Goal: Task Accomplishment & Management: Manage account settings

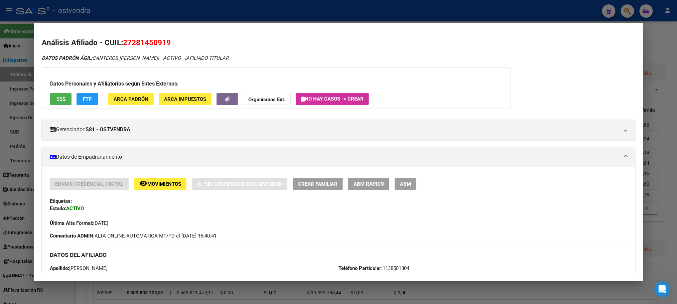
scroll to position [47, 0]
click at [103, 16] on div at bounding box center [338, 152] width 677 height 304
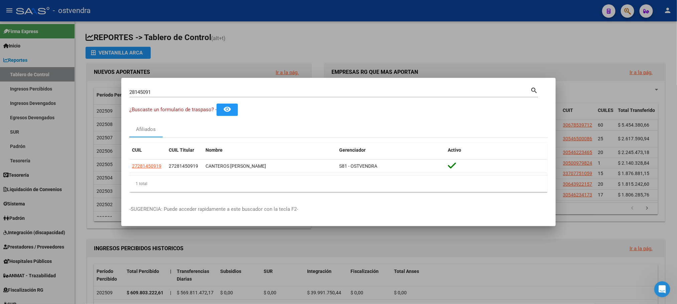
click at [103, 16] on div at bounding box center [338, 152] width 677 height 304
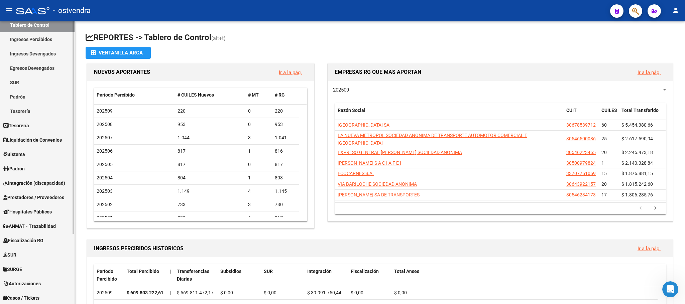
scroll to position [93, 0]
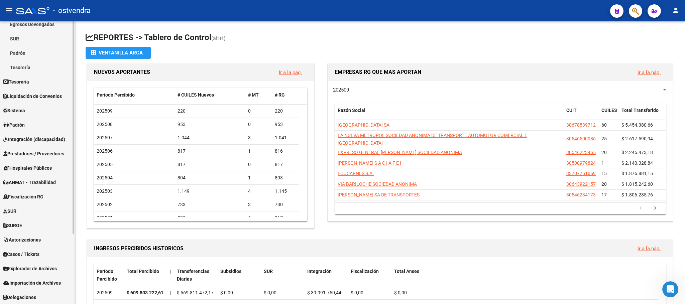
click at [20, 265] on span "Explorador de Archivos" at bounding box center [29, 268] width 53 height 7
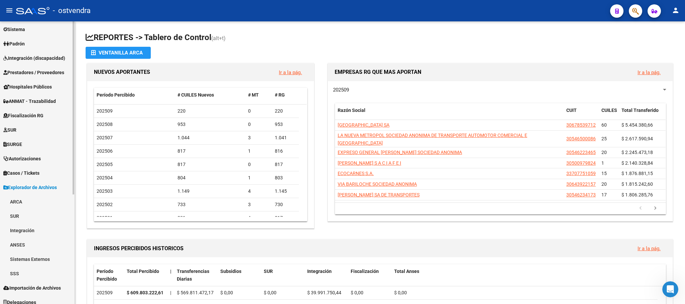
scroll to position [179, 0]
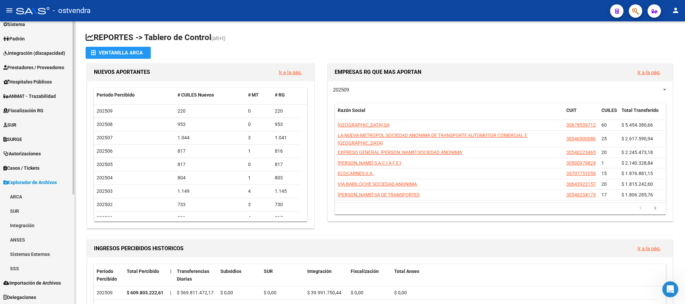
click at [24, 265] on link "SSS" at bounding box center [37, 268] width 75 height 14
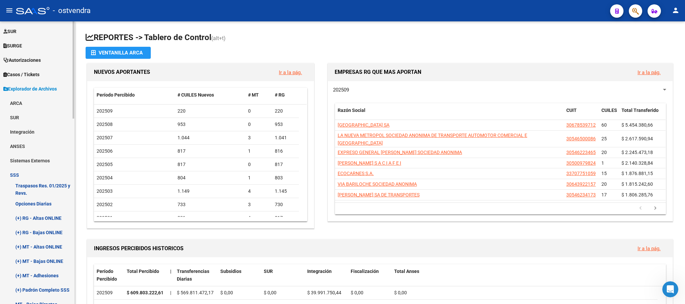
scroll to position [280, 0]
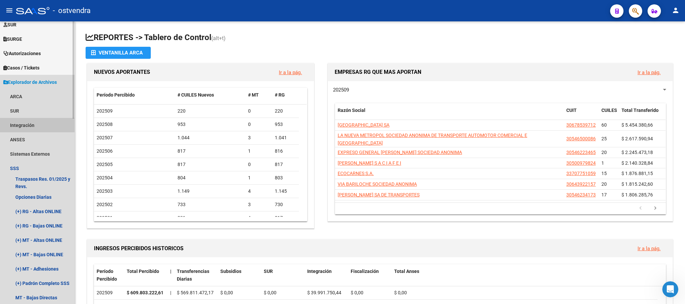
click at [33, 121] on link "Integración" at bounding box center [37, 125] width 75 height 14
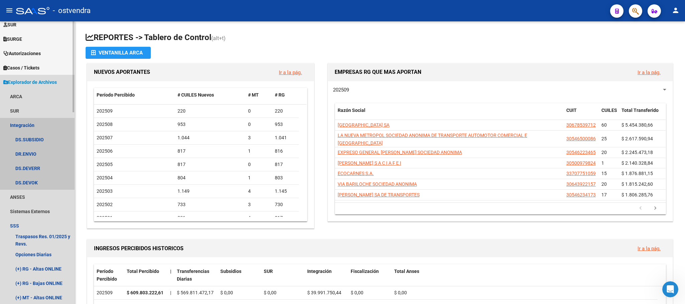
click at [33, 121] on link "Integración" at bounding box center [37, 125] width 75 height 14
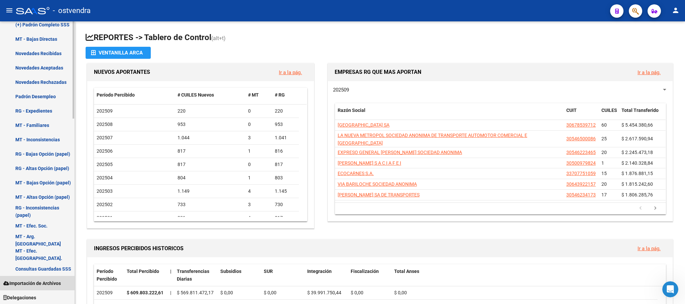
click at [37, 279] on link "Importación de Archivos" at bounding box center [37, 283] width 75 height 14
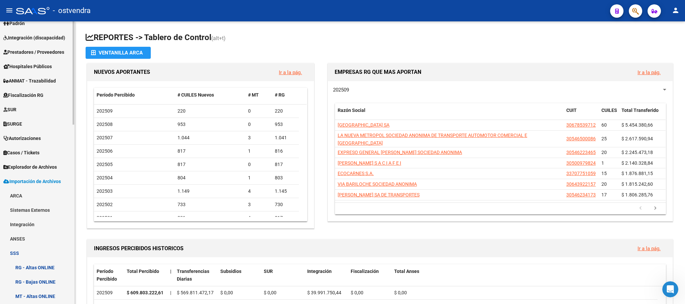
scroll to position [191, 0]
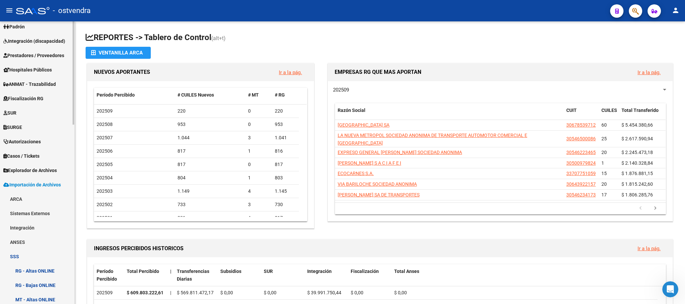
click at [29, 169] on span "Explorador de Archivos" at bounding box center [29, 170] width 53 height 7
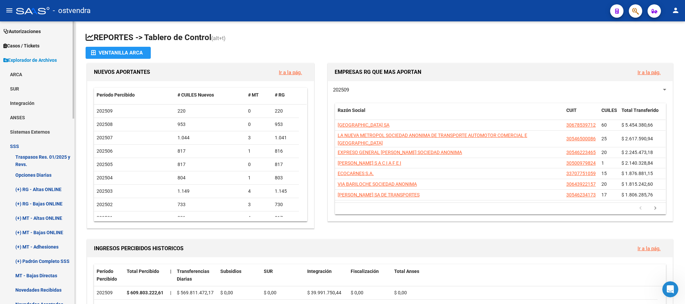
scroll to position [242, 0]
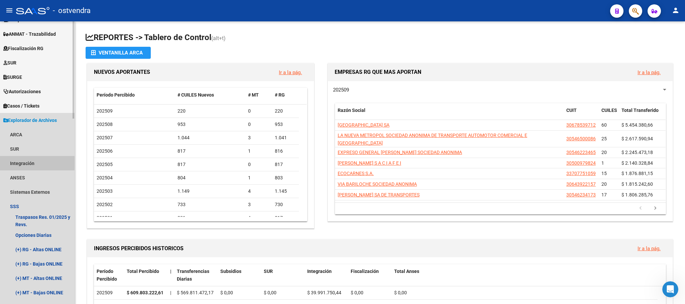
click at [33, 162] on link "Integración" at bounding box center [37, 163] width 75 height 14
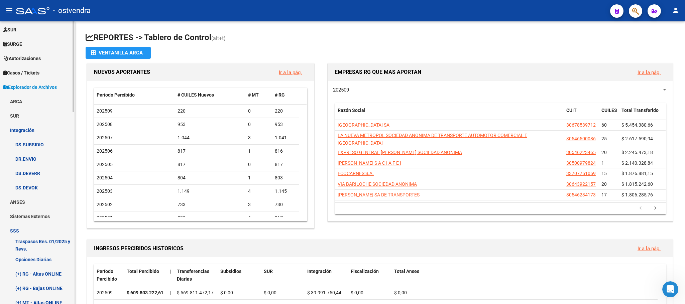
scroll to position [292, 0]
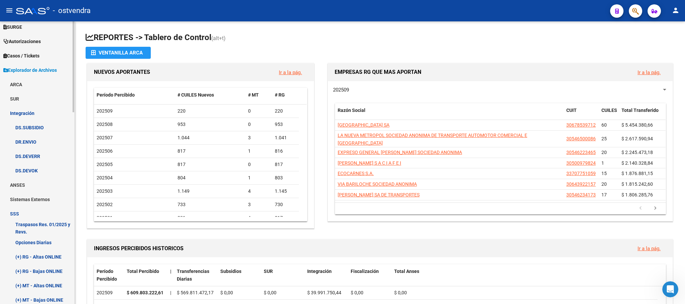
click at [39, 198] on link "Sistemas Externos" at bounding box center [37, 199] width 75 height 14
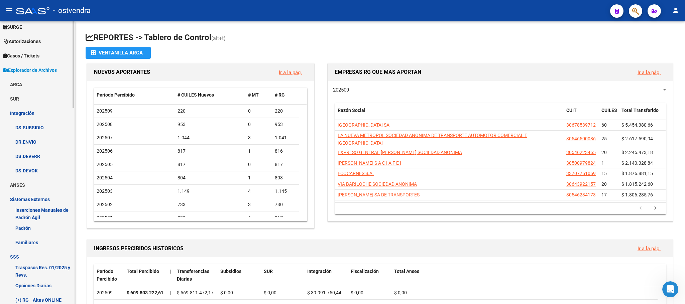
click at [41, 246] on link "Familiares" at bounding box center [37, 242] width 75 height 14
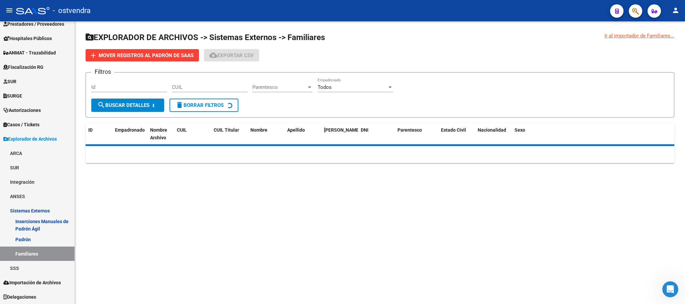
scroll to position [122, 0]
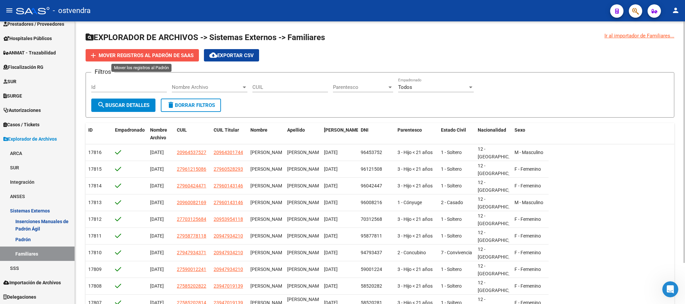
click at [163, 56] on span "Mover registros al PADRÓN de SAAS" at bounding box center [146, 55] width 95 height 6
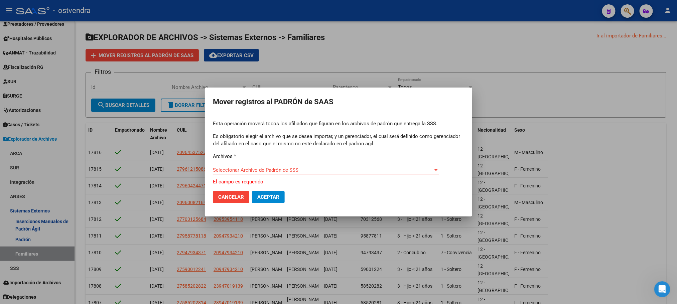
drag, startPoint x: 283, startPoint y: 168, endPoint x: 349, endPoint y: 44, distance: 140.8
click at [306, 126] on div "Esta operación moverá todos los afiliados que figuran en los archivos [PERSON_N…" at bounding box center [338, 152] width 251 height 65
click at [349, 43] on div at bounding box center [338, 152] width 677 height 304
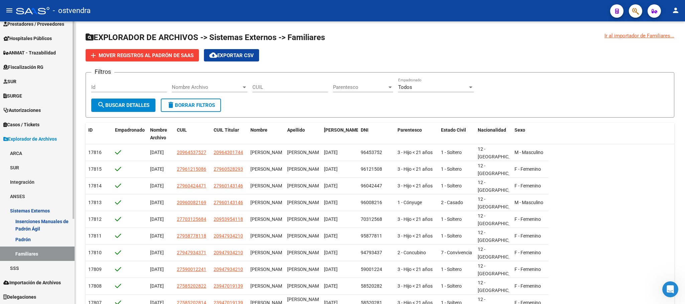
scroll to position [122, 0]
click at [28, 282] on span "Importación de Archivos" at bounding box center [31, 283] width 57 height 7
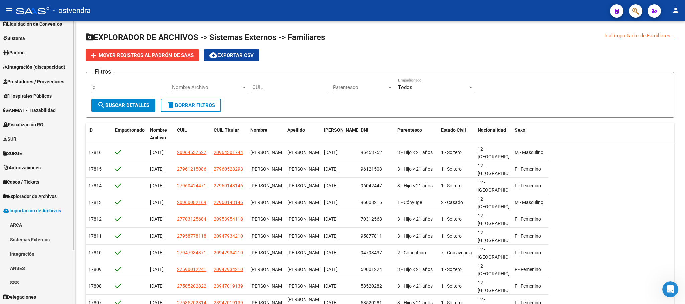
scroll to position [64, 0]
click at [24, 276] on link "SSS" at bounding box center [37, 283] width 75 height 14
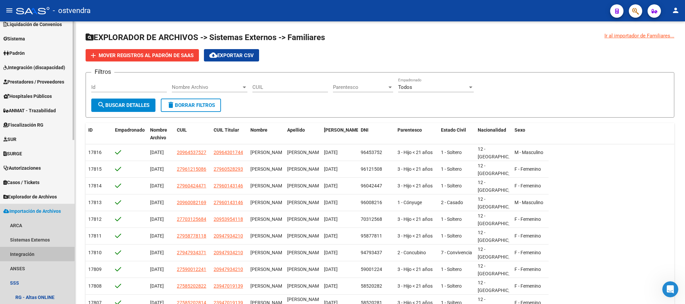
click at [32, 253] on link "Integración" at bounding box center [37, 254] width 75 height 14
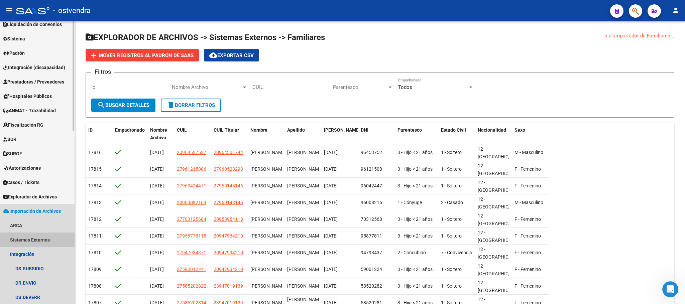
click at [34, 238] on link "Sistemas Externos" at bounding box center [37, 240] width 75 height 14
click at [36, 268] on link "Familiares" at bounding box center [37, 268] width 75 height 14
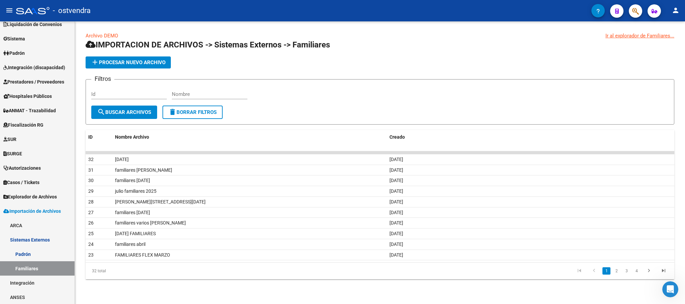
click at [148, 68] on app-list-header "IMPORTACION DE ARCHIVOS -> Sistemas Externos -> Familiares add Procesar nuevo a…" at bounding box center [380, 81] width 588 height 85
click at [148, 65] on button "add Procesar nuevo archivo" at bounding box center [128, 62] width 85 height 12
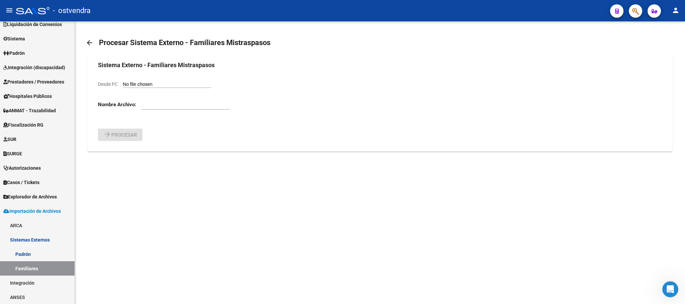
click at [158, 88] on input "Desde PC" at bounding box center [167, 85] width 89 height 6
type input "C:\fakepath\familiares [PERSON_NAME] 09-2025.csv"
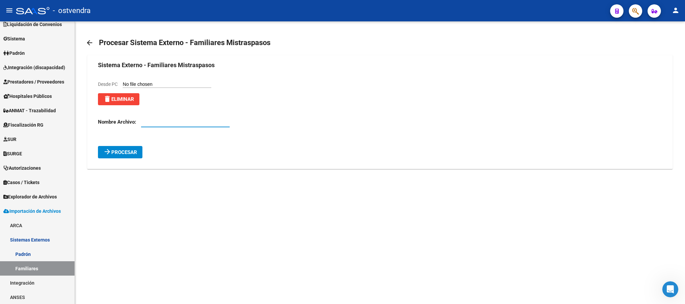
click at [158, 124] on input "text" at bounding box center [185, 122] width 89 height 6
type input "[PERSON_NAME] 09-2025"
click at [139, 150] on button "arrow_forward Procesar" at bounding box center [120, 152] width 44 height 12
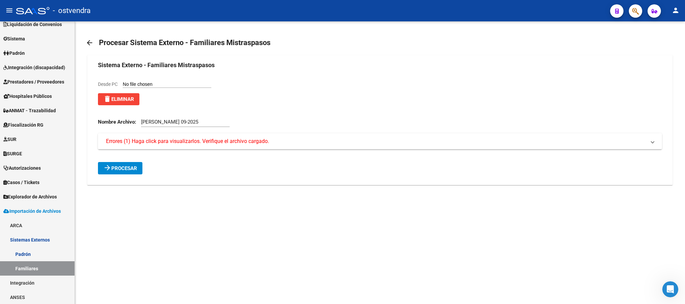
click at [147, 142] on span "Errores (1) Haga click para visualizarlos. Verifique el archivo cargado." at bounding box center [187, 141] width 163 height 7
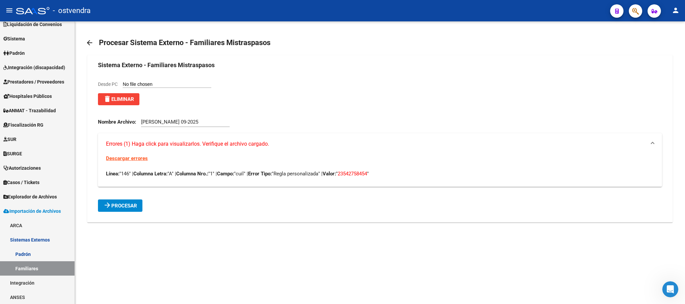
click at [177, 84] on input "Desde PC" at bounding box center [167, 85] width 89 height 6
type input "C:\fakepath\familiares [PERSON_NAME] 09-2025.csv"
click at [129, 205] on span "Procesar" at bounding box center [124, 206] width 26 height 6
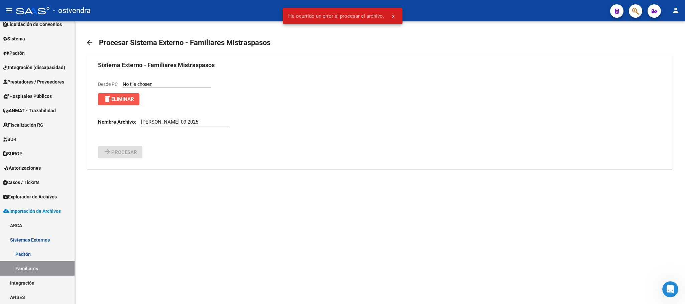
click at [124, 99] on span "delete Eliminar" at bounding box center [118, 99] width 31 height 6
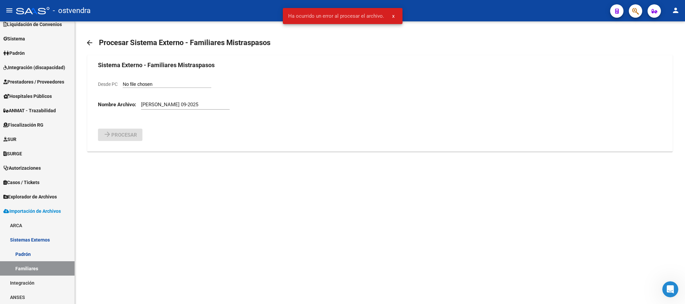
click at [152, 82] on label "Desde PC" at bounding box center [154, 85] width 113 height 6
click at [152, 82] on input "Desde PC" at bounding box center [167, 85] width 89 height 6
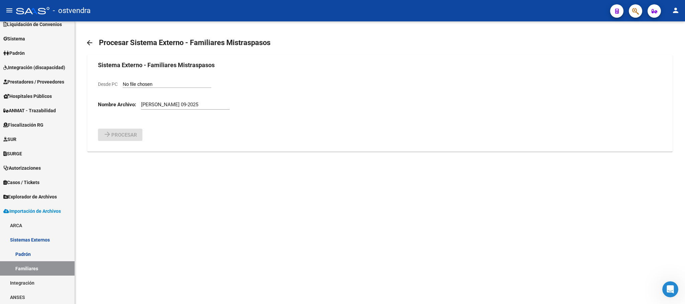
type input "C:\fakepath\familiares [PERSON_NAME] 09-2025.csv"
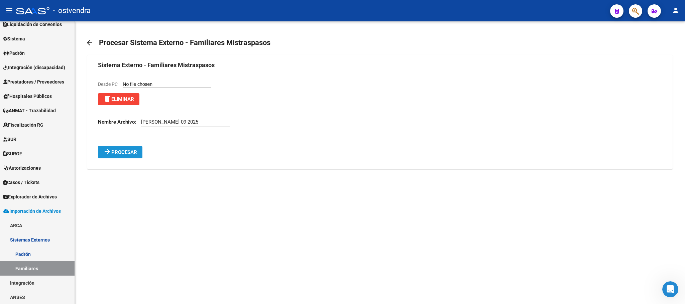
click at [111, 157] on button "arrow_forward Procesar" at bounding box center [120, 152] width 44 height 12
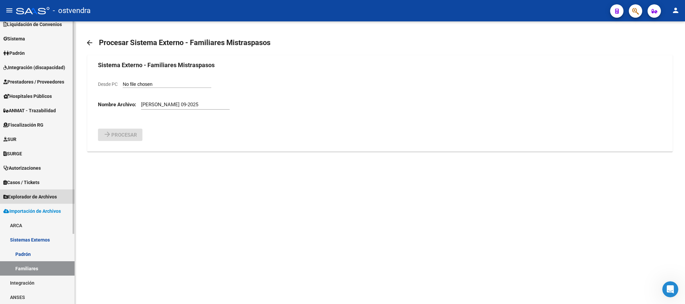
click at [25, 195] on span "Explorador de Archivos" at bounding box center [29, 196] width 53 height 7
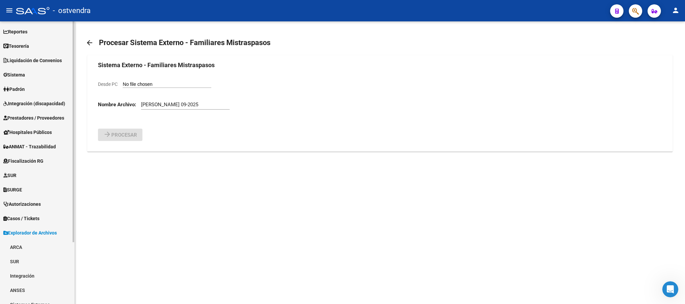
scroll to position [79, 0]
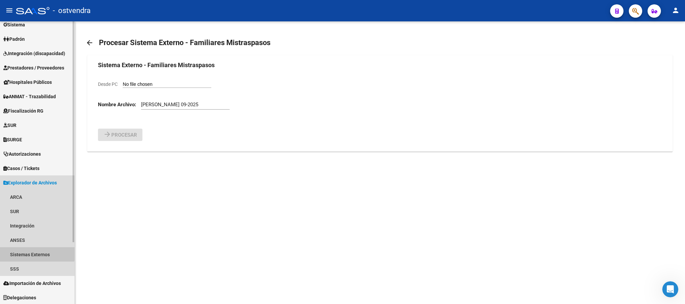
click at [34, 250] on link "Sistemas Externos" at bounding box center [37, 254] width 75 height 14
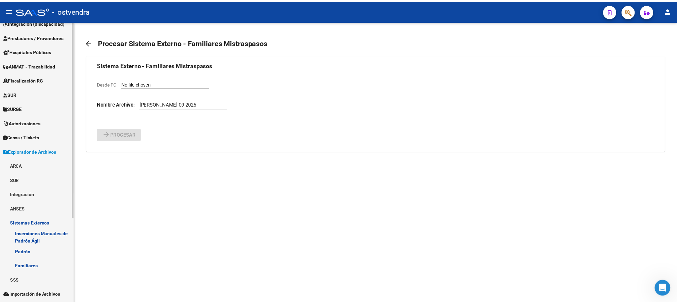
scroll to position [122, 0]
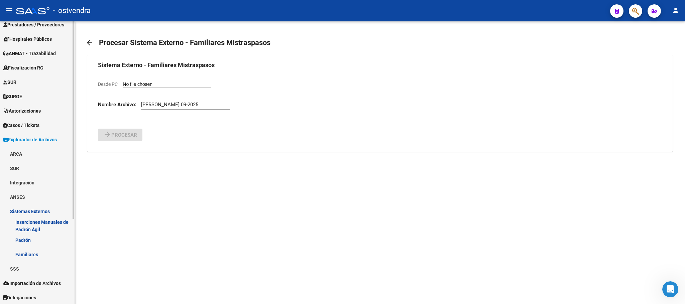
click at [34, 251] on link "Familiares" at bounding box center [37, 254] width 75 height 14
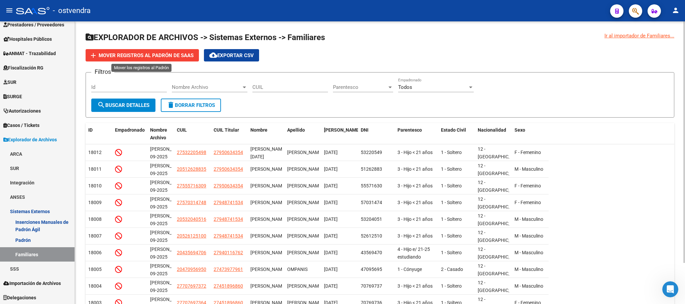
click at [171, 56] on span "Mover registros al PADRÓN de SAAS" at bounding box center [146, 55] width 95 height 6
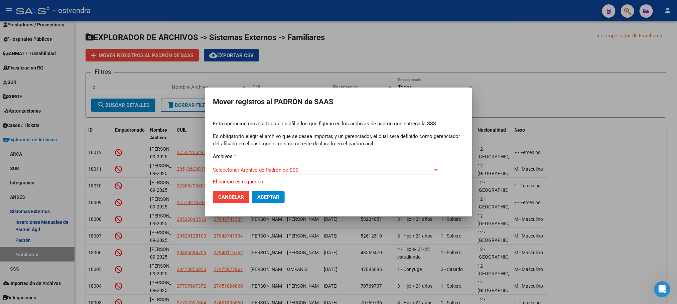
click at [289, 166] on div "Esta operación moverá todos los afiliados que figuran en los archivos [PERSON_N…" at bounding box center [338, 152] width 251 height 65
click at [289, 169] on span "Seleccionar Archivo de Padrón de SSS" at bounding box center [323, 170] width 220 height 6
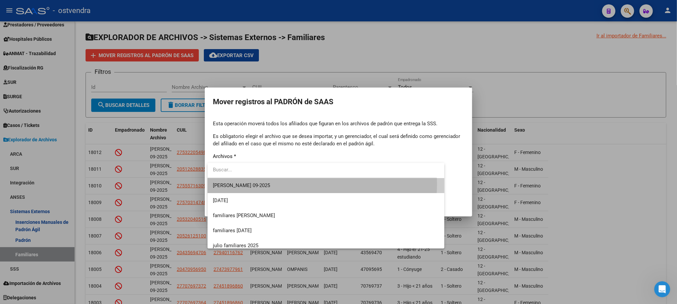
click at [298, 184] on span "[PERSON_NAME] 09-2025" at bounding box center [326, 185] width 226 height 15
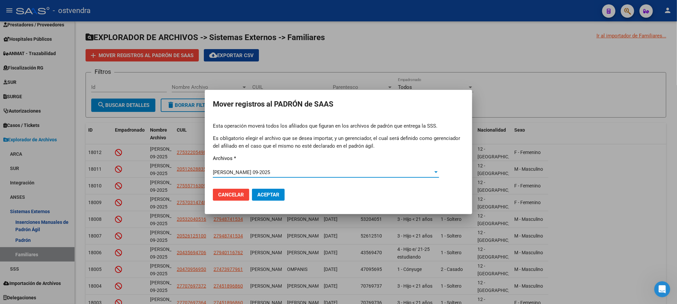
click at [273, 195] on span "Aceptar" at bounding box center [268, 195] width 22 height 6
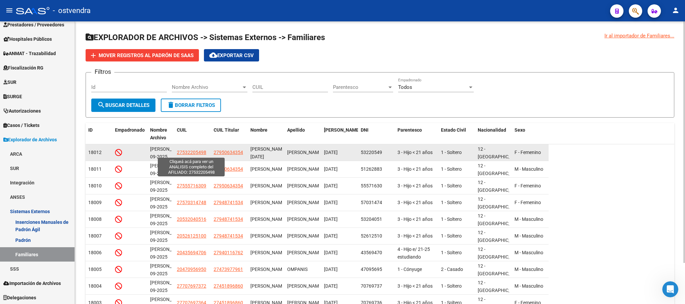
click at [194, 150] on span "27532205498" at bounding box center [191, 152] width 29 height 5
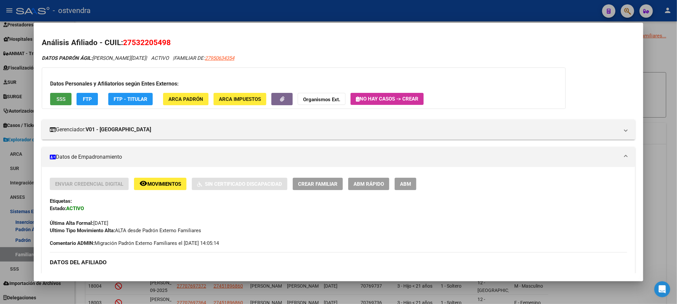
click at [58, 93] on button "SSS" at bounding box center [60, 99] width 21 height 12
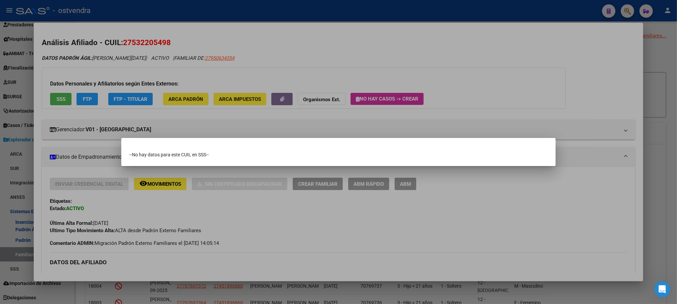
drag, startPoint x: 355, startPoint y: 58, endPoint x: 180, endPoint y: 57, distance: 175.1
click at [355, 57] on div at bounding box center [338, 152] width 677 height 304
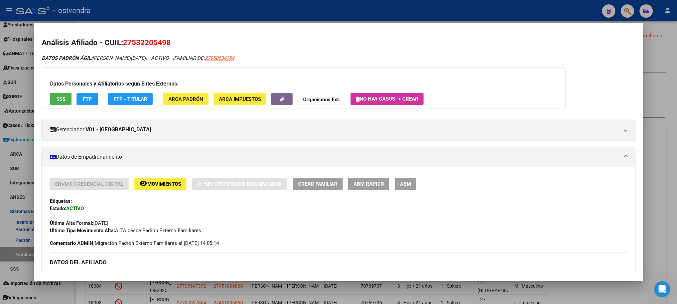
click at [78, 104] on button "FTP" at bounding box center [87, 99] width 21 height 12
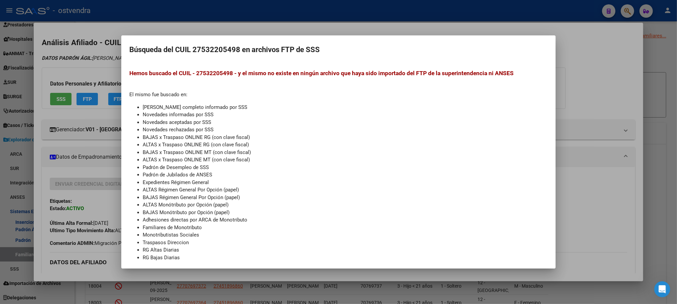
click at [66, 63] on div at bounding box center [338, 152] width 677 height 304
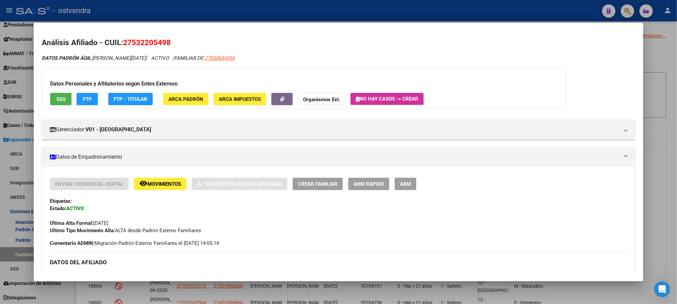
drag, startPoint x: 180, startPoint y: 140, endPoint x: 169, endPoint y: 134, distance: 12.0
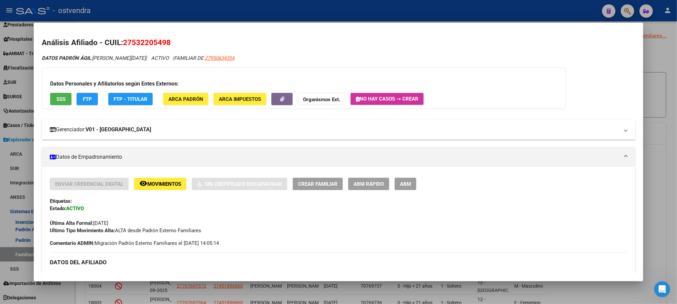
click at [167, 132] on mat-panel-title "Gerenciador: V01 - [PERSON_NAME]" at bounding box center [334, 130] width 569 height 8
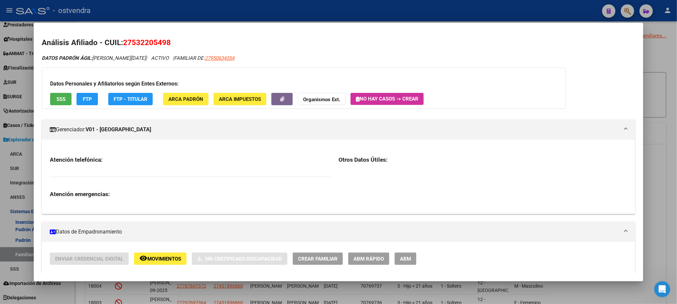
click at [167, 132] on mat-panel-title "Gerenciador: V01 - [PERSON_NAME]" at bounding box center [334, 130] width 569 height 8
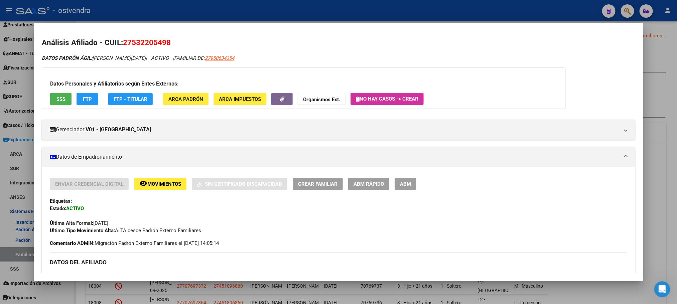
click at [165, 158] on mat-panel-title "Datos de Empadronamiento" at bounding box center [334, 157] width 569 height 8
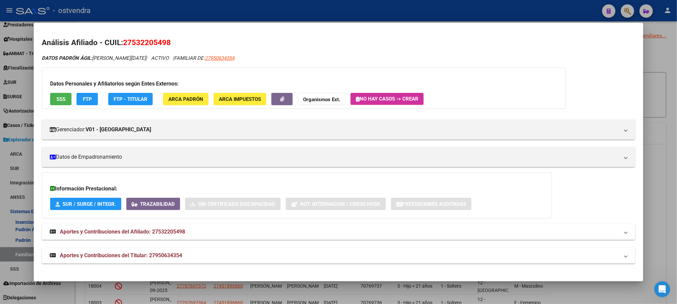
click at [406, 16] on div at bounding box center [338, 152] width 677 height 304
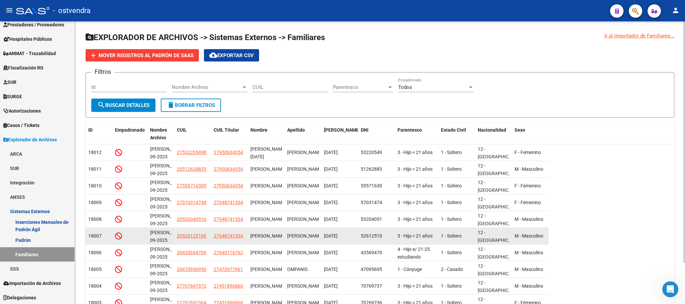
click at [178, 231] on datatable-body-cell "20526125100" at bounding box center [192, 236] width 37 height 16
click at [182, 235] on span "20526125100" at bounding box center [191, 235] width 29 height 5
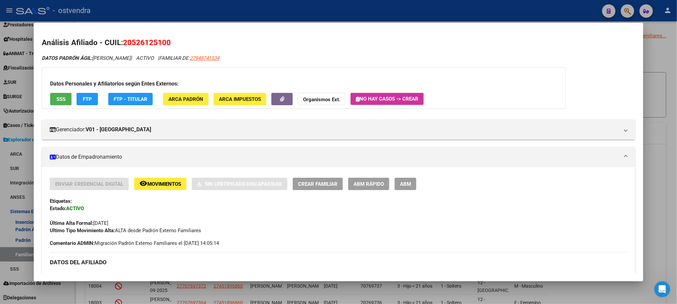
click at [43, 100] on div "Datos Personales y Afiliatorios según Entes Externos: SSS FTP FTP - Titular ARC…" at bounding box center [304, 87] width 524 height 41
click at [58, 102] on span "SSS" at bounding box center [60, 99] width 9 height 6
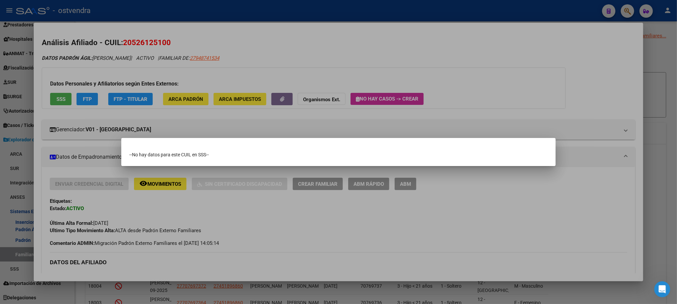
drag, startPoint x: 65, startPoint y: 75, endPoint x: 69, endPoint y: 80, distance: 6.4
click at [65, 75] on div at bounding box center [338, 152] width 677 height 304
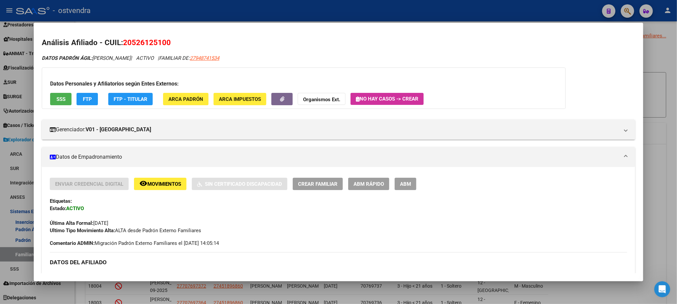
click at [81, 105] on div "Datos Personales y Afiliatorios según Entes Externos: SSS FTP FTP - Titular ARC…" at bounding box center [304, 87] width 524 height 41
click at [83, 100] on span "FTP" at bounding box center [87, 99] width 9 height 6
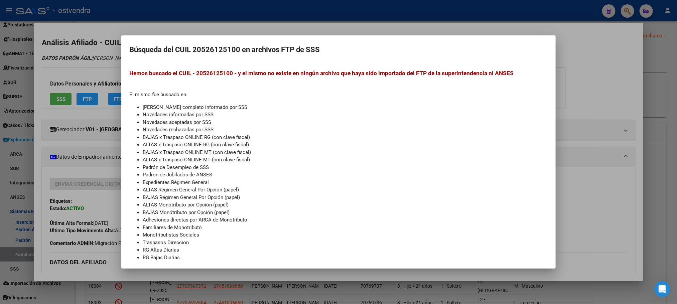
click at [86, 67] on div at bounding box center [338, 152] width 677 height 304
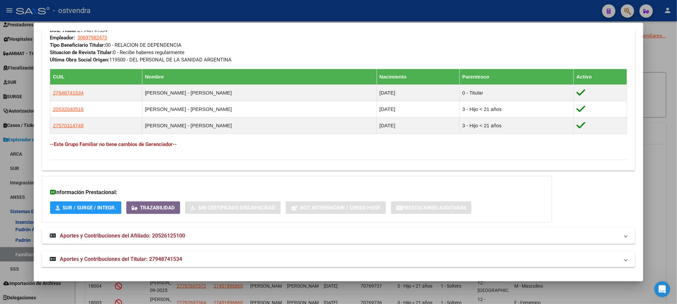
scroll to position [354, 0]
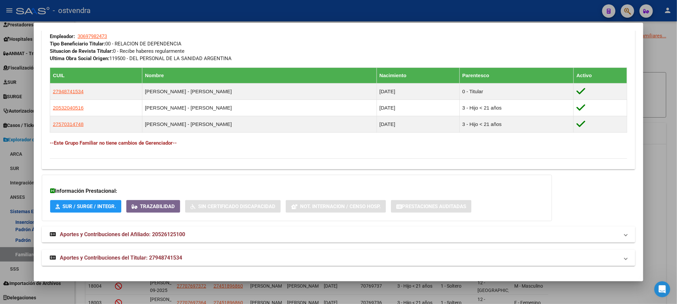
click at [319, 240] on mat-expansion-panel-header "Aportes y Contribuciones del Afiliado: 20526125100" at bounding box center [338, 235] width 593 height 16
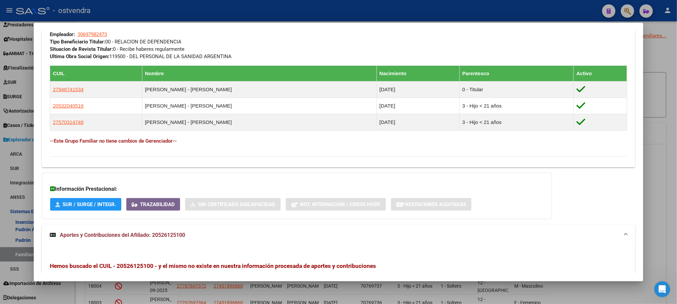
click at [319, 239] on mat-panel-title "Aportes y Contribuciones del Afiliado: 20526125100" at bounding box center [334, 235] width 569 height 8
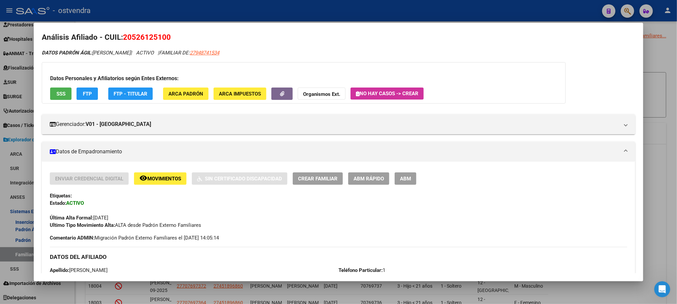
scroll to position [0, 0]
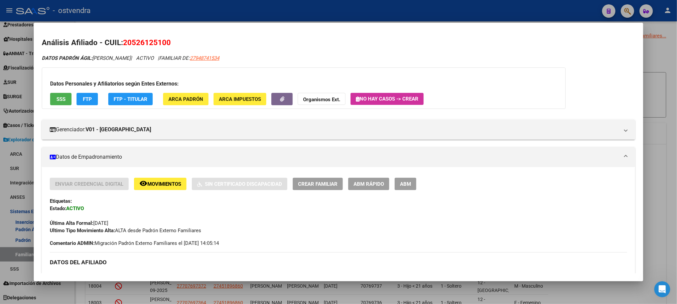
click at [587, 46] on h2 "Análisis Afiliado - CUIL: 20526125100" at bounding box center [338, 42] width 593 height 11
click at [555, 14] on div at bounding box center [338, 152] width 677 height 304
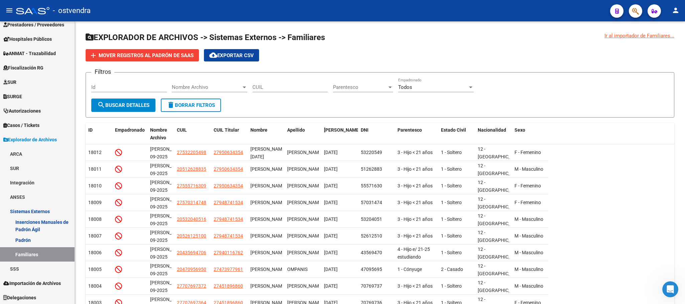
click at [555, 14] on div "- ostvendra" at bounding box center [310, 10] width 588 height 15
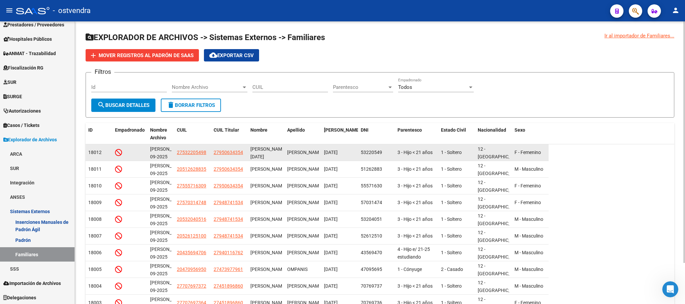
click at [195, 146] on datatable-body-cell "27532205498" at bounding box center [192, 152] width 37 height 16
click at [195, 156] on app-link-go-to "27532205498" at bounding box center [191, 153] width 29 height 8
click at [193, 150] on span "27532205498" at bounding box center [191, 152] width 29 height 5
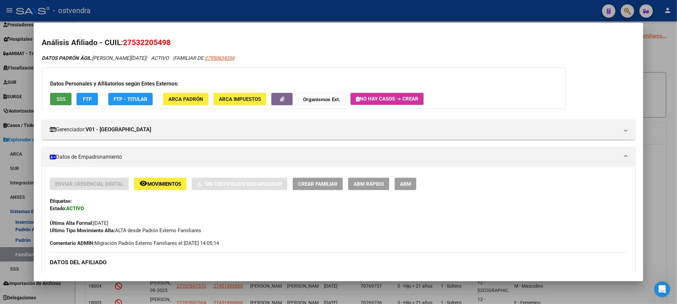
click at [59, 97] on span "SSS" at bounding box center [60, 99] width 9 height 6
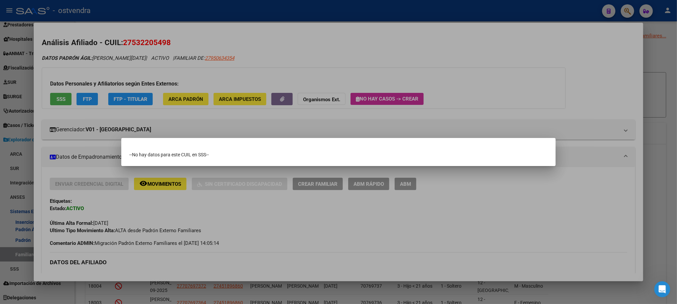
click at [72, 87] on div at bounding box center [338, 152] width 677 height 304
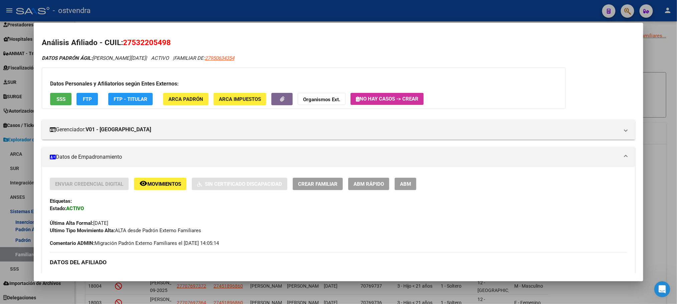
click at [164, 8] on div at bounding box center [338, 152] width 677 height 304
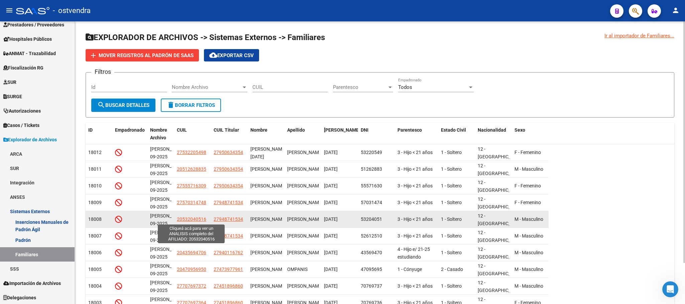
click at [190, 220] on span "20532040516" at bounding box center [191, 219] width 29 height 5
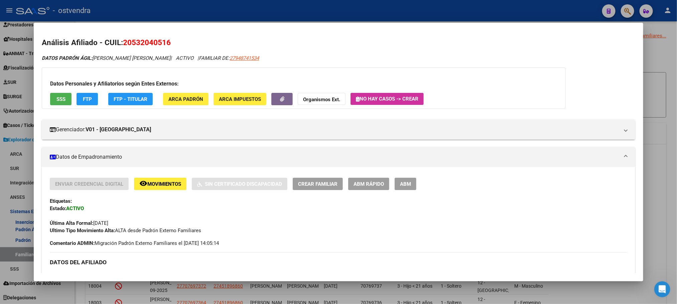
click at [500, 15] on div at bounding box center [338, 152] width 677 height 304
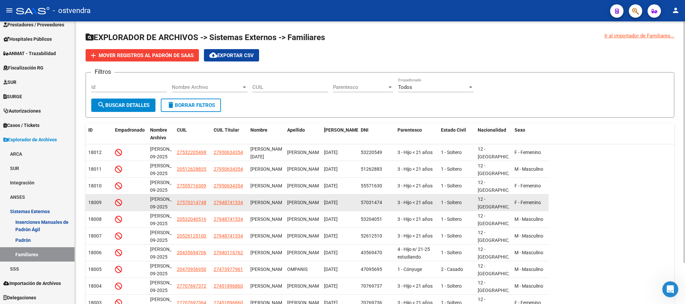
drag, startPoint x: 185, startPoint y: 196, endPoint x: 189, endPoint y: 202, distance: 7.1
click at [185, 197] on datatable-body-cell "27570314748" at bounding box center [192, 202] width 37 height 16
click at [189, 202] on span "27570314748" at bounding box center [191, 202] width 29 height 5
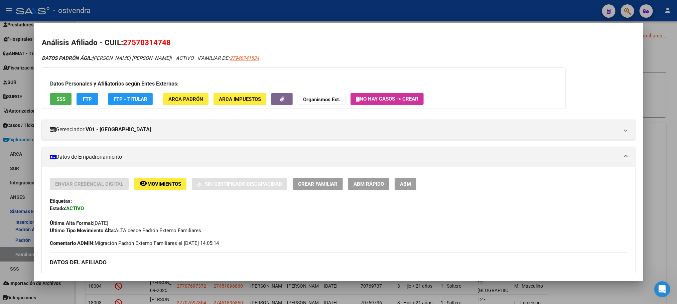
click at [459, 9] on div at bounding box center [338, 152] width 677 height 304
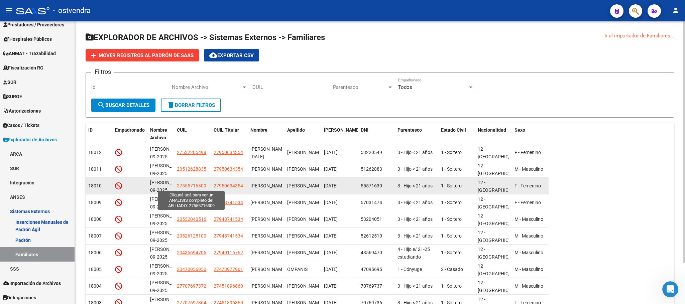
click at [192, 186] on span "27555716309" at bounding box center [191, 185] width 29 height 5
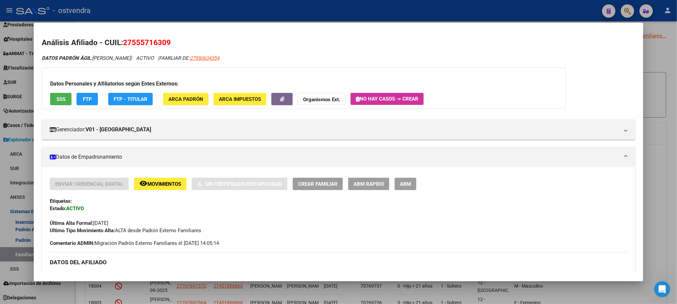
click at [404, 15] on div at bounding box center [338, 152] width 677 height 304
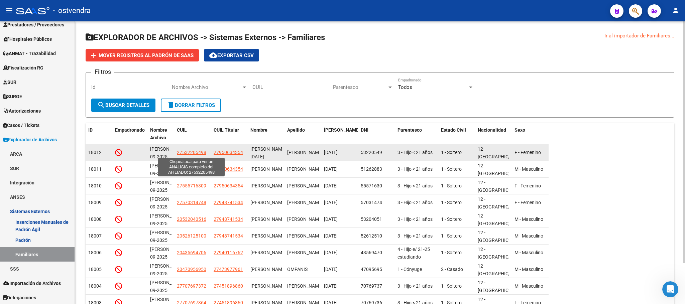
click at [182, 154] on span "27532205498" at bounding box center [191, 152] width 29 height 5
type textarea "27532205498"
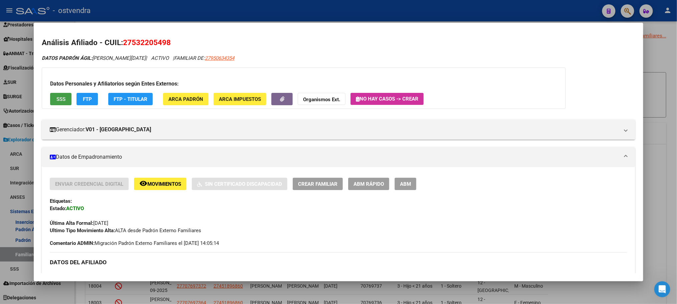
click at [58, 101] on span "SSS" at bounding box center [60, 99] width 9 height 6
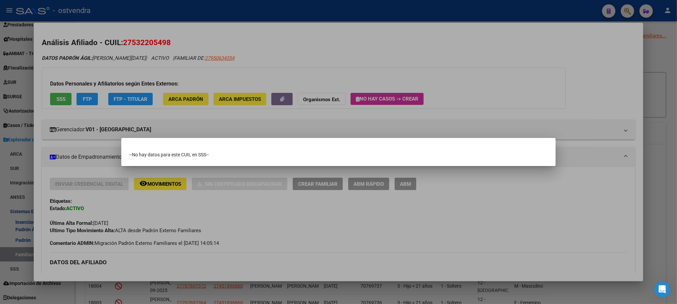
click at [133, 34] on div at bounding box center [338, 152] width 677 height 304
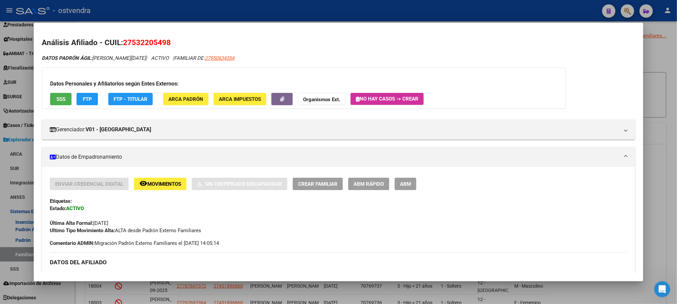
click at [160, 9] on div at bounding box center [338, 152] width 677 height 304
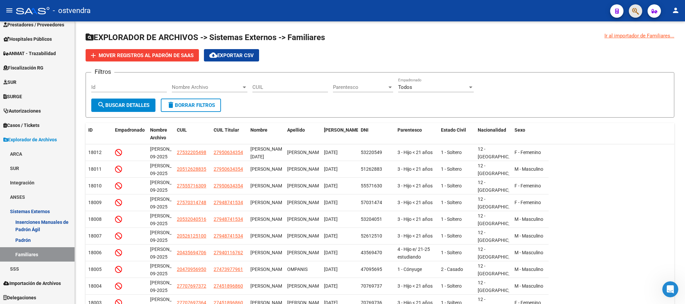
click at [632, 15] on span "button" at bounding box center [635, 11] width 7 height 14
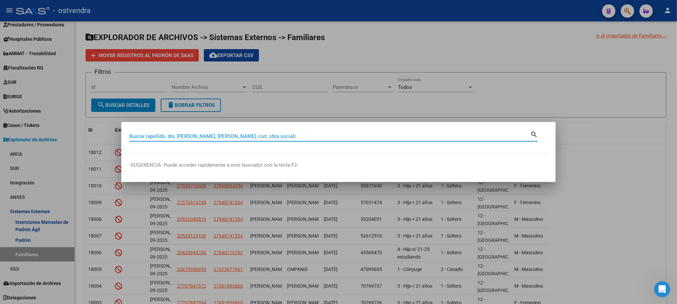
paste input "59.828.130"
click at [148, 132] on div "59.828.130 Buscar (apellido, dni, cuil, [PERSON_NAME], cuit, obra social)" at bounding box center [329, 136] width 401 height 10
click at [147, 137] on input "59.828.130" at bounding box center [329, 136] width 401 height 6
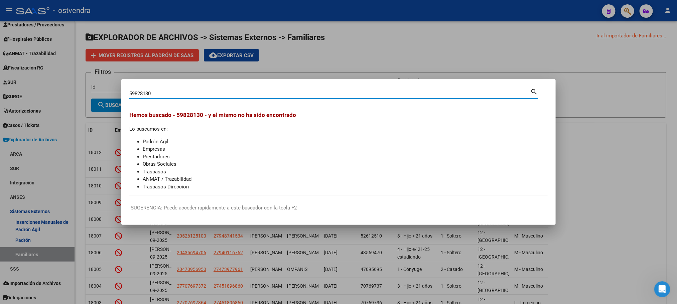
type input "59828130"
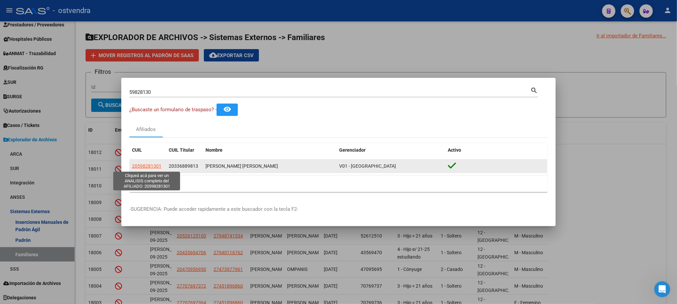
click at [143, 168] on span "20598281301" at bounding box center [146, 165] width 29 height 5
type textarea "20598281301"
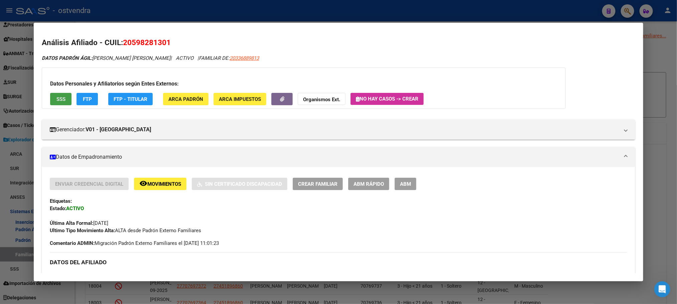
click at [59, 99] on span "SSS" at bounding box center [60, 99] width 9 height 6
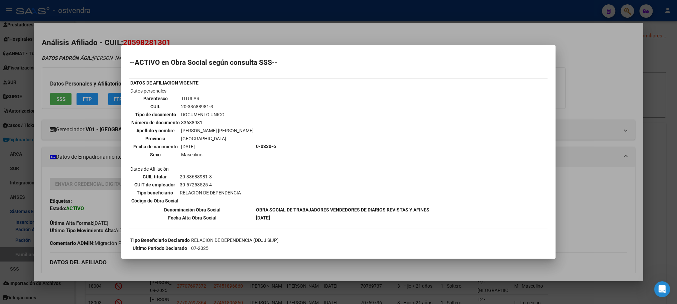
click at [92, 73] on div at bounding box center [338, 152] width 677 height 304
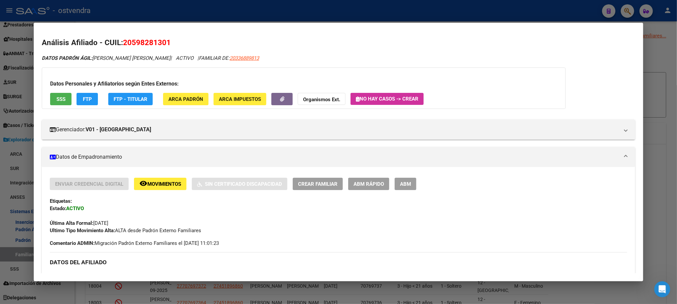
click at [90, 101] on button "FTP" at bounding box center [87, 99] width 21 height 12
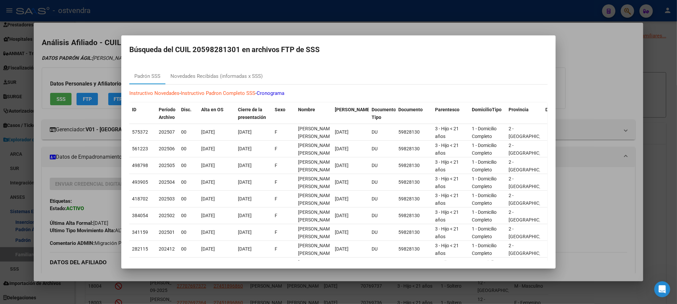
click at [89, 51] on div at bounding box center [338, 152] width 677 height 304
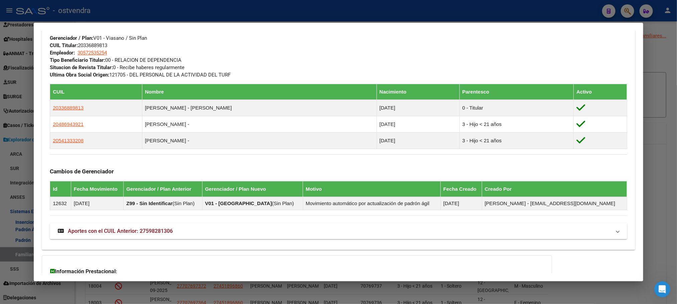
scroll to position [401, 0]
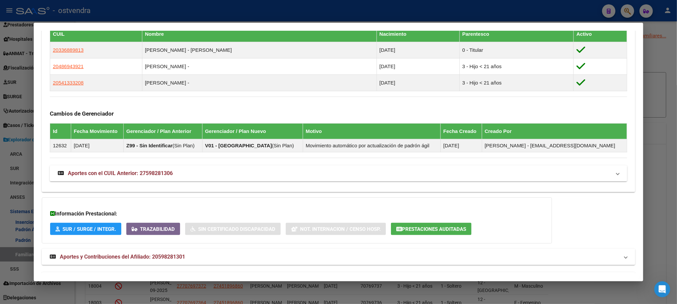
click at [192, 261] on mat-panel-title "Aportes y Contribuciones del Afiliado: 20598281301" at bounding box center [334, 257] width 569 height 8
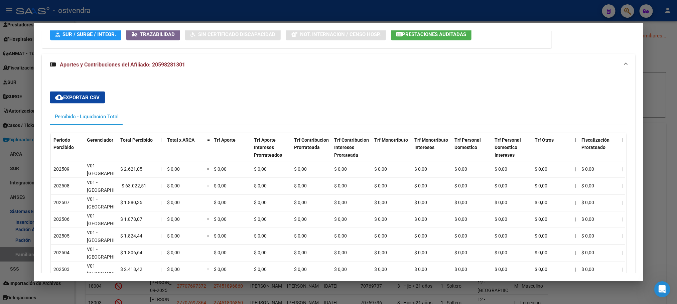
scroll to position [652, 0]
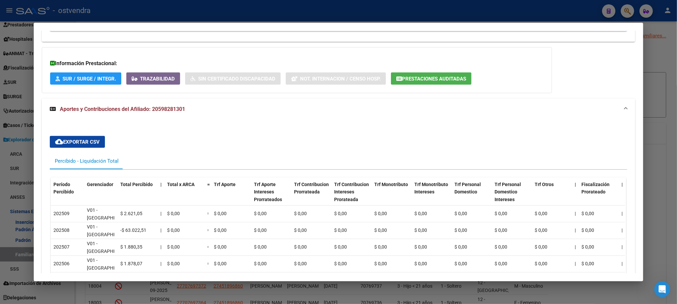
click at [161, 105] on mat-expansion-panel-header "Aportes y Contribuciones del Afiliado: 20598281301" at bounding box center [338, 109] width 593 height 21
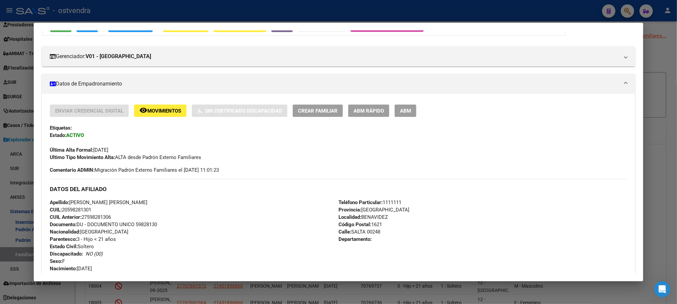
scroll to position [0, 0]
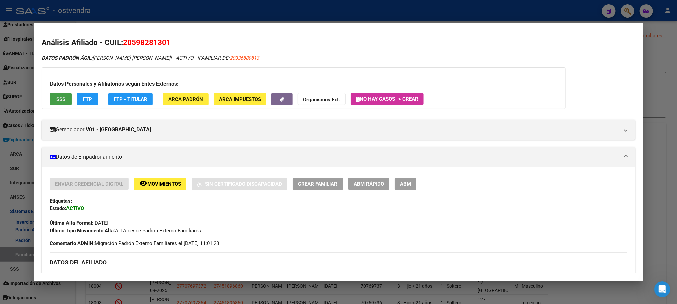
click at [61, 95] on button "SSS" at bounding box center [60, 99] width 21 height 12
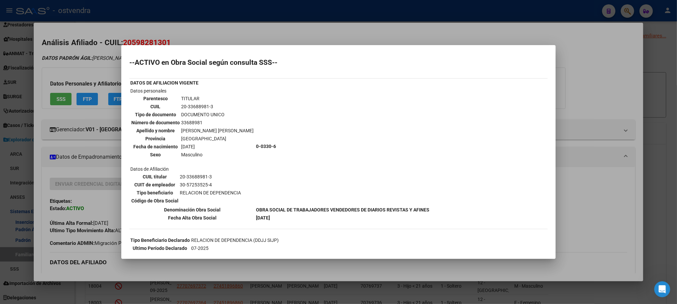
click at [89, 43] on div at bounding box center [338, 152] width 677 height 304
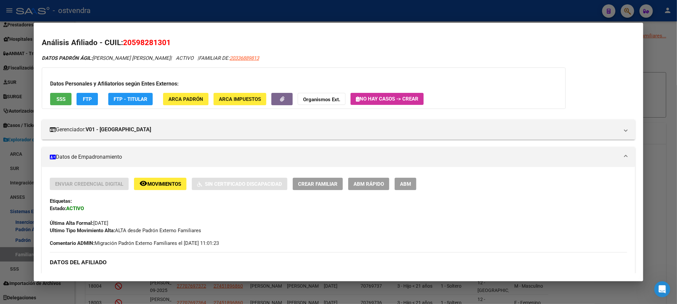
click at [55, 104] on button "SSS" at bounding box center [60, 99] width 21 height 12
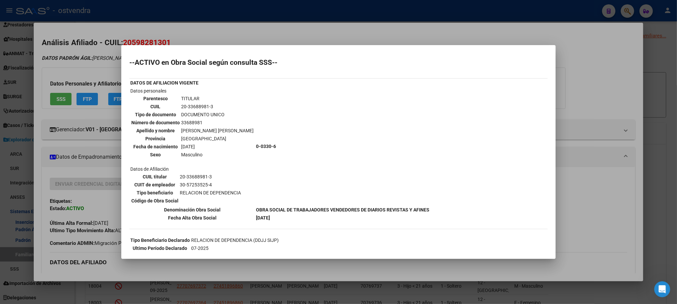
click at [58, 69] on div at bounding box center [338, 152] width 677 height 304
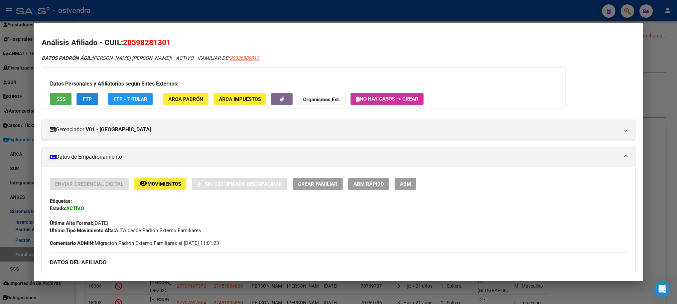
click at [83, 101] on span "FTP" at bounding box center [87, 99] width 9 height 6
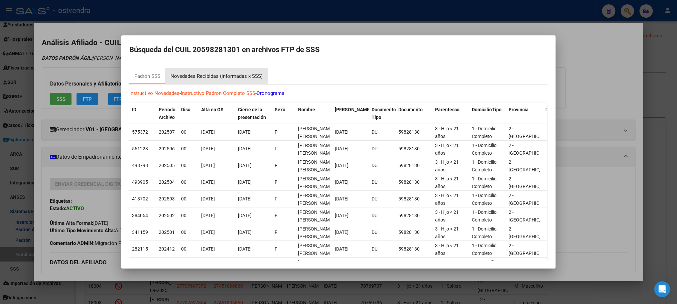
click at [196, 77] on div "Novedades Recibidas (informadas x SSS)" at bounding box center [216, 77] width 92 height 8
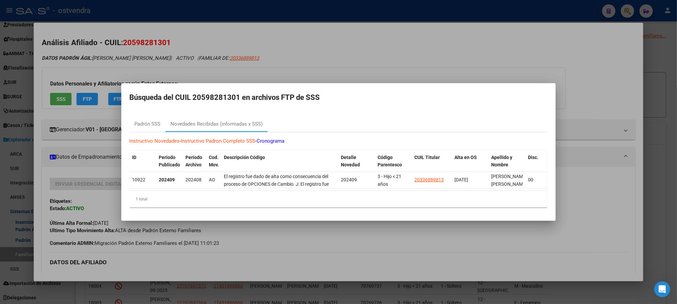
click at [191, 47] on div at bounding box center [338, 152] width 677 height 304
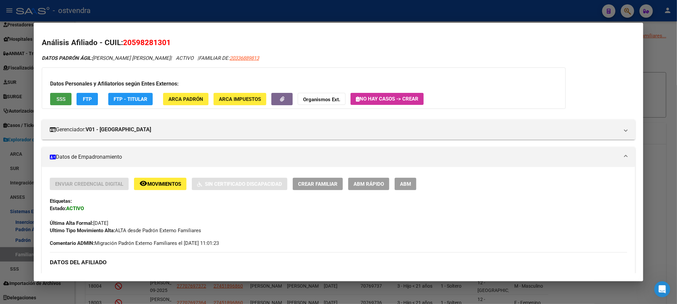
click at [58, 97] on span "SSS" at bounding box center [60, 99] width 9 height 6
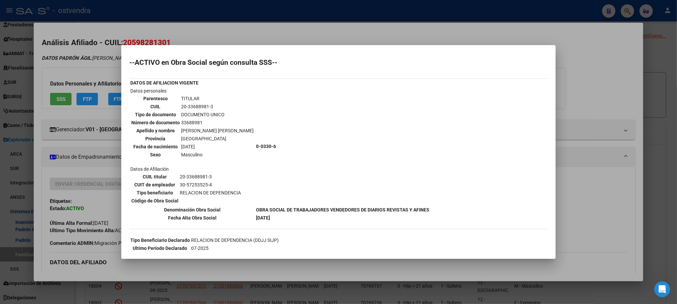
click at [78, 78] on div at bounding box center [338, 152] width 677 height 304
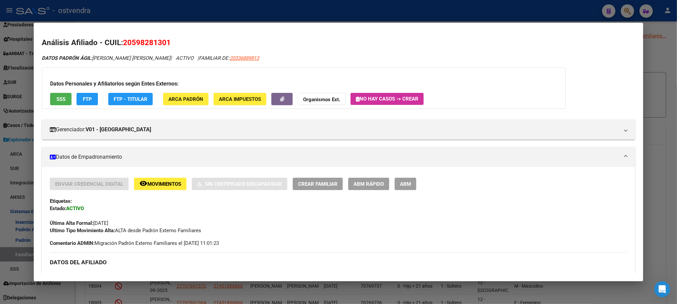
click at [83, 100] on span "FTP" at bounding box center [87, 99] width 9 height 6
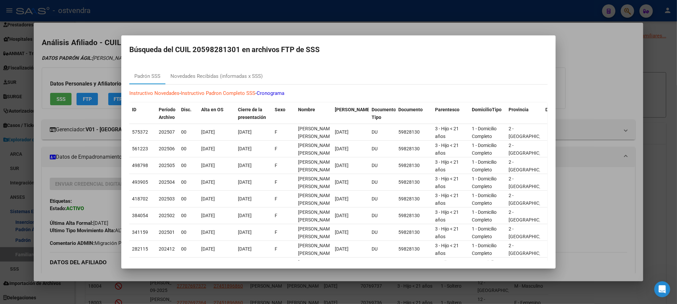
drag, startPoint x: 78, startPoint y: 51, endPoint x: 77, endPoint y: 42, distance: 9.4
click at [76, 44] on div at bounding box center [338, 152] width 677 height 304
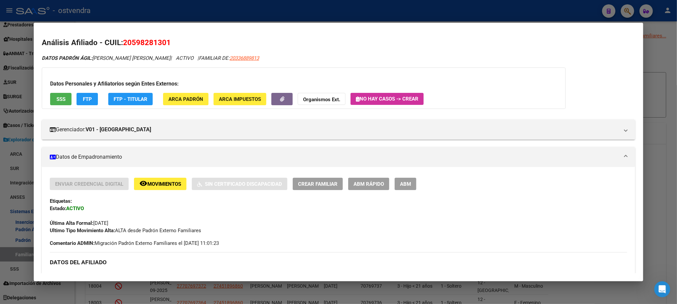
click at [84, 97] on span "FTP" at bounding box center [87, 99] width 9 height 6
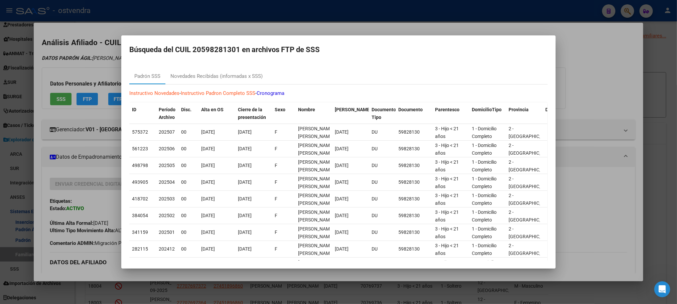
click at [216, 67] on mat-dialog-content "Padrón SSS Novedades Recibidas (informadas x SSS) Instructivo Novedades - Instr…" at bounding box center [338, 162] width 434 height 198
click at [219, 75] on div "Novedades Recibidas (informadas x SSS)" at bounding box center [216, 77] width 92 height 8
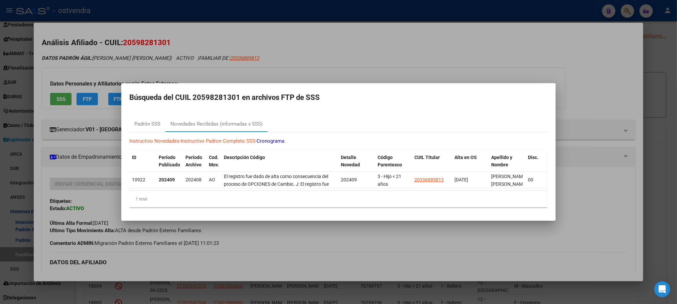
click at [200, 63] on div at bounding box center [338, 152] width 677 height 304
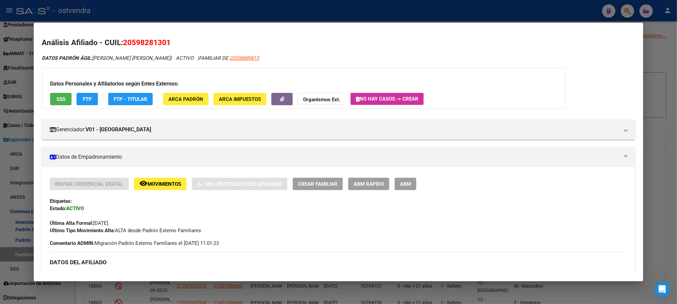
click at [167, 183] on span "Movimientos" at bounding box center [164, 184] width 34 height 6
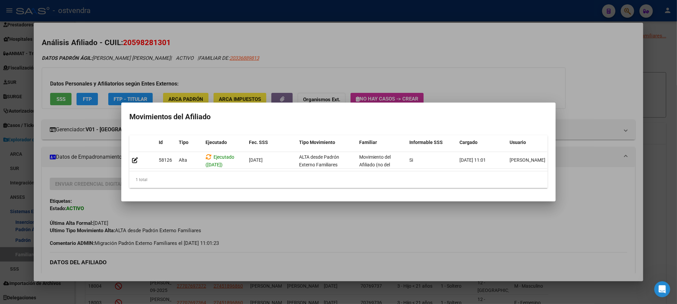
click at [167, 59] on div at bounding box center [338, 152] width 677 height 304
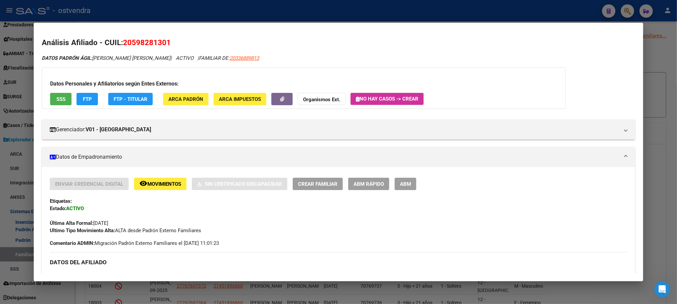
click at [180, 7] on div at bounding box center [338, 152] width 677 height 304
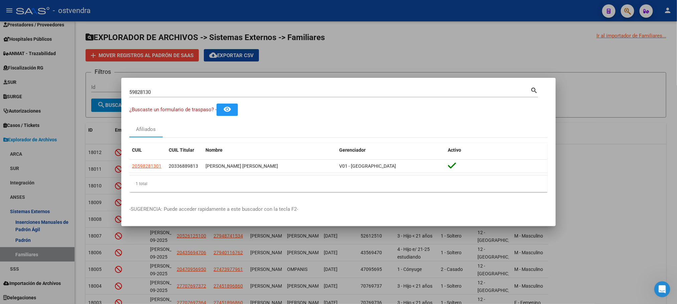
click at [229, 26] on div at bounding box center [338, 152] width 677 height 304
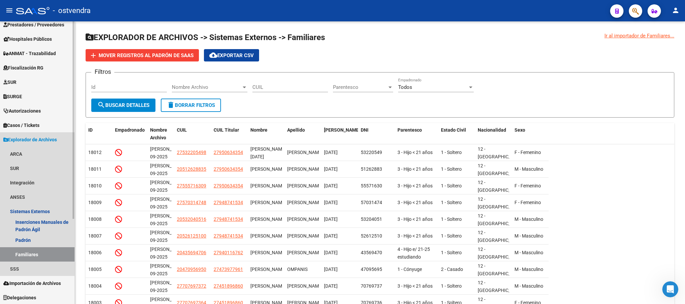
click at [43, 136] on span "Explorador de Archivos" at bounding box center [29, 139] width 53 height 7
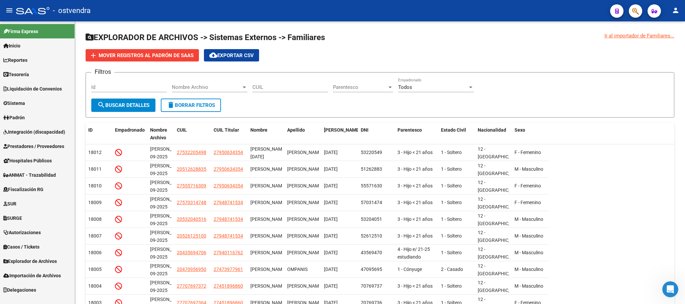
click at [19, 119] on span "Padrón" at bounding box center [13, 117] width 21 height 7
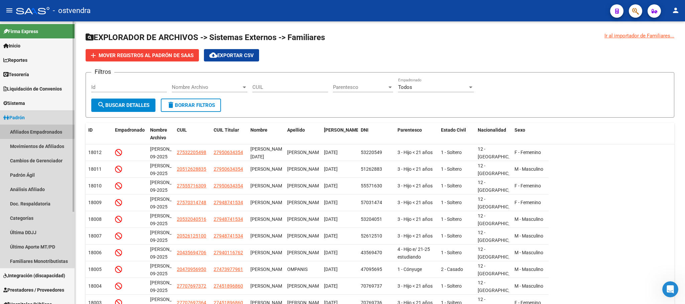
click at [21, 130] on link "Afiliados Empadronados" at bounding box center [37, 132] width 75 height 14
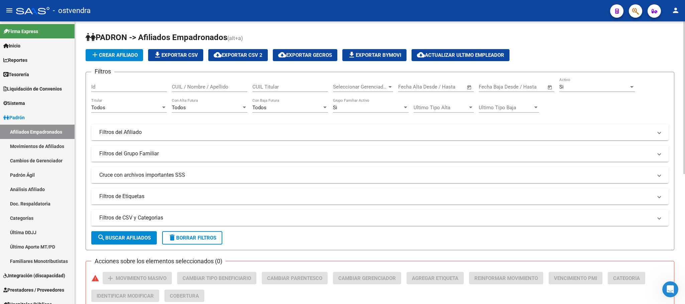
click at [387, 85] on div at bounding box center [390, 86] width 6 height 5
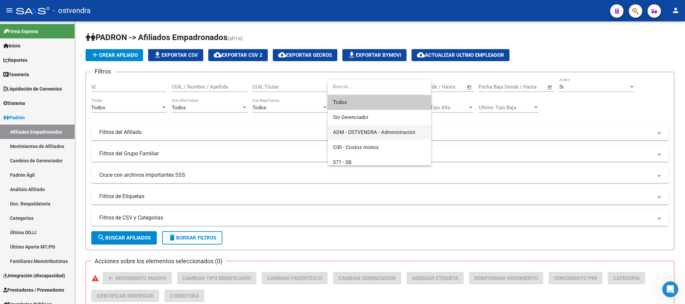
scroll to position [50, 0]
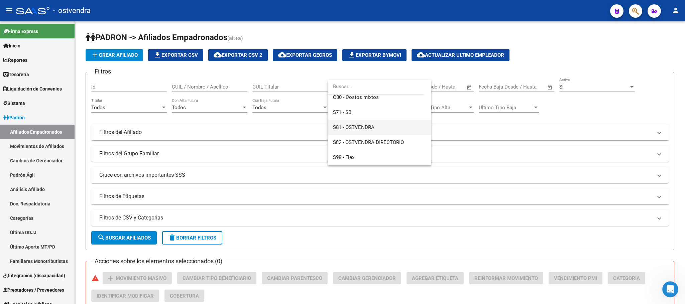
click at [376, 125] on span "S81 - OSTVENDRA" at bounding box center [379, 127] width 93 height 15
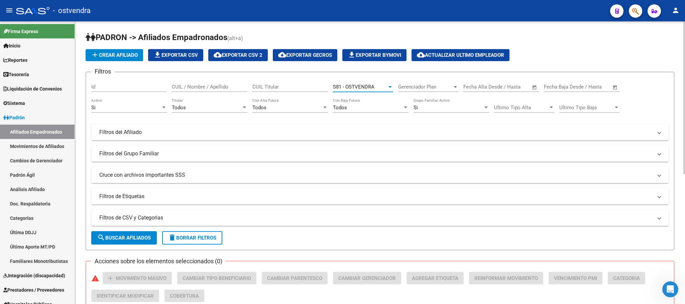
click at [148, 242] on button "search Buscar Afiliados" at bounding box center [123, 237] width 65 height 13
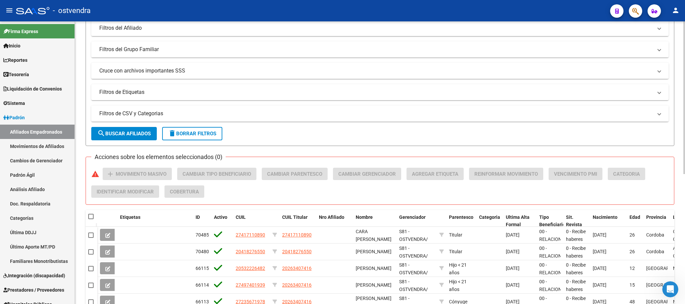
scroll to position [150, 0]
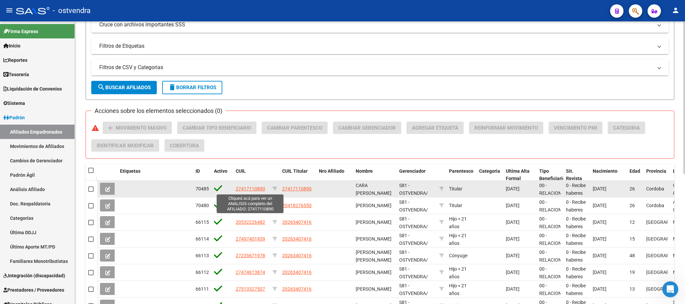
click at [252, 189] on span "27417110890" at bounding box center [250, 188] width 29 height 5
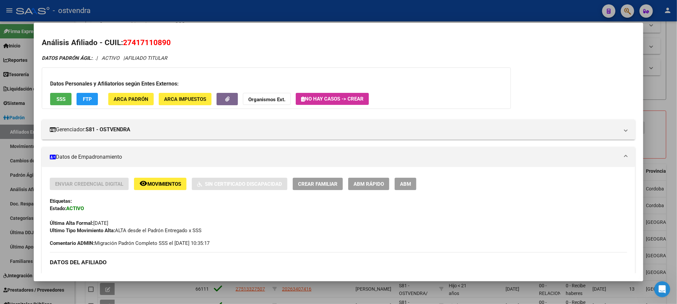
drag, startPoint x: 175, startPoint y: 180, endPoint x: 248, endPoint y: 78, distance: 125.3
click at [239, 105] on div "DATOS PADRÓN ÁGIL: . . | ACTIVO | AFILIADO TITULAR Datos Personales y Afiliator…" at bounding box center [338, 292] width 593 height 476
click at [280, 9] on div at bounding box center [338, 152] width 677 height 304
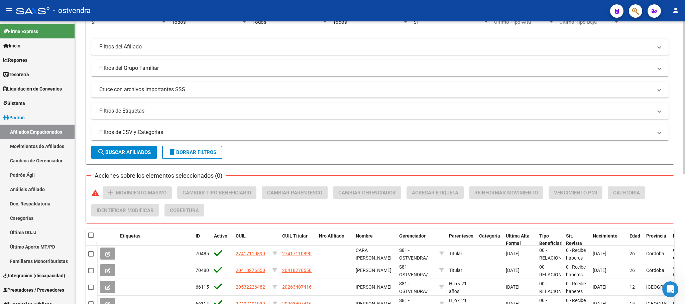
scroll to position [0, 0]
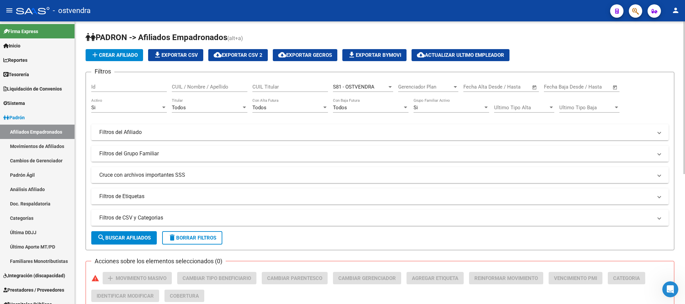
click at [159, 160] on mat-expansion-panel-header "Filtros del Grupo Familiar" at bounding box center [379, 154] width 577 height 16
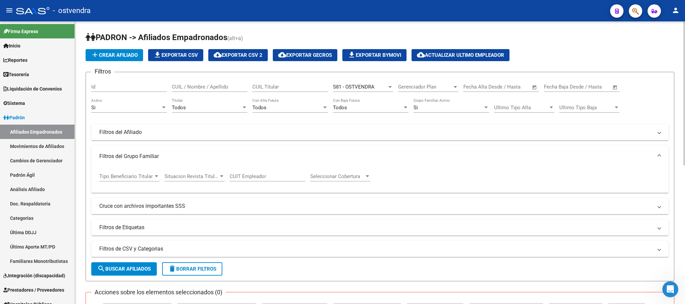
click at [146, 180] on div "Tipo Beneficiario Titular Tipo Beneficiario Titular" at bounding box center [129, 174] width 60 height 14
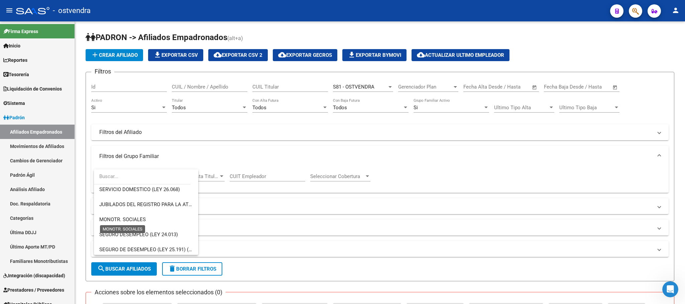
scroll to position [140, 0]
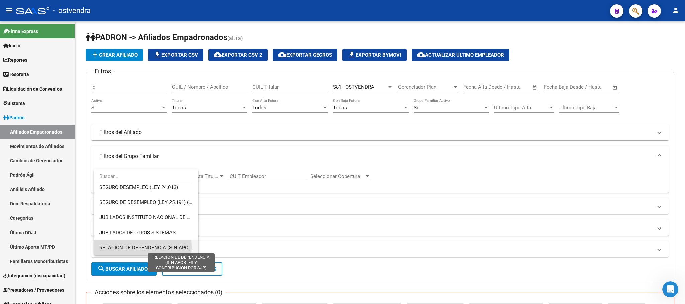
click at [142, 247] on span "RELACION DE DEPENDENCIA (SIN APORTES Y CONTRIBUCION POR SJP)" at bounding box center [181, 248] width 164 height 6
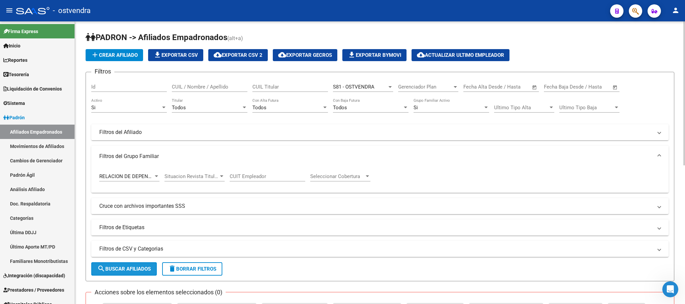
click at [140, 268] on span "search Buscar Afiliados" at bounding box center [123, 269] width 53 height 6
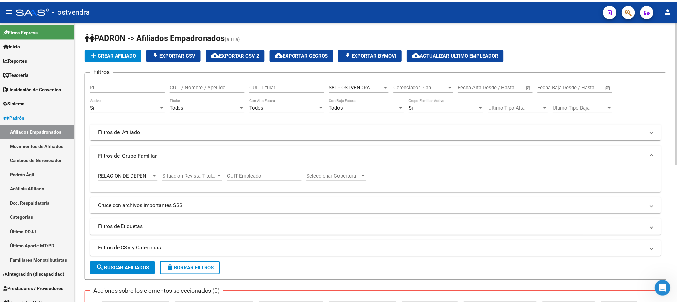
scroll to position [200, 0]
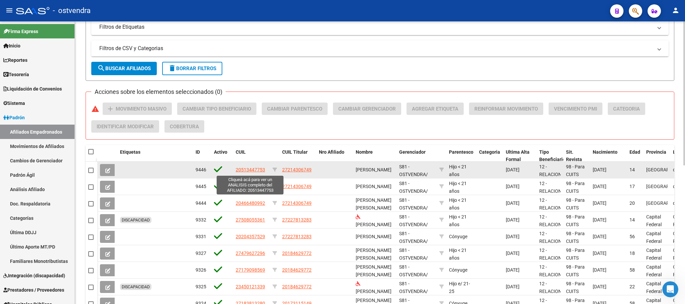
click at [249, 166] on app-link-go-to "20513447753" at bounding box center [250, 170] width 29 height 8
click at [249, 167] on span "20513447753" at bounding box center [250, 169] width 29 height 5
copy span "20513447753"
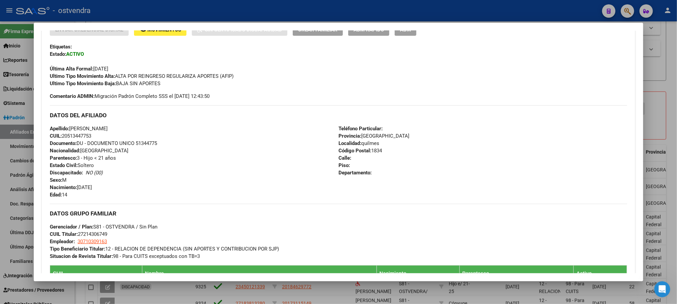
scroll to position [150, 0]
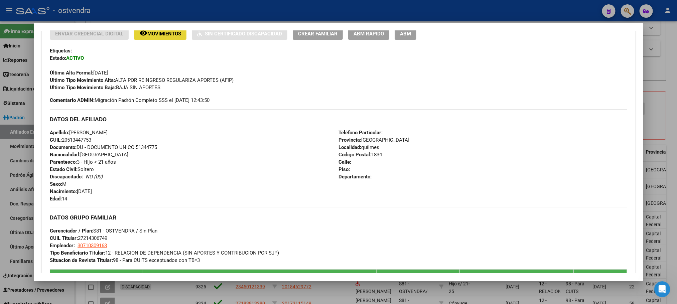
click at [160, 36] on span "Movimientos" at bounding box center [164, 34] width 34 height 6
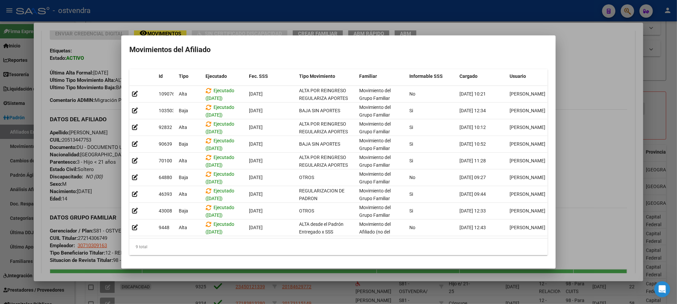
scroll to position [19, 0]
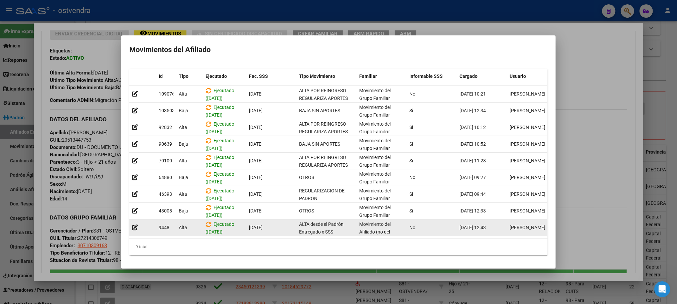
drag, startPoint x: 457, startPoint y: 220, endPoint x: 486, endPoint y: 220, distance: 28.7
click at [486, 220] on datatable-body-cell "[DATE] 12:43" at bounding box center [482, 228] width 50 height 16
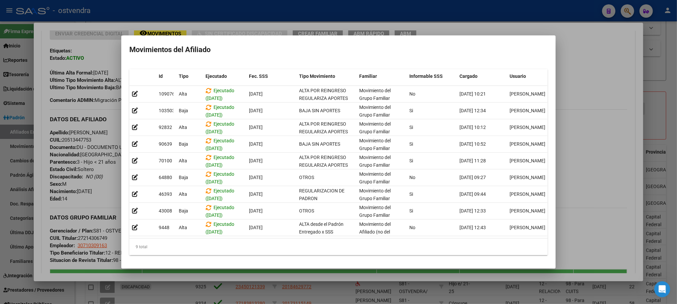
click at [295, 3] on div at bounding box center [338, 152] width 677 height 304
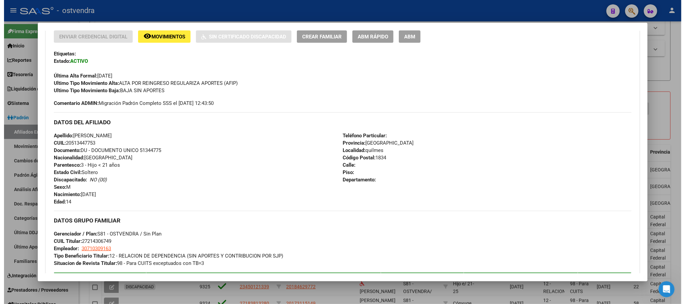
scroll to position [348, 0]
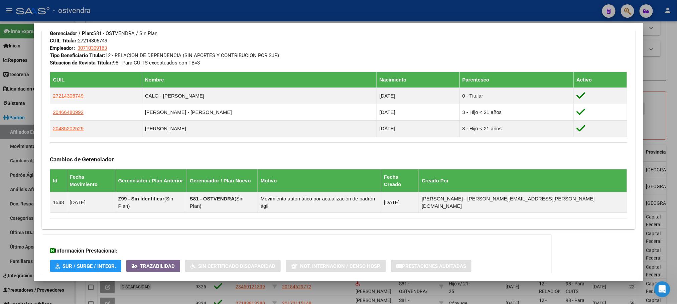
click at [179, 19] on div at bounding box center [338, 152] width 677 height 304
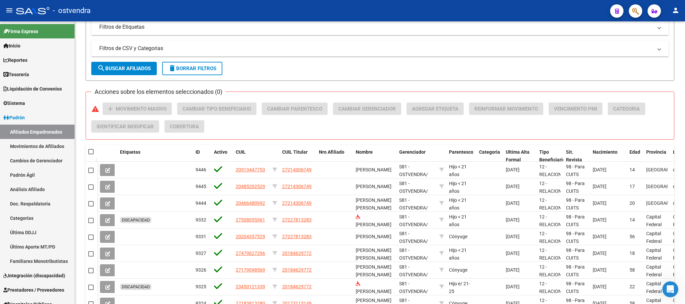
drag, startPoint x: 172, startPoint y: 12, endPoint x: 173, endPoint y: 17, distance: 5.0
click at [172, 13] on div "- ostvendra" at bounding box center [310, 10] width 588 height 15
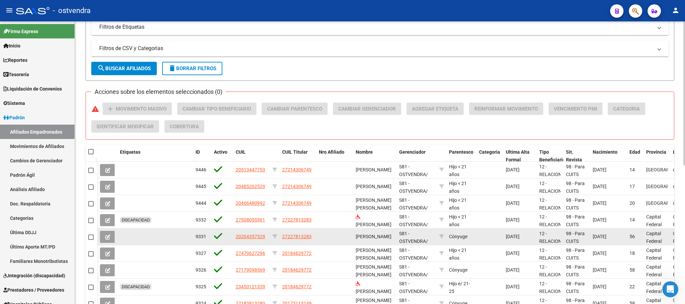
click at [247, 241] on app-link-go-to "20204357529" at bounding box center [250, 237] width 29 height 8
click at [247, 237] on span "20204357529" at bounding box center [250, 236] width 29 height 5
type textarea "20204357529"
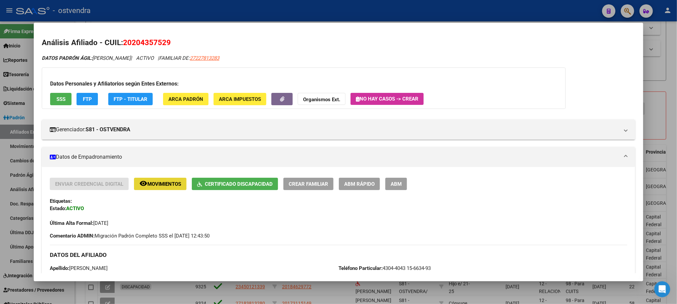
click at [160, 183] on span "Movimientos" at bounding box center [164, 184] width 34 height 6
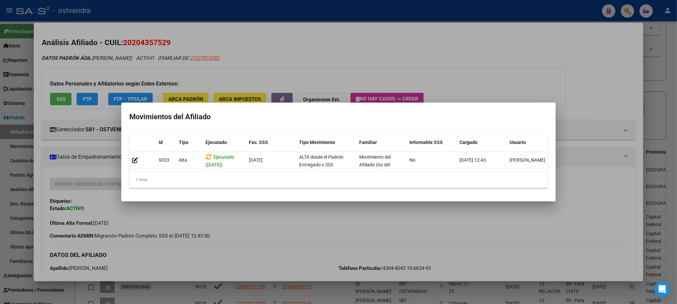
click at [274, 55] on div at bounding box center [338, 152] width 677 height 304
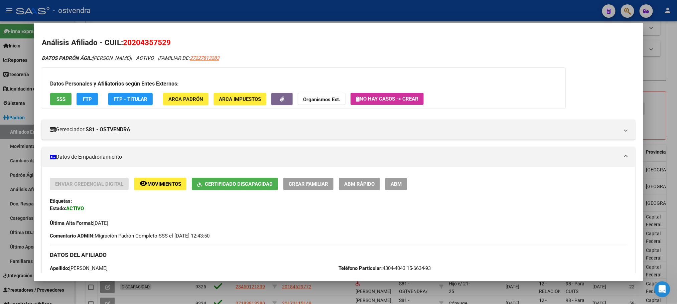
click at [293, 16] on div at bounding box center [338, 152] width 677 height 304
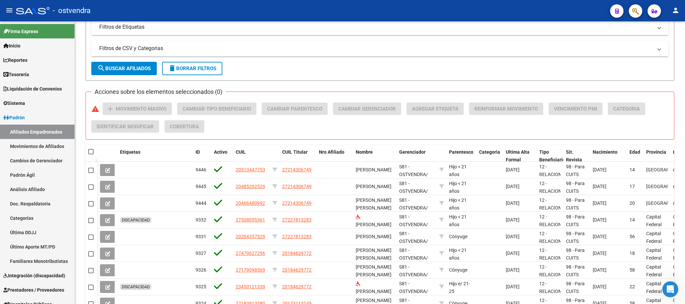
click at [293, 16] on div "- ostvendra" at bounding box center [310, 10] width 588 height 15
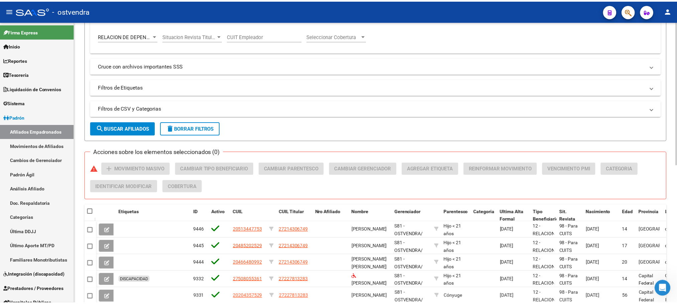
scroll to position [0, 0]
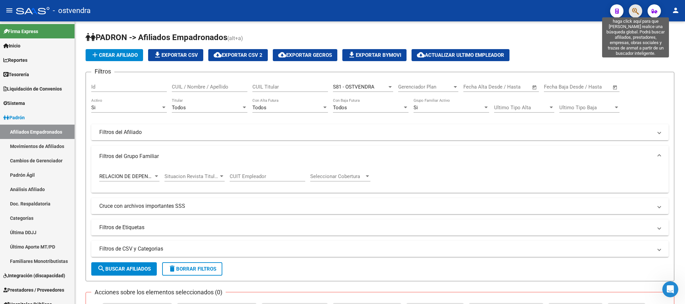
click at [638, 10] on icon "button" at bounding box center [635, 11] width 7 height 8
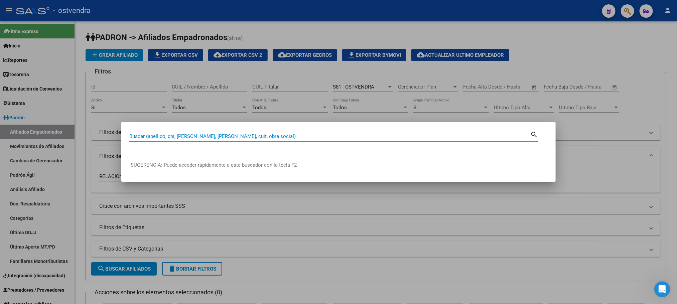
paste input "59.828.130"
click at [148, 134] on input "59.828.130" at bounding box center [329, 136] width 401 height 6
type input "59828130"
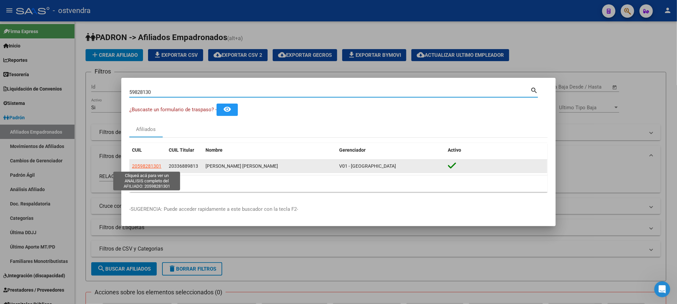
click at [145, 164] on span "20598281301" at bounding box center [146, 165] width 29 height 5
type textarea "20598281301"
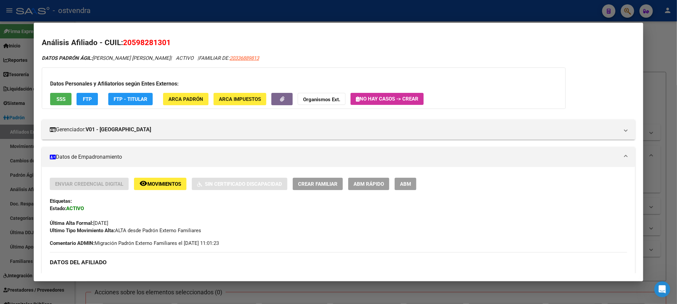
click at [56, 101] on span "SSS" at bounding box center [60, 99] width 9 height 6
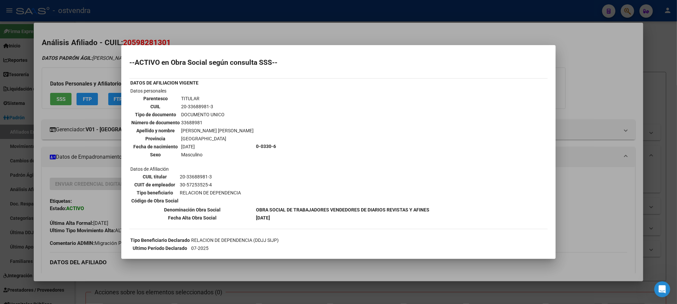
click at [75, 71] on div at bounding box center [338, 152] width 677 height 304
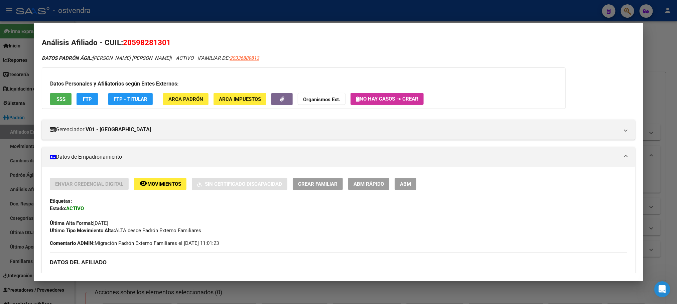
click at [81, 104] on button "FTP" at bounding box center [87, 99] width 21 height 12
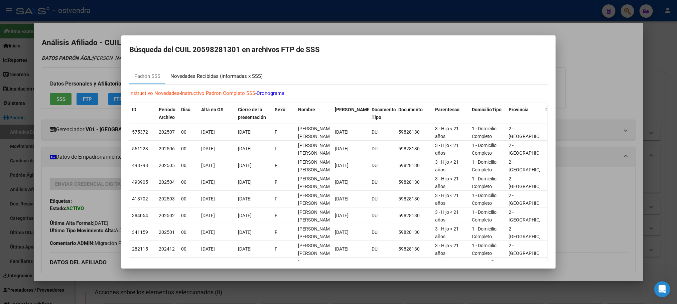
click at [218, 74] on div "Novedades Recibidas (informadas x SSS)" at bounding box center [216, 77] width 92 height 8
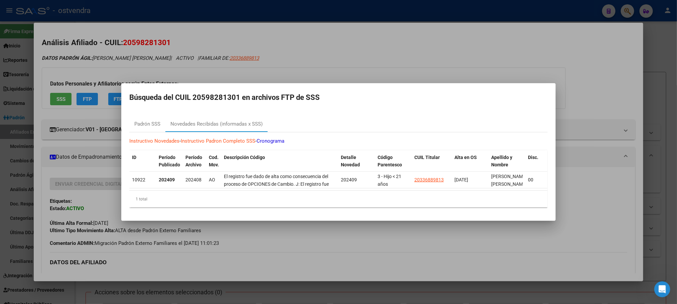
click at [105, 40] on div at bounding box center [338, 152] width 677 height 304
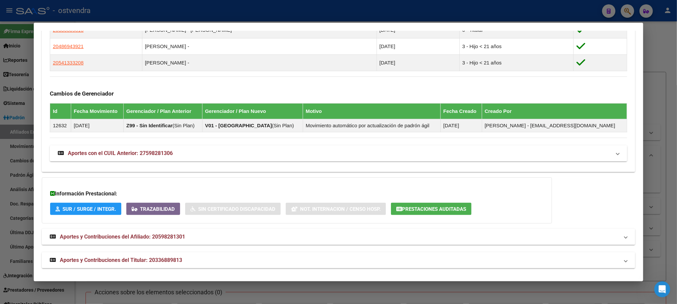
scroll to position [426, 0]
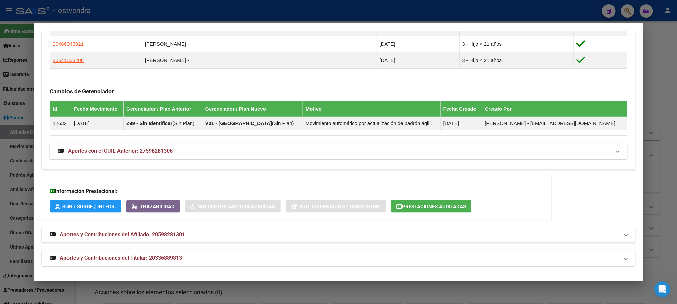
click at [166, 256] on span "Aportes y Contribuciones del Titular: 20336889813" at bounding box center [121, 258] width 122 height 6
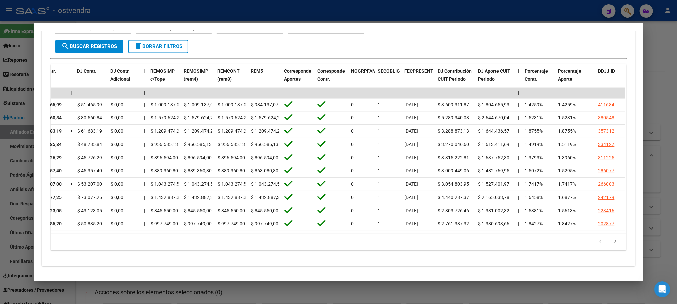
scroll to position [0, 0]
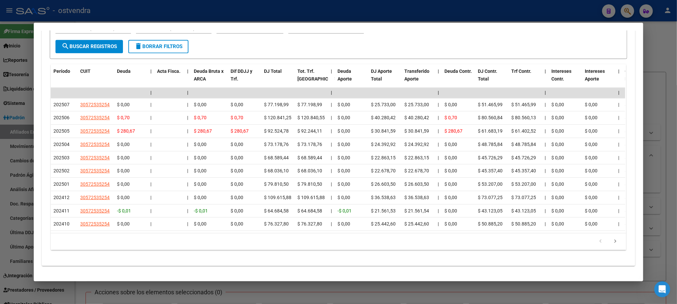
drag, startPoint x: 246, startPoint y: 16, endPoint x: 173, endPoint y: 24, distance: 73.6
click at [246, 16] on div at bounding box center [338, 152] width 677 height 304
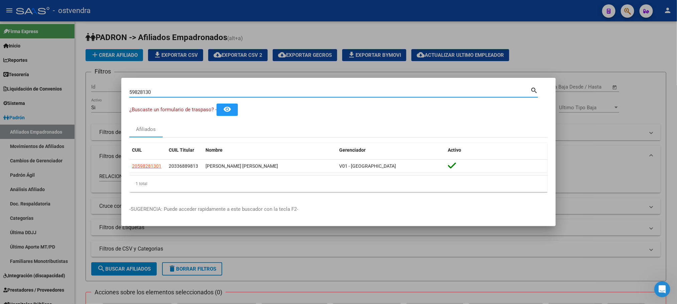
drag, startPoint x: 181, startPoint y: 94, endPoint x: 26, endPoint y: 94, distance: 154.7
click at [26, 94] on div "59828130 Buscar (apellido, dni, cuil, nro traspaso, cuit, obra social) search ¿…" at bounding box center [338, 152] width 677 height 304
paste input "20386528447"
type input "20386528447"
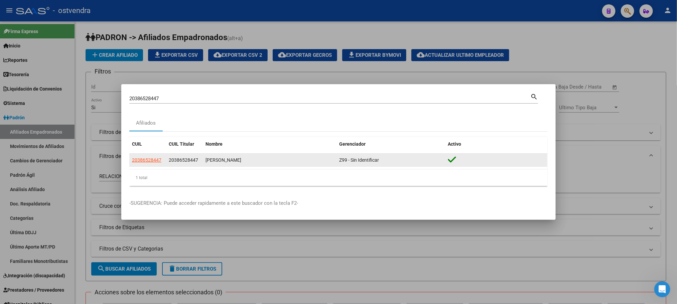
click at [150, 163] on app-link-go-to "20386528447" at bounding box center [146, 160] width 29 height 8
click at [150, 162] on span "20386528447" at bounding box center [146, 159] width 29 height 5
copy span "20386528447"
type textarea "20386528447"
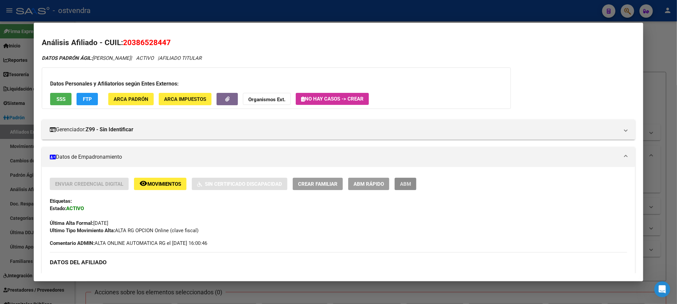
click at [405, 182] on span "ABM" at bounding box center [405, 184] width 11 height 6
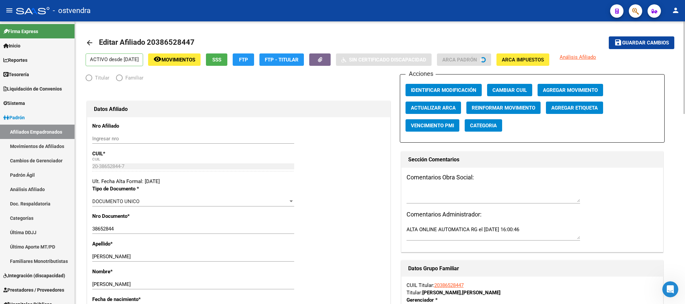
radio input "true"
type input "30-71162981-1"
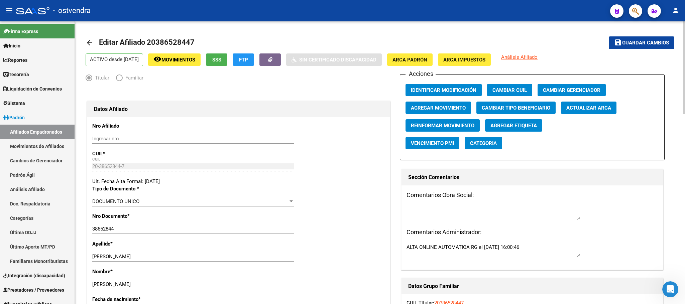
drag, startPoint x: 520, startPoint y: 106, endPoint x: 593, endPoint y: 102, distance: 72.7
click at [597, 136] on div "Acciones Identificar Modificación Cambiar CUIL Cambiar Gerenciador Agregar Movi…" at bounding box center [532, 117] width 265 height 86
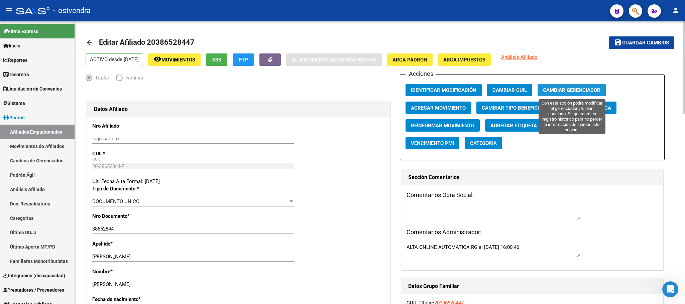
click at [589, 90] on span "Cambiar Gerenciador" at bounding box center [571, 90] width 57 height 6
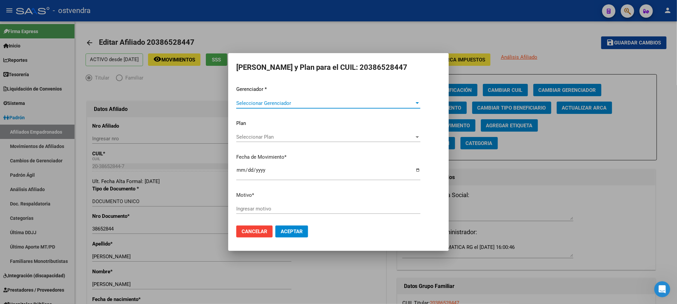
click at [281, 95] on div "Gerenciador * Seleccionar Gerenciador Seleccionar Gerenciador Plan Seleccionar …" at bounding box center [338, 153] width 204 height 135
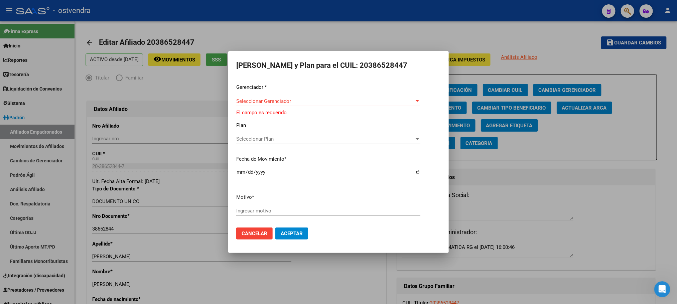
click at [281, 100] on span "Seleccionar Gerenciador" at bounding box center [325, 101] width 178 height 6
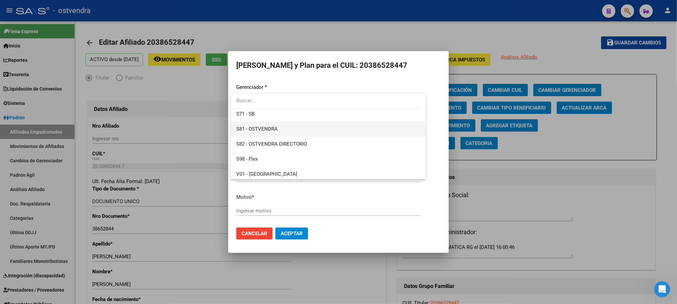
scroll to position [49, 0]
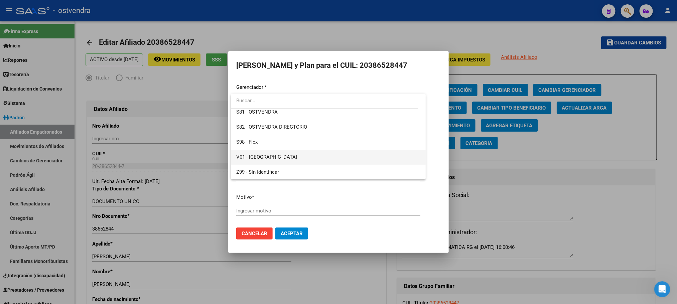
click at [284, 156] on span "V01 - [GEOGRAPHIC_DATA]" at bounding box center [328, 157] width 184 height 15
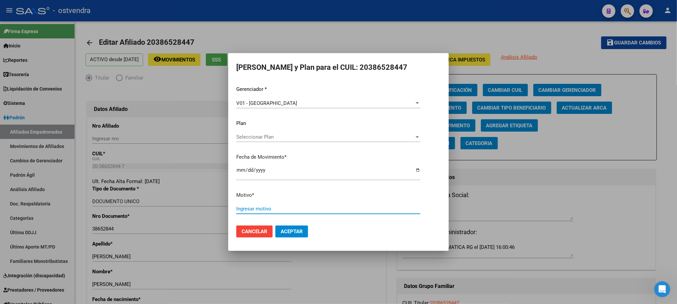
drag, startPoint x: 290, startPoint y: 210, endPoint x: 290, endPoint y: 194, distance: 15.7
click at [290, 210] on input "Ingresar motivo" at bounding box center [328, 209] width 184 height 6
type input "."
click at [287, 226] on button "Aceptar" at bounding box center [291, 232] width 33 height 12
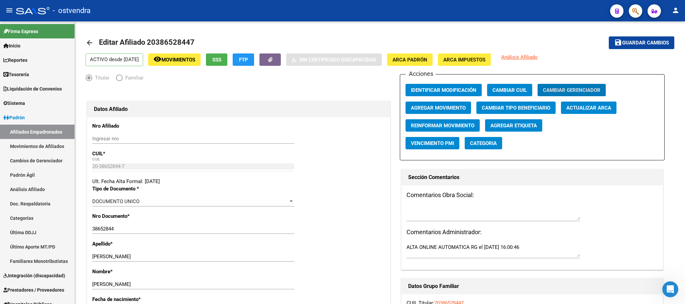
click at [638, 8] on icon "button" at bounding box center [635, 11] width 7 height 8
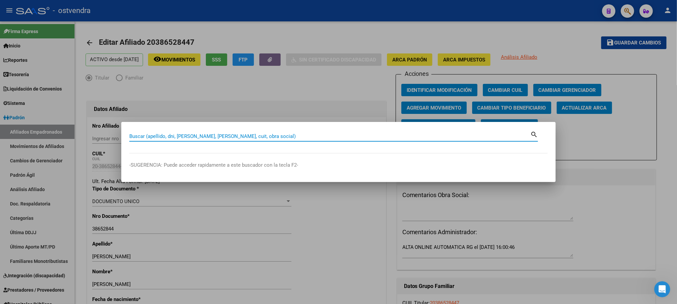
paste input "43032273"
type input "43032273"
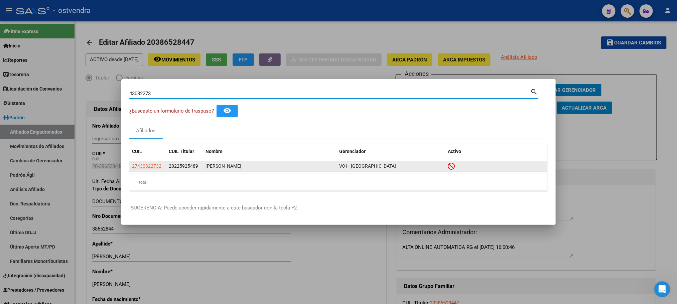
click at [154, 170] on app-link-go-to "27430322732" at bounding box center [146, 166] width 29 height 8
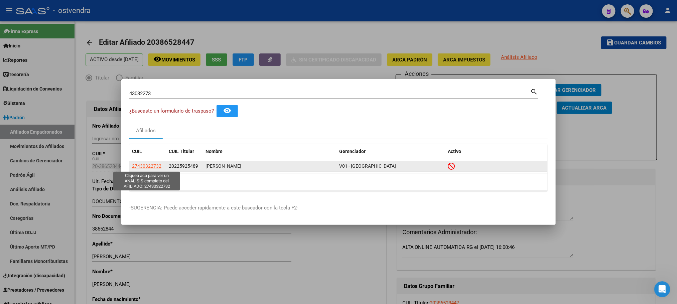
click at [152, 165] on span "27430322732" at bounding box center [146, 165] width 29 height 5
type textarea "27430322732"
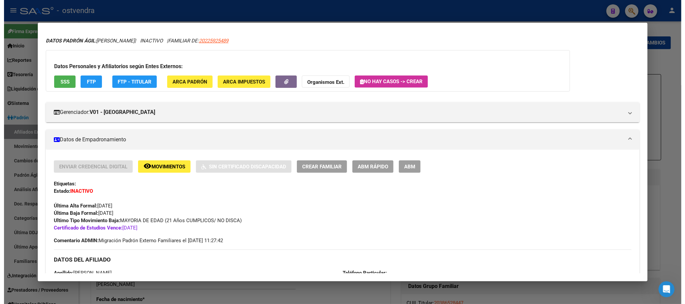
scroll to position [0, 0]
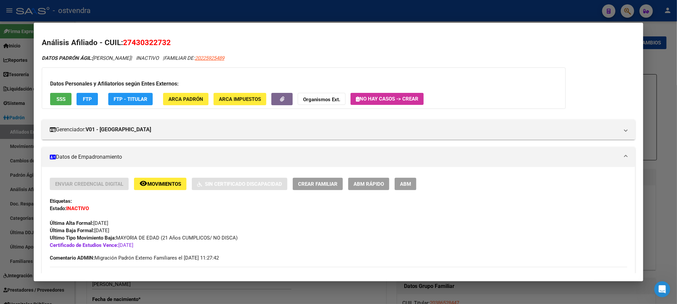
drag, startPoint x: 121, startPoint y: 39, endPoint x: 171, endPoint y: 43, distance: 50.9
click at [171, 43] on h2 "Análisis Afiliado - CUIL: 27430322732" at bounding box center [338, 42] width 593 height 11
copy span "27430322732"
click at [276, 92] on div "Datos Personales y Afiliatorios según Entes Externos: SSS FTP FTP - Titular ARC…" at bounding box center [304, 87] width 524 height 41
click at [280, 97] on icon "button" at bounding box center [282, 99] width 4 height 5
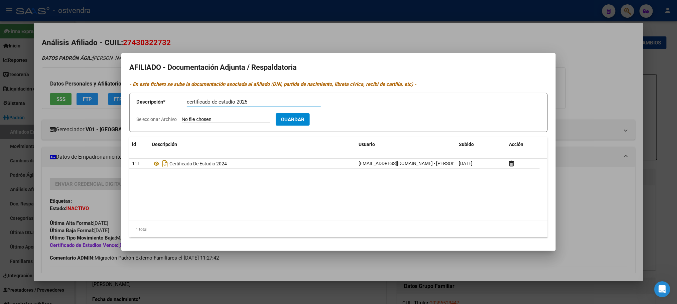
type input "certificado de estudio 2025"
click at [250, 111] on div "certificado de estudio 2025 Descripción" at bounding box center [254, 105] width 134 height 16
click at [250, 115] on form "Descripción * certificado de estudio 2025 Descripción Seleccionar Archivo Guard…" at bounding box center [338, 112] width 418 height 39
click at [200, 113] on div "certificado de estudio 2025 Descripción" at bounding box center [254, 105] width 134 height 16
click at [181, 119] on app-file-uploader "Seleccionar Archivo" at bounding box center [205, 119] width 139 height 6
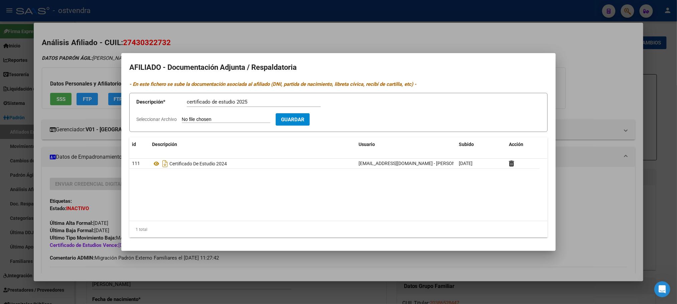
click at [213, 119] on input "Seleccionar Archivo" at bounding box center [226, 120] width 89 height 6
type input "C:\fakepath\43032273.jpeg"
click at [343, 117] on span "Guardar" at bounding box center [331, 120] width 23 height 6
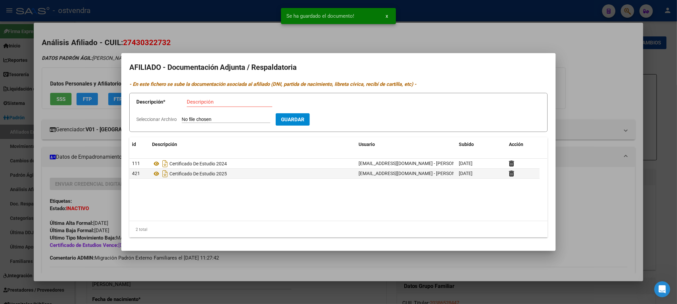
drag, startPoint x: 453, startPoint y: 42, endPoint x: 377, endPoint y: 63, distance: 79.4
click at [454, 42] on div at bounding box center [338, 152] width 677 height 304
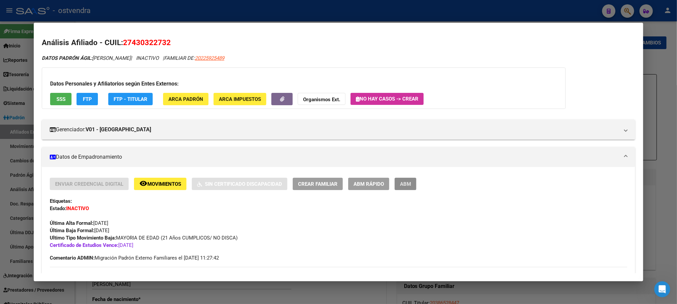
click at [406, 184] on span "ABM" at bounding box center [405, 184] width 11 height 6
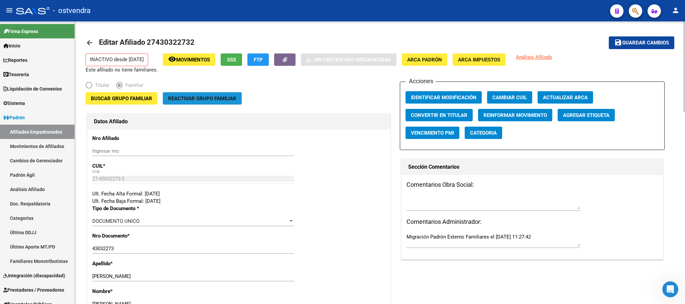
click at [196, 101] on span "Reactivar Grupo Familiar" at bounding box center [202, 99] width 68 height 6
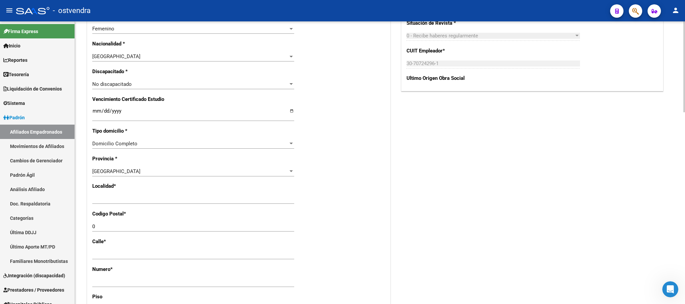
scroll to position [401, 0]
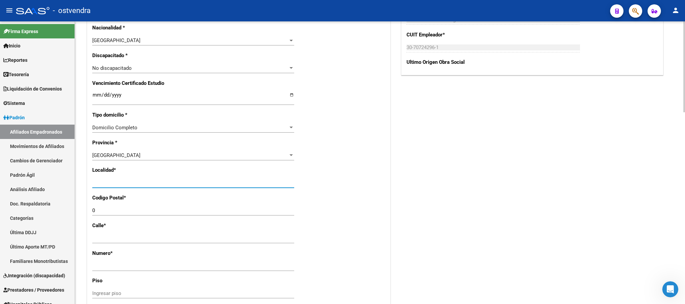
drag, startPoint x: 136, startPoint y: 183, endPoint x: 84, endPoint y: 179, distance: 51.6
click at [84, 179] on div "arrow_back Editar Afiliado 27430322732 save Guardar cambios INACTIVO desde [DAT…" at bounding box center [380, 58] width 610 height 877
type input "d"
type input "[DATE][PERSON_NAME]"
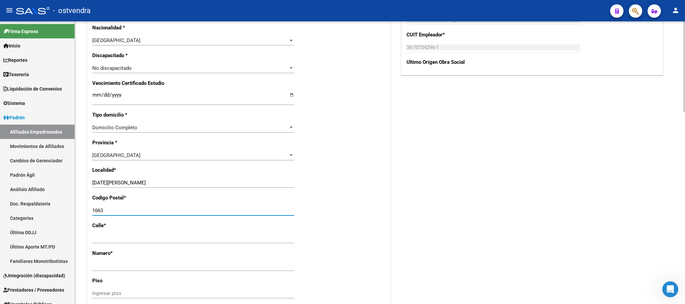
type input "1663"
click at [586, 207] on div "Acciones Identificar Modificación Cambiar CUIL Agregar Movimiento Actualizar AR…" at bounding box center [532, 65] width 265 height 769
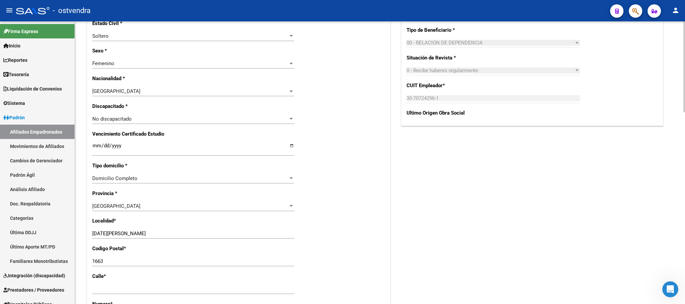
scroll to position [351, 0]
click at [116, 143] on input "[DATE]" at bounding box center [193, 147] width 202 height 11
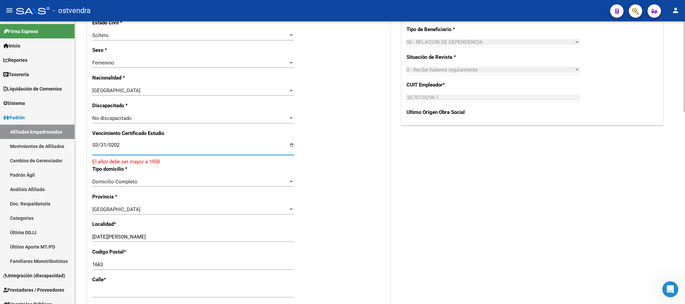
type input "[DATE]"
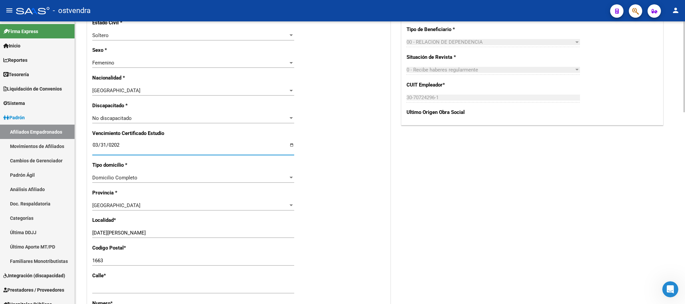
click at [411, 147] on div "Acciones Identificar Modificación Cambiar CUIL Agregar Movimiento Actualizar AR…" at bounding box center [532, 115] width 265 height 769
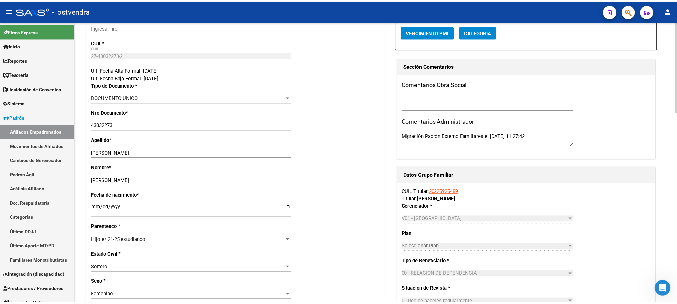
scroll to position [0, 0]
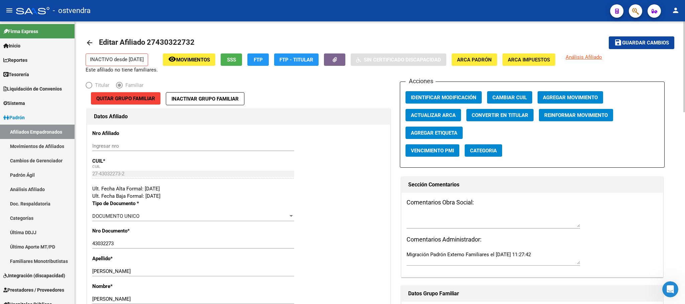
click at [660, 36] on mat-toolbar-row "save Guardar cambios" at bounding box center [613, 42] width 122 height 21
click at [660, 40] on span "Guardar cambios" at bounding box center [645, 43] width 47 height 6
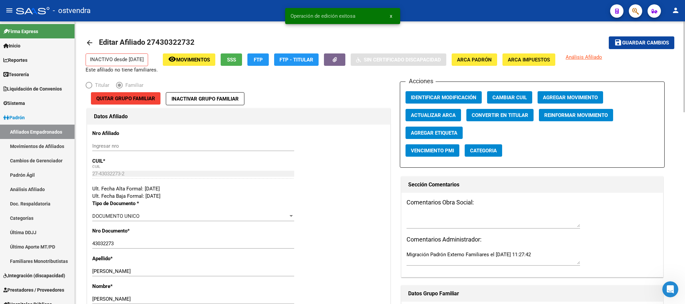
click at [549, 95] on span "Agregar Movimiento" at bounding box center [570, 98] width 55 height 6
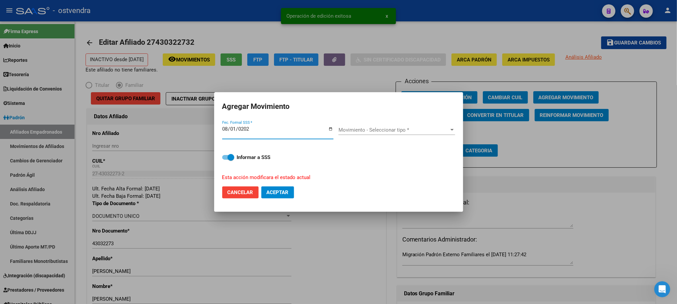
type input "[DATE]"
click at [397, 117] on form "Agregar Movimiento [DATE] Fec. Formal SSS * Movimiento - Seleccionar tipo * Mov…" at bounding box center [338, 152] width 233 height 104
click at [398, 129] on span "Movimiento - Seleccionar tipo *" at bounding box center [393, 130] width 111 height 6
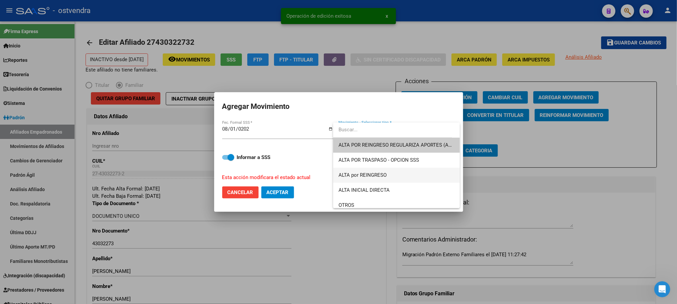
click at [388, 173] on span "ALTA por REINGRESO" at bounding box center [396, 175] width 116 height 15
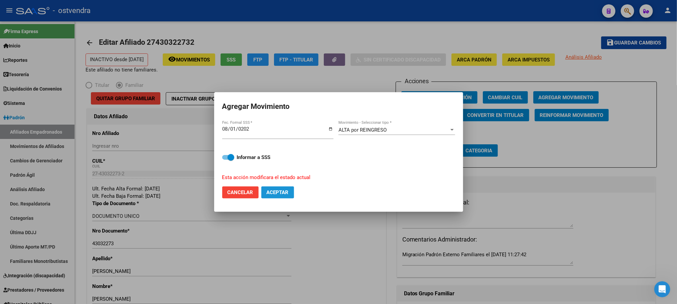
click at [272, 193] on span "Aceptar" at bounding box center [278, 192] width 22 height 6
checkbox input "false"
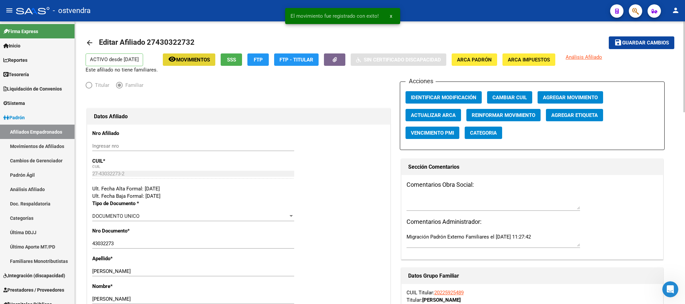
click at [201, 58] on span "Movimientos" at bounding box center [193, 60] width 34 height 6
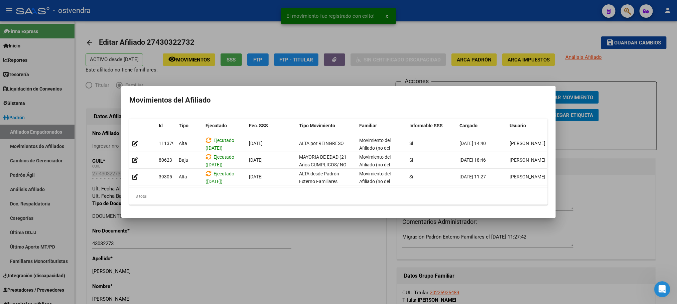
click at [202, 42] on div at bounding box center [338, 152] width 677 height 304
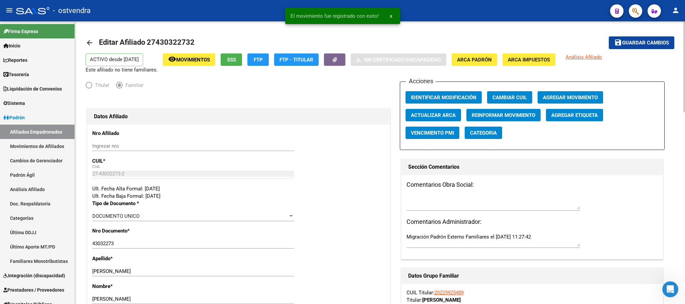
click at [156, 40] on span "Editar Afiliado 27430322732" at bounding box center [147, 42] width 96 height 8
click at [157, 40] on span "Editar Afiliado 27430322732" at bounding box center [147, 42] width 96 height 8
copy h1 "27430322732"
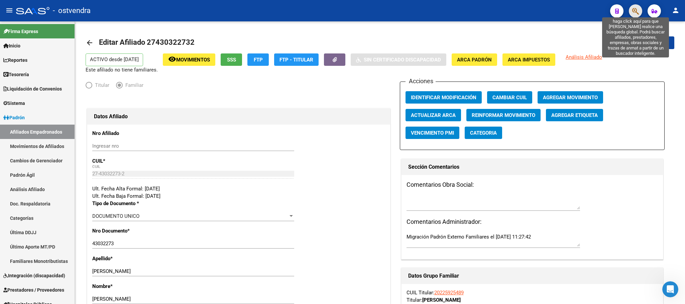
click at [634, 12] on icon "button" at bounding box center [635, 11] width 7 height 8
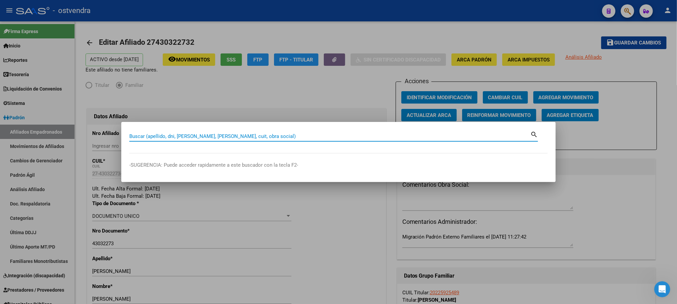
paste input "27430322732"
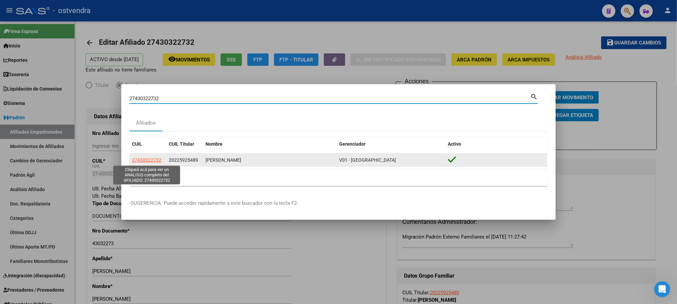
click at [142, 159] on span "27430322732" at bounding box center [146, 159] width 29 height 5
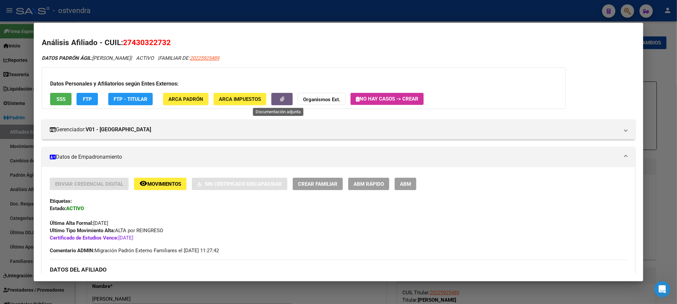
click at [273, 101] on button "button" at bounding box center [281, 99] width 21 height 12
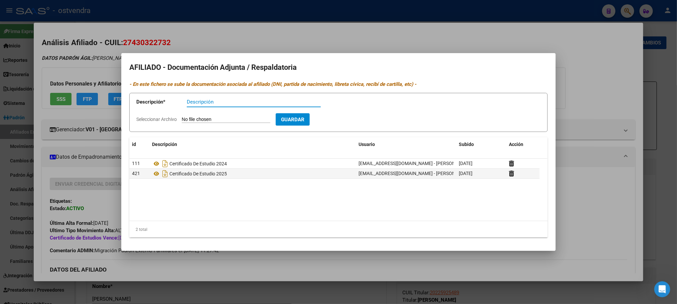
click at [238, 36] on div at bounding box center [338, 152] width 677 height 304
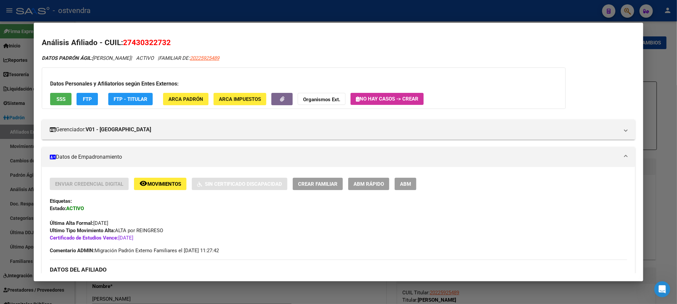
click at [233, 14] on div at bounding box center [338, 152] width 677 height 304
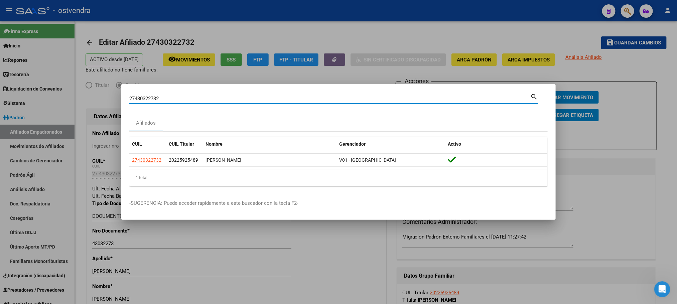
drag, startPoint x: 100, startPoint y: 89, endPoint x: 18, endPoint y: 81, distance: 81.9
click at [13, 82] on div "27430322732 Buscar (apellido, dni, cuil, nro traspaso, cuit, obra social) searc…" at bounding box center [338, 152] width 677 height 304
paste input "45355567"
type input "45355567"
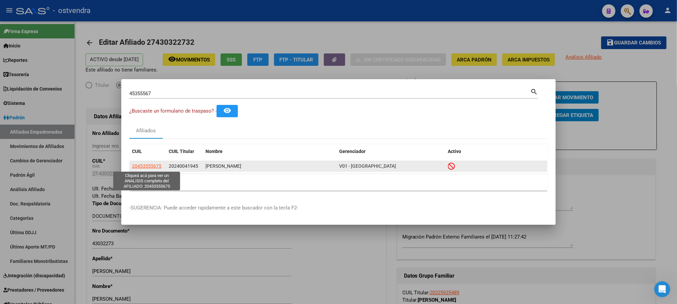
click at [140, 168] on span "20453555675" at bounding box center [146, 165] width 29 height 5
type textarea "20453555675"
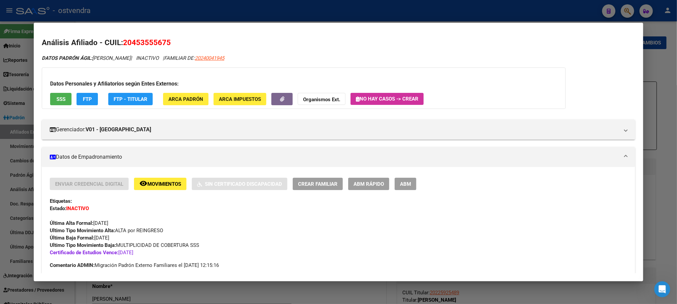
drag, startPoint x: 120, startPoint y: 44, endPoint x: 195, endPoint y: 39, distance: 75.3
click at [195, 39] on h2 "Análisis Afiliado - CUIL: 20453555675" at bounding box center [338, 42] width 593 height 11
copy span "20453555675"
click at [105, 16] on div at bounding box center [338, 152] width 677 height 304
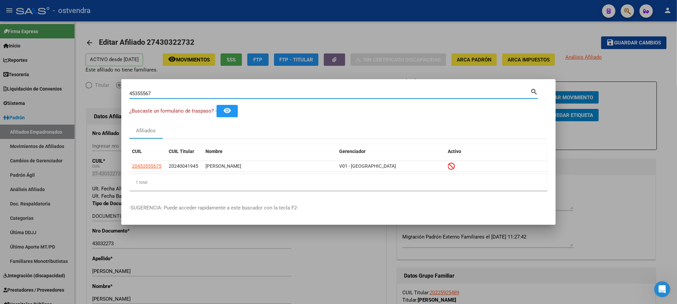
drag, startPoint x: 174, startPoint y: 93, endPoint x: 104, endPoint y: 91, distance: 70.2
click at [102, 89] on div "45355567 Buscar (apellido, dni, cuil, nro traspaso, cuit, obra social) search ¿…" at bounding box center [338, 152] width 677 height 304
paste input "750746"
type input "45750746"
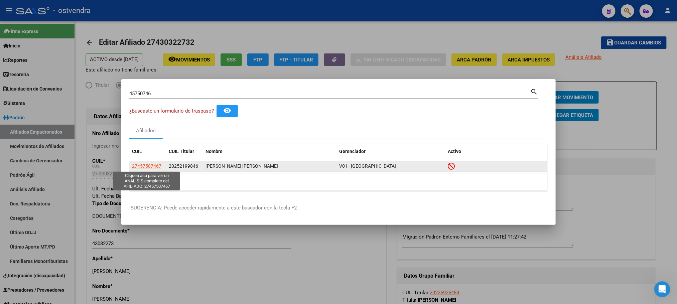
click at [141, 163] on span "27457507467" at bounding box center [146, 165] width 29 height 5
type textarea "27457507467"
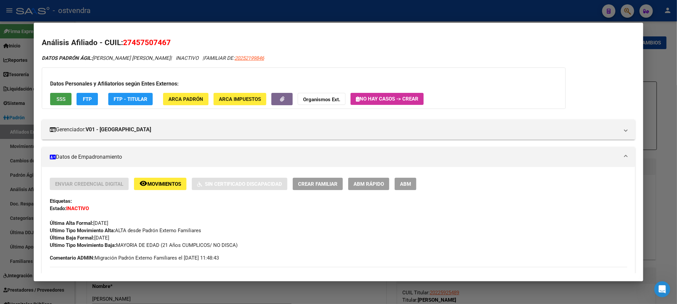
click at [58, 97] on span "SSS" at bounding box center [60, 99] width 9 height 6
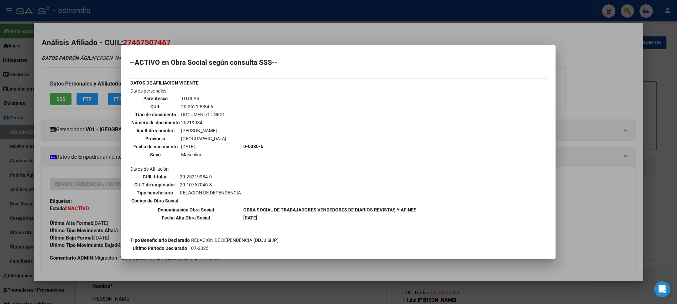
click at [311, 164] on td "0-0330-6" at bounding box center [330, 146] width 174 height 118
click at [178, 40] on div at bounding box center [338, 152] width 677 height 304
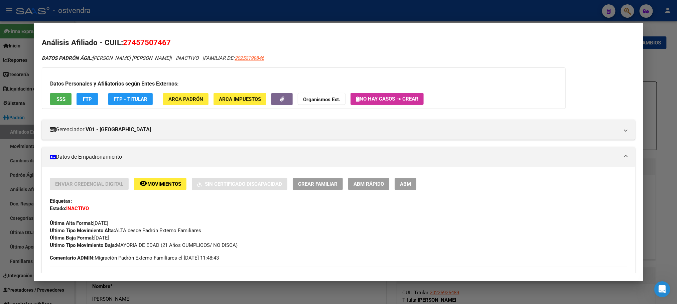
click at [133, 38] on span "27457507467" at bounding box center [147, 42] width 48 height 9
copy span "27457507467"
click at [518, 73] on div "Datos Personales y Afiliatorios según Entes Externos: SSS FTP FTP - Titular ARC…" at bounding box center [304, 87] width 524 height 41
click at [276, 102] on button "button" at bounding box center [281, 99] width 21 height 12
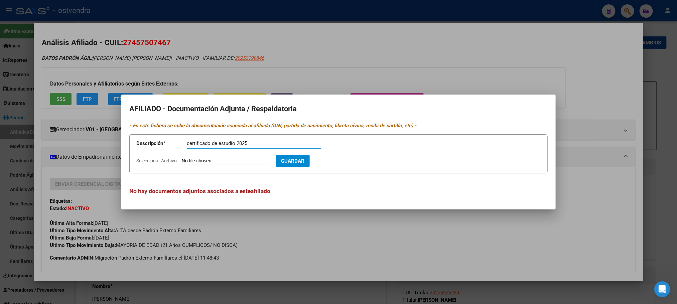
type input "certificado de estudio 2025"
click at [238, 161] on input "Seleccionar Archivo" at bounding box center [226, 161] width 89 height 6
type input "C:\fakepath\45750746.pdf"
click at [349, 155] on button "Guardar" at bounding box center [331, 161] width 34 height 12
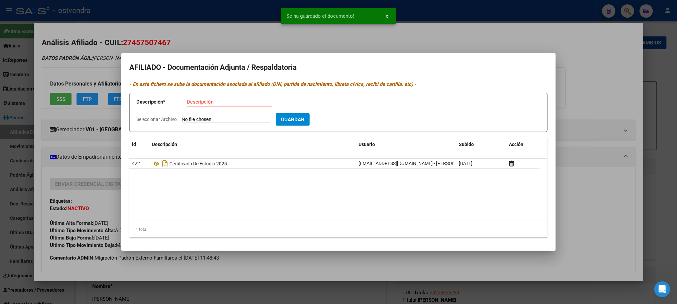
click at [144, 44] on div at bounding box center [338, 152] width 677 height 304
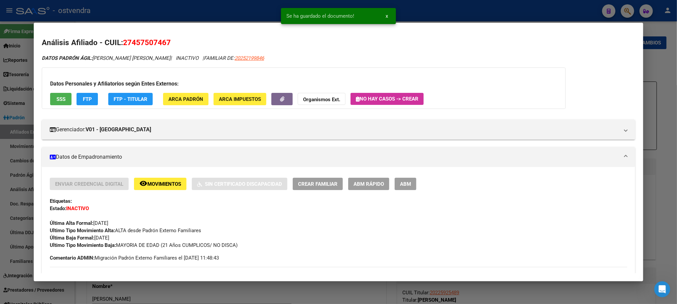
click at [170, 185] on span "Movimientos" at bounding box center [164, 184] width 34 height 6
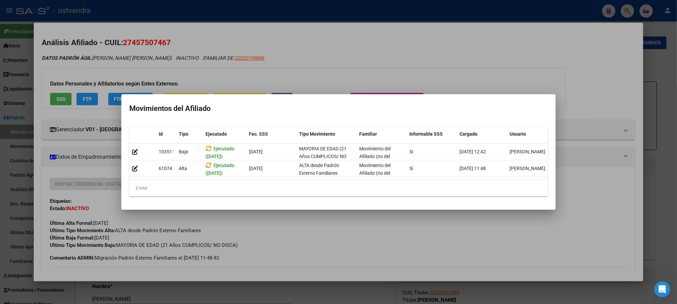
click at [262, 40] on div at bounding box center [338, 152] width 677 height 304
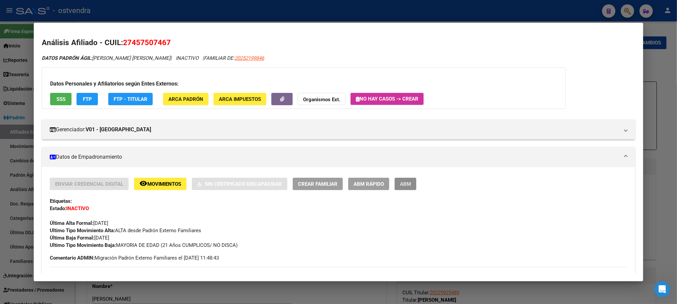
click at [409, 181] on button "ABM" at bounding box center [406, 184] width 22 height 12
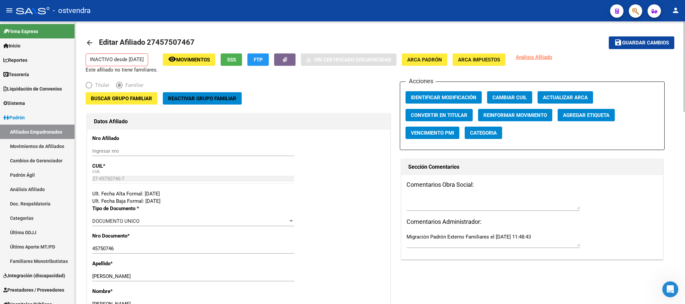
click at [213, 101] on span "Reactivar Grupo Familiar" at bounding box center [202, 99] width 68 height 6
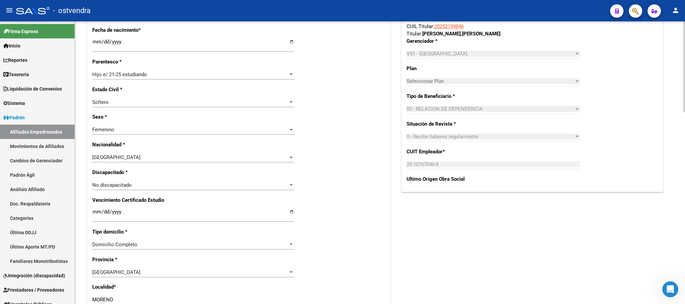
scroll to position [301, 0]
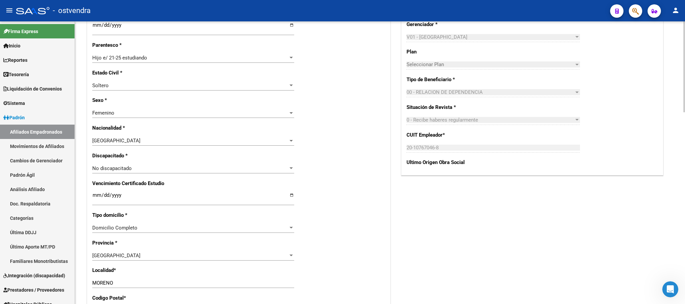
click at [94, 195] on input "Ingresar fecha" at bounding box center [193, 197] width 202 height 11
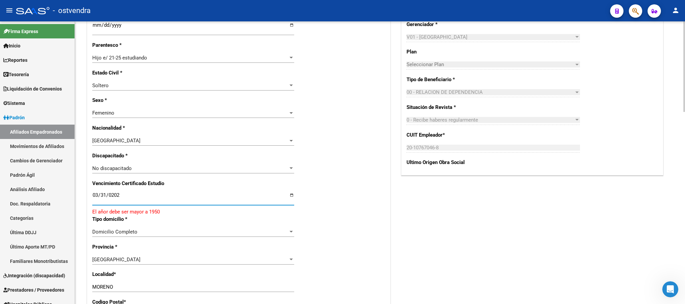
type input "[DATE]"
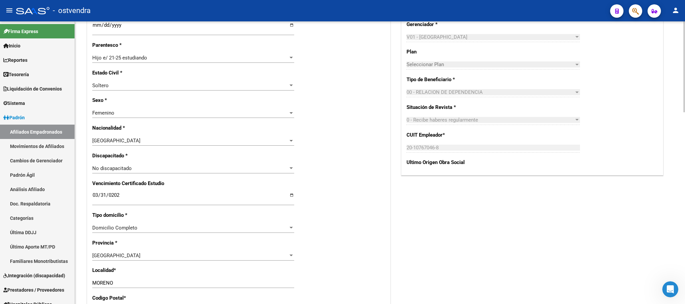
click at [353, 184] on div "Nro Afiliado Ingresar nro CUIL * 27-45750746-7 CUIL ARCA Padrón Ult. Fecha Alta…" at bounding box center [238, 186] width 303 height 724
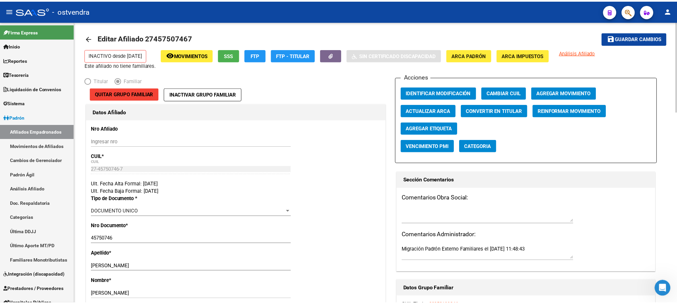
scroll to position [0, 0]
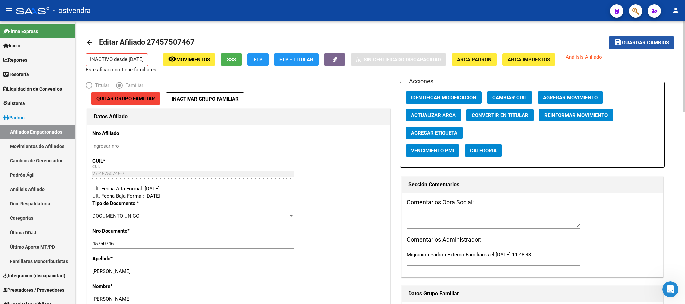
click at [640, 40] on span "Guardar cambios" at bounding box center [645, 43] width 47 height 6
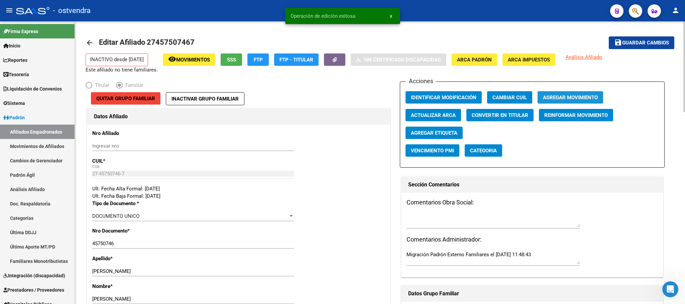
click at [571, 99] on span "Agregar Movimiento" at bounding box center [570, 98] width 55 height 6
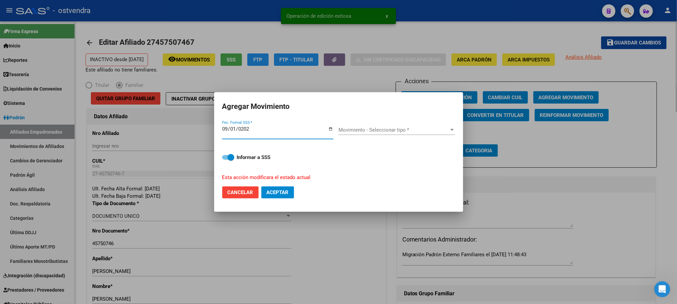
type input "[DATE]"
click at [405, 135] on div "Movimiento - Seleccionar tipo * Movimiento - Seleccionar tipo *" at bounding box center [396, 133] width 117 height 16
click at [403, 131] on span "Movimiento - Seleccionar tipo *" at bounding box center [393, 130] width 111 height 6
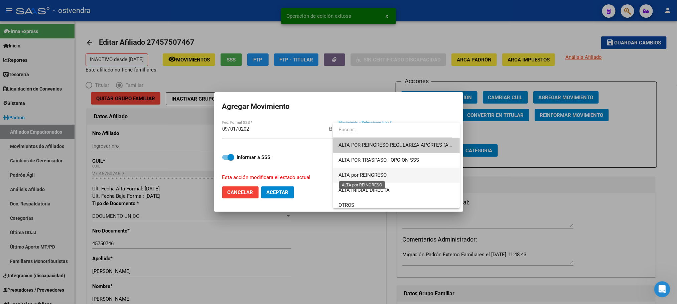
click at [379, 174] on span "ALTA por REINGRESO" at bounding box center [362, 175] width 48 height 6
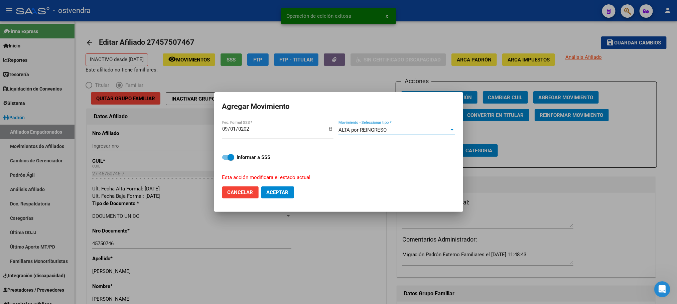
click at [279, 191] on span "Aceptar" at bounding box center [278, 192] width 22 height 6
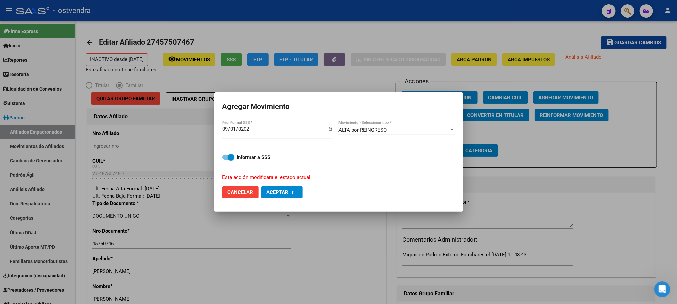
checkbox input "false"
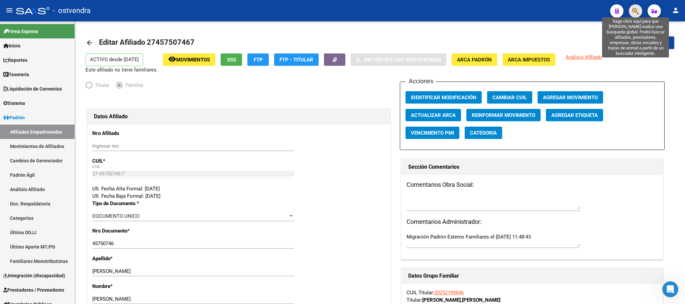
click at [634, 8] on icon "button" at bounding box center [635, 11] width 7 height 8
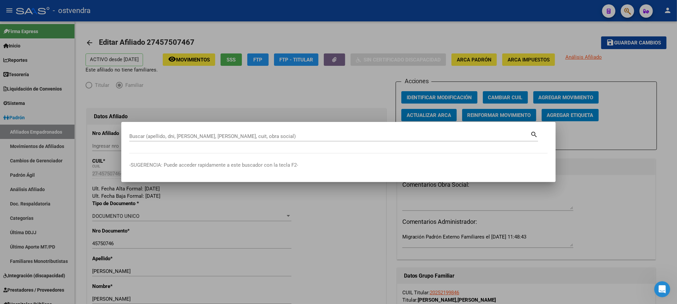
paste input "45813853"
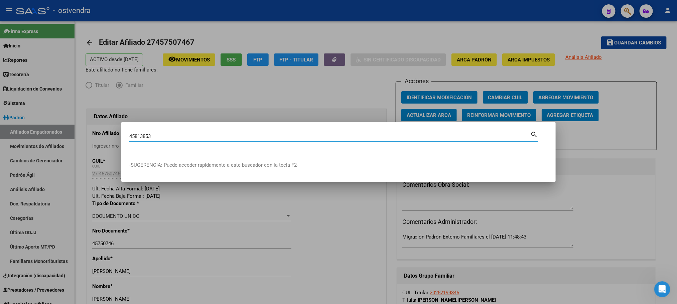
type input "45813853"
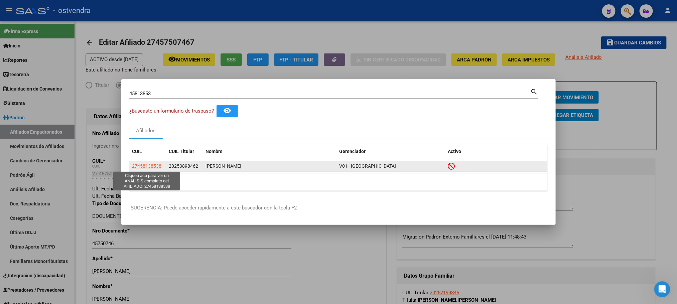
click at [142, 167] on span "27458138538" at bounding box center [146, 165] width 29 height 5
type textarea "27458138538"
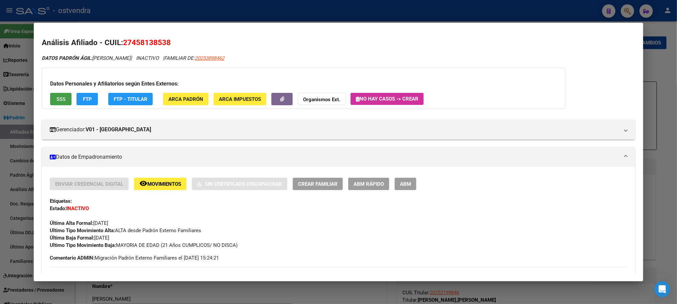
click at [57, 96] on span "SSS" at bounding box center [60, 99] width 9 height 6
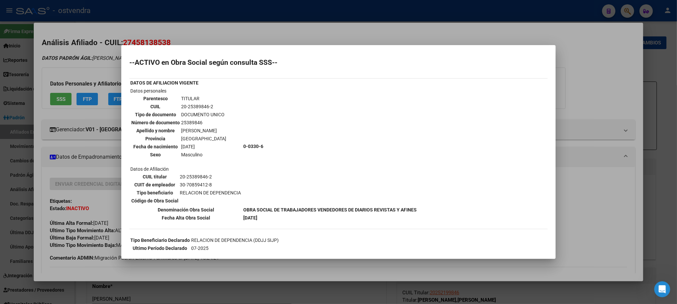
click at [164, 38] on div at bounding box center [338, 152] width 677 height 304
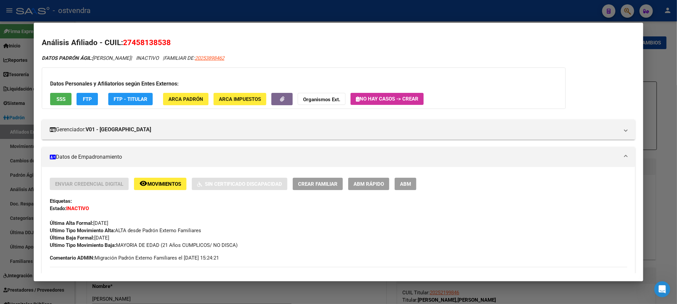
click at [129, 39] on span "27458138538" at bounding box center [147, 42] width 48 height 9
copy span "27458138538"
click at [280, 101] on icon "button" at bounding box center [282, 99] width 4 height 5
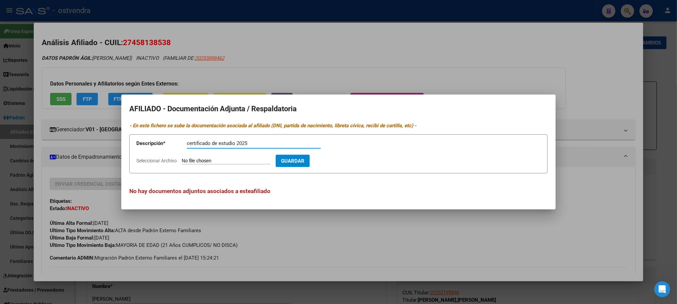
type input "certificado de estudio 2025"
click at [228, 157] on form "Descripción * certificado de estudio 2025 Descripción Seleccionar Archivo Guard…" at bounding box center [338, 153] width 418 height 39
click at [226, 155] on form "Descripción * certificado de estudio 2025 Descripción Seleccionar Archivo Guard…" at bounding box center [338, 153] width 418 height 39
click at [229, 160] on input "Seleccionar Archivo" at bounding box center [226, 161] width 89 height 6
type input "C:\fakepath\45813853.jpeg"
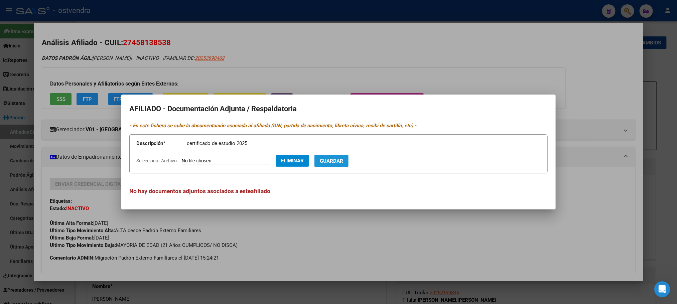
click at [343, 163] on span "Guardar" at bounding box center [331, 161] width 23 height 6
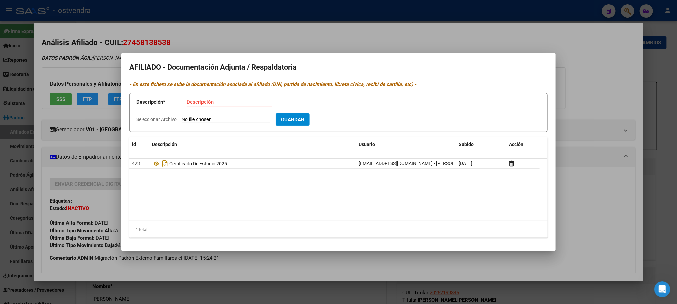
click at [223, 25] on div at bounding box center [338, 152] width 677 height 304
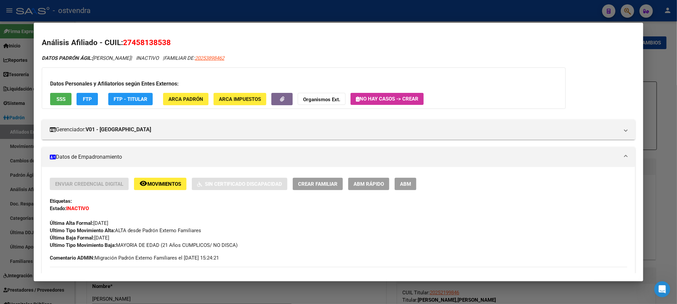
drag, startPoint x: 224, startPoint y: 14, endPoint x: 223, endPoint y: 18, distance: 3.8
click at [225, 14] on div at bounding box center [338, 152] width 677 height 304
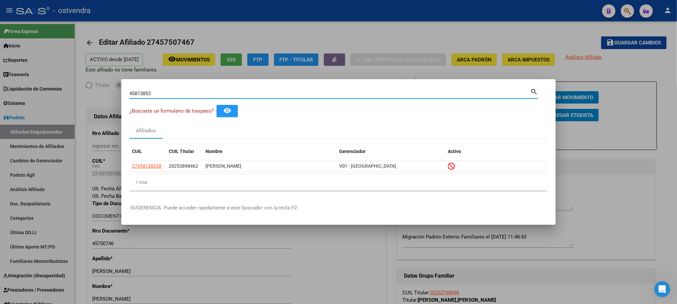
drag, startPoint x: 187, startPoint y: 94, endPoint x: 67, endPoint y: 79, distance: 120.2
click at [67, 79] on div "45813853 Buscar (apellido, dni, cuil, nro traspaso, cuit, obra social) search ¿…" at bounding box center [338, 152] width 677 height 304
paste input "29135131"
type input "29135131"
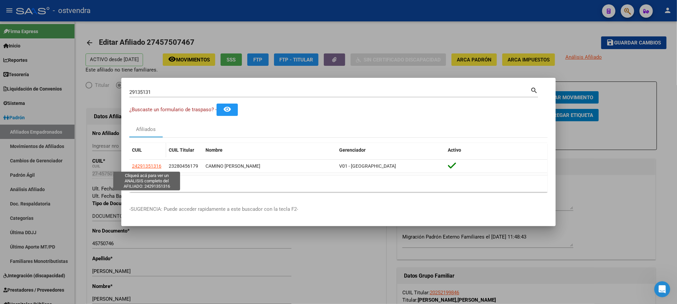
click at [144, 169] on span "24291351316" at bounding box center [146, 165] width 29 height 5
type textarea "24291351316"
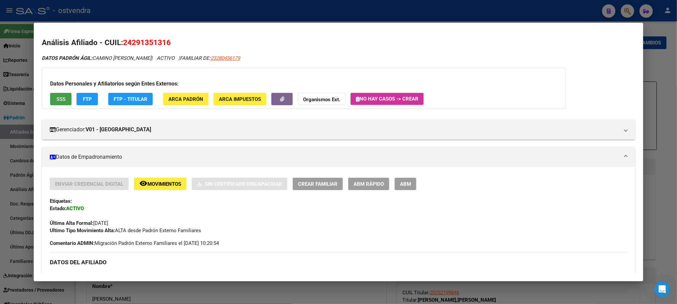
click at [56, 97] on span "SSS" at bounding box center [60, 99] width 9 height 6
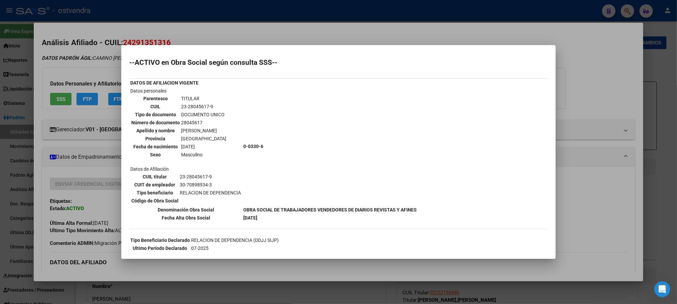
drag, startPoint x: 190, startPoint y: 36, endPoint x: 156, endPoint y: 43, distance: 34.1
click at [190, 37] on div at bounding box center [338, 152] width 677 height 304
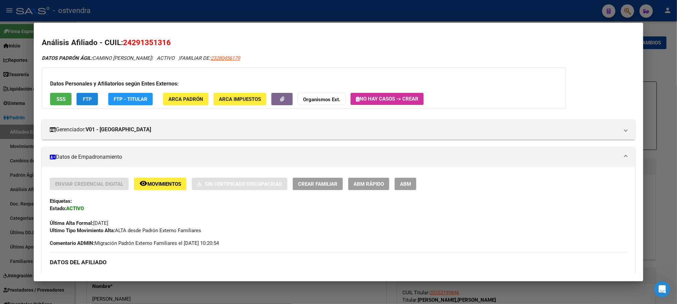
click at [83, 101] on span "FTP" at bounding box center [87, 99] width 9 height 6
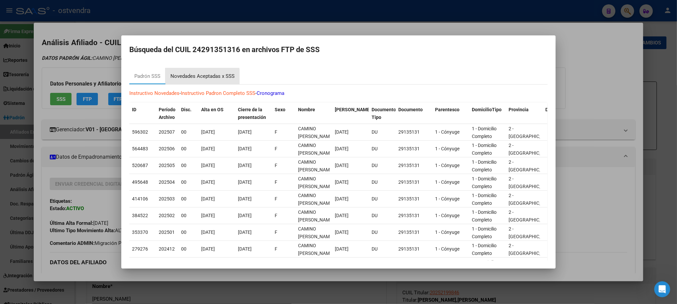
click at [191, 77] on div "Novedades Aceptadas x SSS" at bounding box center [202, 77] width 64 height 8
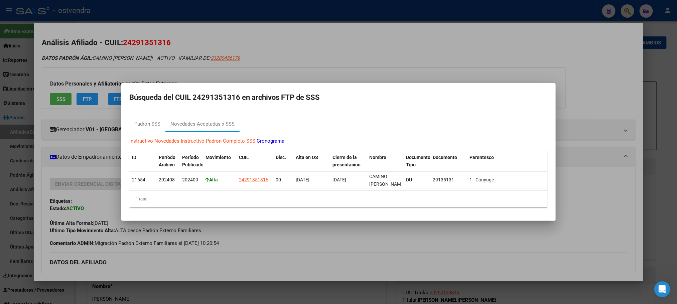
click at [112, 45] on div at bounding box center [338, 152] width 677 height 304
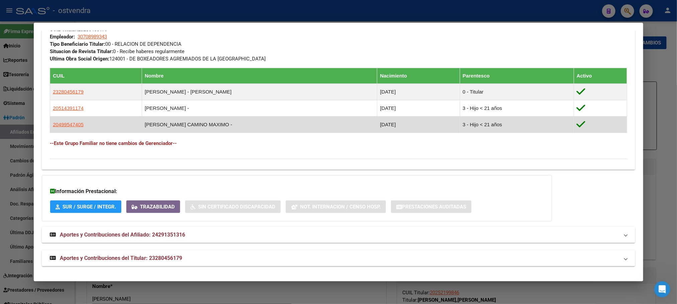
scroll to position [354, 0]
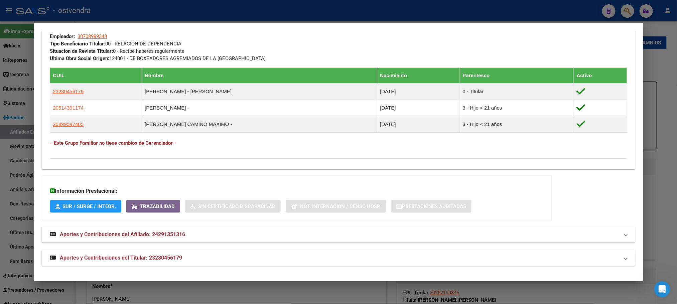
click at [154, 264] on mat-expansion-panel-header "Aportes y Contribuciones del Titular: 23280456179" at bounding box center [338, 258] width 593 height 16
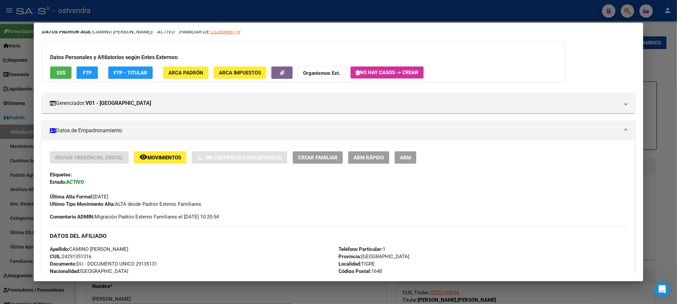
scroll to position [0, 0]
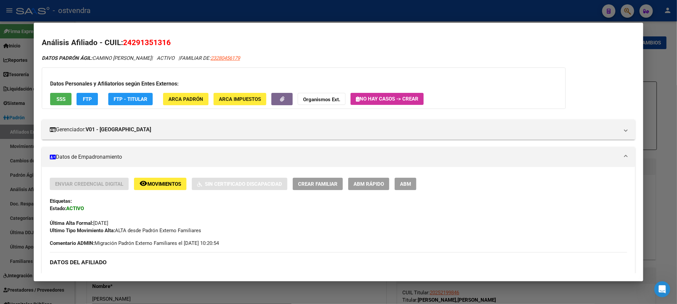
click at [197, 15] on div at bounding box center [338, 152] width 677 height 304
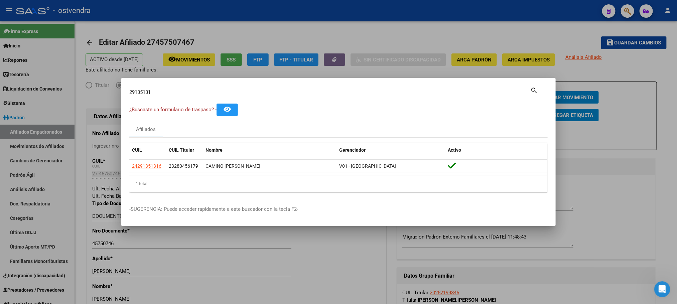
drag, startPoint x: 106, startPoint y: 94, endPoint x: 120, endPoint y: 92, distance: 14.2
click at [90, 95] on div "29135131 Buscar (apellido, dni, cuil, nro traspaso, cuit, obra social) search ¿…" at bounding box center [338, 152] width 677 height 304
click at [171, 90] on input "29135131" at bounding box center [329, 92] width 401 height 6
drag, startPoint x: 171, startPoint y: 93, endPoint x: 34, endPoint y: 97, distance: 137.0
click at [33, 98] on div "29135131 Buscar (apellido, dni, cuil, nro traspaso, cuit, obra social) search ¿…" at bounding box center [338, 152] width 677 height 304
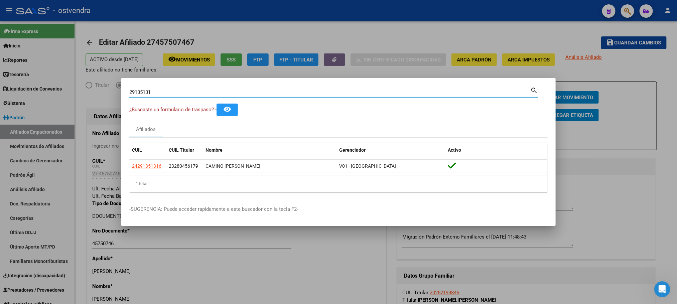
paste input "46001187"
type input "46001187"
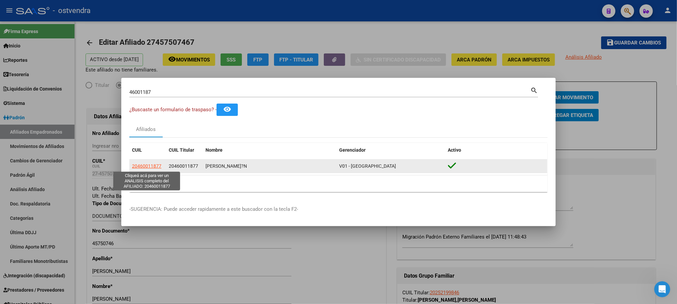
click at [154, 167] on span "20460011877" at bounding box center [146, 165] width 29 height 5
type textarea "20460011877"
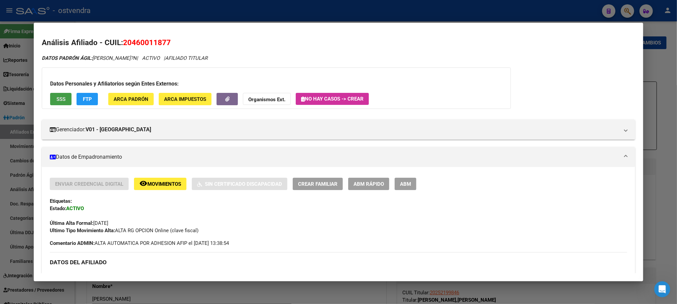
click at [59, 98] on span "SSS" at bounding box center [60, 99] width 9 height 6
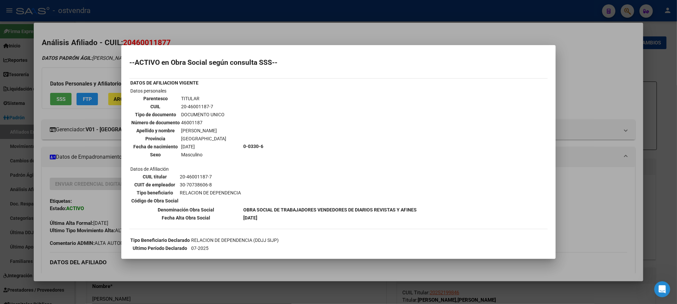
click at [210, 41] on div at bounding box center [338, 152] width 677 height 304
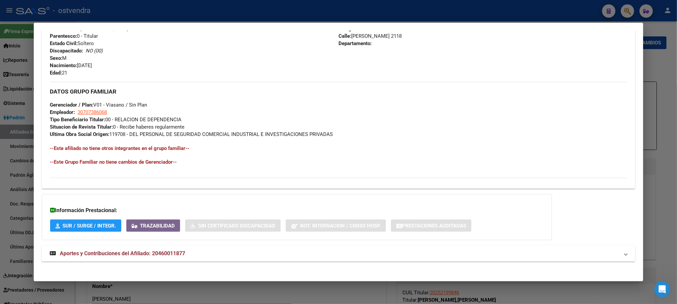
scroll to position [273, 0]
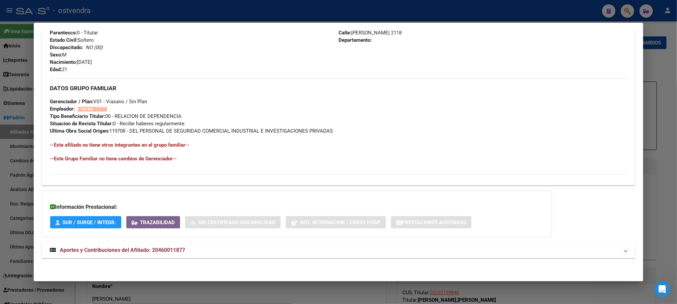
click at [237, 250] on mat-panel-title "Aportes y Contribuciones del Afiliado: 20460011877" at bounding box center [334, 250] width 569 height 8
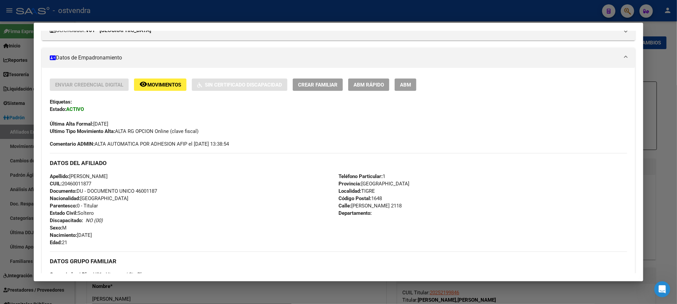
scroll to position [0, 0]
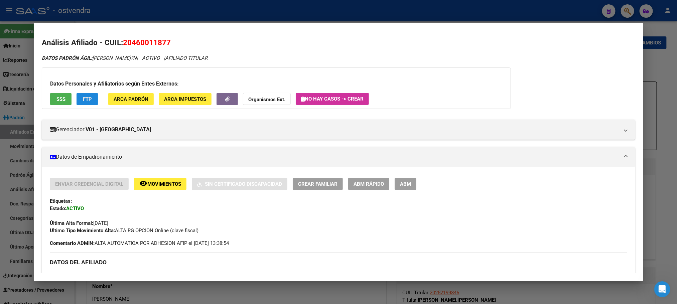
click at [83, 97] on span "FTP" at bounding box center [87, 99] width 9 height 6
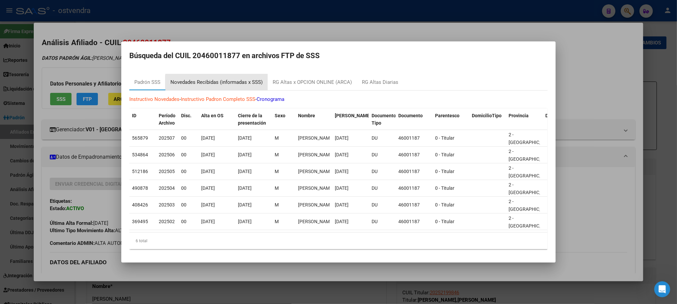
click at [230, 81] on div "Novedades Recibidas (informadas x SSS)" at bounding box center [216, 83] width 92 height 8
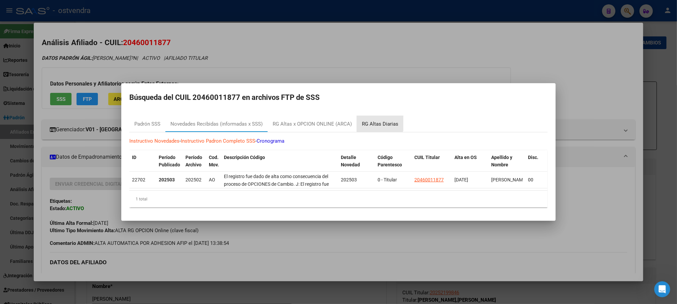
click at [378, 116] on div "RG Altas Diarias" at bounding box center [380, 124] width 46 height 16
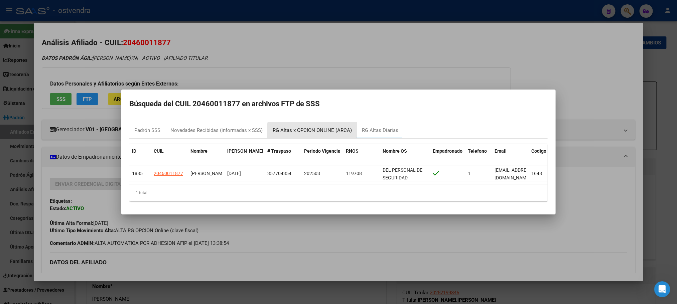
click at [330, 134] on div "RG Altas x OPCION ONLINE (ARCA)" at bounding box center [312, 130] width 89 height 16
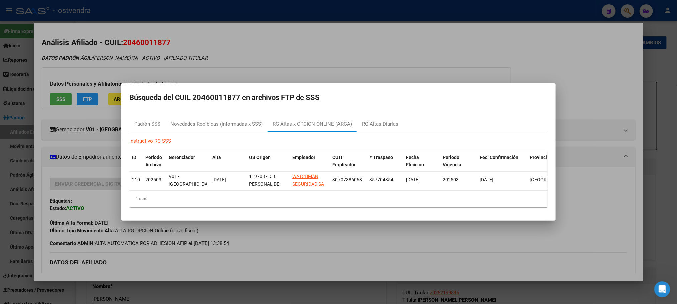
click at [119, 52] on div at bounding box center [338, 152] width 677 height 304
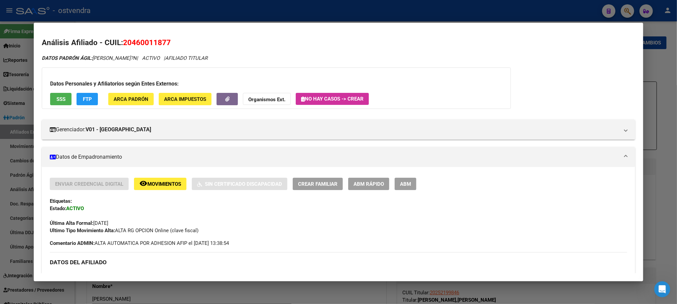
click at [234, 10] on div at bounding box center [338, 152] width 677 height 304
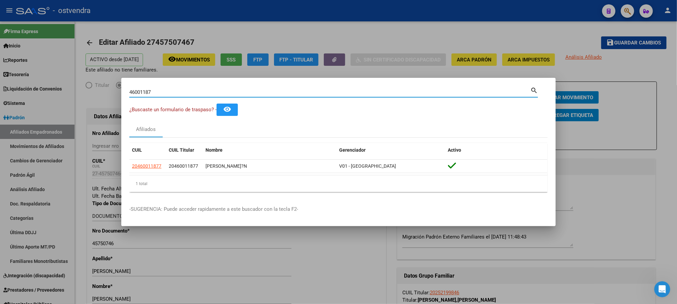
drag, startPoint x: 181, startPoint y: 92, endPoint x: 74, endPoint y: 80, distance: 107.3
click at [74, 80] on div "46001187 Buscar (apellido, dni, cuil, nro traspaso, cuit, obra social) search ¿…" at bounding box center [338, 152] width 677 height 304
paste input "5813853"
type input "45813853"
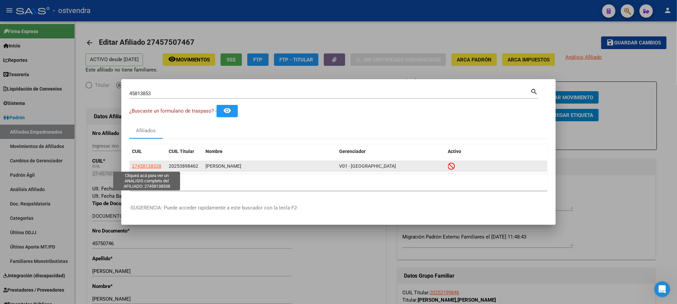
click at [146, 164] on span "27458138538" at bounding box center [146, 165] width 29 height 5
type textarea "27458138538"
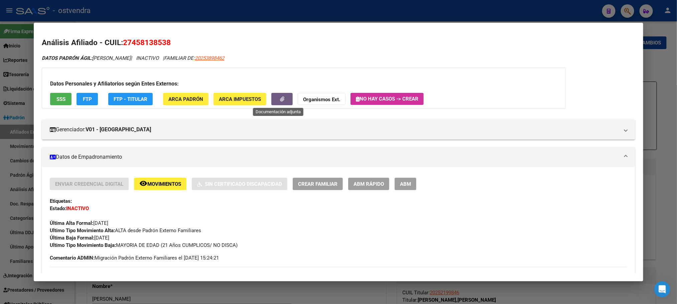
click at [271, 98] on button "button" at bounding box center [281, 99] width 21 height 12
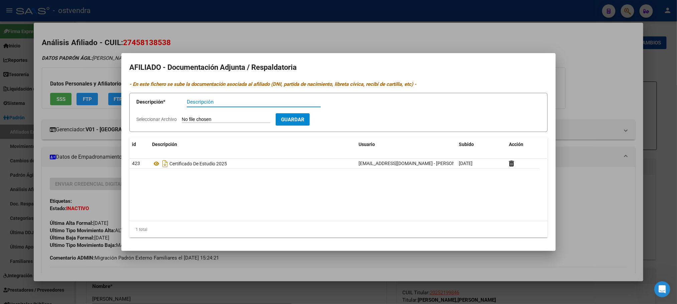
click at [207, 100] on input "Descripción" at bounding box center [254, 102] width 134 height 6
type input "certificado de estudio 2025"
click at [232, 116] on app-file-uploader "Seleccionar Archivo" at bounding box center [205, 119] width 139 height 6
click at [206, 117] on input "Seleccionar Archivo" at bounding box center [226, 120] width 89 height 6
type input "C:\fakepath\45813853.jpeg"
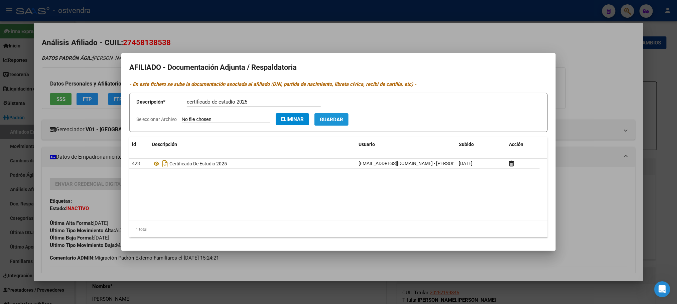
click at [342, 120] on span "Guardar" at bounding box center [331, 120] width 23 height 6
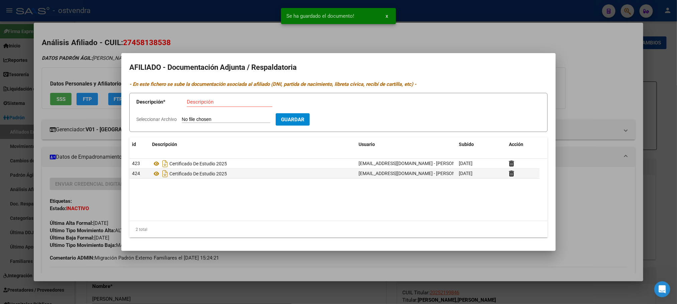
click at [209, 44] on div at bounding box center [338, 152] width 677 height 304
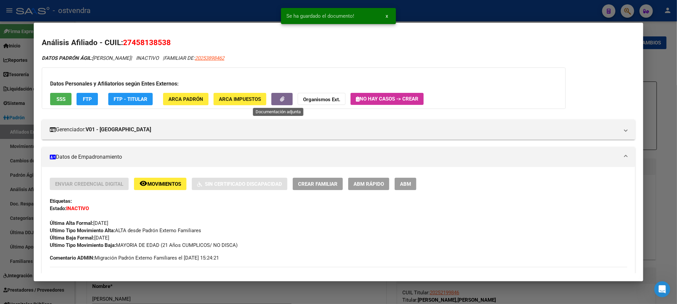
click at [281, 100] on button "button" at bounding box center [281, 99] width 21 height 12
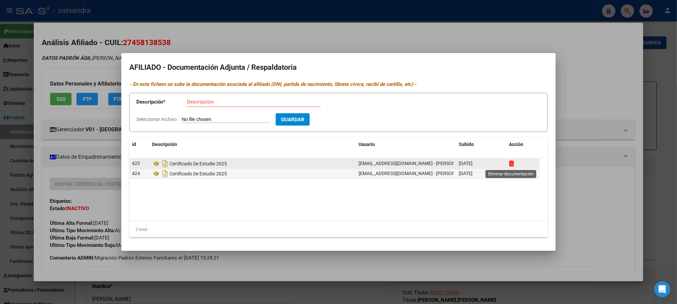
click at [514, 163] on icon at bounding box center [511, 163] width 5 height 6
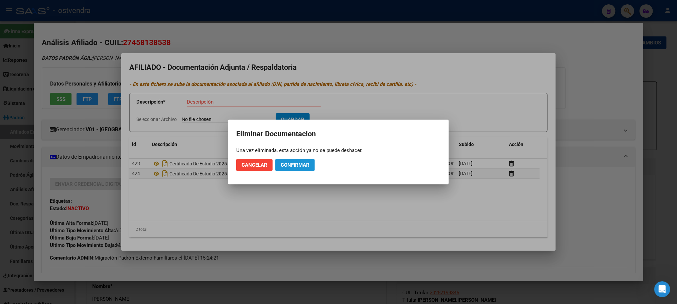
click at [300, 160] on button "Confirmar" at bounding box center [294, 165] width 39 height 12
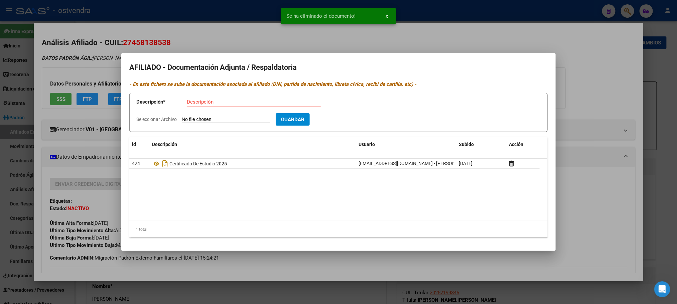
click at [513, 37] on div at bounding box center [338, 152] width 677 height 304
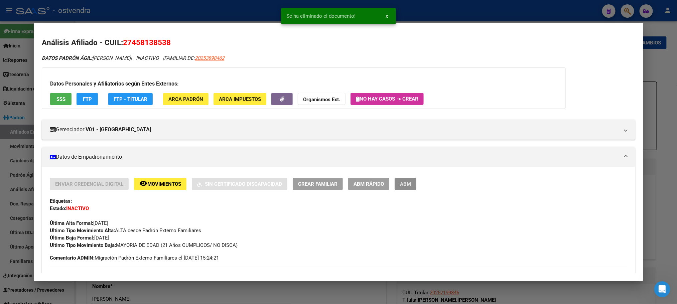
click at [402, 186] on span "ABM" at bounding box center [405, 184] width 11 height 6
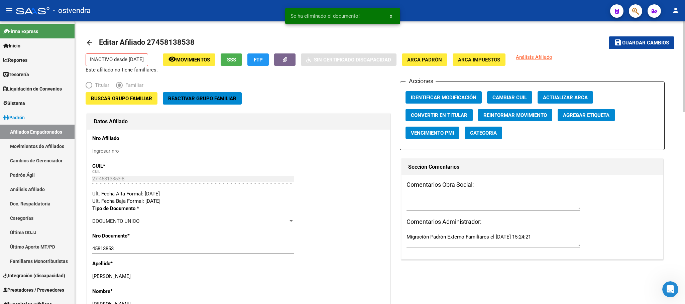
drag, startPoint x: 454, startPoint y: 114, endPoint x: 561, endPoint y: 79, distance: 112.9
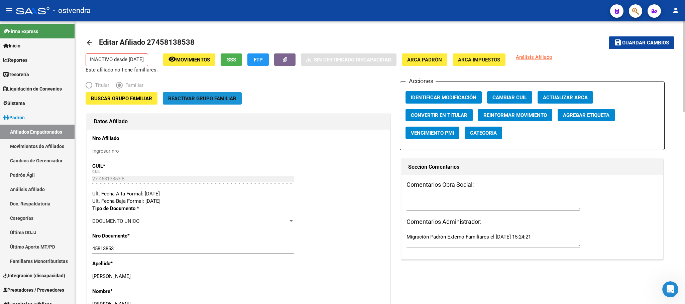
click at [210, 96] on span "Reactivar Grupo Familiar" at bounding box center [202, 99] width 68 height 6
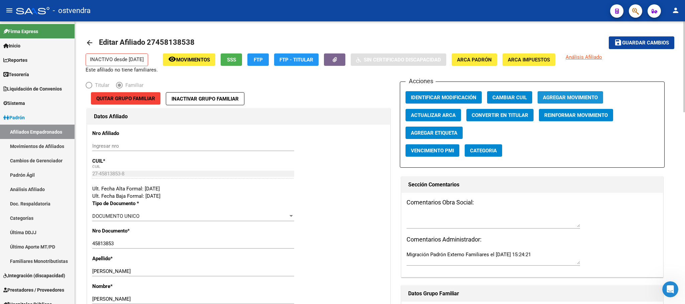
click at [556, 97] on span "Agregar Movimiento" at bounding box center [570, 98] width 55 height 6
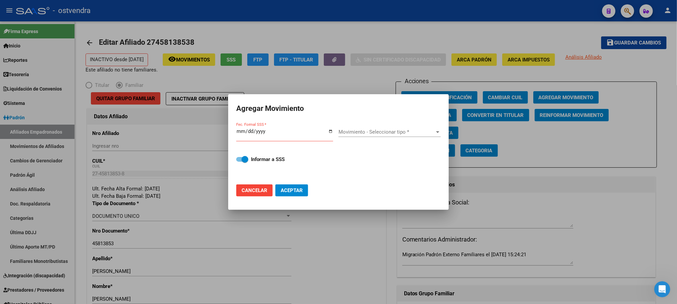
click at [280, 73] on div at bounding box center [338, 152] width 677 height 304
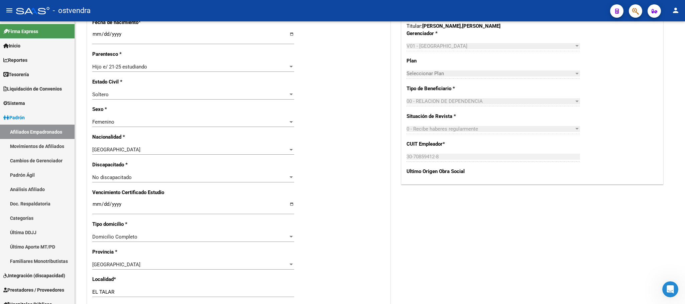
scroll to position [301, 0]
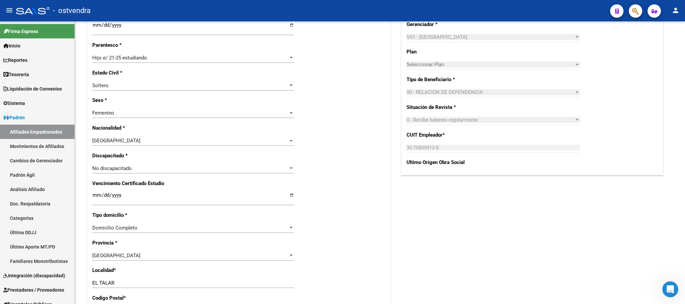
click at [94, 195] on input "Ingresar fecha" at bounding box center [193, 197] width 202 height 11
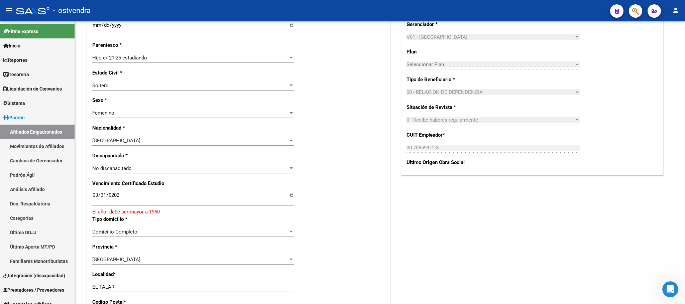
type input "[DATE]"
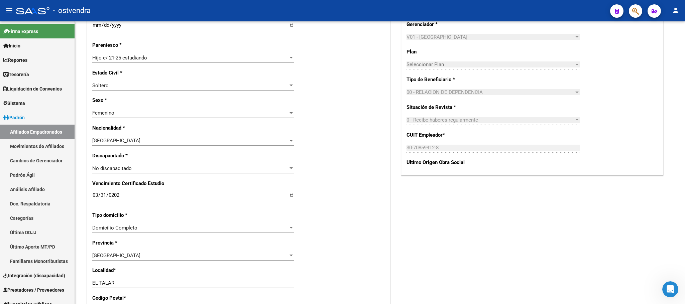
click at [416, 216] on div "Acciones Identificar Modificación Cambiar CUIL Agregar Movimiento Actualizar AR…" at bounding box center [532, 165] width 265 height 769
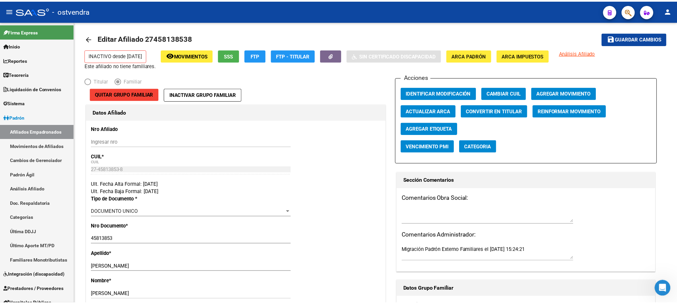
scroll to position [0, 0]
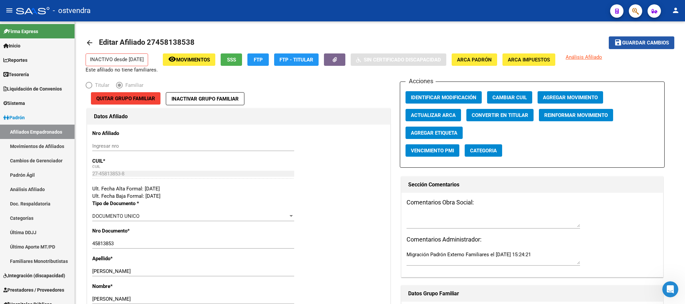
click at [643, 44] on span "Guardar cambios" at bounding box center [645, 43] width 47 height 6
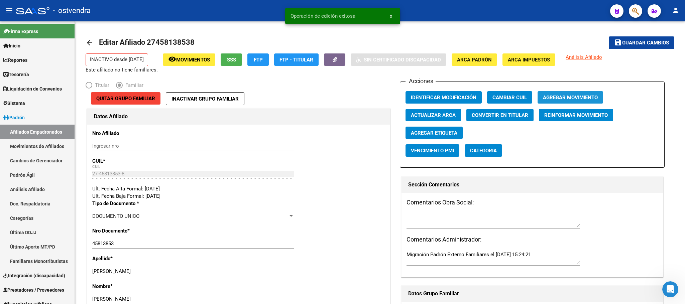
click at [555, 102] on button "Agregar Movimiento" at bounding box center [569, 97] width 65 height 12
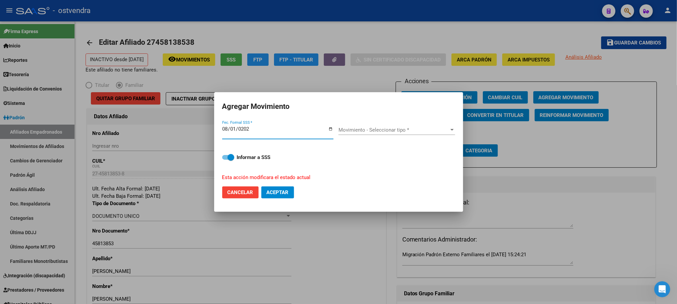
type input "[DATE]"
click at [399, 130] on span "Movimiento - Seleccionar tipo *" at bounding box center [393, 130] width 111 height 6
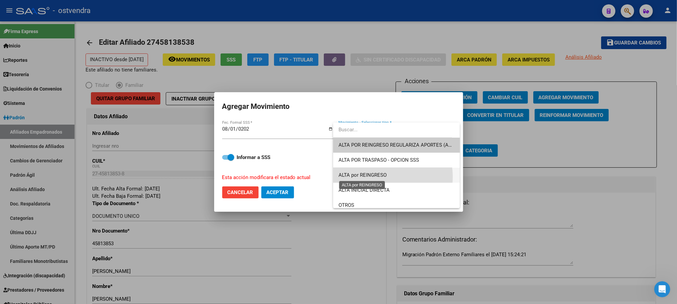
click at [383, 177] on span "ALTA por REINGRESO" at bounding box center [362, 175] width 48 height 6
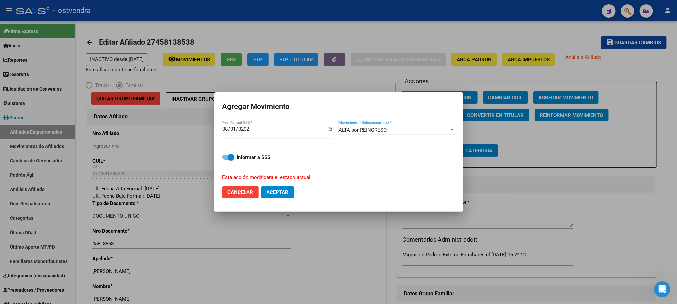
click at [272, 194] on span "Aceptar" at bounding box center [278, 192] width 22 height 6
checkbox input "false"
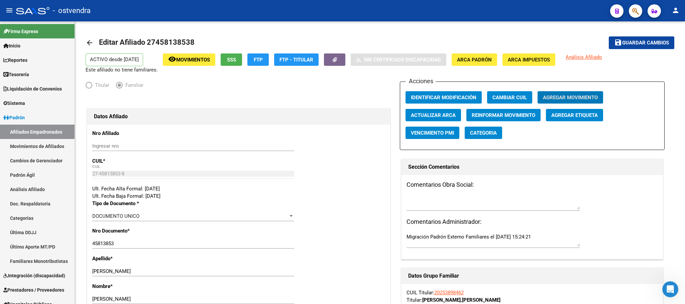
click at [635, 16] on span "button" at bounding box center [635, 11] width 7 height 14
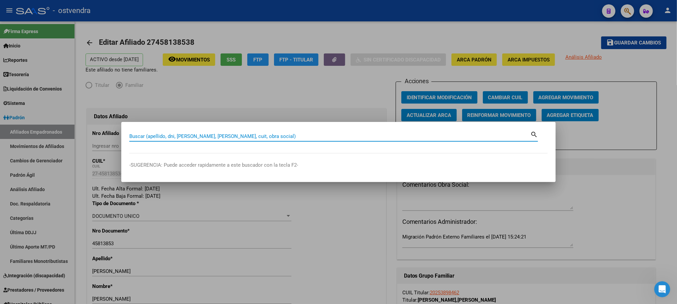
paste input "44511405"
type input "44511405"
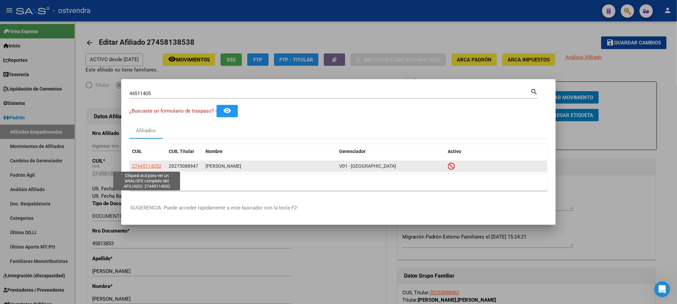
click at [151, 166] on span "27445114052" at bounding box center [146, 165] width 29 height 5
type textarea "27445114052"
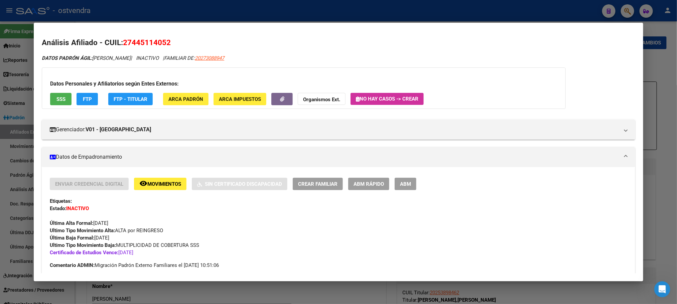
drag, startPoint x: 54, startPoint y: 99, endPoint x: 62, endPoint y: 112, distance: 14.7
drag, startPoint x: 120, startPoint y: 40, endPoint x: 341, endPoint y: 19, distance: 222.2
click at [192, 45] on h2 "Análisis Afiliado - CUIL: 27445114052" at bounding box center [338, 42] width 593 height 11
copy span "27445114052"
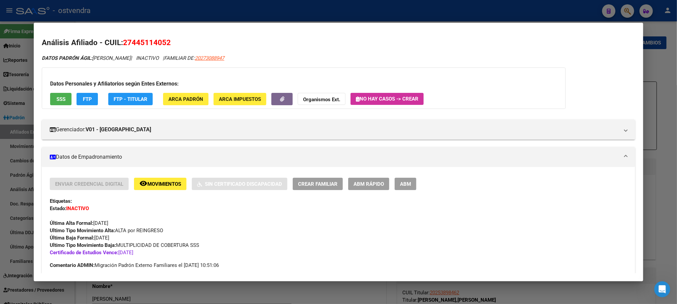
click at [225, 11] on div at bounding box center [338, 152] width 677 height 304
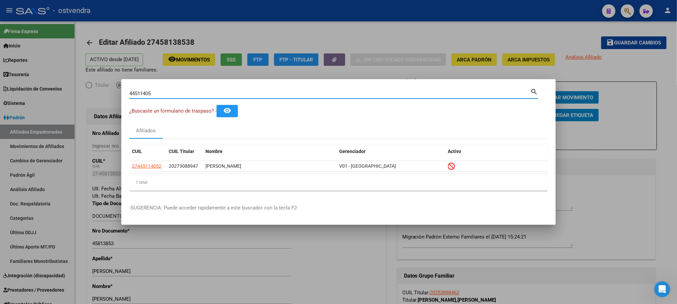
drag, startPoint x: 182, startPoint y: 92, endPoint x: 49, endPoint y: 83, distance: 133.3
click at [49, 83] on div "44511405 Buscar (apellido, dni, cuil, nro traspaso, cuit, obra social) search ¿…" at bounding box center [338, 152] width 677 height 304
paste input "500538"
type input "45005385"
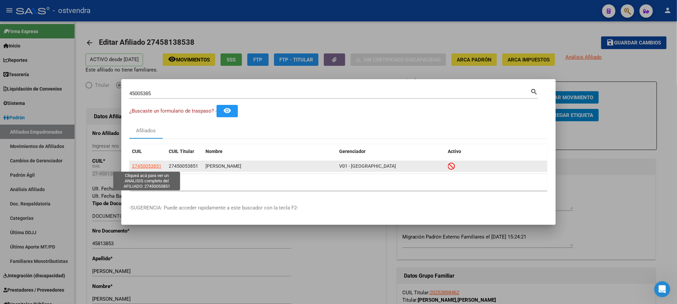
click at [154, 168] on span "27450053851" at bounding box center [146, 165] width 29 height 5
type textarea "27450053851"
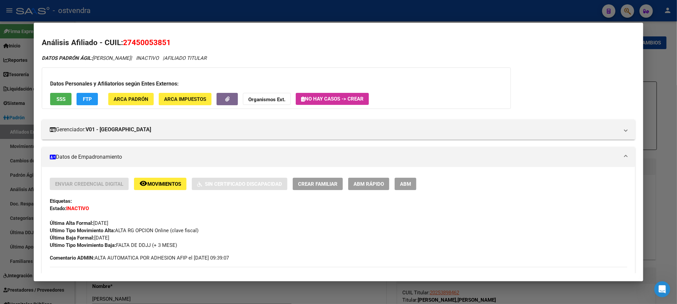
click at [53, 106] on div "Datos Personales y Afiliatorios según Entes Externos: SSS FTP ARCA Padrón ARCA …" at bounding box center [276, 87] width 469 height 41
click at [50, 99] on button "SSS" at bounding box center [60, 99] width 21 height 12
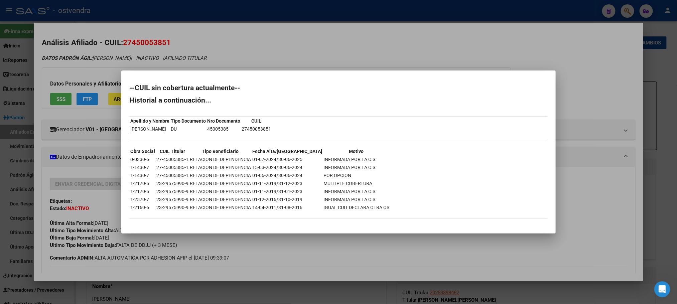
click at [166, 39] on div at bounding box center [338, 152] width 677 height 304
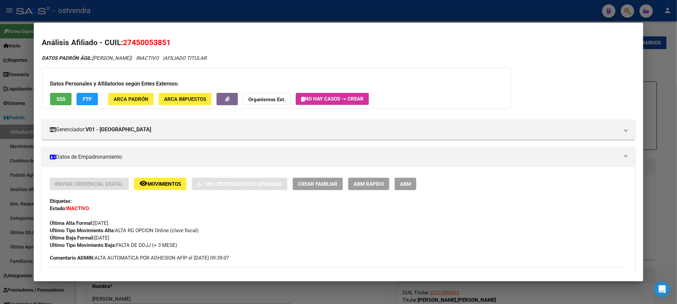
drag, startPoint x: 121, startPoint y: 40, endPoint x: 308, endPoint y: 24, distance: 187.8
click at [188, 38] on h2 "Análisis Afiliado - CUIL: 27450053851" at bounding box center [338, 42] width 593 height 11
copy span "27450053851"
click at [228, 95] on button "button" at bounding box center [227, 99] width 21 height 12
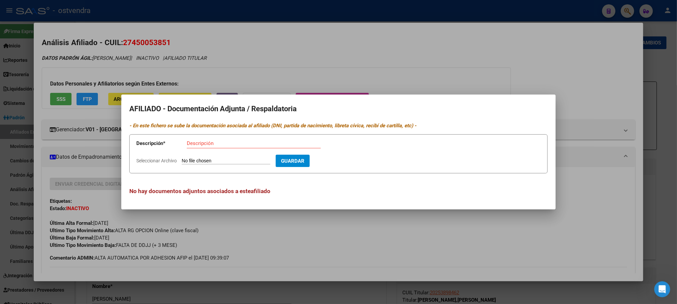
click at [212, 57] on div at bounding box center [338, 152] width 677 height 304
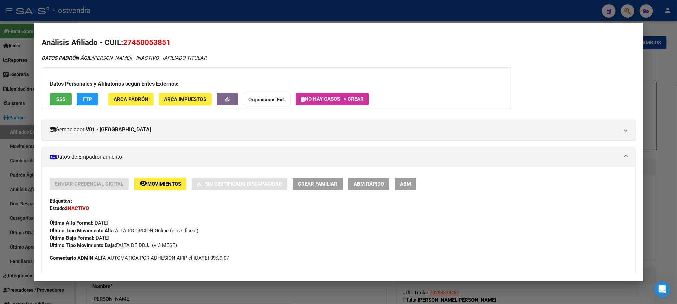
click at [219, 16] on div at bounding box center [338, 152] width 677 height 304
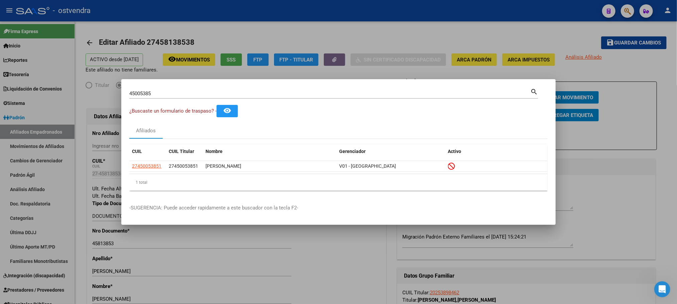
drag, startPoint x: 125, startPoint y: 100, endPoint x: 98, endPoint y: 98, distance: 27.1
click at [98, 98] on div "45005385 Buscar (apellido, dni, cuil, nro traspaso, cuit, obra social) search ¿…" at bounding box center [338, 152] width 677 height 304
drag, startPoint x: 155, startPoint y: 98, endPoint x: 159, endPoint y: 90, distance: 8.4
click at [155, 96] on div "45005385 Buscar (apellido, dni, [PERSON_NAME], nro traspaso, cuit, obra social)" at bounding box center [329, 94] width 401 height 10
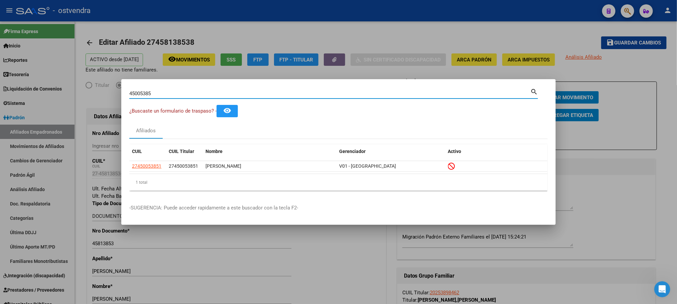
click at [159, 91] on input "45005385" at bounding box center [329, 94] width 401 height 6
drag, startPoint x: 161, startPoint y: 91, endPoint x: 23, endPoint y: 85, distance: 138.1
click at [28, 87] on div "45005385 Buscar (apellido, dni, cuil, nro traspaso, cuit, obra social) search ¿…" at bounding box center [338, 152] width 677 height 304
paste input "3244754"
type input "43244754"
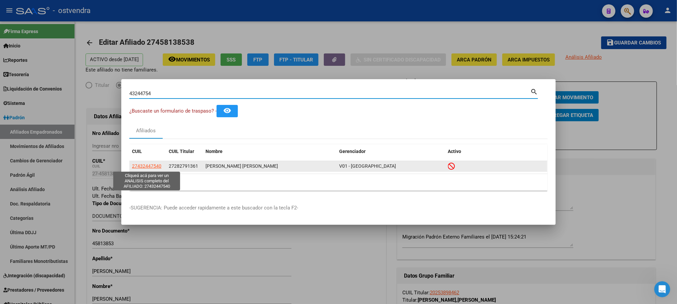
click at [142, 167] on span "27432447540" at bounding box center [146, 165] width 29 height 5
type textarea "27432447540"
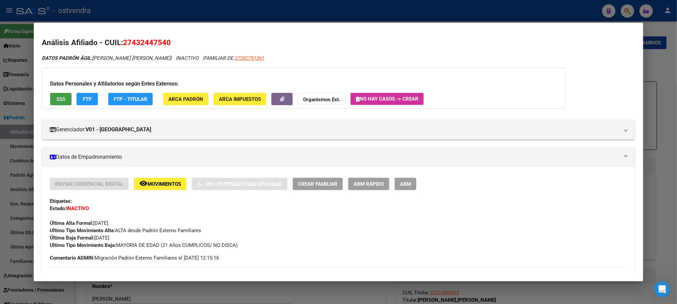
click at [56, 98] on span "SSS" at bounding box center [60, 99] width 9 height 6
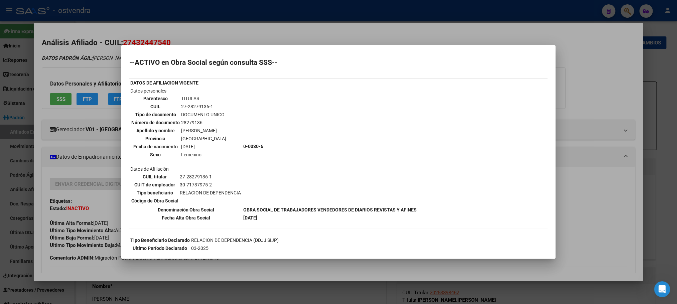
click at [183, 36] on div at bounding box center [338, 152] width 677 height 304
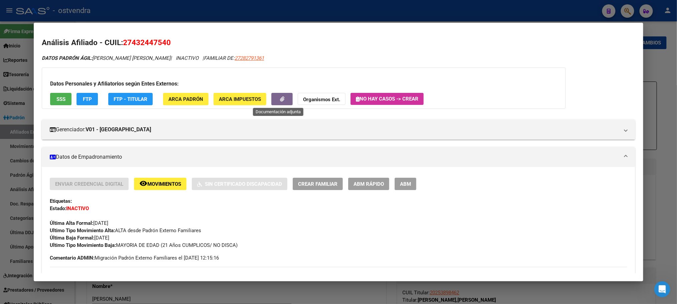
click at [280, 98] on icon "button" at bounding box center [282, 99] width 4 height 5
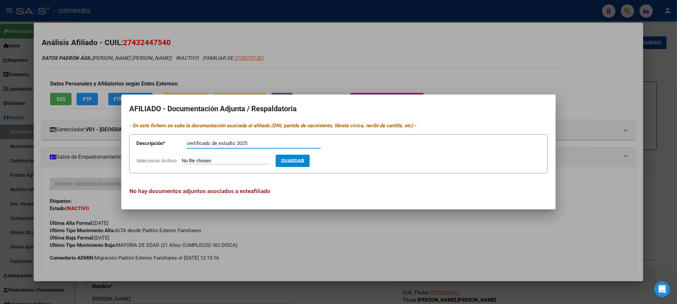
type input "certificado de estudio 2025"
click at [247, 163] on input "Seleccionar Archivo" at bounding box center [226, 161] width 89 height 6
type input "C:\fakepath\43244754.pdf"
click at [343, 160] on span "Guardar" at bounding box center [331, 161] width 23 height 6
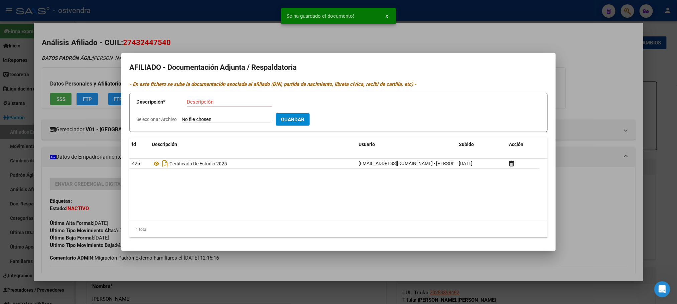
click at [180, 45] on div at bounding box center [338, 152] width 677 height 304
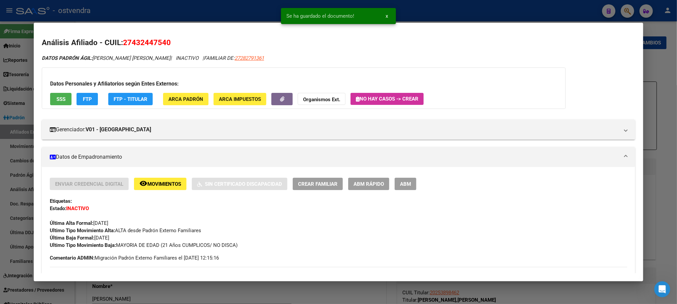
click at [397, 187] on button "ABM" at bounding box center [406, 184] width 22 height 12
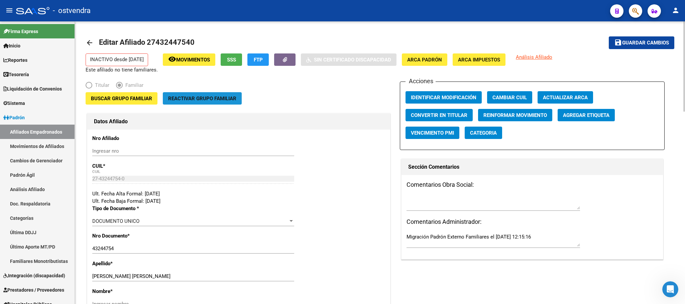
click at [226, 97] on span "Reactivar Grupo Familiar" at bounding box center [202, 99] width 68 height 6
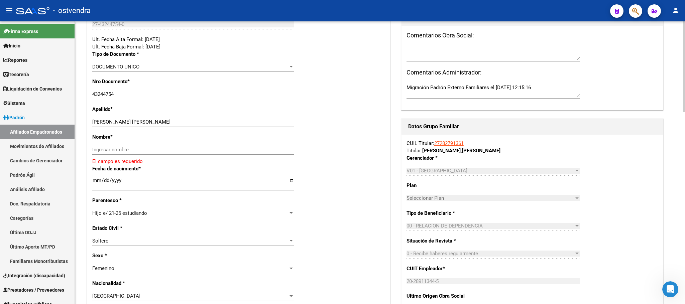
scroll to position [150, 0]
click at [118, 120] on input "[PERSON_NAME] [PERSON_NAME]" at bounding box center [193, 121] width 202 height 6
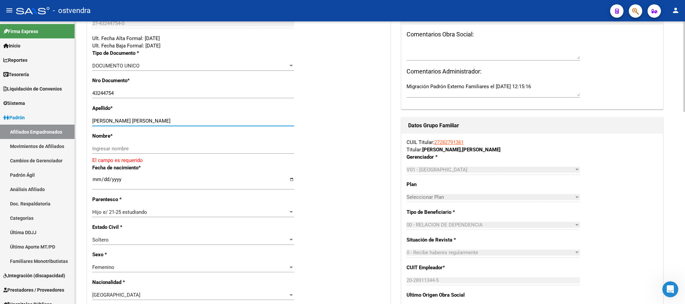
drag, startPoint x: 118, startPoint y: 120, endPoint x: 188, endPoint y: 137, distance: 71.6
click at [207, 127] on div "[PERSON_NAME] [PERSON_NAME] Ingresar apellido" at bounding box center [193, 124] width 202 height 16
click at [187, 138] on div "Nombre * Ingresar nombre El campo es requerido" at bounding box center [238, 148] width 293 height 32
click at [133, 143] on div "Nombre * Ingresar nombre El campo es requerido" at bounding box center [238, 148] width 293 height 32
drag, startPoint x: 121, startPoint y: 152, endPoint x: 119, endPoint y: 148, distance: 4.2
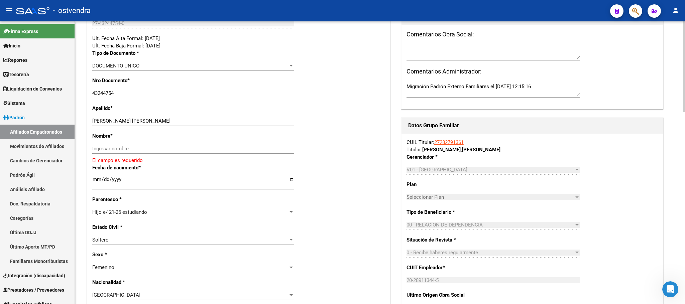
click at [121, 152] on div "Ingresar nombre" at bounding box center [193, 149] width 202 height 10
click at [119, 148] on input "Ingresar nombre" at bounding box center [193, 149] width 202 height 6
paste input "[PERSON_NAME][GEOGRAPHIC_DATA]"
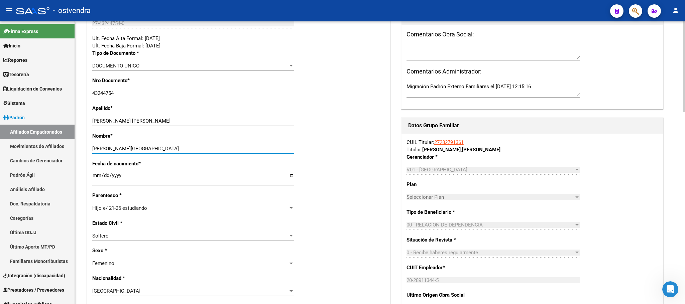
type input "[PERSON_NAME][GEOGRAPHIC_DATA]"
drag, startPoint x: 118, startPoint y: 119, endPoint x: 212, endPoint y: 121, distance: 93.6
click at [212, 121] on input "[PERSON_NAME] [PERSON_NAME]" at bounding box center [193, 121] width 202 height 6
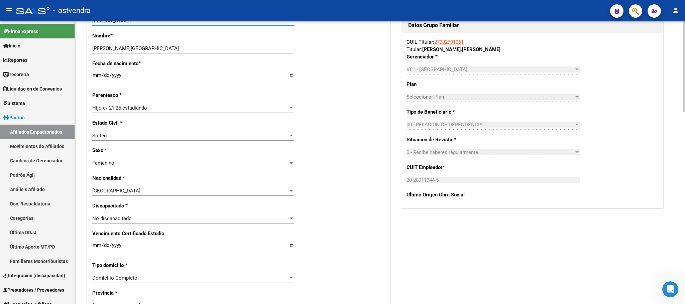
scroll to position [301, 0]
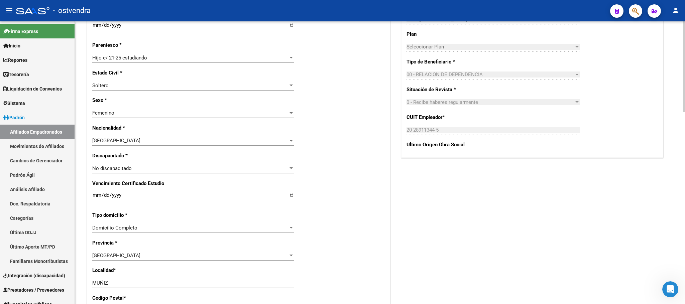
type input "[PERSON_NAME]"
click at [97, 197] on input "Ingresar fecha" at bounding box center [193, 197] width 202 height 11
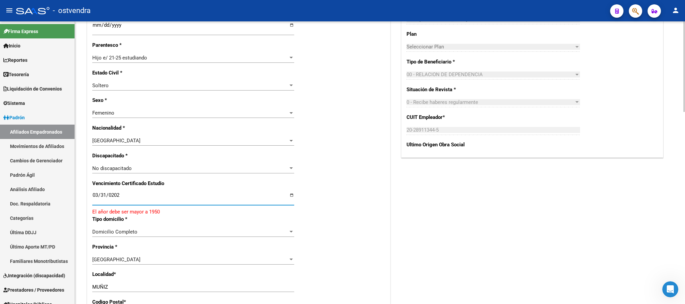
type input "[DATE]"
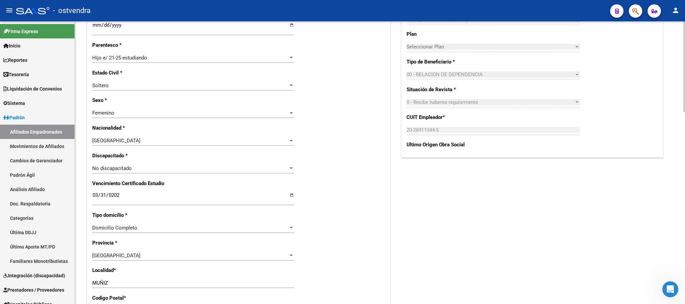
click at [386, 245] on div "Nro Afiliado Ingresar nro CUIL * 27-43244754-0 CUIL ARCA Padrón Ult. Fecha Alta…" at bounding box center [238, 186] width 303 height 724
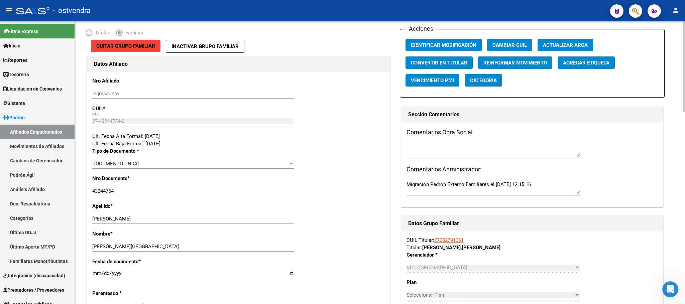
scroll to position [0, 0]
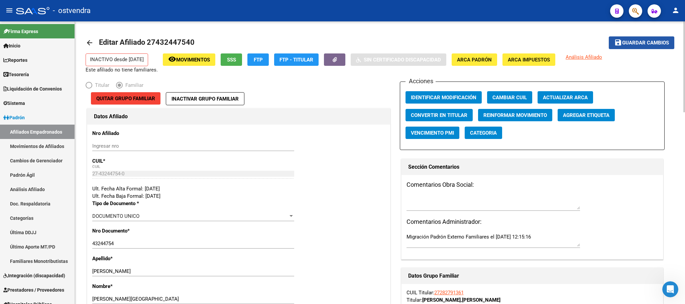
click at [655, 43] on span "Guardar cambios" at bounding box center [645, 43] width 47 height 6
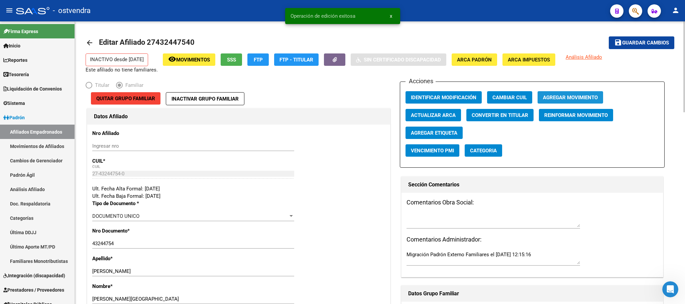
click at [565, 100] on span "Agregar Movimiento" at bounding box center [570, 98] width 55 height 6
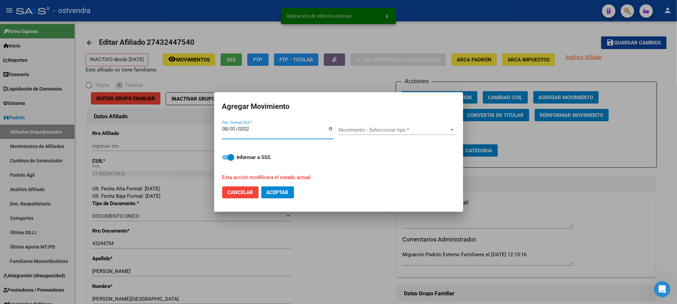
type input "[DATE]"
click at [373, 137] on div "Movimiento - Seleccionar tipo * Movimiento - Seleccionar tipo *" at bounding box center [396, 133] width 117 height 16
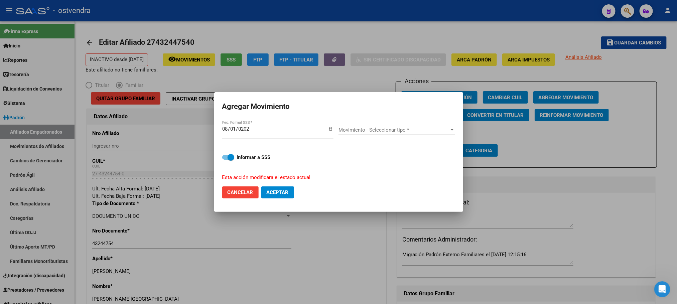
click at [378, 131] on span "Movimiento - Seleccionar tipo *" at bounding box center [393, 130] width 111 height 6
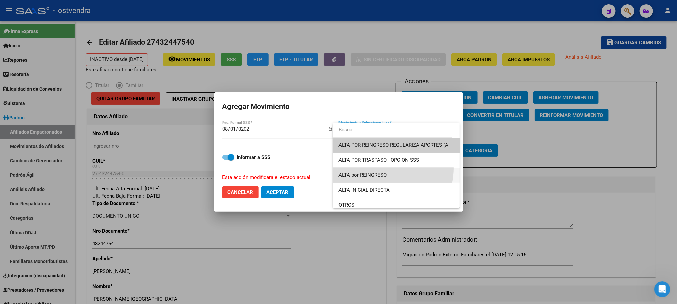
click at [383, 168] on span "ALTA por REINGRESO" at bounding box center [396, 175] width 116 height 15
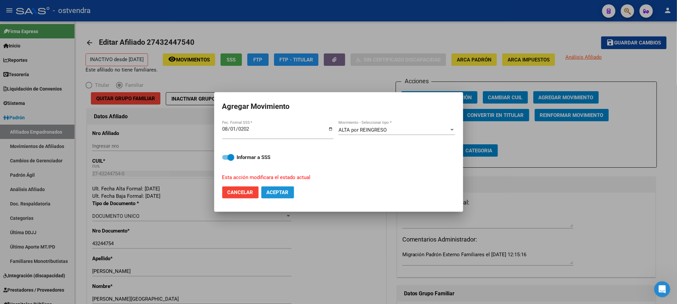
click at [286, 193] on span "Aceptar" at bounding box center [278, 192] width 22 height 6
checkbox input "false"
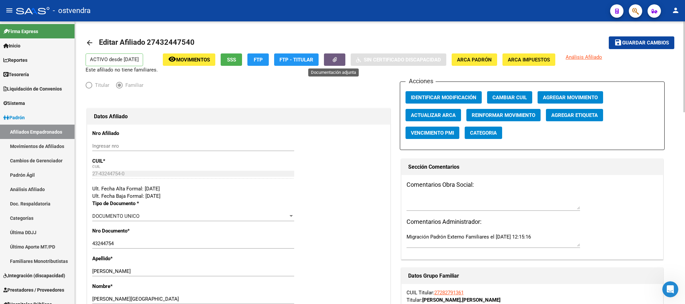
click at [330, 63] on button "button" at bounding box center [334, 59] width 21 height 12
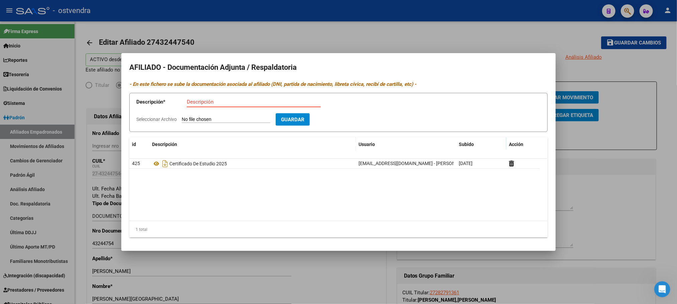
click at [179, 42] on div at bounding box center [338, 152] width 677 height 304
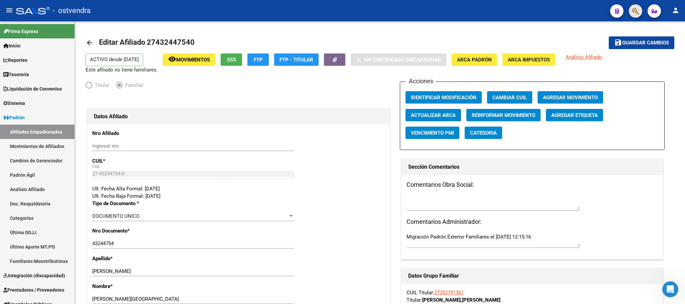
click at [631, 8] on button "button" at bounding box center [635, 10] width 13 height 13
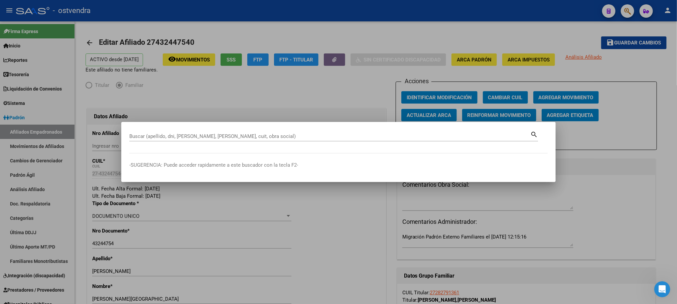
paste input "44485806"
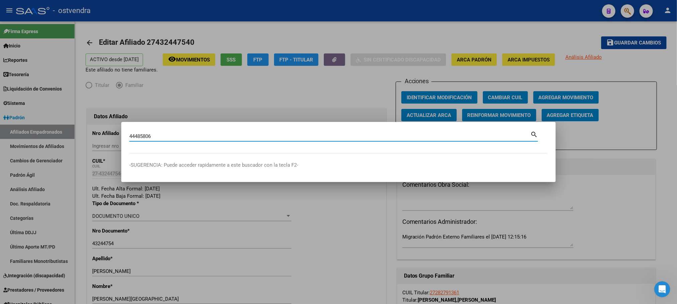
type input "44485806"
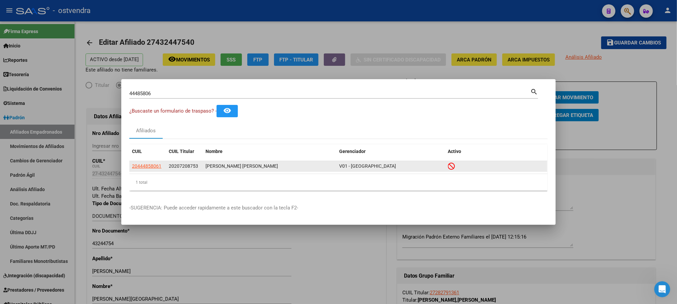
click at [148, 170] on datatable-body-cell "20444858061" at bounding box center [147, 166] width 37 height 10
click at [146, 165] on span "20444858061" at bounding box center [146, 165] width 29 height 5
type textarea "20444858061"
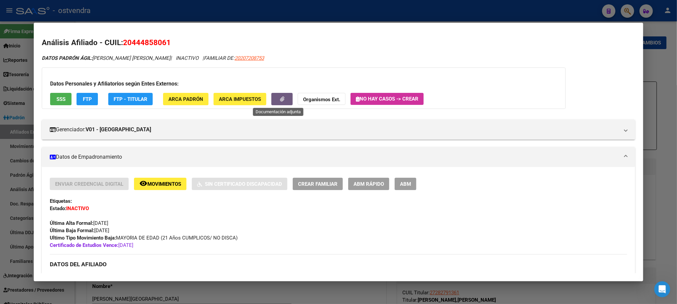
click at [280, 97] on icon "button" at bounding box center [282, 99] width 4 height 5
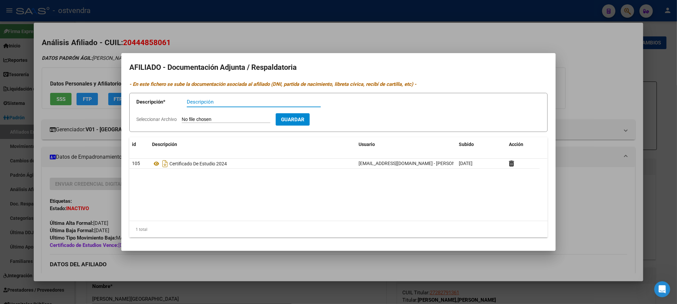
click at [224, 103] on input "Descripción" at bounding box center [254, 102] width 134 height 6
type input "certificado de estudio 2025"
click at [248, 119] on input "Seleccionar Archivo" at bounding box center [226, 120] width 89 height 6
type input "C:\fakepath\44485806.pdf"
click at [343, 118] on span "Guardar" at bounding box center [331, 120] width 23 height 6
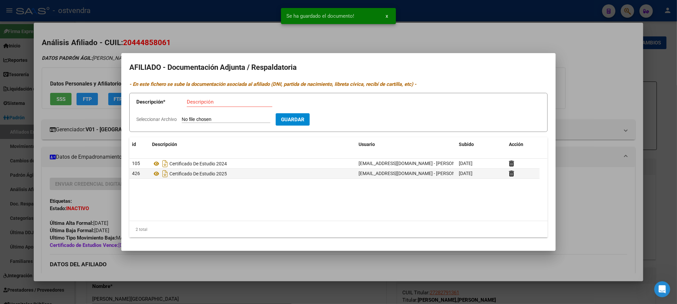
click at [227, 47] on div at bounding box center [338, 152] width 677 height 304
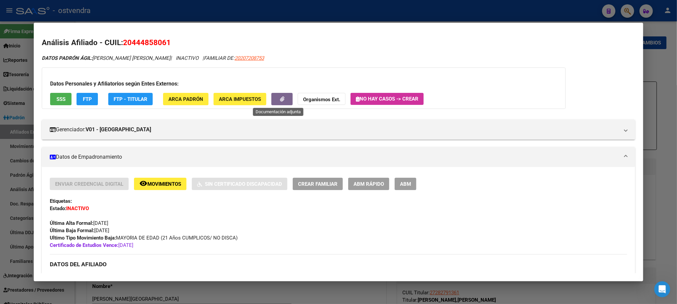
click at [284, 97] on button "button" at bounding box center [281, 99] width 21 height 12
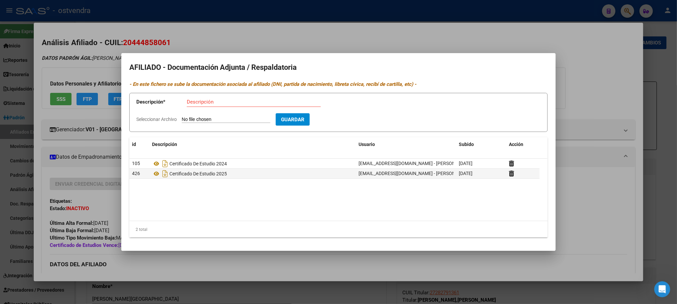
click at [248, 34] on div at bounding box center [338, 152] width 677 height 304
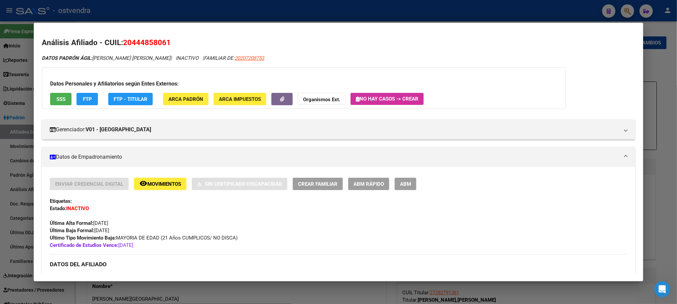
click at [135, 46] on span "20444858061" at bounding box center [147, 42] width 48 height 9
copy span "20444858061"
click at [405, 183] on span "ABM" at bounding box center [405, 184] width 11 height 6
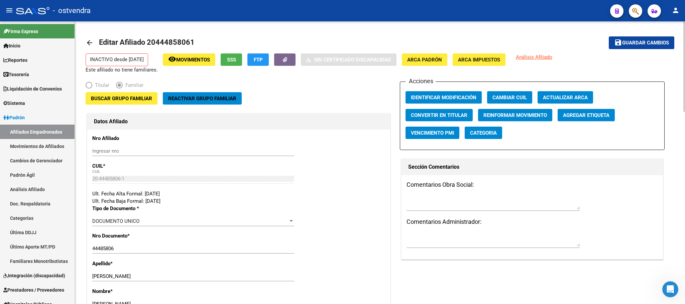
click at [219, 93] on button "Reactivar Grupo Familiar" at bounding box center [202, 98] width 79 height 12
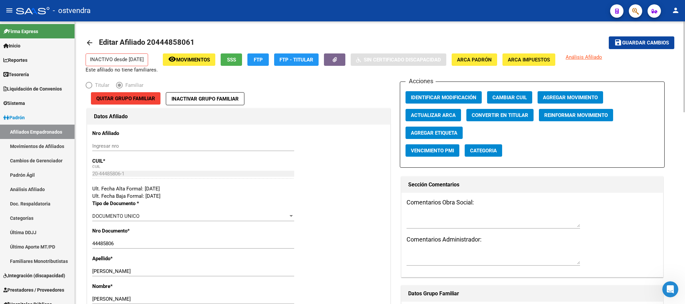
click at [563, 92] on button "Agregar Movimiento" at bounding box center [569, 97] width 65 height 12
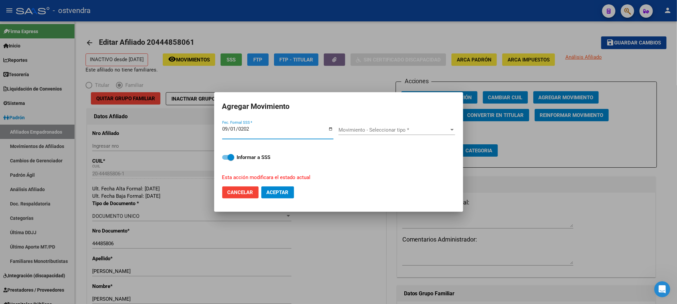
type input "[DATE]"
click at [391, 123] on div "Movimiento - Seleccionar tipo * Movimiento - Seleccionar tipo *" at bounding box center [396, 133] width 117 height 26
click at [382, 132] on span "Movimiento - Seleccionar tipo *" at bounding box center [393, 130] width 111 height 6
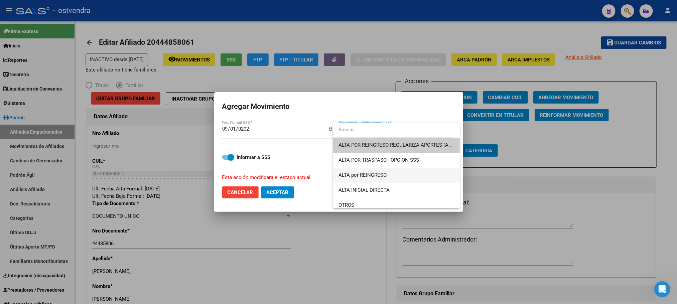
click at [376, 171] on span "ALTA por REINGRESO" at bounding box center [396, 175] width 116 height 15
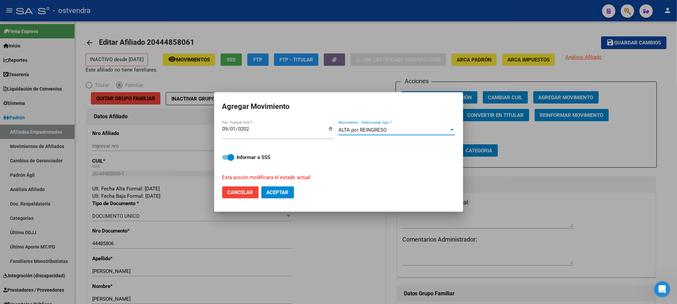
click at [281, 197] on button "Aceptar" at bounding box center [277, 192] width 33 height 12
checkbox input "false"
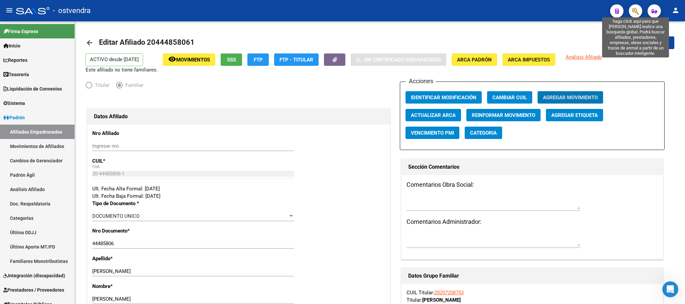
click at [637, 10] on icon "button" at bounding box center [635, 11] width 7 height 8
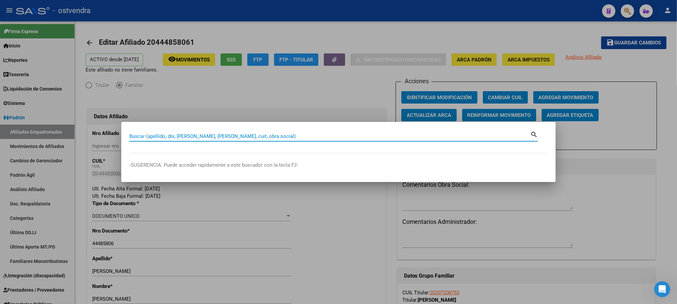
paste input "43857555"
type input "43857555"
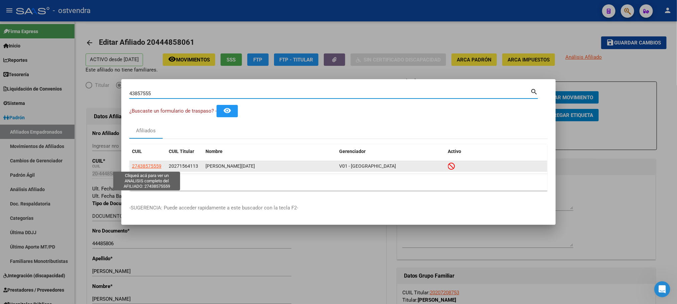
click at [156, 163] on app-link-go-to "27438575559" at bounding box center [146, 166] width 29 height 8
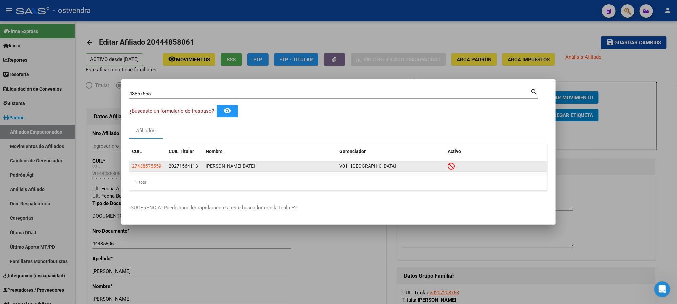
click at [156, 163] on app-link-go-to "27438575559" at bounding box center [146, 166] width 29 height 8
click at [156, 164] on span "27438575559" at bounding box center [146, 165] width 29 height 5
type textarea "27438575559"
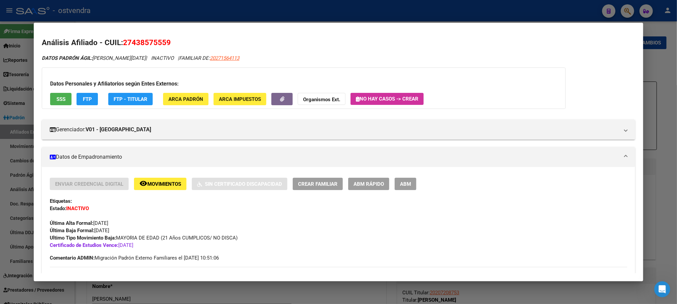
click at [56, 99] on span "SSS" at bounding box center [60, 99] width 9 height 6
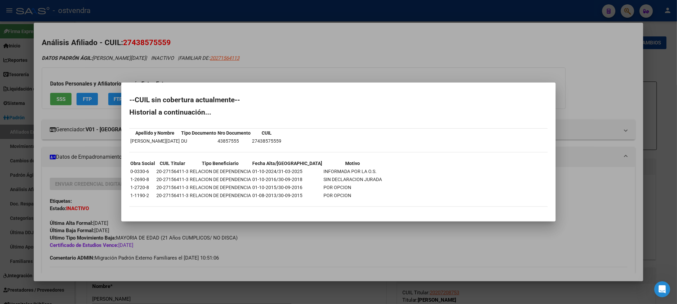
click at [156, 51] on div at bounding box center [338, 152] width 677 height 304
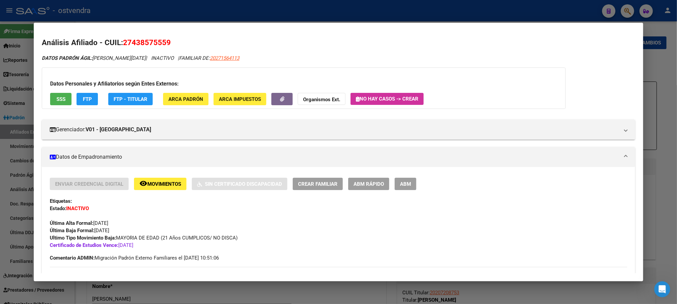
click at [148, 17] on div at bounding box center [338, 152] width 677 height 304
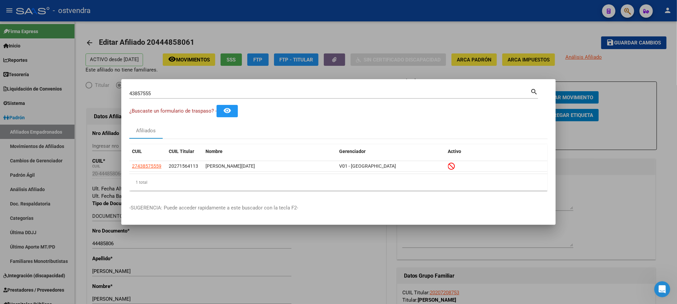
click at [148, 17] on div at bounding box center [338, 152] width 677 height 304
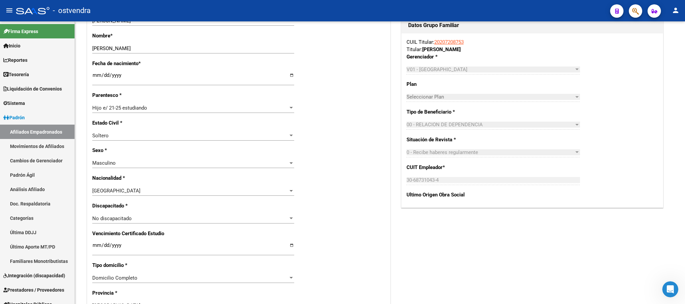
scroll to position [351, 0]
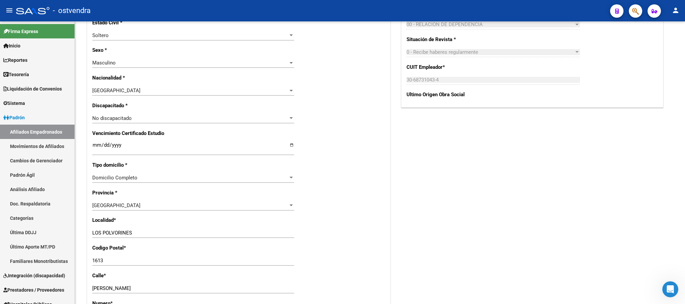
click at [113, 148] on input "[DATE]" at bounding box center [193, 147] width 202 height 11
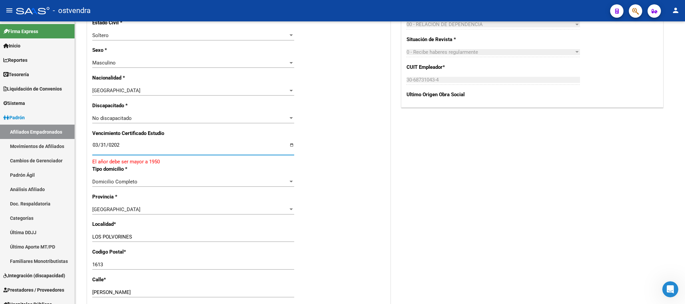
type input "[DATE]"
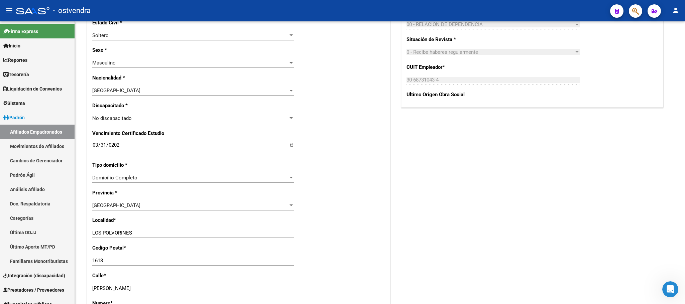
click at [506, 225] on div "Acciones Identificar Modificación Cambiar CUIL Agregar Movimiento Actualizar AR…" at bounding box center [532, 115] width 265 height 769
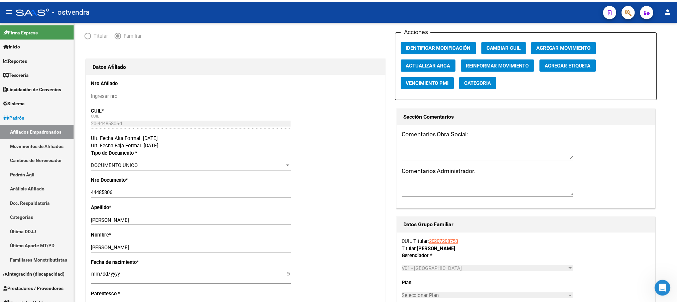
scroll to position [0, 0]
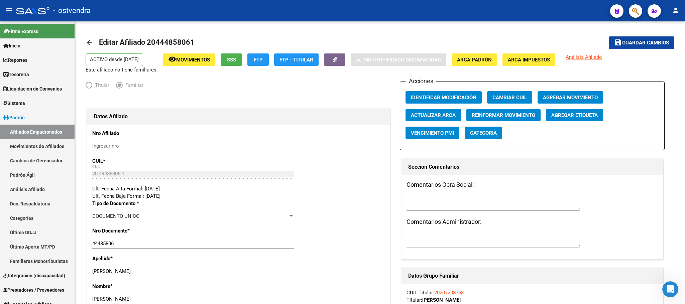
click at [630, 44] on span "Guardar cambios" at bounding box center [645, 43] width 47 height 6
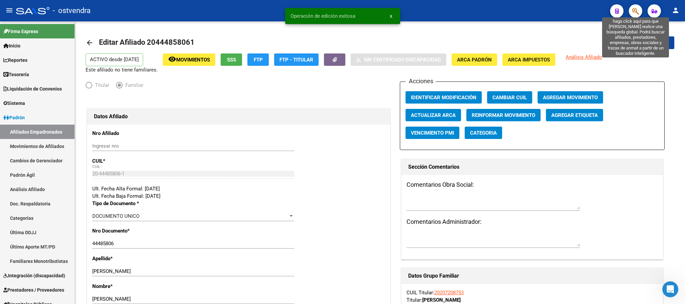
click at [635, 9] on icon "button" at bounding box center [635, 11] width 7 height 8
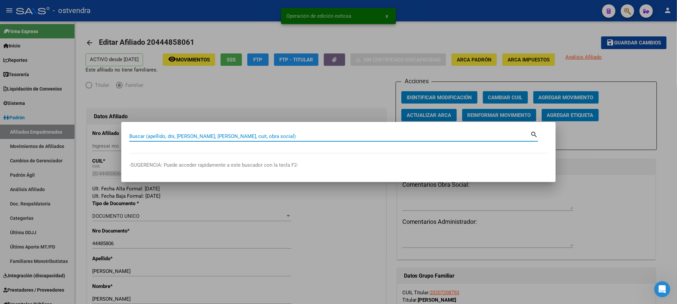
paste input "27438575559"
type input "27438575559"
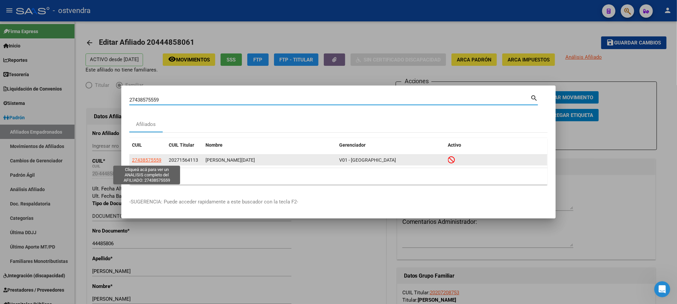
click at [143, 162] on span "27438575559" at bounding box center [146, 159] width 29 height 5
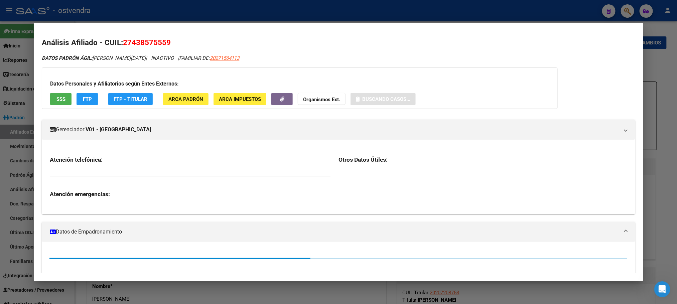
click at [156, 37] on h2 "Análisis Afiliado - CUIL: 27438575559" at bounding box center [338, 42] width 593 height 11
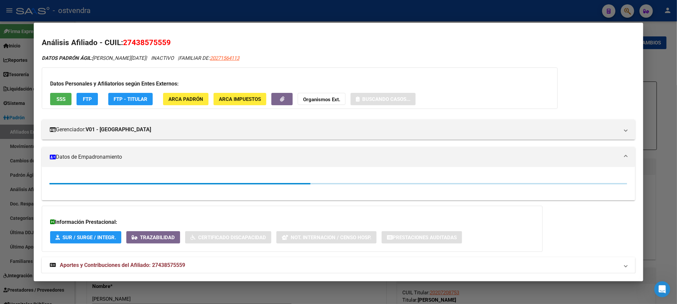
click at [156, 37] on h2 "Análisis Afiliado - CUIL: 27438575559" at bounding box center [338, 42] width 593 height 11
click at [158, 40] on span "27438575559" at bounding box center [147, 42] width 48 height 9
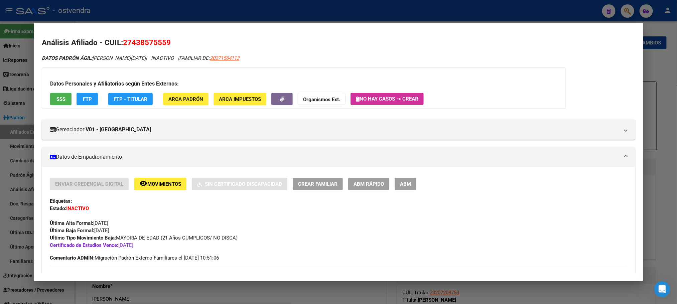
click at [158, 40] on span "27438575559" at bounding box center [147, 42] width 48 height 9
click at [287, 100] on button "button" at bounding box center [281, 99] width 21 height 12
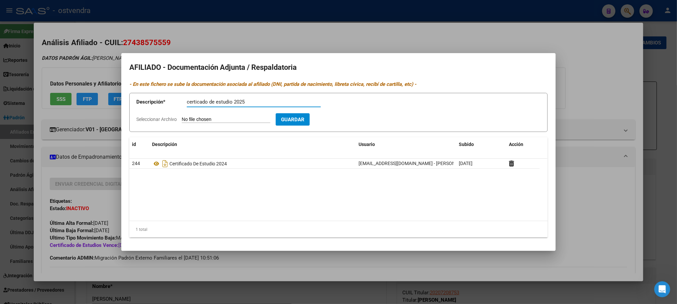
type input "certicado de estudio 2025"
click at [234, 115] on form "Descripción * certicado de estudio 2025 Descripción Seleccionar Archivo Guardar" at bounding box center [338, 112] width 418 height 39
click at [194, 115] on form "Descripción * certicado de estudio 2025 Descripción Seleccionar Archivo Guardar" at bounding box center [338, 112] width 418 height 39
click at [202, 118] on input "Seleccionar Archivo" at bounding box center [226, 120] width 89 height 6
type input "C:\fakepath\43857555.jpeg"
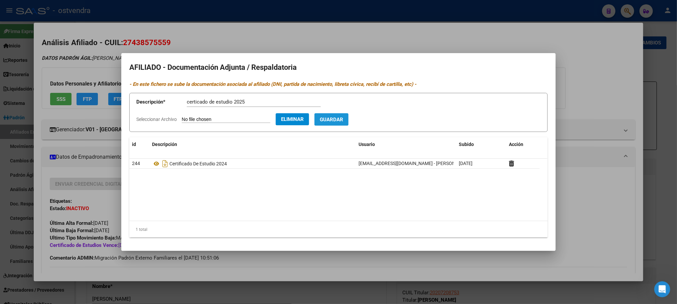
click at [343, 122] on span "Guardar" at bounding box center [331, 120] width 23 height 6
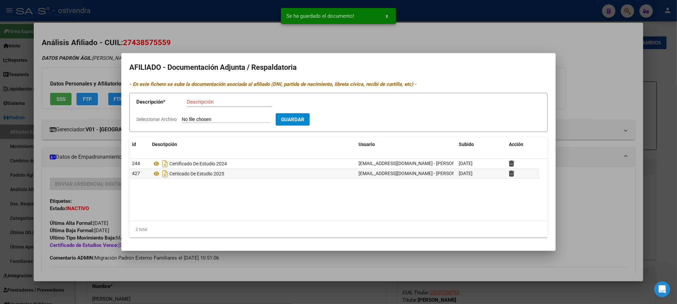
click at [183, 48] on div at bounding box center [338, 152] width 677 height 304
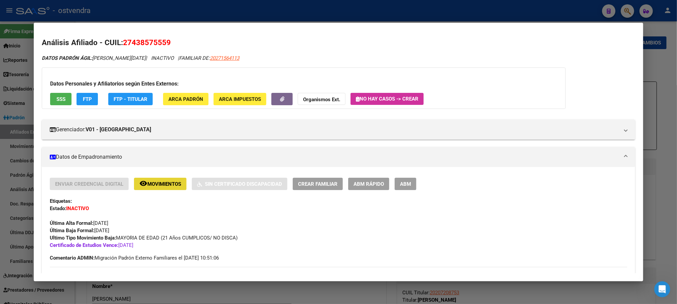
click at [153, 186] on span "Movimientos" at bounding box center [164, 184] width 34 height 6
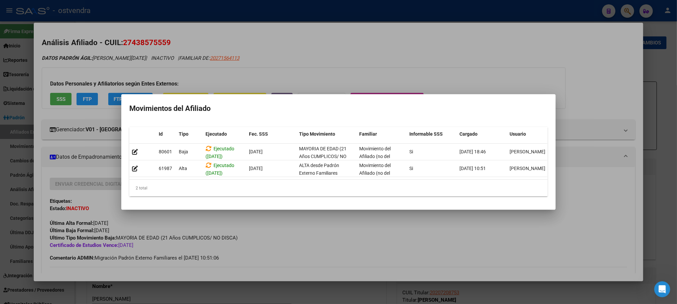
click at [119, 40] on div at bounding box center [338, 152] width 677 height 304
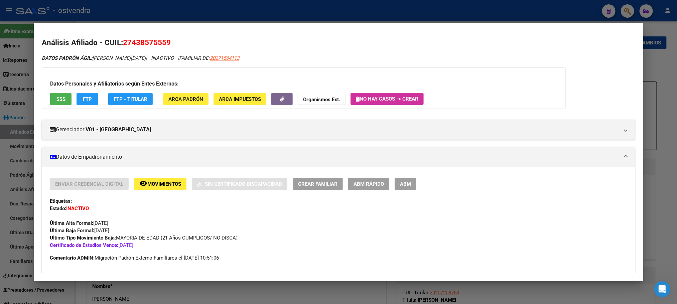
click at [143, 36] on mat-dialog-content "Análisis Afiliado - CUIL: 27438575559 DATOS PADRÓN ÁGIL: [PERSON_NAME][DATE] | …" at bounding box center [338, 152] width 609 height 243
click at [146, 41] on span "27438575559" at bounding box center [147, 42] width 48 height 9
drag, startPoint x: 146, startPoint y: 41, endPoint x: 233, endPoint y: 37, distance: 87.3
click at [146, 41] on span "27438575559" at bounding box center [147, 42] width 48 height 9
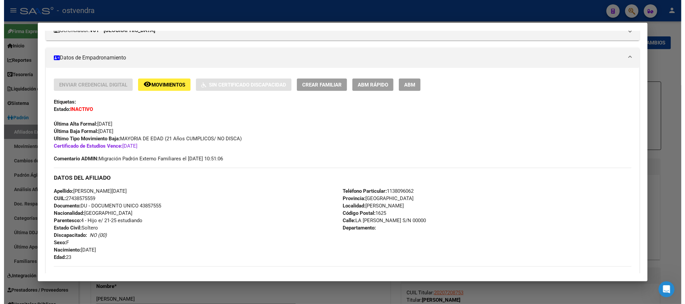
scroll to position [100, 0]
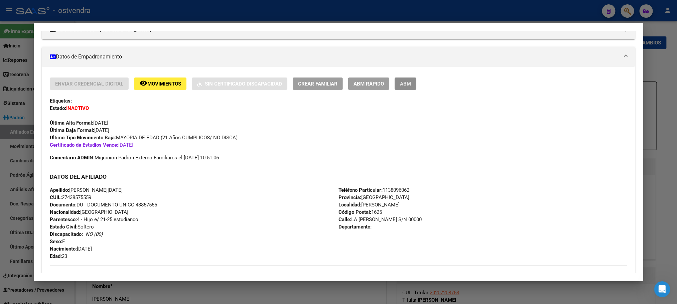
click at [410, 87] on button "ABM" at bounding box center [406, 84] width 22 height 12
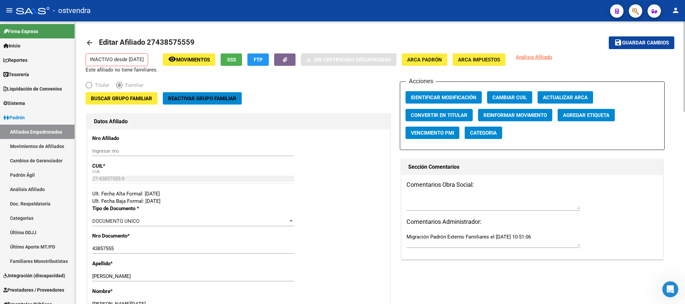
drag, startPoint x: 204, startPoint y: 98, endPoint x: 251, endPoint y: 120, distance: 51.7
click at [204, 99] on span "Reactivar Grupo Familiar" at bounding box center [202, 99] width 68 height 6
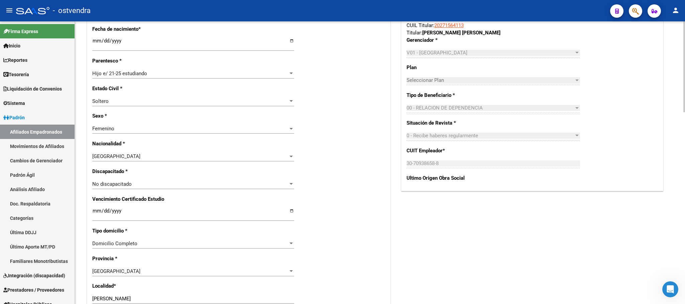
scroll to position [301, 0]
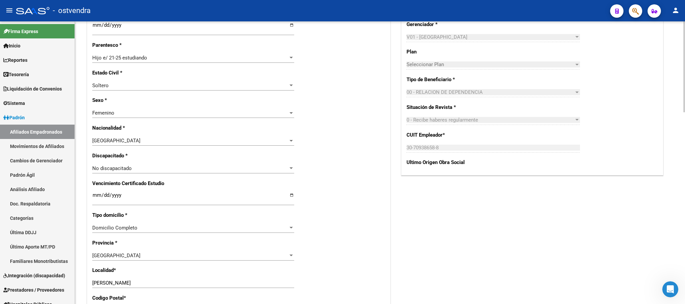
click at [116, 198] on input "[DATE]" at bounding box center [193, 197] width 202 height 11
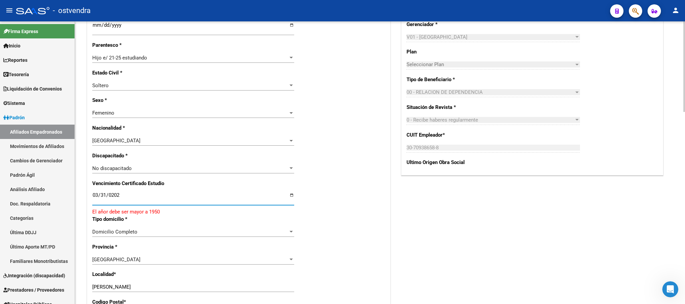
type input "[DATE]"
click at [530, 228] on div "Acciones Identificar Modificación Cambiar CUIL Agregar Movimiento Actualizar AR…" at bounding box center [532, 165] width 265 height 769
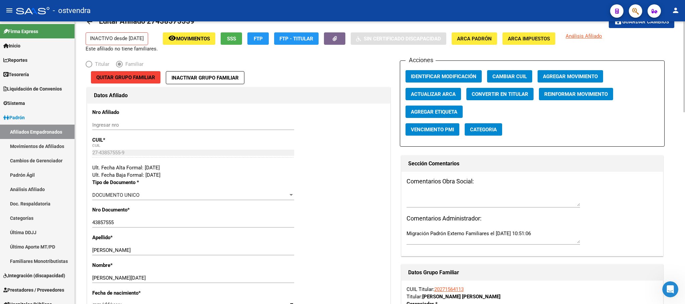
scroll to position [0, 0]
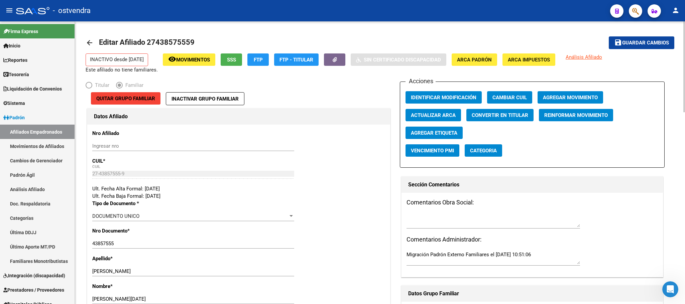
click at [654, 43] on span "Guardar cambios" at bounding box center [645, 43] width 47 height 6
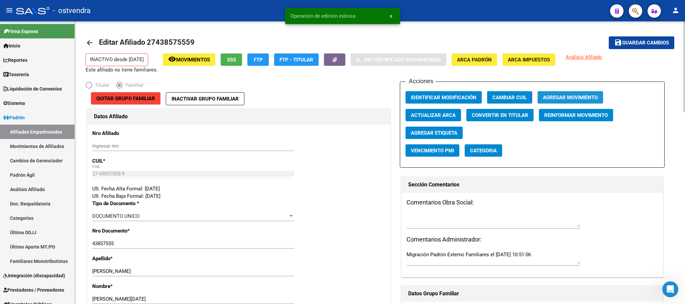
click at [573, 96] on span "Agregar Movimiento" at bounding box center [570, 98] width 55 height 6
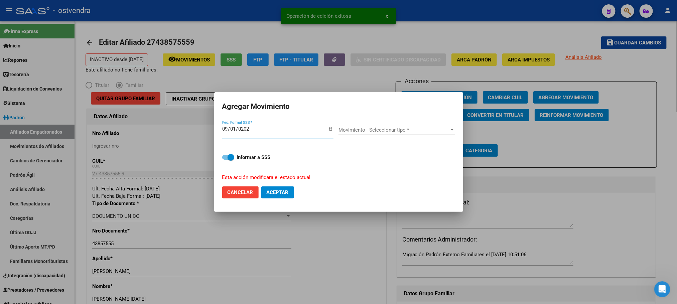
type input "[DATE]"
click at [394, 130] on span "Movimiento - Seleccionar tipo *" at bounding box center [393, 130] width 111 height 6
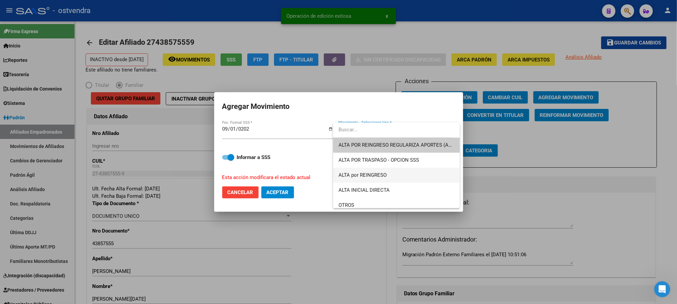
click at [380, 170] on span "ALTA por REINGRESO" at bounding box center [396, 175] width 116 height 15
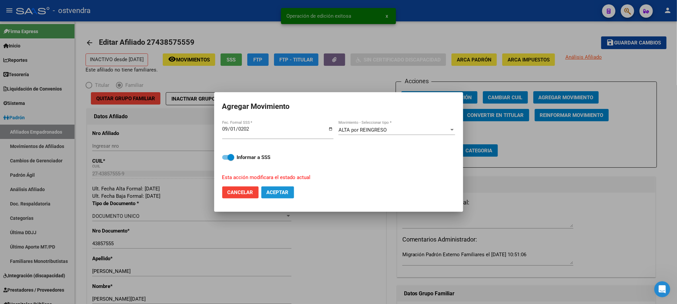
click at [280, 191] on span "Aceptar" at bounding box center [278, 192] width 22 height 6
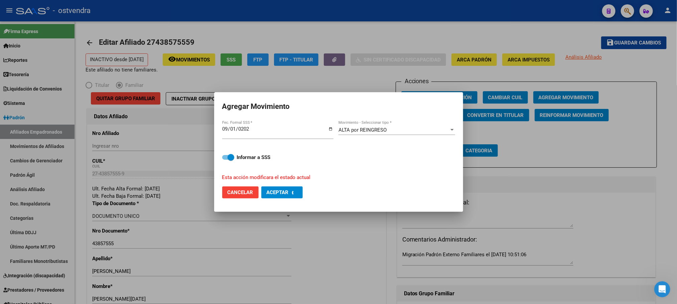
checkbox input "false"
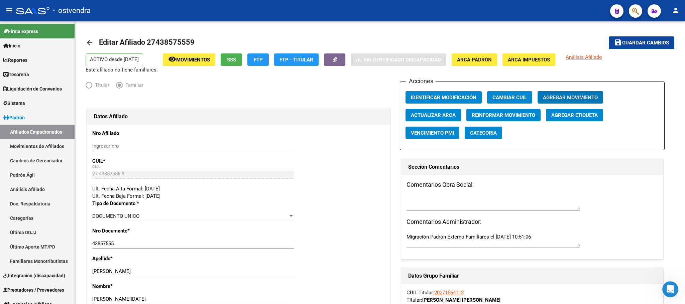
click at [634, 10] on icon "button" at bounding box center [635, 11] width 7 height 8
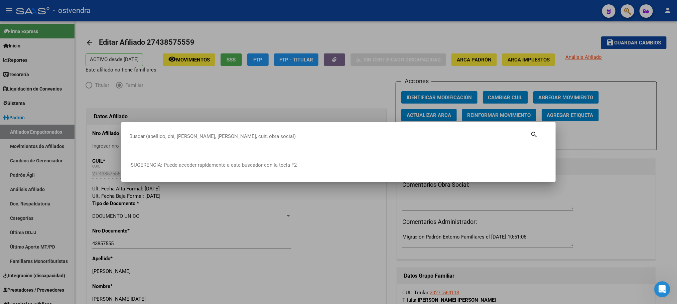
paste input "20241691269"
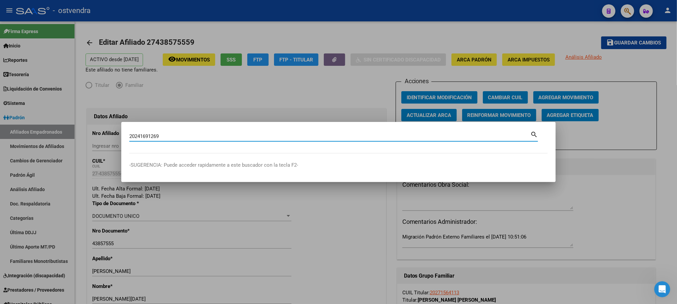
type input "20241691269"
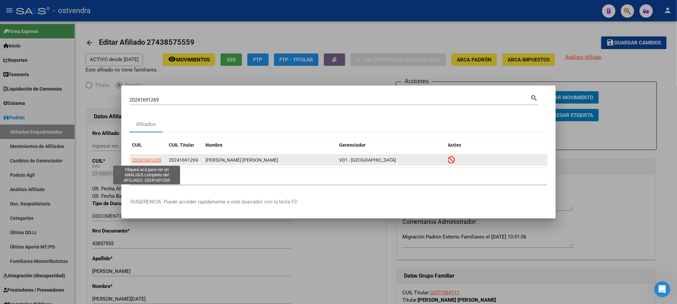
click at [150, 159] on span "20241691269" at bounding box center [146, 159] width 29 height 5
type textarea "20241691269"
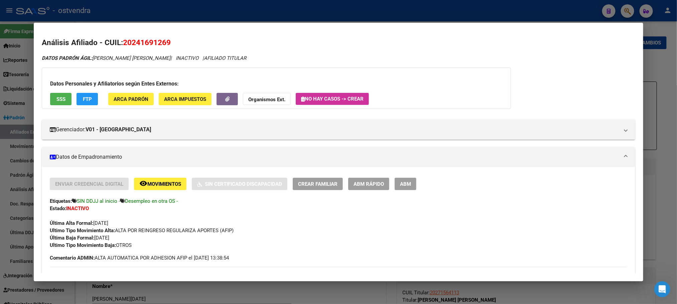
click at [56, 101] on span "SSS" at bounding box center [60, 99] width 9 height 6
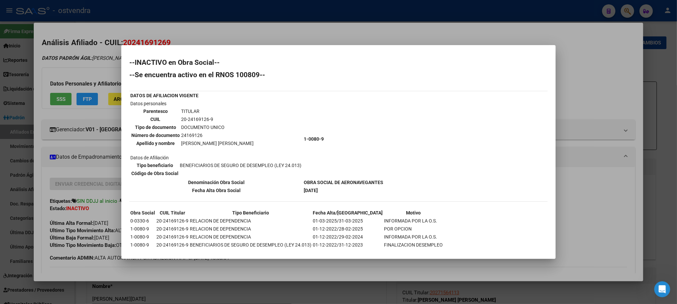
drag, startPoint x: 176, startPoint y: 36, endPoint x: 172, endPoint y: 36, distance: 4.7
click at [177, 36] on div at bounding box center [338, 152] width 677 height 304
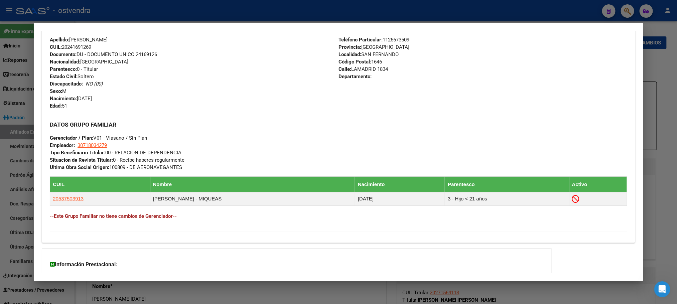
scroll to position [309, 0]
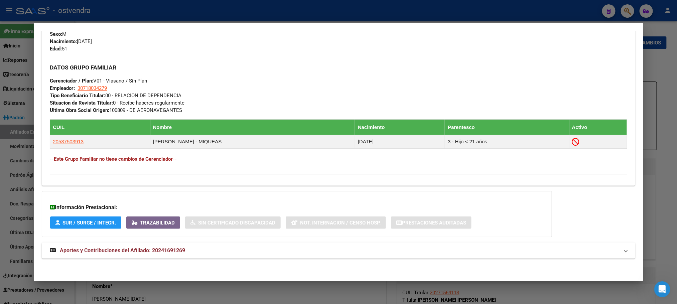
click at [223, 250] on mat-panel-title "Aportes y Contribuciones del Afiliado: 20241691269" at bounding box center [334, 251] width 569 height 8
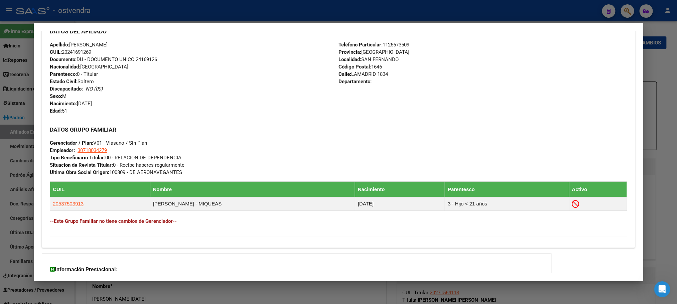
scroll to position [0, 0]
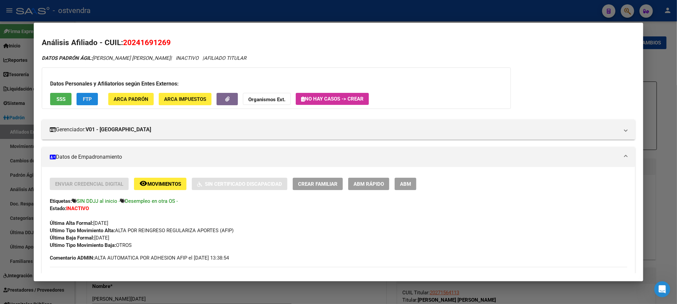
click at [83, 101] on span "FTP" at bounding box center [87, 99] width 9 height 6
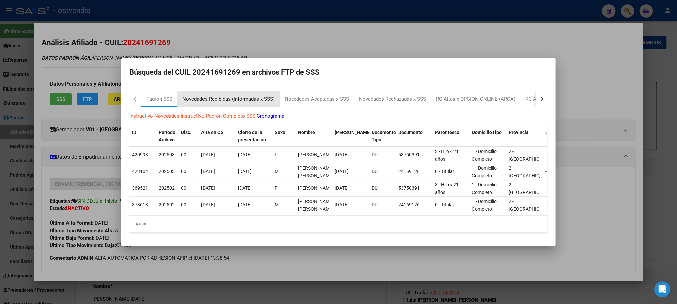
click at [237, 102] on div "Novedades Recibidas (informadas x SSS)" at bounding box center [228, 99] width 102 height 16
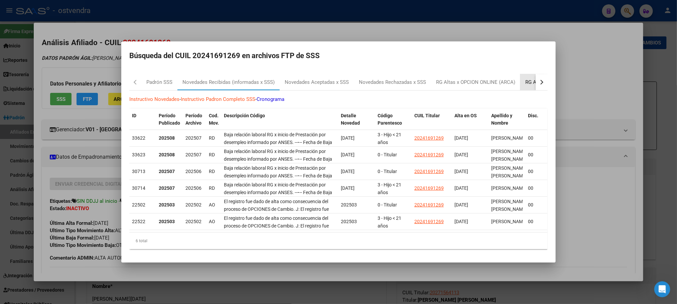
click at [531, 74] on div "RG Altas Diarias" at bounding box center [543, 82] width 46 height 16
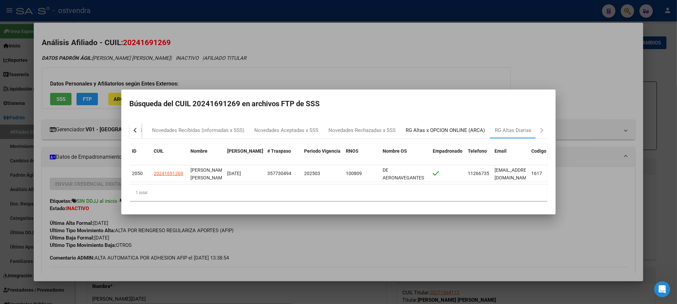
click at [433, 127] on div "RG Altas x OPCION ONLINE (ARCA)" at bounding box center [445, 131] width 79 height 8
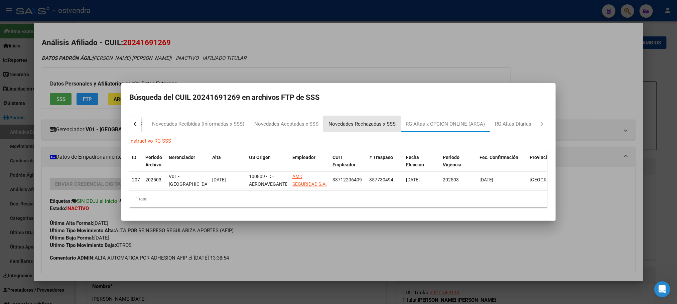
click at [332, 120] on div "Novedades Rechazadas x SSS" at bounding box center [361, 124] width 67 height 8
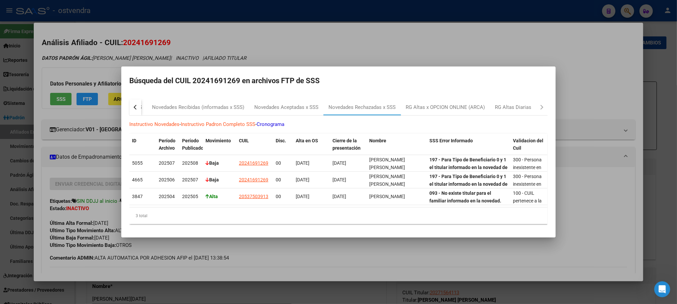
click at [62, 38] on div at bounding box center [338, 152] width 677 height 304
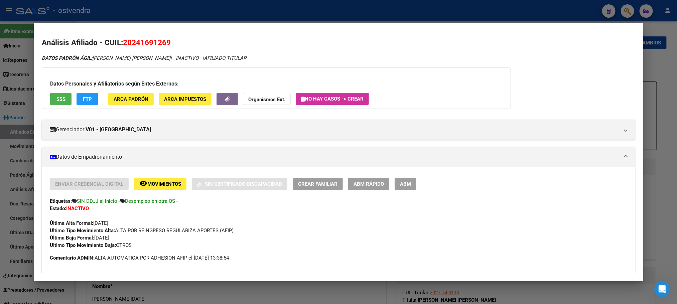
click at [224, 20] on div at bounding box center [338, 152] width 677 height 304
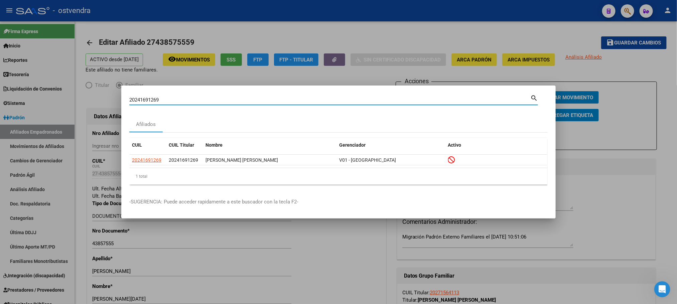
drag, startPoint x: 182, startPoint y: 99, endPoint x: 0, endPoint y: 113, distance: 182.3
click at [0, 113] on div "20241691269 Buscar (apellido, dni, cuil, nro traspaso, cuit, obra social) searc…" at bounding box center [338, 152] width 677 height 304
paste input "526037"
type input "52603769"
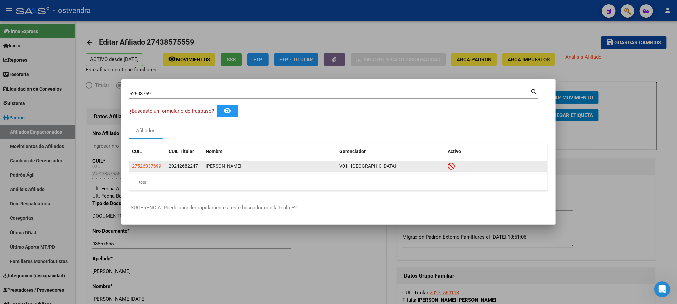
drag, startPoint x: 150, startPoint y: 170, endPoint x: 145, endPoint y: 167, distance: 5.8
click at [147, 169] on app-link-go-to "27526037699" at bounding box center [146, 166] width 29 height 8
click at [145, 167] on span "27526037699" at bounding box center [146, 165] width 29 height 5
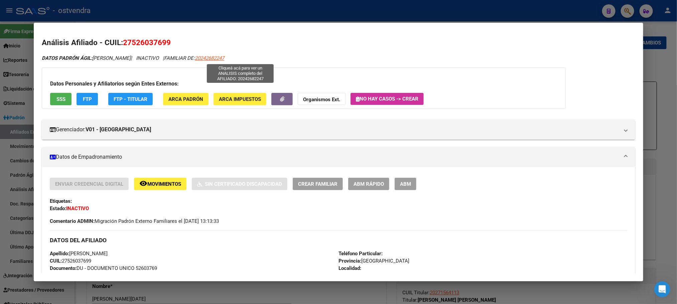
click at [224, 59] on span "20242682247" at bounding box center [209, 58] width 29 height 6
type textarea "20242682247"
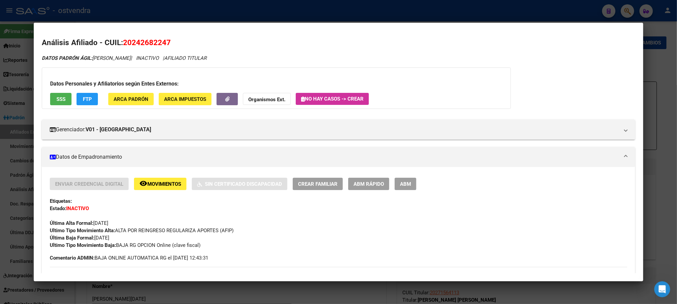
click at [61, 101] on span "SSS" at bounding box center [60, 99] width 9 height 6
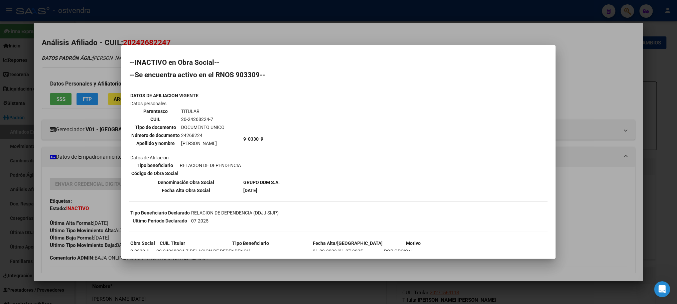
click at [73, 73] on div at bounding box center [338, 152] width 677 height 304
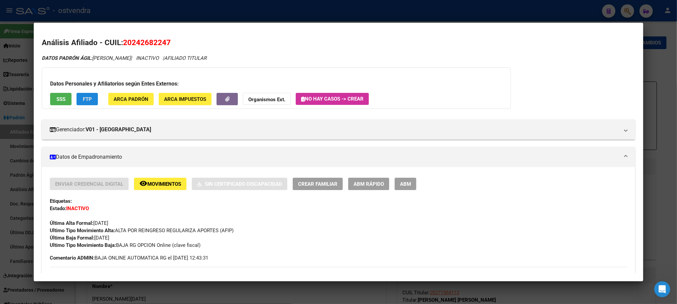
click at [83, 96] on span "FTP" at bounding box center [87, 99] width 9 height 6
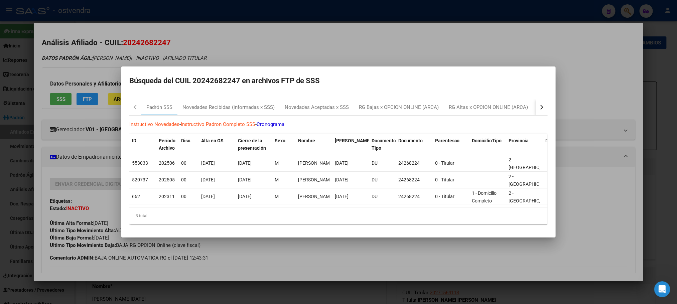
click at [537, 106] on button "button" at bounding box center [542, 107] width 12 height 16
click at [522, 104] on div "RG Bajas Diarias" at bounding box center [512, 108] width 37 height 8
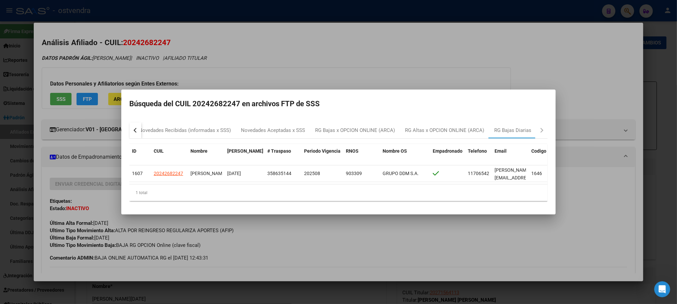
click at [134, 128] on div "button" at bounding box center [136, 130] width 5 height 5
click at [211, 133] on div "Novedades Recibidas (informadas x SSS)" at bounding box center [228, 130] width 102 height 16
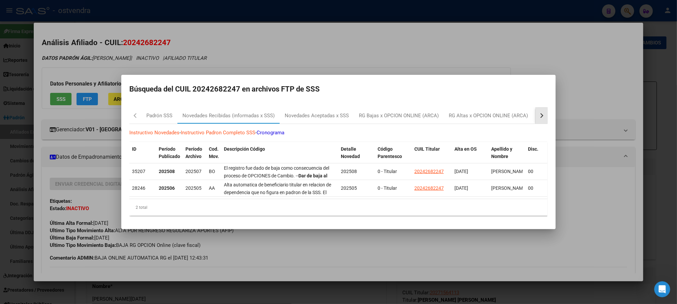
click at [540, 113] on div "button" at bounding box center [541, 115] width 5 height 5
click at [508, 112] on div "RG Bajas Diarias" at bounding box center [512, 116] width 37 height 8
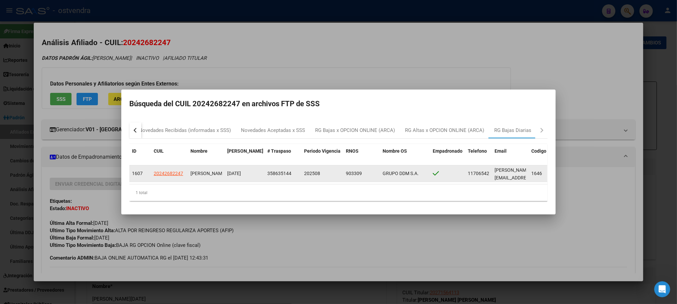
drag, startPoint x: 233, startPoint y: 167, endPoint x: 287, endPoint y: 168, distance: 54.5
click at [287, 168] on div "1607 20242682247 [PERSON_NAME] [DATE] 358635144 202508 903309 GRUPO DDM S.A. 11…" at bounding box center [405, 173] width 553 height 17
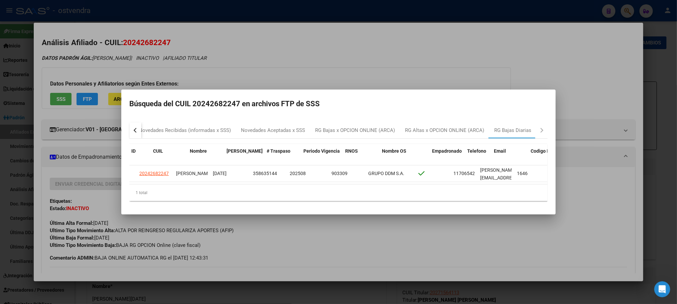
scroll to position [0, 135]
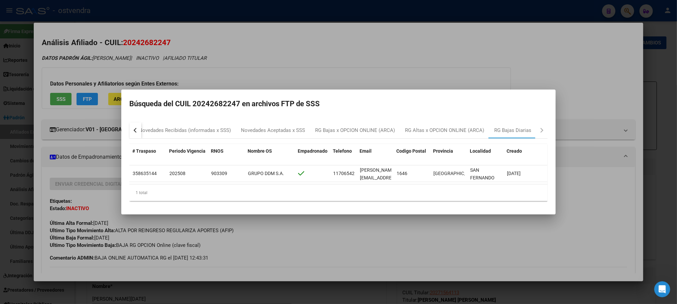
click at [530, 60] on div at bounding box center [338, 152] width 677 height 304
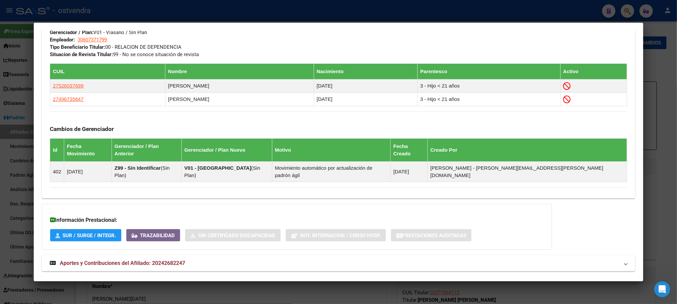
scroll to position [357, 0]
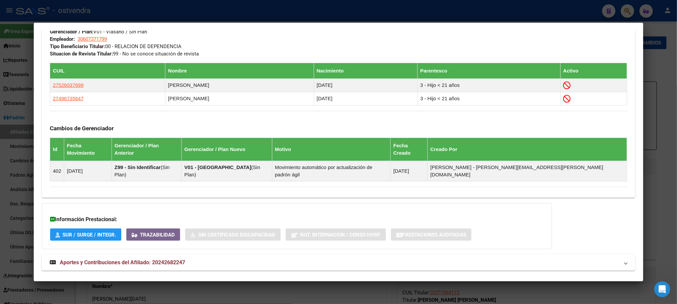
click at [198, 259] on mat-panel-title "Aportes y Contribuciones del Afiliado: 20242682247" at bounding box center [334, 263] width 569 height 8
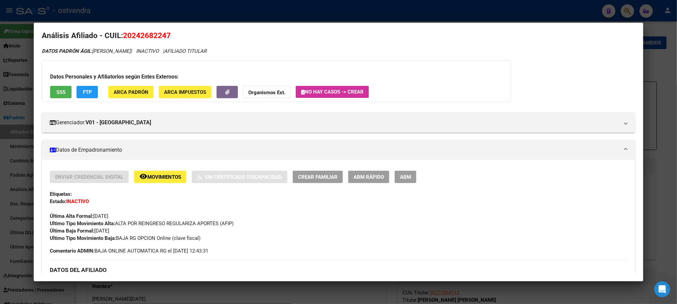
scroll to position [0, 0]
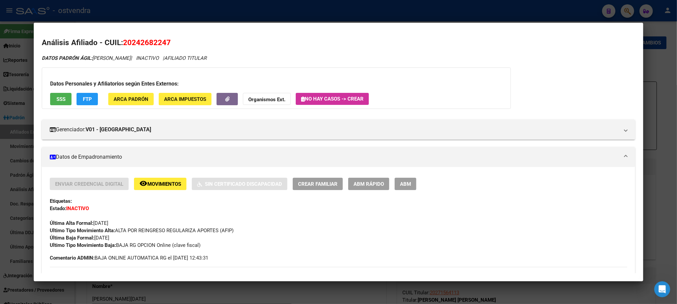
click at [89, 96] on button "FTP" at bounding box center [87, 99] width 21 height 12
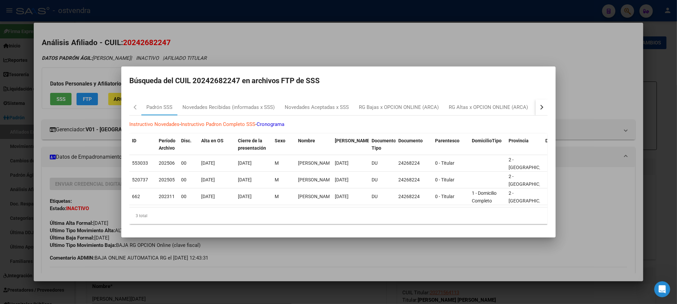
click at [93, 68] on div at bounding box center [338, 152] width 677 height 304
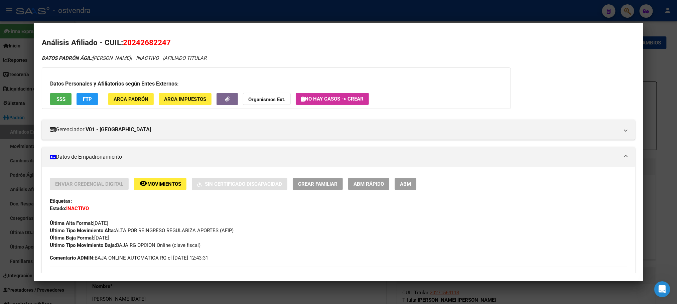
click at [150, 187] on span "Movimientos" at bounding box center [164, 184] width 34 height 6
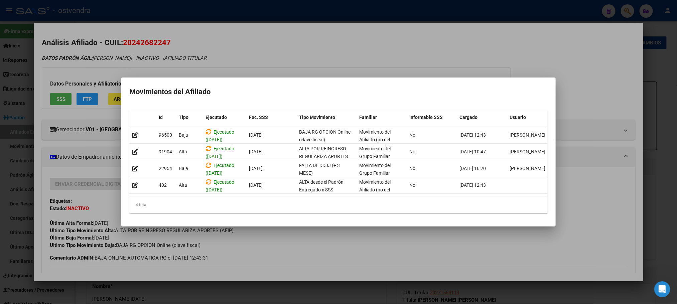
click at [211, 67] on div at bounding box center [338, 152] width 677 height 304
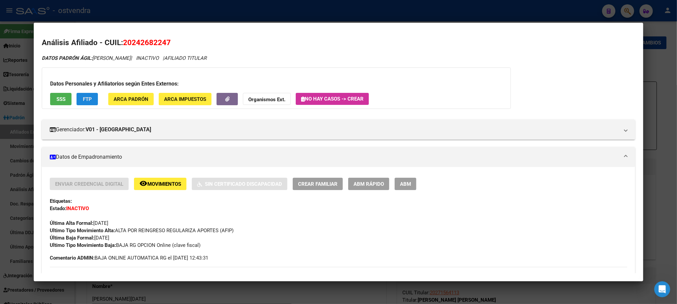
click at [78, 99] on button "FTP" at bounding box center [87, 99] width 21 height 12
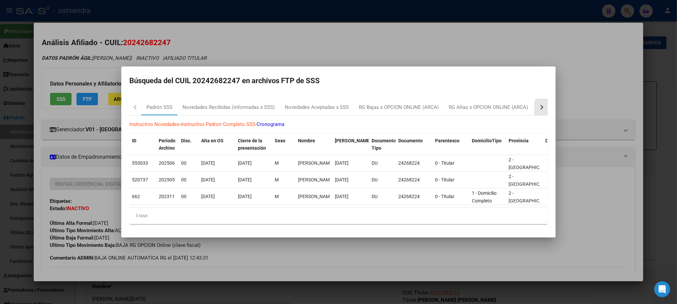
click at [540, 100] on button "button" at bounding box center [542, 107] width 12 height 16
click at [373, 104] on div "RG Bajas x OPCION ONLINE (ARCA)" at bounding box center [355, 108] width 80 height 8
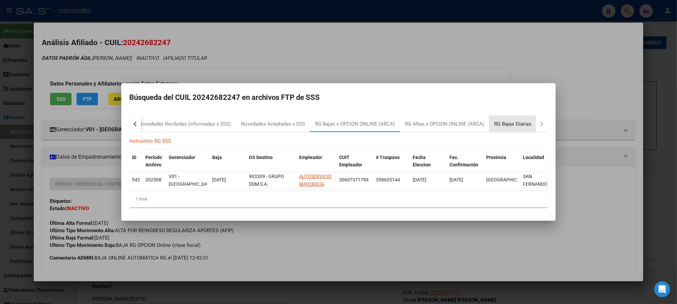
click at [520, 120] on div "RG Bajas Diarias" at bounding box center [512, 124] width 37 height 8
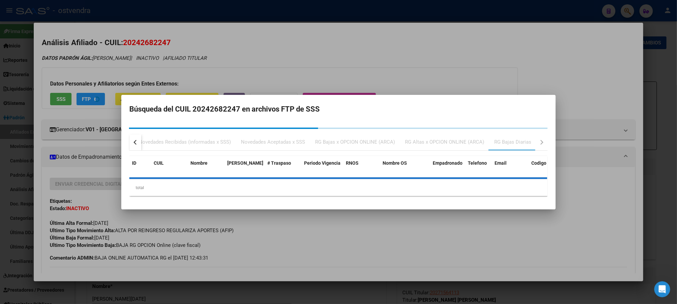
click at [496, 50] on div at bounding box center [338, 152] width 677 height 304
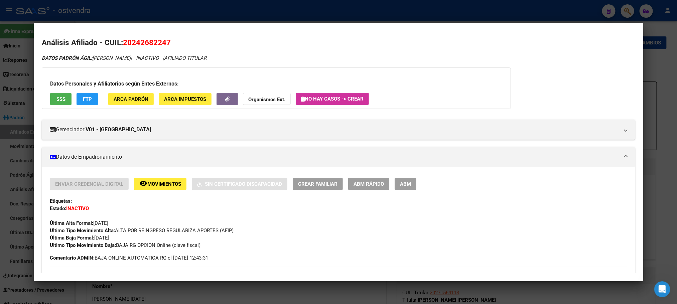
click at [172, 13] on div at bounding box center [338, 152] width 677 height 304
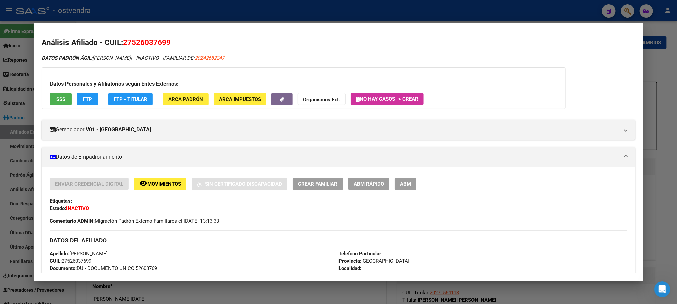
click at [181, 27] on mat-dialog-container "Análisis Afiliado - CUIL: 27526037699 DATOS PADRÓN ÁGIL: [PERSON_NAME] | INACTI…" at bounding box center [338, 152] width 609 height 259
click at [199, 5] on div at bounding box center [338, 152] width 677 height 304
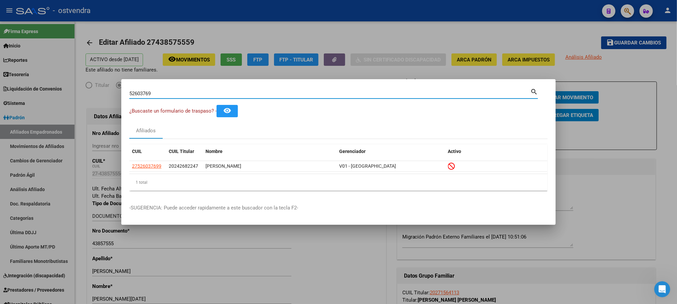
drag, startPoint x: 176, startPoint y: 95, endPoint x: 103, endPoint y: 90, distance: 73.3
click at [103, 90] on div "52603769 Buscar (apellido, dni, cuil, nro traspaso, cuit, obra social) search ¿…" at bounding box center [338, 152] width 677 height 304
paste input "9580440"
type input "95804409"
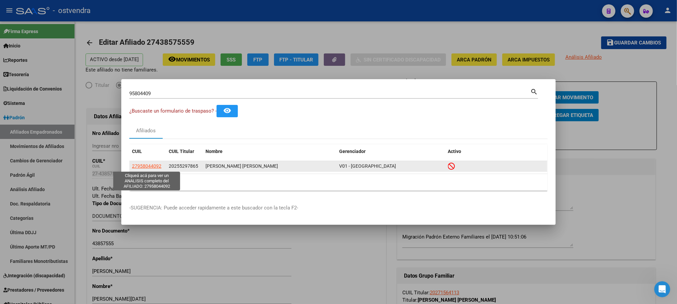
click at [152, 166] on span "27958044092" at bounding box center [146, 165] width 29 height 5
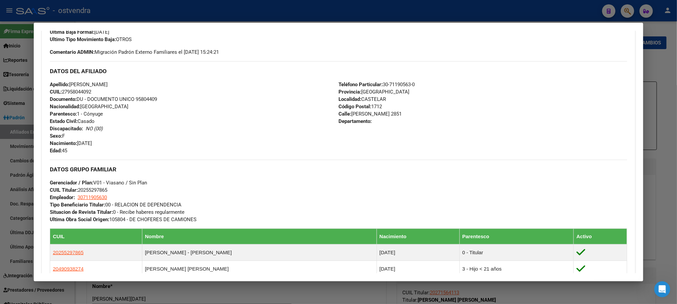
scroll to position [251, 0]
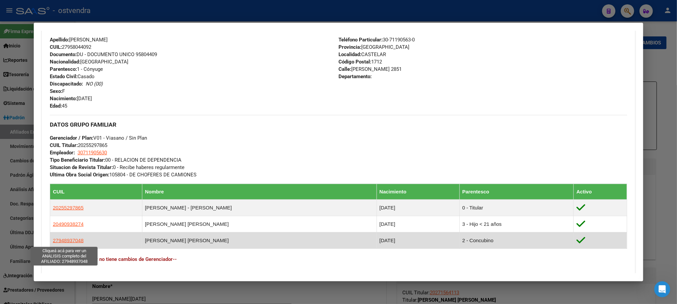
click at [64, 242] on span "27948937048" at bounding box center [68, 241] width 31 height 6
type textarea "27948937048"
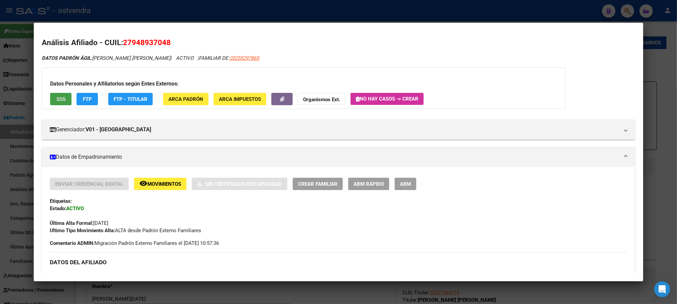
click at [57, 99] on span "SSS" at bounding box center [60, 99] width 9 height 6
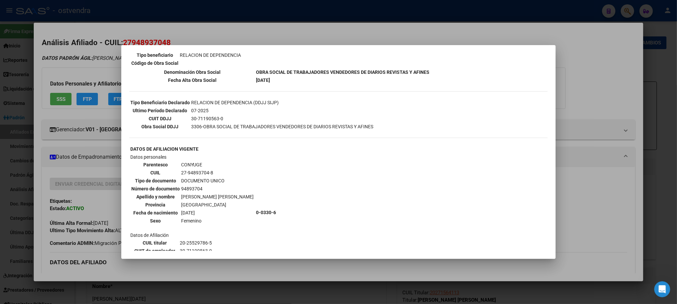
scroll to position [150, 0]
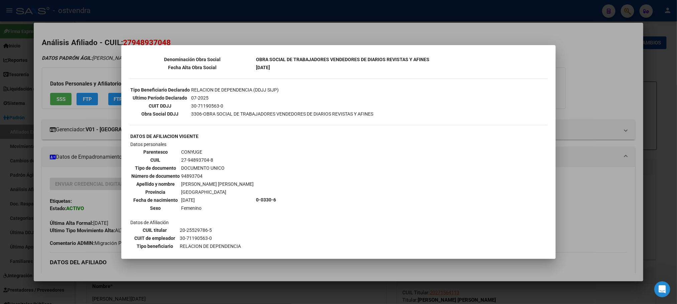
drag, startPoint x: 97, startPoint y: 79, endPoint x: 133, endPoint y: 45, distance: 49.9
click at [96, 78] on div at bounding box center [338, 152] width 677 height 304
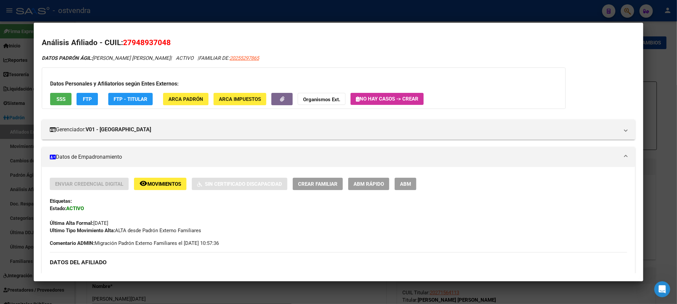
drag, startPoint x: 122, startPoint y: 38, endPoint x: 183, endPoint y: 39, distance: 61.2
click at [183, 39] on h2 "Análisis Afiliado - CUIL: 27948937048" at bounding box center [338, 42] width 593 height 11
drag, startPoint x: 217, startPoint y: 10, endPoint x: 232, endPoint y: 82, distance: 73.1
click at [218, 10] on div at bounding box center [338, 152] width 677 height 304
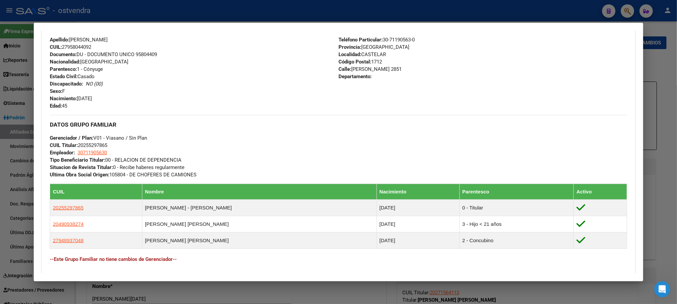
click at [201, 12] on div at bounding box center [338, 152] width 677 height 304
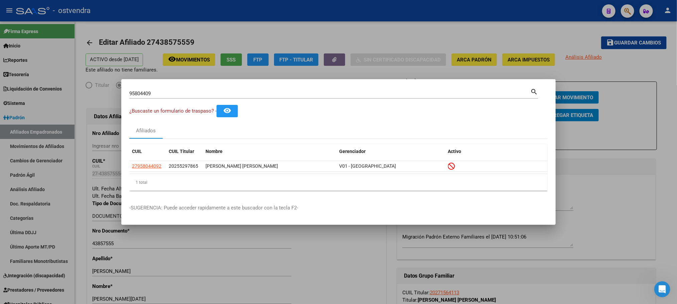
click at [183, 89] on div "95804409 Buscar (apellido, dni, [PERSON_NAME], nro traspaso, cuit, obra social)" at bounding box center [329, 94] width 401 height 10
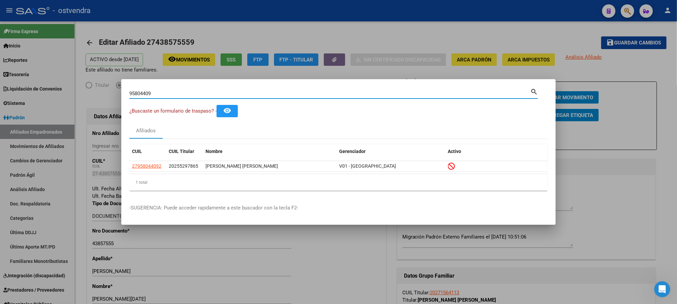
drag, startPoint x: 187, startPoint y: 95, endPoint x: 39, endPoint y: 91, distance: 147.4
click at [36, 92] on div "95804409 Buscar (apellido, dni, cuil, nro traspaso, cuit, obra social) search ¿…" at bounding box center [338, 152] width 677 height 304
paste input "29308207"
type input "29308207"
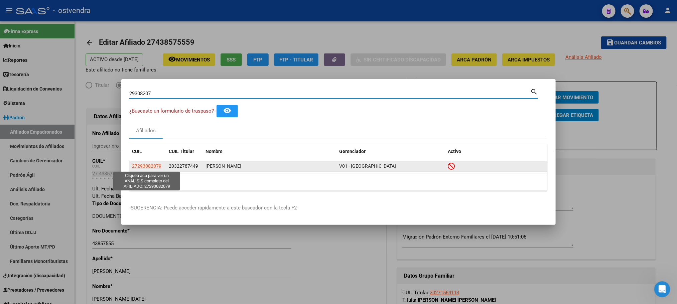
click at [153, 164] on span "27293082079" at bounding box center [146, 165] width 29 height 5
type textarea "27293082079"
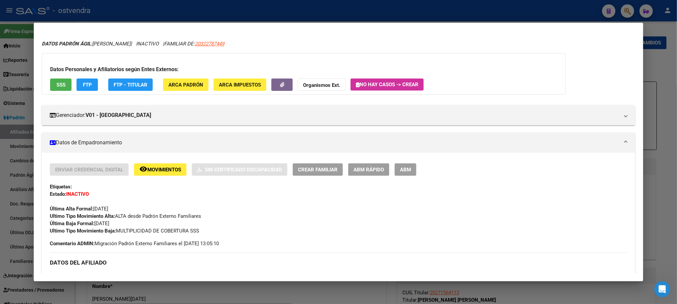
scroll to position [0, 0]
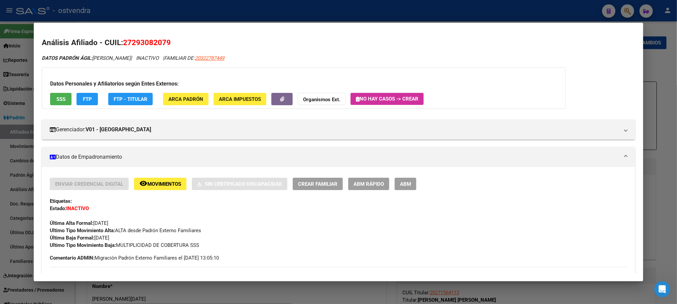
click at [158, 40] on span "27293082079" at bounding box center [147, 42] width 48 height 9
click at [159, 40] on span "27293082079" at bounding box center [147, 42] width 48 height 9
click at [147, 43] on span "27293082079" at bounding box center [147, 42] width 48 height 9
click at [57, 101] on span "SSS" at bounding box center [60, 99] width 9 height 6
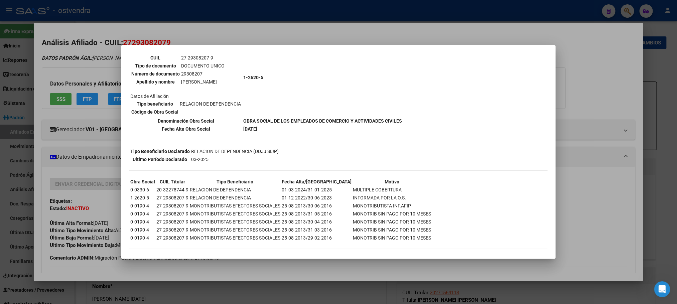
scroll to position [62, 0]
click at [67, 47] on div at bounding box center [338, 152] width 677 height 304
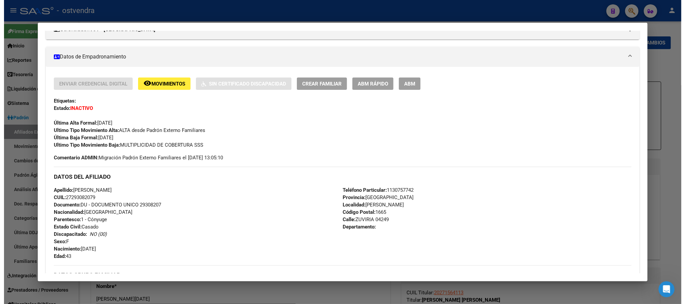
scroll to position [0, 0]
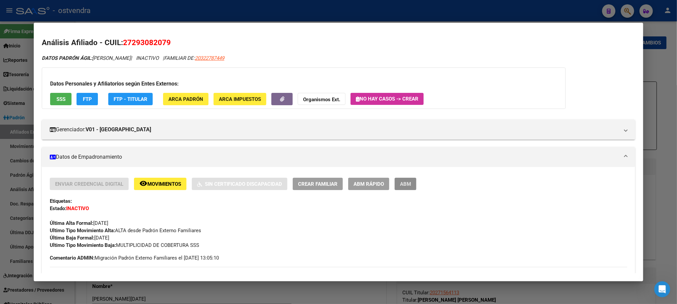
click at [404, 185] on span "ABM" at bounding box center [405, 184] width 11 height 6
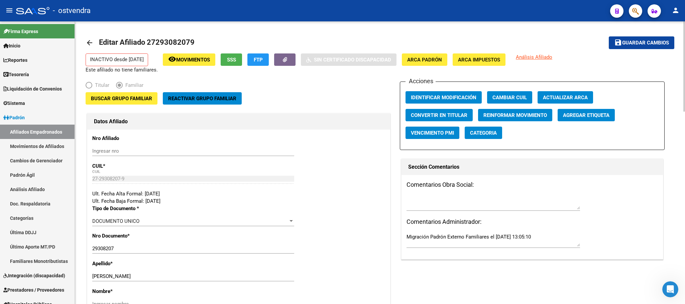
click at [207, 93] on button "Reactivar Grupo Familiar" at bounding box center [202, 98] width 79 height 12
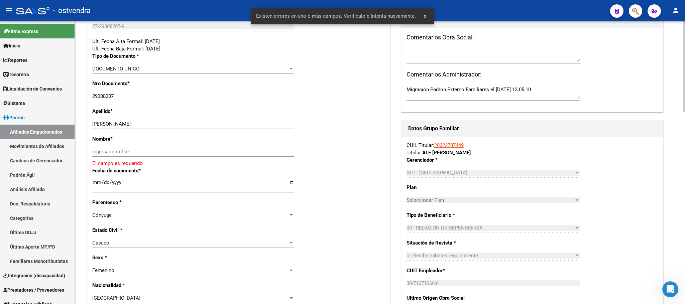
scroll to position [150, 0]
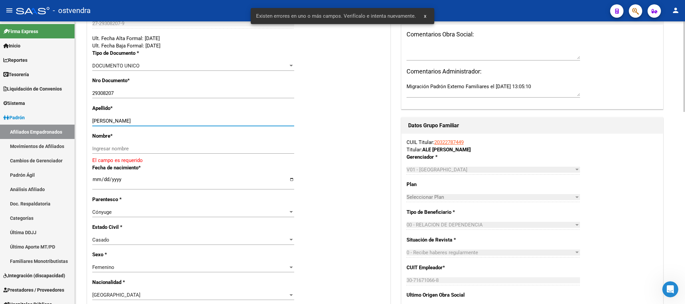
drag, startPoint x: 113, startPoint y: 120, endPoint x: 177, endPoint y: 147, distance: 69.0
click at [223, 116] on div "[PERSON_NAME] apellido" at bounding box center [193, 121] width 202 height 10
drag, startPoint x: 172, startPoint y: 147, endPoint x: 122, endPoint y: 132, distance: 51.9
click at [172, 147] on input "Ingresar nombre" at bounding box center [193, 149] width 202 height 6
paste input "[PERSON_NAME]"
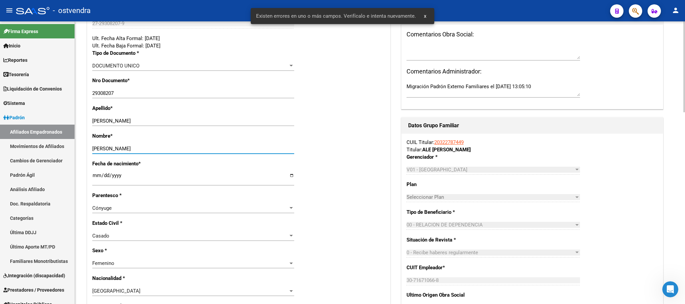
type input "[PERSON_NAME]"
drag, startPoint x: 254, startPoint y: 107, endPoint x: 289, endPoint y: 98, distance: 35.9
click at [284, 106] on div "Apellido * [PERSON_NAME] apellido" at bounding box center [238, 119] width 293 height 28
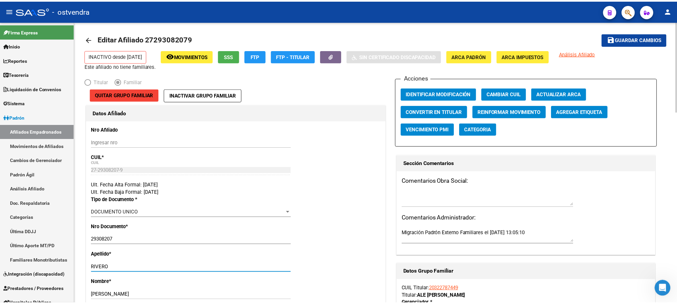
scroll to position [0, 0]
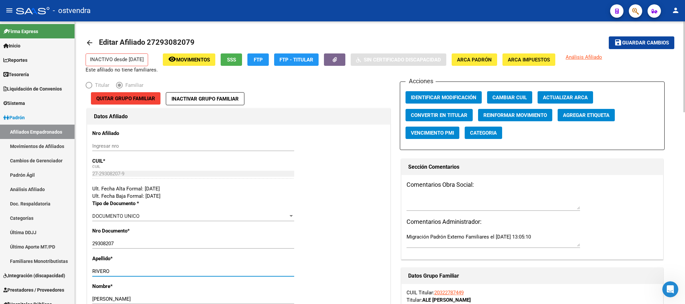
type input "RIVERO"
click at [640, 36] on mat-toolbar-row "save Guardar cambios" at bounding box center [613, 42] width 122 height 21
click at [641, 38] on button "save Guardar cambios" at bounding box center [640, 42] width 65 height 12
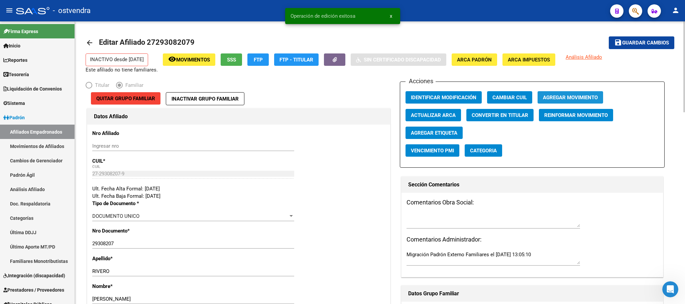
click at [557, 99] on span "Agregar Movimiento" at bounding box center [570, 98] width 55 height 6
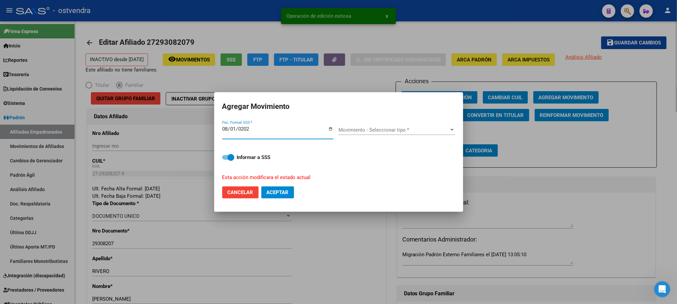
type input "[DATE]"
drag, startPoint x: 422, startPoint y: 117, endPoint x: 424, endPoint y: 127, distance: 9.6
click at [422, 118] on form "Agregar Movimiento [DATE] Fec. Formal SSS * Movimiento - Seleccionar tipo * Mov…" at bounding box center [338, 152] width 233 height 104
click at [425, 129] on span "Movimiento - Seleccionar tipo *" at bounding box center [393, 130] width 111 height 6
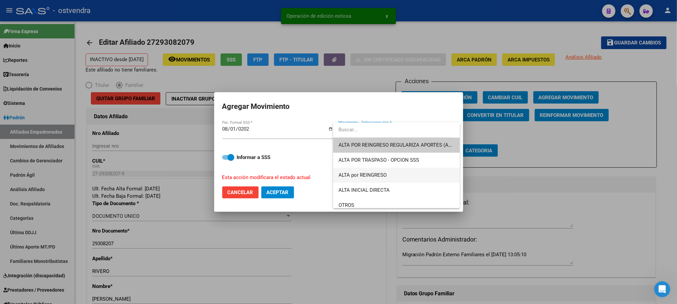
click at [396, 174] on span "ALTA por REINGRESO" at bounding box center [396, 175] width 116 height 15
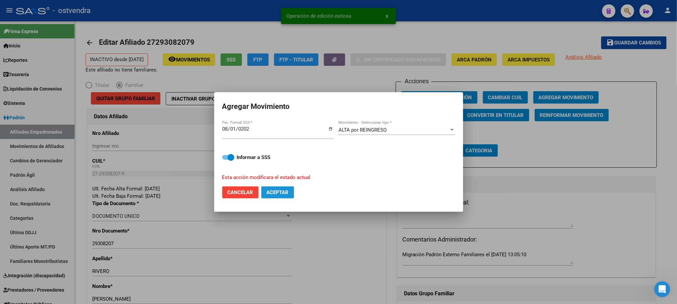
click at [289, 194] on span "Aceptar" at bounding box center [278, 192] width 22 height 6
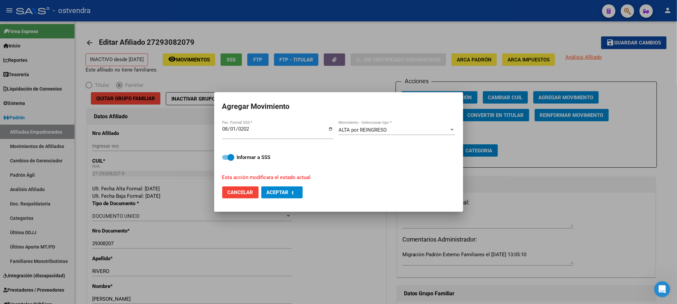
checkbox input "false"
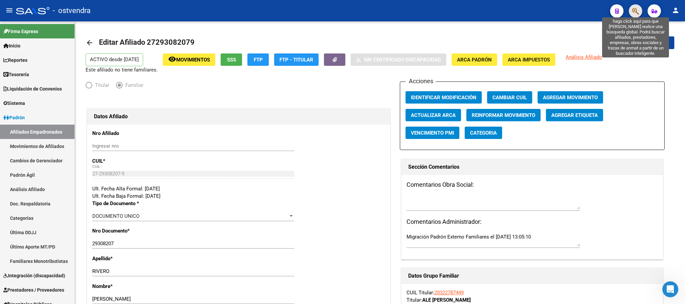
click at [638, 11] on icon "button" at bounding box center [635, 11] width 7 height 8
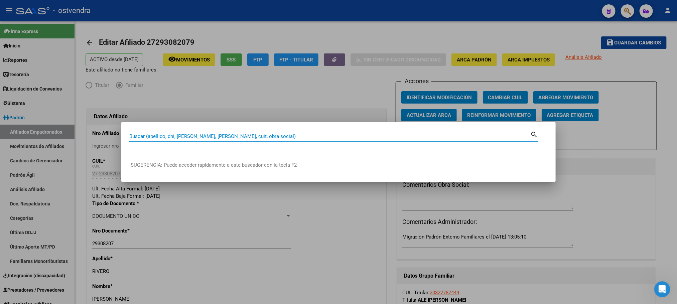
paste input "32540399"
type input "32540399"
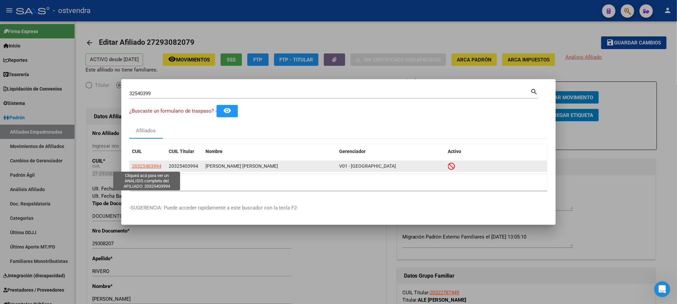
click at [154, 166] on span "20325403994" at bounding box center [146, 165] width 29 height 5
type textarea "20325403994"
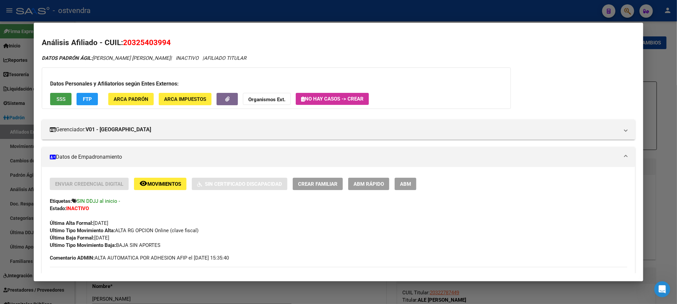
click at [50, 95] on button "SSS" at bounding box center [60, 99] width 21 height 12
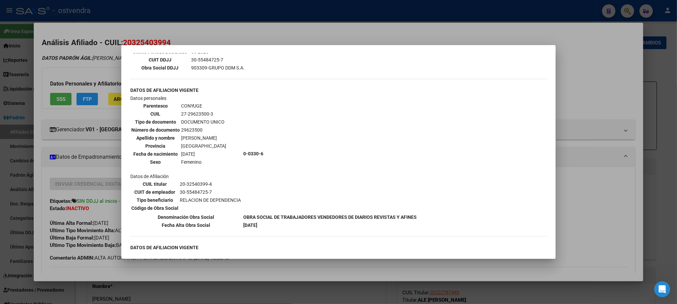
scroll to position [200, 0]
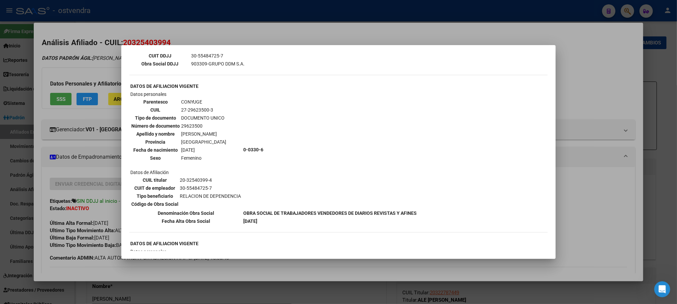
drag, startPoint x: 66, startPoint y: 51, endPoint x: 118, endPoint y: 85, distance: 61.1
click at [67, 50] on div at bounding box center [338, 152] width 677 height 304
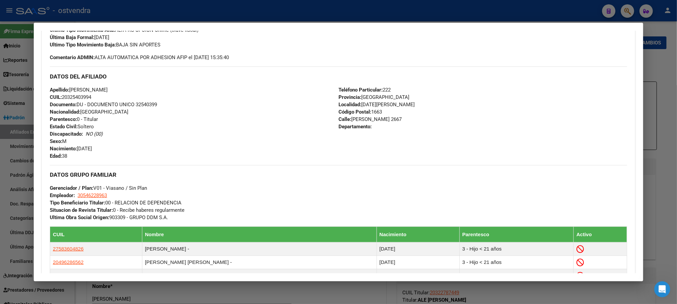
scroll to position [350, 0]
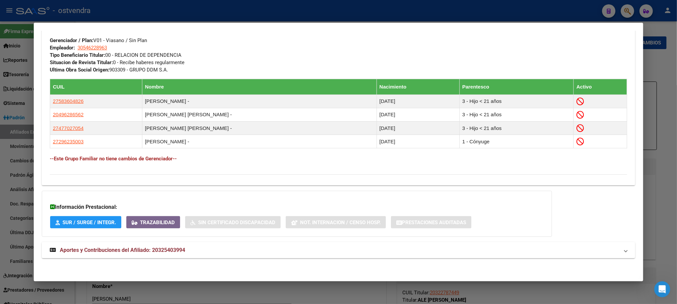
click at [221, 257] on mat-expansion-panel-header "Aportes y Contribuciones del Afiliado: 20325403994" at bounding box center [338, 250] width 593 height 16
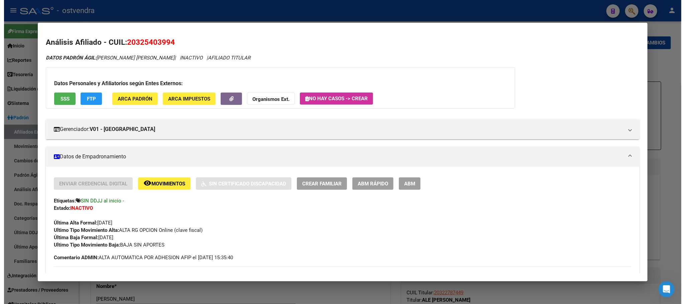
scroll to position [0, 0]
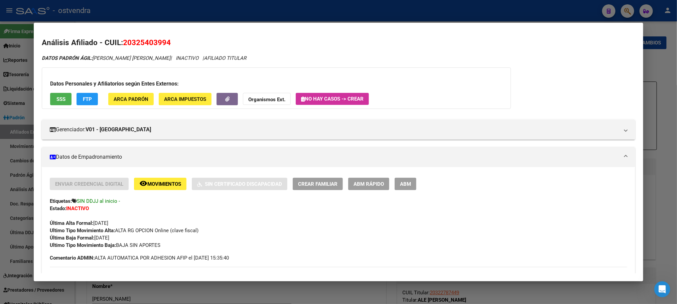
click at [252, 9] on div at bounding box center [338, 152] width 677 height 304
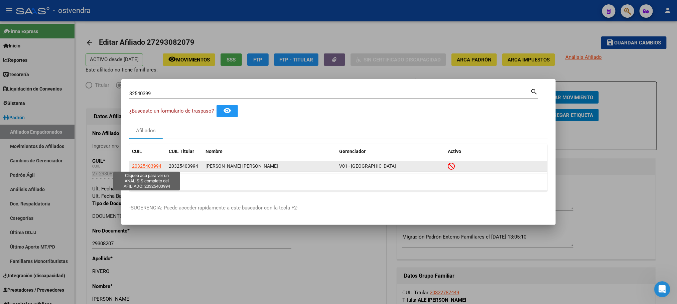
click at [158, 167] on span "20325403994" at bounding box center [146, 165] width 29 height 5
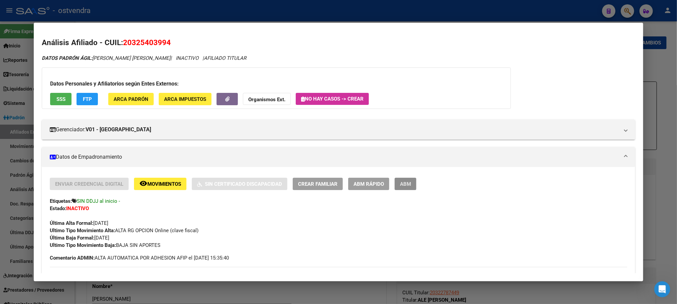
click at [411, 185] on button "ABM" at bounding box center [406, 184] width 22 height 12
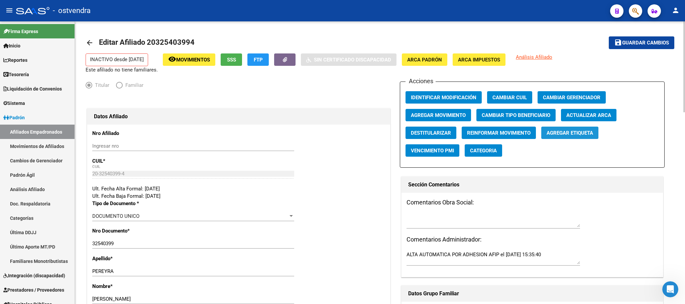
click at [582, 135] on span "Agregar Etiqueta" at bounding box center [569, 133] width 46 height 6
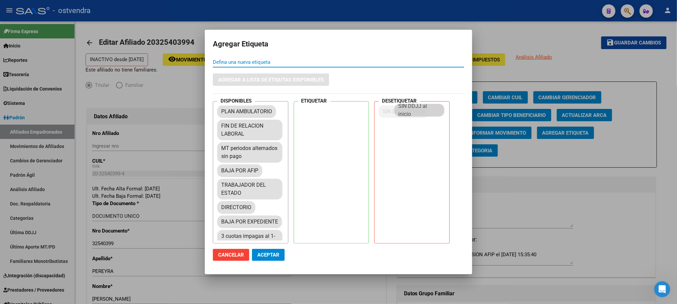
drag, startPoint x: 247, startPoint y: 110, endPoint x: 425, endPoint y: 107, distance: 178.5
click at [275, 252] on span "Aceptar" at bounding box center [268, 255] width 22 height 6
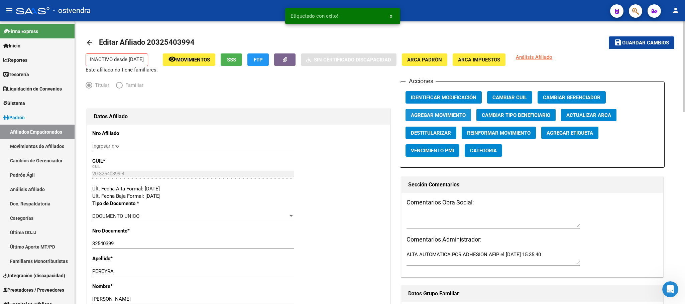
click at [424, 116] on span "Agregar Movimiento" at bounding box center [438, 115] width 55 height 6
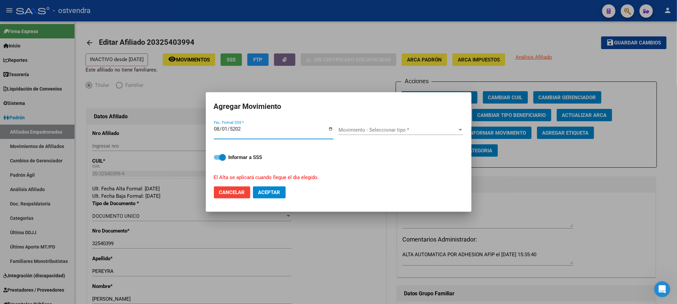
type input "[DATE]"
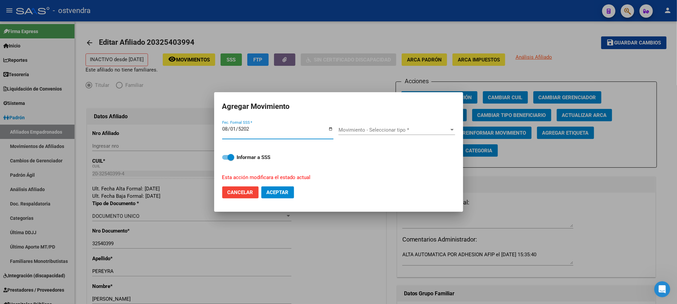
click at [381, 137] on div "Movimiento - Seleccionar tipo * Movimiento - Seleccionar tipo *" at bounding box center [396, 133] width 117 height 16
click at [381, 130] on span "Movimiento - Seleccionar tipo *" at bounding box center [393, 130] width 111 height 6
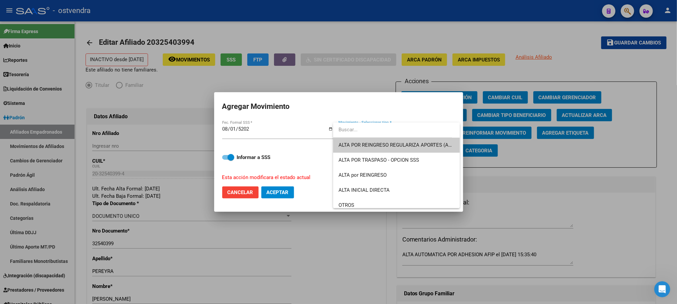
click at [387, 149] on span "ALTA POR REINGRESO REGULARIZA APORTES (AFIP)" at bounding box center [396, 145] width 116 height 15
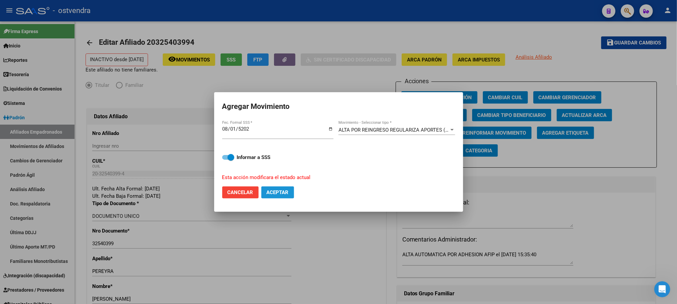
click at [287, 193] on span "Aceptar" at bounding box center [278, 192] width 22 height 6
checkbox input "false"
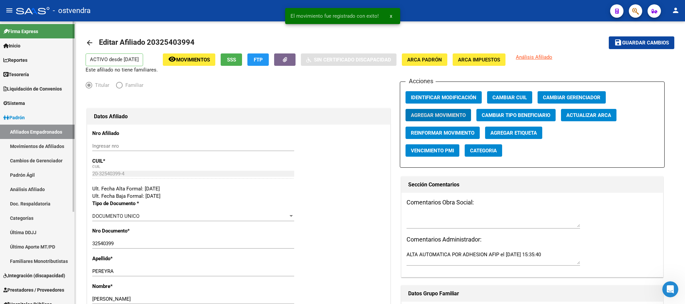
click at [25, 125] on link "Afiliados Empadronados" at bounding box center [37, 132] width 75 height 14
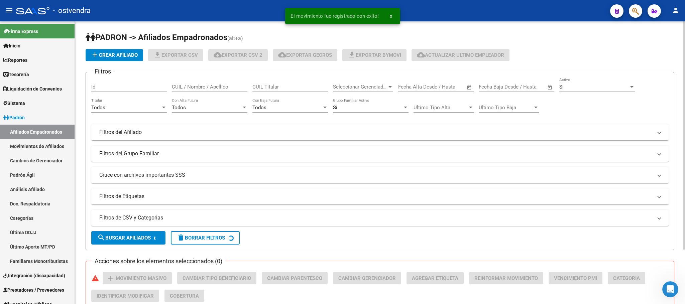
click at [580, 85] on div "Si" at bounding box center [594, 87] width 70 height 6
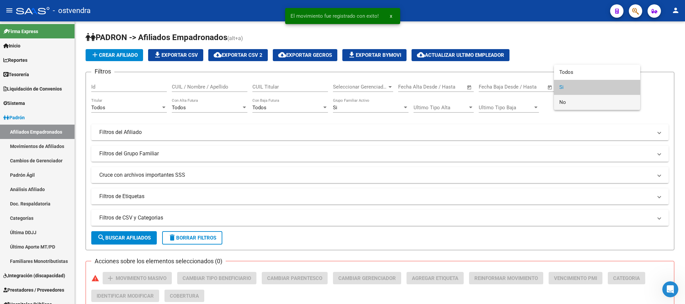
drag, startPoint x: 580, startPoint y: 104, endPoint x: 241, endPoint y: 114, distance: 340.0
click at [580, 104] on span "No" at bounding box center [597, 102] width 76 height 15
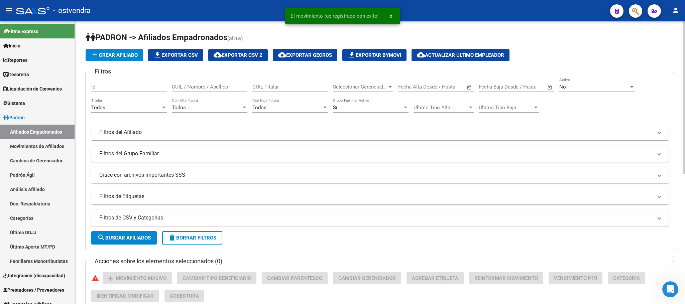
click at [143, 111] on div "Todos Titular" at bounding box center [129, 105] width 76 height 14
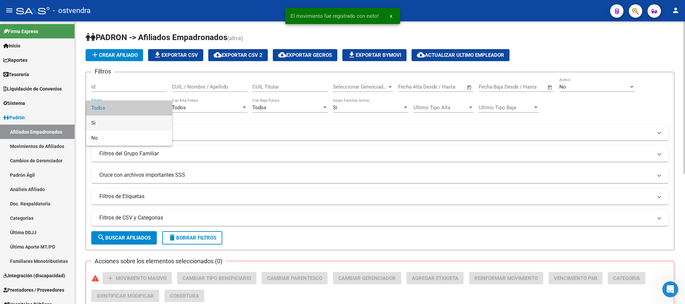
click at [130, 121] on span "Si" at bounding box center [129, 123] width 76 height 15
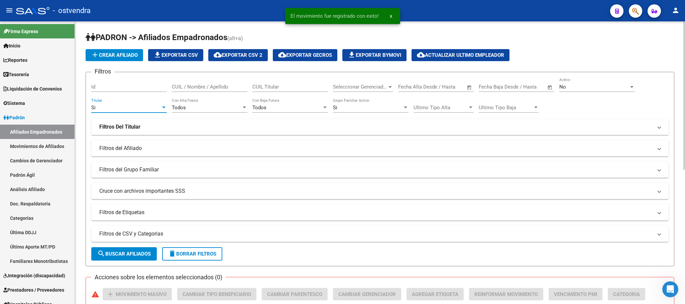
click at [520, 104] on div "Ultimo Tipo Baja Ultimo Tipo Baja" at bounding box center [508, 105] width 60 height 14
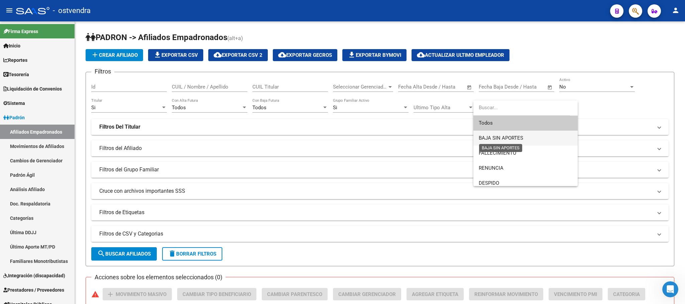
click at [510, 135] on span "BAJA SIN APORTES" at bounding box center [500, 138] width 44 height 6
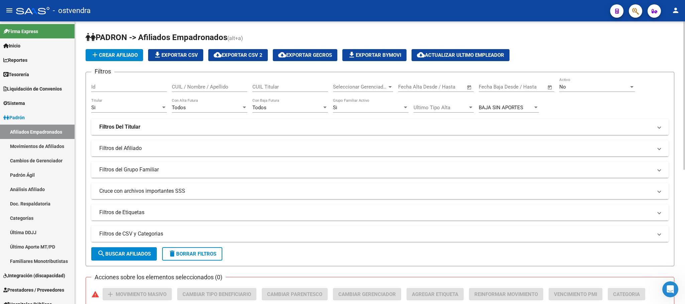
click at [256, 127] on mat-panel-title "Filtros Del Titular" at bounding box center [375, 126] width 553 height 7
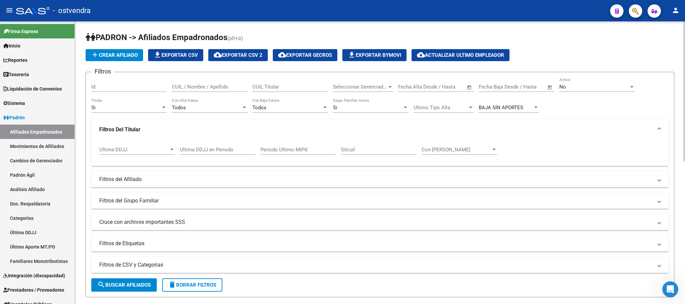
click at [243, 148] on input "Ultima DDJJ en Periodo" at bounding box center [218, 150] width 76 height 6
type input "202508"
click at [114, 284] on span "search Buscar Afiliados" at bounding box center [123, 285] width 53 height 6
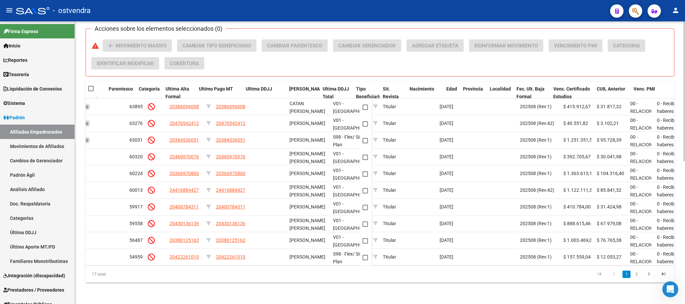
scroll to position [0, 340]
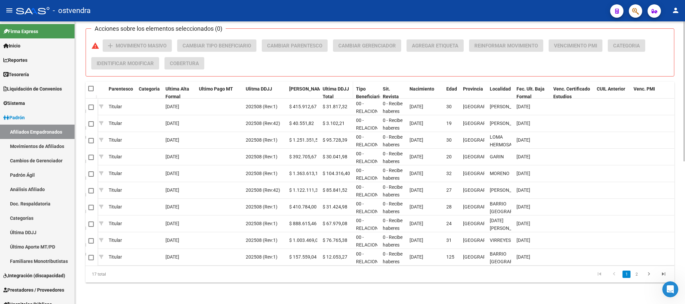
click at [330, 85] on div "Ultima DDJJ Total" at bounding box center [336, 92] width 28 height 15
click at [327, 86] on span "Ultima DDJJ Total" at bounding box center [335, 92] width 26 height 13
drag, startPoint x: 399, startPoint y: 267, endPoint x: 655, endPoint y: 267, distance: 255.6
click at [655, 267] on div "17 total 1 2" at bounding box center [380, 274] width 588 height 17
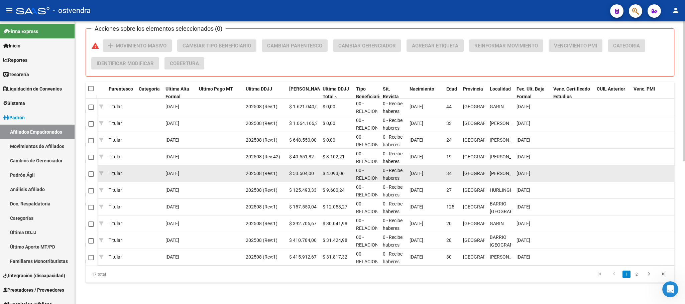
drag, startPoint x: 598, startPoint y: 267, endPoint x: 418, endPoint y: 167, distance: 205.4
click at [573, 271] on div "17 total 1 2" at bounding box center [380, 274] width 588 height 17
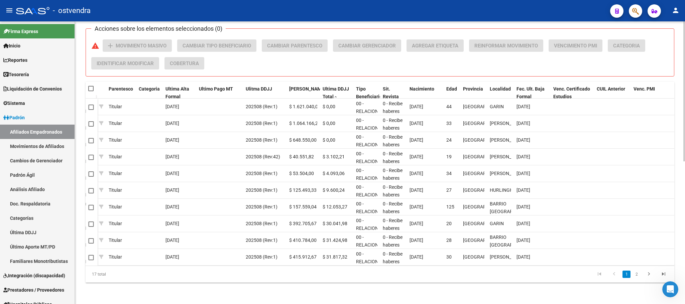
scroll to position [0, 0]
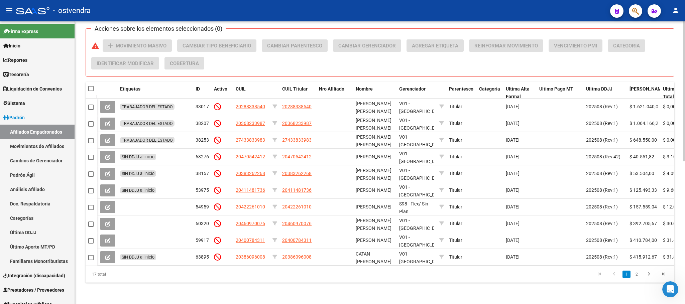
click at [91, 86] on span at bounding box center [90, 88] width 5 height 5
click at [91, 91] on input "checkbox" at bounding box center [91, 91] width 0 height 0
checkbox input "true"
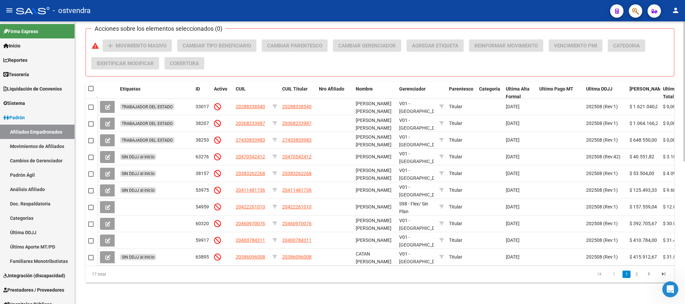
checkbox input "true"
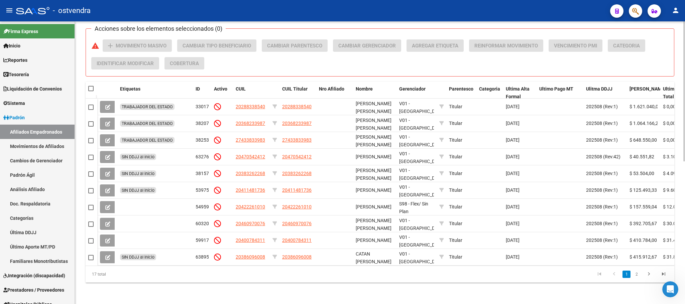
checkbox input "true"
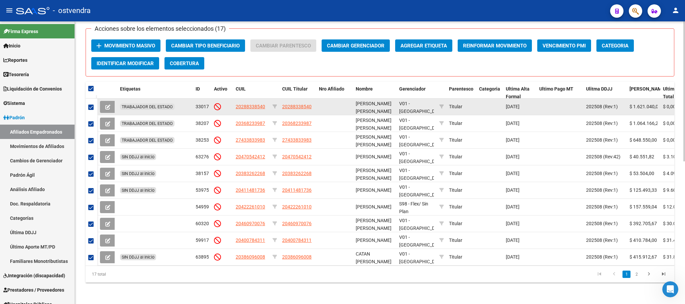
click at [91, 105] on span at bounding box center [90, 107] width 5 height 5
click at [91, 110] on input "checkbox" at bounding box center [91, 110] width 0 height 0
checkbox input "false"
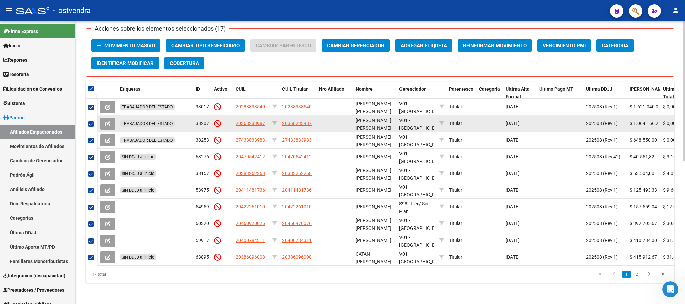
checkbox input "false"
click at [90, 121] on span at bounding box center [90, 123] width 5 height 5
click at [91, 127] on input "checkbox" at bounding box center [91, 127] width 0 height 0
checkbox input "false"
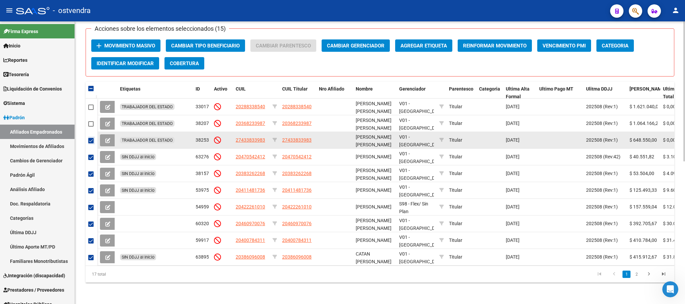
click at [89, 138] on span at bounding box center [90, 140] width 5 height 5
click at [91, 143] on input "checkbox" at bounding box center [91, 143] width 0 height 0
checkbox input "false"
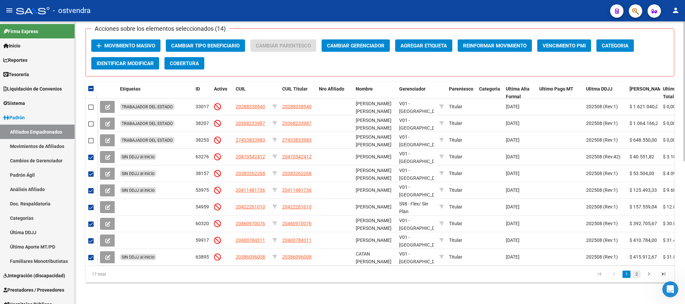
click at [636, 272] on link "2" at bounding box center [636, 274] width 8 height 7
checkbox input "true"
checkbox input "false"
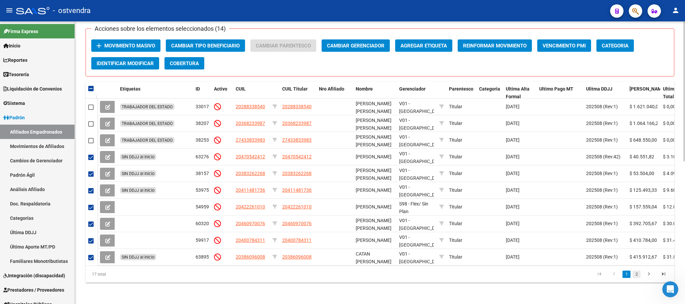
checkbox input "false"
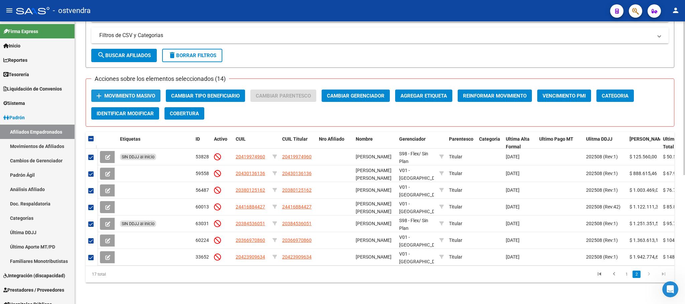
click at [121, 93] on span "Movimiento Masivo" at bounding box center [129, 96] width 51 height 6
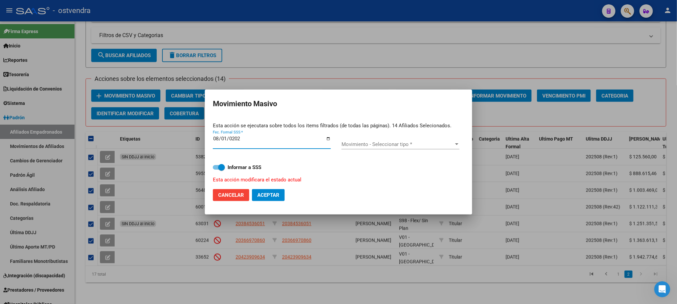
type input "[DATE]"
click at [384, 137] on div "Movimiento - Seleccionar tipo * Movimiento - Seleccionar tipo *" at bounding box center [400, 145] width 118 height 21
click at [384, 144] on span "Movimiento - Seleccionar tipo *" at bounding box center [397, 144] width 112 height 6
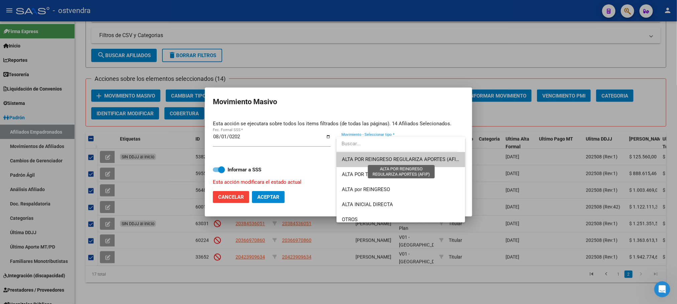
click at [384, 157] on span "ALTA POR REINGRESO REGULARIZA APORTES (AFIP)" at bounding box center [401, 159] width 119 height 6
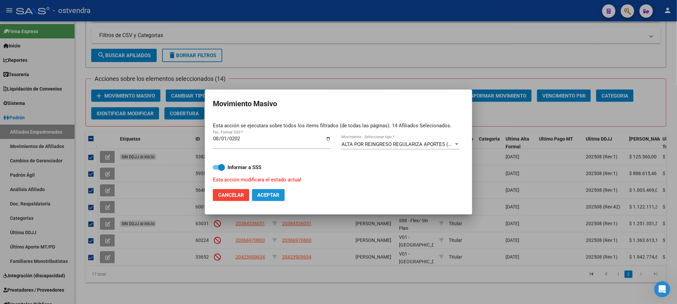
click at [274, 196] on span "Aceptar" at bounding box center [268, 195] width 22 height 6
checkbox input "false"
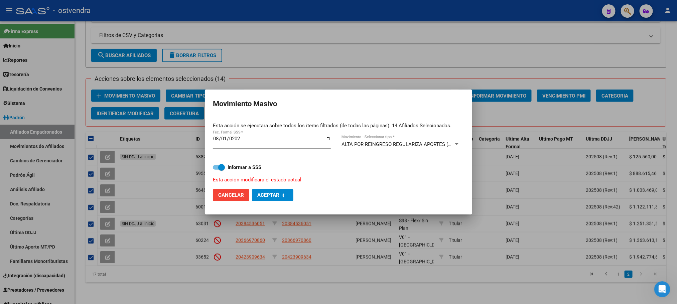
checkbox input "false"
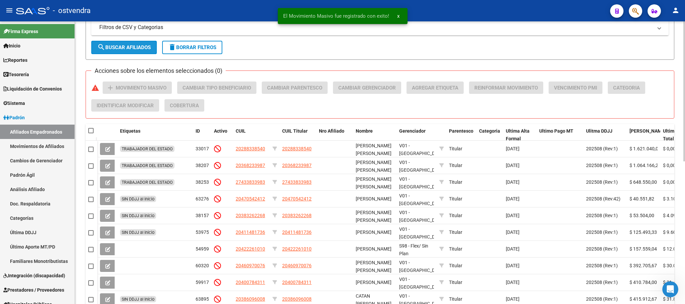
click at [123, 42] on button "search Buscar Afiliados" at bounding box center [123, 47] width 65 height 13
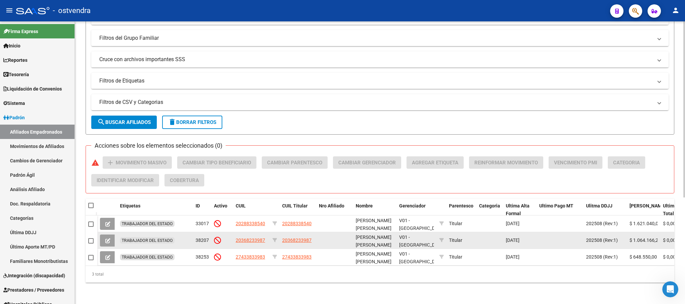
drag, startPoint x: 436, startPoint y: 256, endPoint x: 651, endPoint y: 239, distance: 214.9
click at [651, 239] on datatable-scroller "TRABAJADOR DEL ESTADO 33017 20288338540 20288338540 [PERSON_NAME][GEOGRAPHIC_DA…" at bounding box center [380, 241] width 588 height 50
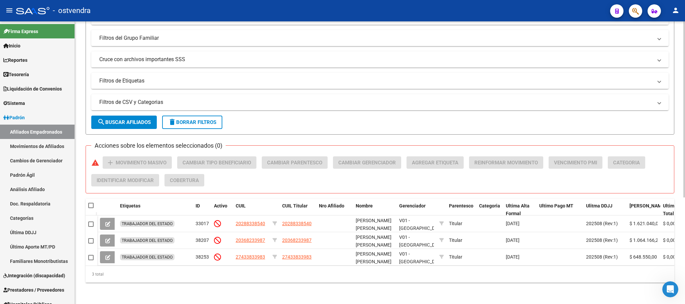
click at [339, 145] on div "Acciones sobre los elementos seleccionados (0) warning add Movimiento Masivo Ca…" at bounding box center [380, 169] width 588 height 48
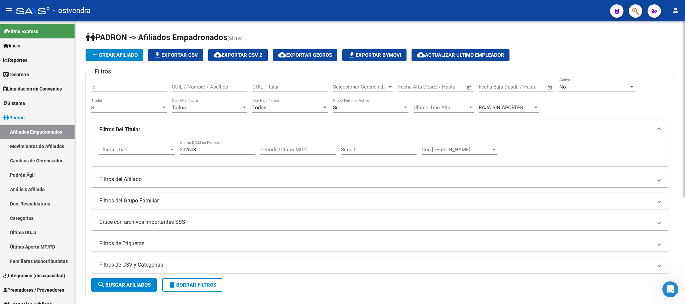
click at [514, 111] on span "BAJA SIN APORTES" at bounding box center [500, 108] width 44 height 6
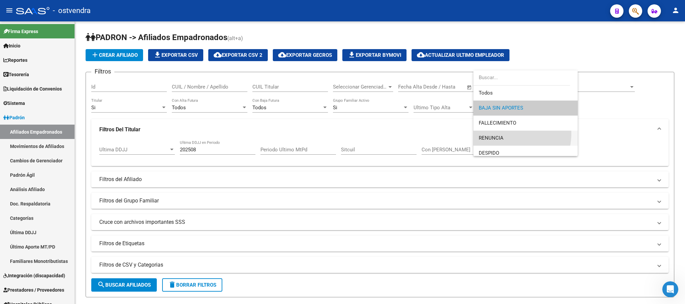
click at [501, 133] on span "RENUNCIA" at bounding box center [525, 138] width 94 height 15
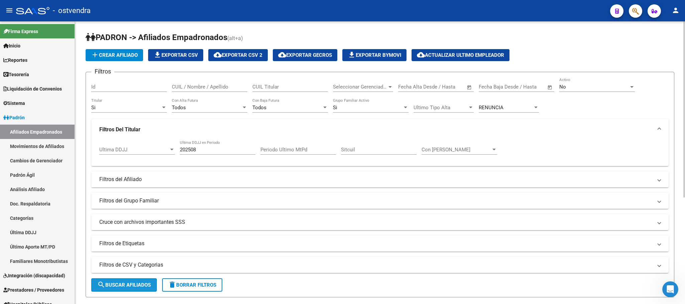
click at [139, 282] on button "search Buscar Afiliados" at bounding box center [123, 284] width 65 height 13
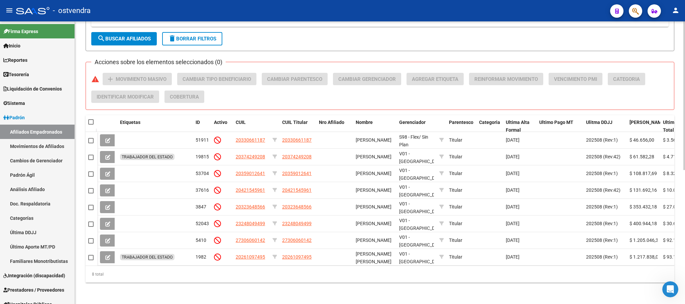
scroll to position [254, 0]
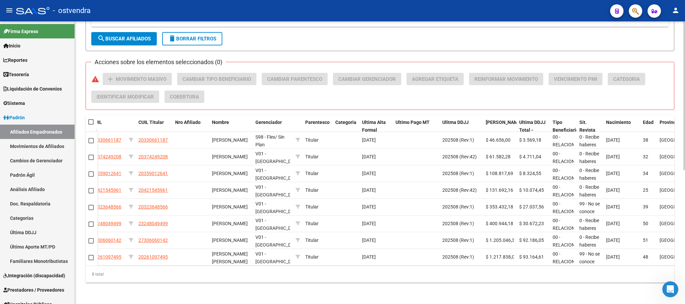
drag, startPoint x: 448, startPoint y: 261, endPoint x: 684, endPoint y: 242, distance: 236.6
click at [677, 242] on div "PADRON -> Afiliados Empadronados (alt+a) add Crear Afiliado file_download Expor…" at bounding box center [380, 39] width 611 height 529
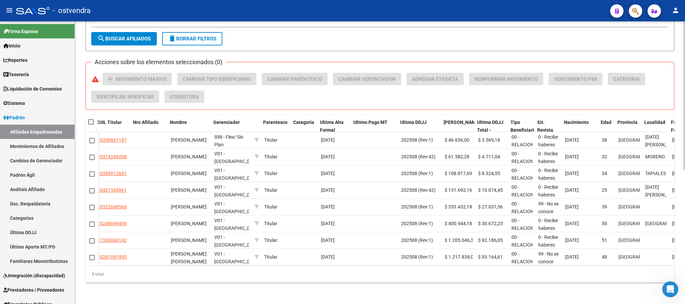
scroll to position [0, 337]
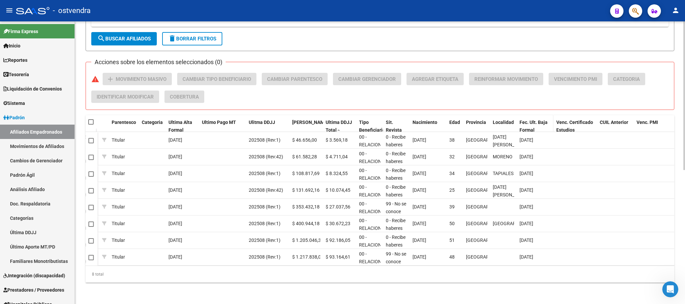
click at [532, 120] on span "Fec. Ult. Baja Formal" at bounding box center [533, 126] width 28 height 13
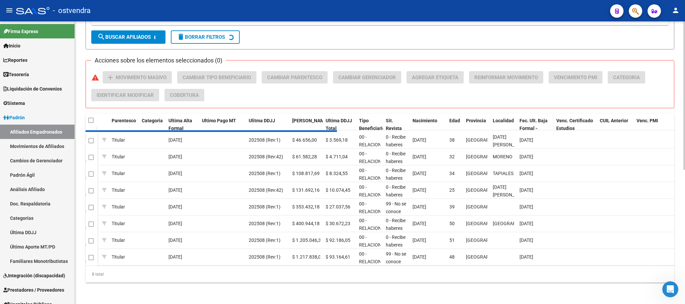
click at [534, 118] on span "Fec. Ult. Baja Formal" at bounding box center [533, 124] width 28 height 13
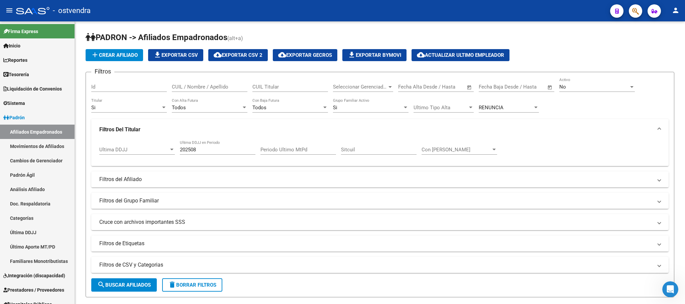
scroll to position [47, 0]
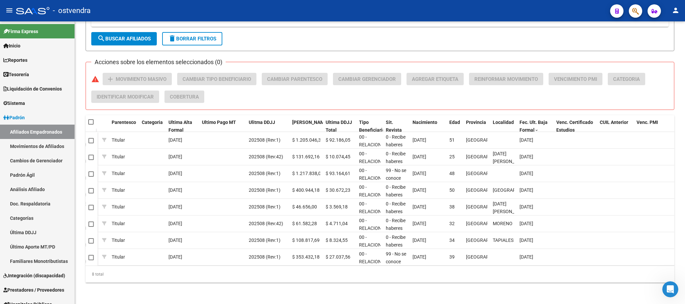
click at [534, 120] on span "Fec. Ult. Baja Formal" at bounding box center [533, 126] width 28 height 13
click at [540, 120] on span "Fec. Ult. Baja Formal" at bounding box center [533, 126] width 28 height 13
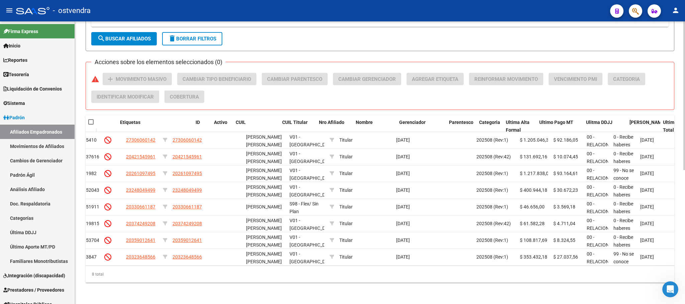
scroll to position [0, 0]
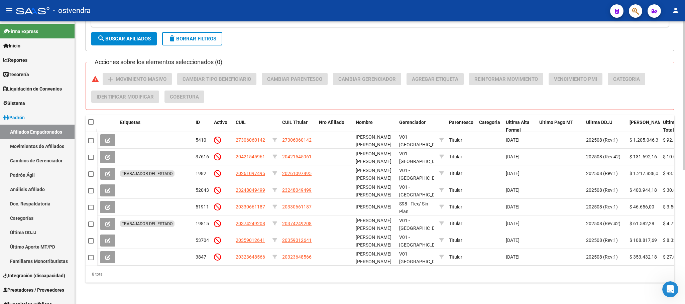
click at [91, 119] on span at bounding box center [90, 121] width 5 height 5
click at [91, 125] on input "checkbox" at bounding box center [91, 125] width 0 height 0
checkbox input "true"
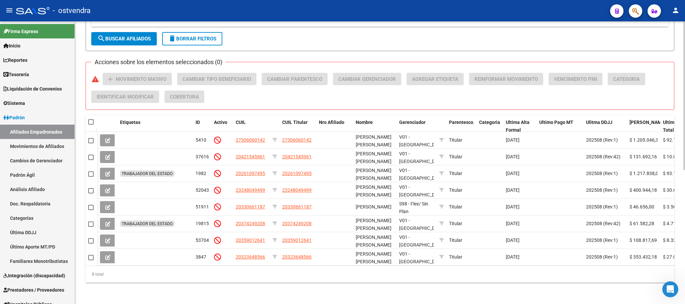
checkbox input "true"
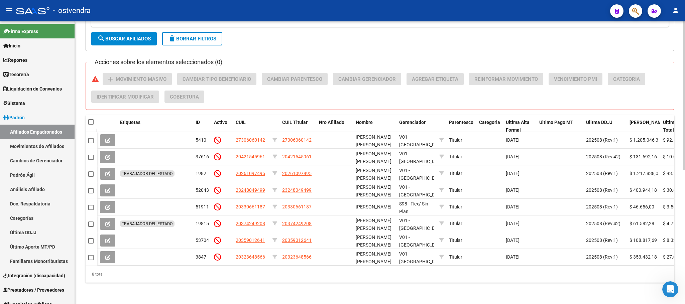
checkbox input "true"
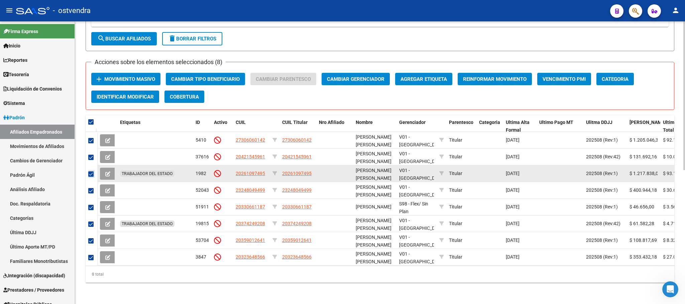
click at [91, 171] on span at bounding box center [90, 173] width 5 height 5
click at [91, 177] on input "checkbox" at bounding box center [91, 177] width 0 height 0
checkbox input "false"
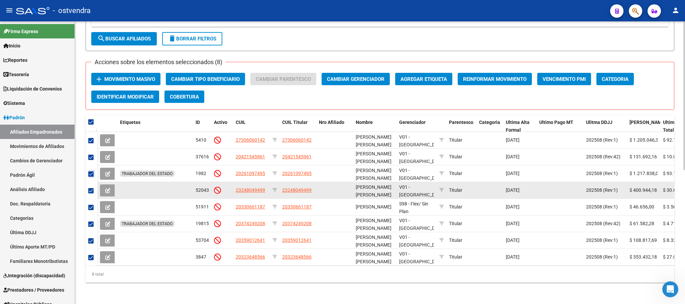
checkbox input "false"
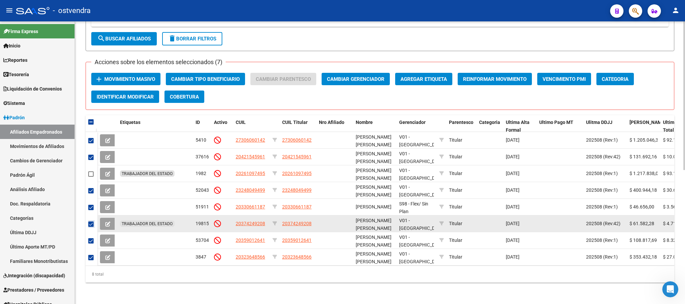
click at [91, 222] on span at bounding box center [90, 224] width 5 height 5
click at [91, 227] on input "checkbox" at bounding box center [91, 227] width 0 height 0
checkbox input "false"
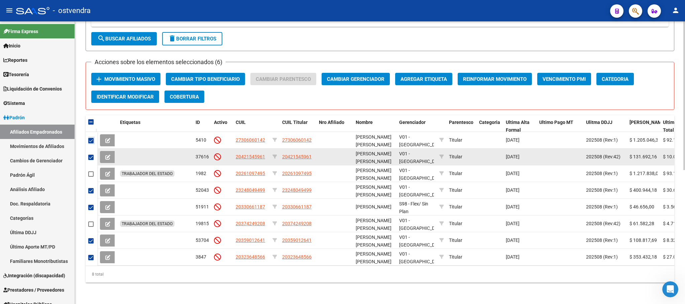
drag, startPoint x: 89, startPoint y: 132, endPoint x: 89, endPoint y: 148, distance: 16.0
click at [89, 138] on span at bounding box center [90, 140] width 5 height 5
click at [91, 143] on input "checkbox" at bounding box center [91, 143] width 0 height 0
checkbox input "false"
click at [90, 155] on span at bounding box center [90, 157] width 5 height 5
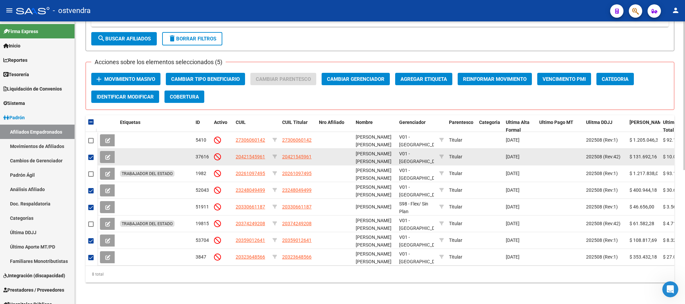
click at [91, 160] on input "checkbox" at bounding box center [91, 160] width 0 height 0
checkbox input "false"
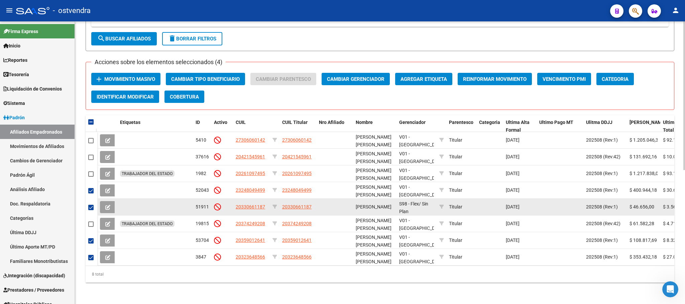
drag, startPoint x: 91, startPoint y: 188, endPoint x: 93, endPoint y: 193, distance: 6.0
click at [91, 187] on datatable-body-cell at bounding box center [92, 190] width 12 height 17
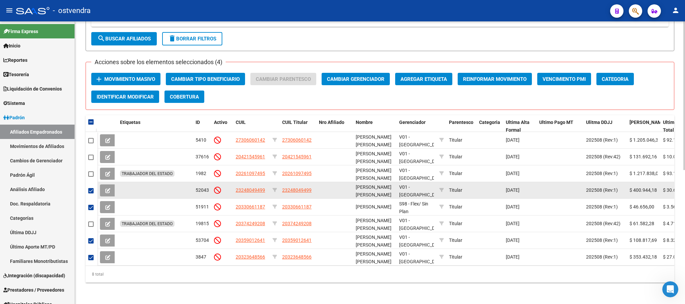
click at [92, 189] on datatable-body-cell at bounding box center [92, 190] width 12 height 17
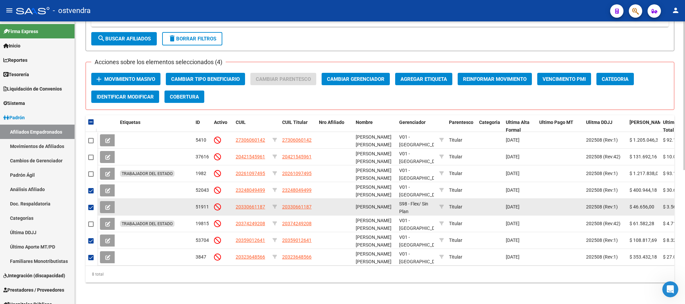
drag, startPoint x: 92, startPoint y: 183, endPoint x: 93, endPoint y: 195, distance: 12.7
click at [92, 188] on span at bounding box center [90, 190] width 5 height 5
click at [91, 193] on input "checkbox" at bounding box center [91, 193] width 0 height 0
checkbox input "false"
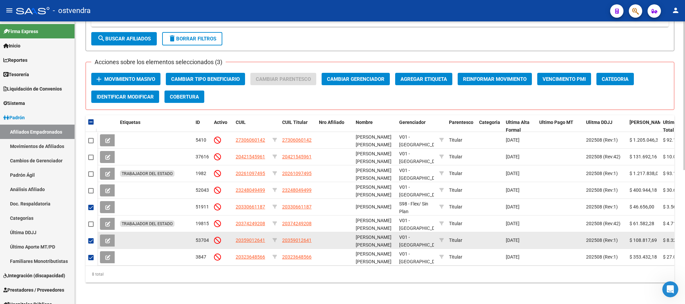
click at [93, 205] on span at bounding box center [90, 207] width 5 height 5
click at [91, 210] on input "checkbox" at bounding box center [91, 210] width 0 height 0
checkbox input "false"
click at [91, 237] on mat-checkbox at bounding box center [90, 241] width 5 height 8
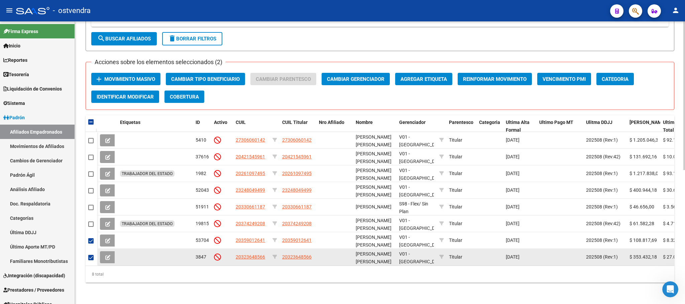
click at [90, 254] on mat-checkbox at bounding box center [90, 258] width 5 height 8
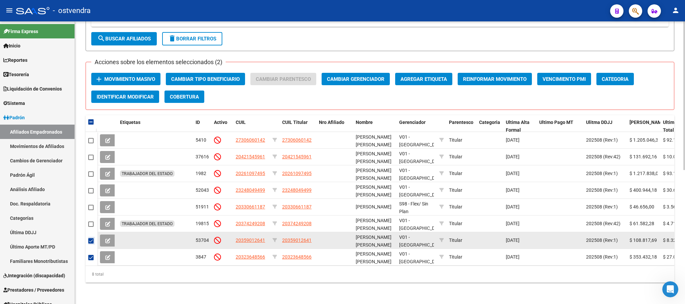
click at [90, 238] on span at bounding box center [90, 240] width 5 height 5
click at [91, 244] on input "checkbox" at bounding box center [91, 244] width 0 height 0
checkbox input "false"
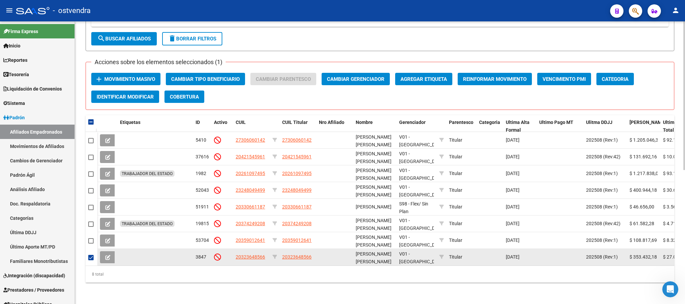
drag, startPoint x: 88, startPoint y: 247, endPoint x: 101, endPoint y: 258, distance: 17.3
click at [89, 254] on mat-checkbox at bounding box center [90, 258] width 5 height 8
click at [89, 255] on span at bounding box center [90, 257] width 5 height 5
click at [91, 260] on input "checkbox" at bounding box center [91, 260] width 0 height 0
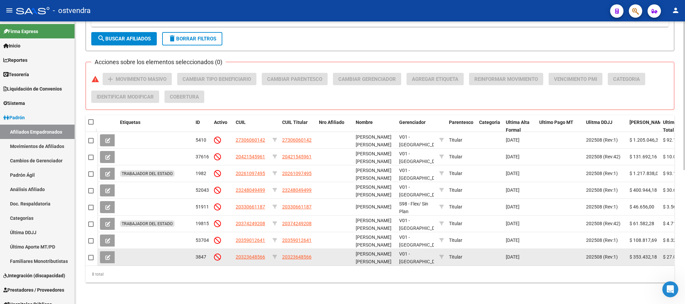
drag, startPoint x: 86, startPoint y: 247, endPoint x: 92, endPoint y: 250, distance: 6.7
click at [87, 249] on datatable-body-cell at bounding box center [92, 257] width 12 height 17
click at [93, 255] on span at bounding box center [90, 257] width 5 height 5
click at [91, 260] on input "checkbox" at bounding box center [91, 260] width 0 height 0
checkbox input "true"
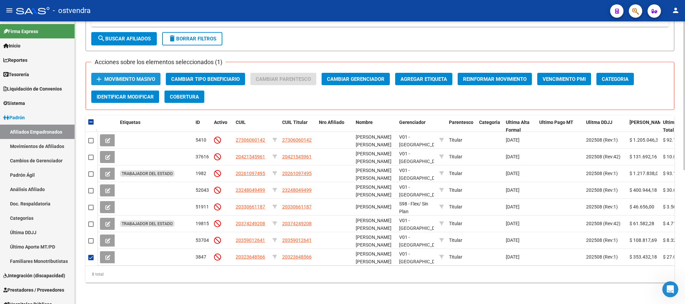
click at [120, 76] on span "Movimiento Masivo" at bounding box center [129, 79] width 51 height 6
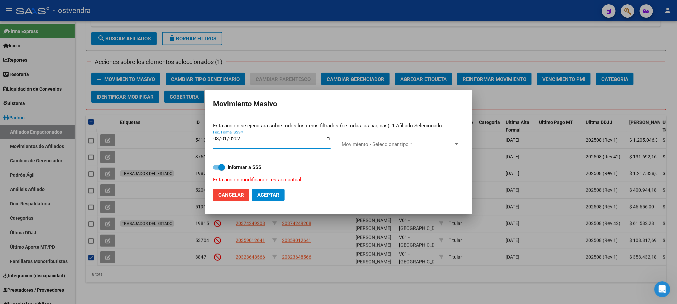
type input "[DATE]"
click at [377, 143] on span "Movimiento - Seleccionar tipo *" at bounding box center [397, 144] width 112 height 6
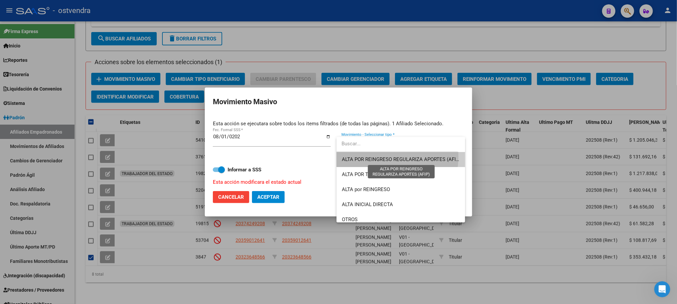
click at [376, 156] on span "ALTA POR REINGRESO REGULARIZA APORTES (AFIP)" at bounding box center [401, 159] width 119 height 6
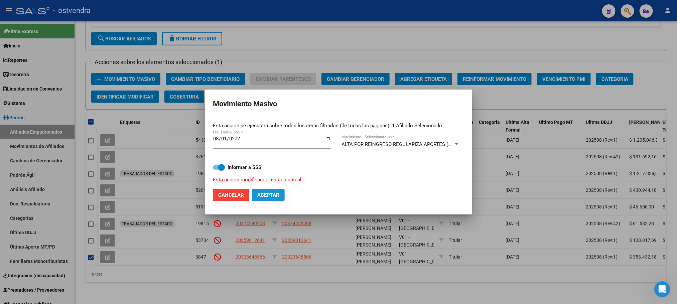
click at [275, 189] on button "Aceptar" at bounding box center [268, 195] width 33 height 12
checkbox input "false"
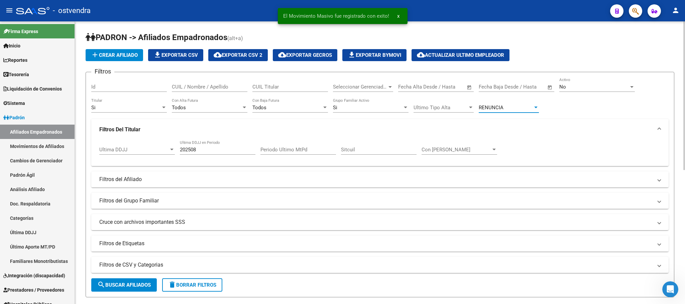
click at [504, 106] on div "RENUNCIA" at bounding box center [505, 108] width 54 height 6
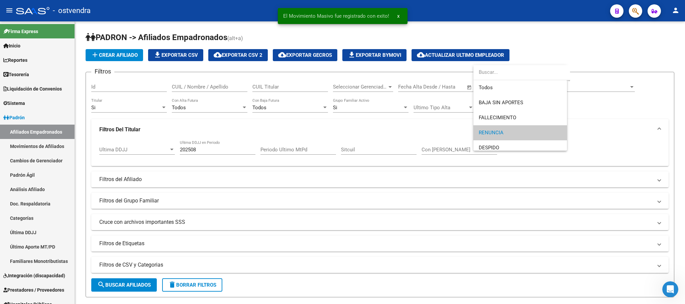
scroll to position [25, 0]
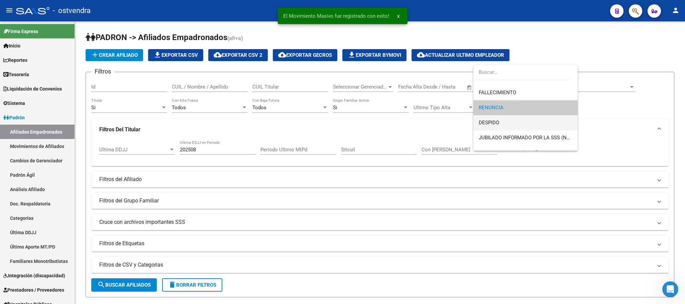
click at [502, 124] on span "DESPIDO" at bounding box center [525, 122] width 94 height 15
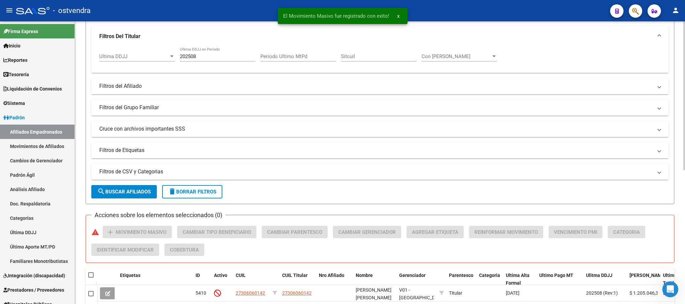
scroll to position [100, 0]
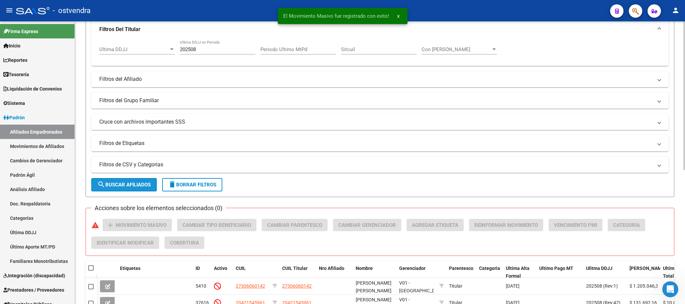
click at [137, 183] on span "search Buscar Afiliados" at bounding box center [123, 185] width 53 height 6
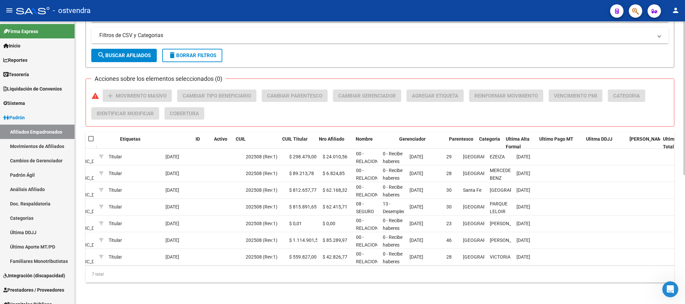
scroll to position [0, 0]
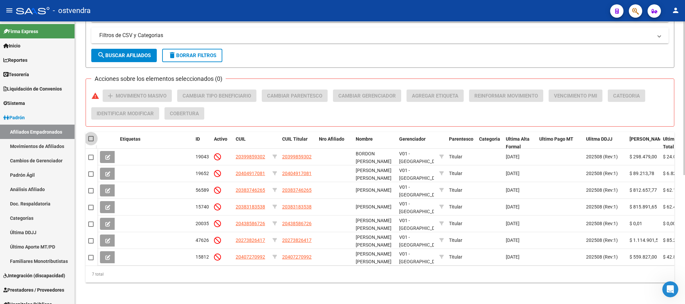
click at [89, 136] on span at bounding box center [90, 138] width 5 height 5
click at [91, 141] on input "checkbox" at bounding box center [91, 141] width 0 height 0
checkbox input "true"
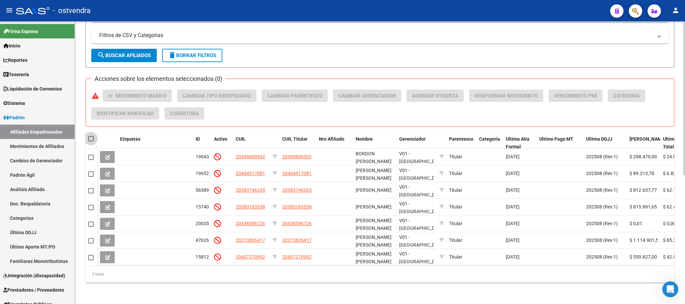
checkbox input "true"
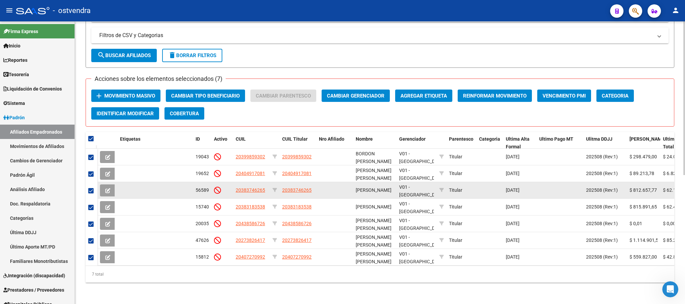
drag, startPoint x: 90, startPoint y: 151, endPoint x: 144, endPoint y: 178, distance: 60.8
click at [91, 155] on span at bounding box center [90, 157] width 5 height 5
click at [91, 160] on input "checkbox" at bounding box center [91, 160] width 0 height 0
checkbox input "false"
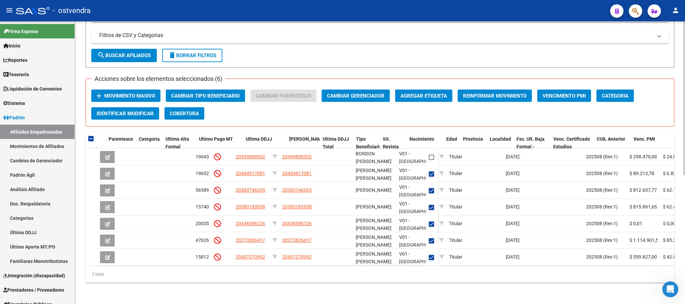
scroll to position [0, 340]
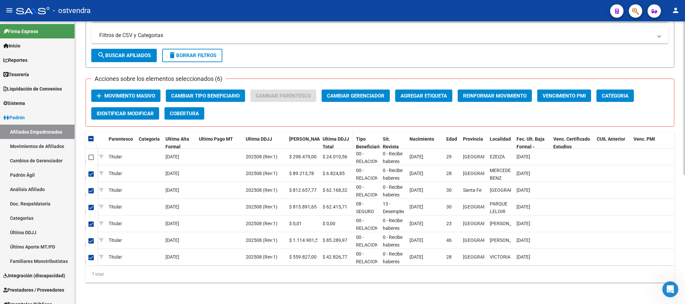
click at [340, 136] on span "Ultima DDJJ Total" at bounding box center [335, 142] width 26 height 13
checkbox input "false"
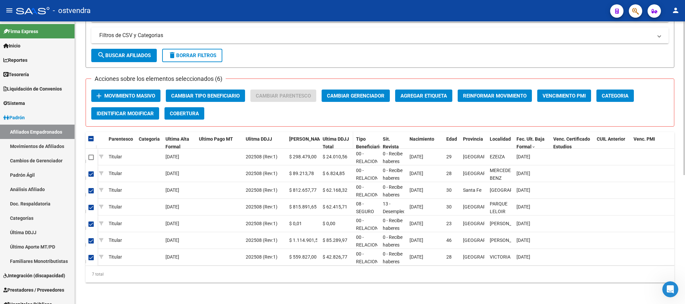
checkbox input "false"
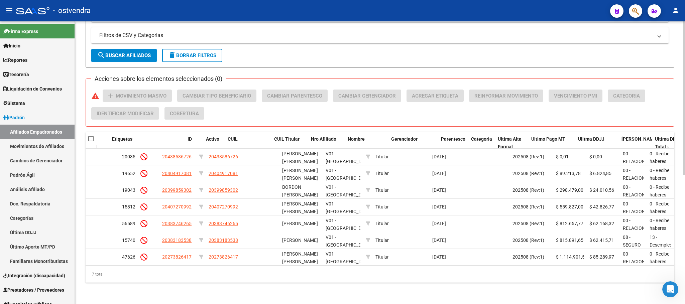
scroll to position [0, 0]
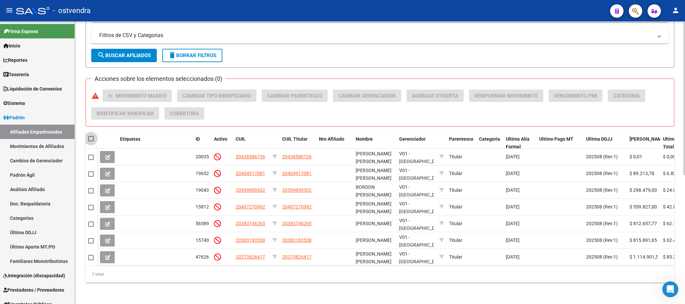
click at [91, 136] on span at bounding box center [90, 138] width 5 height 5
click at [91, 141] on input "checkbox" at bounding box center [91, 141] width 0 height 0
checkbox input "true"
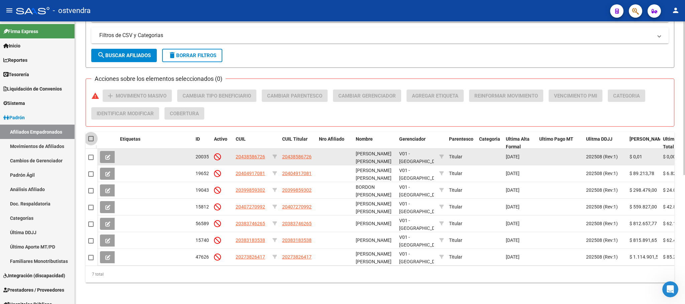
checkbox input "true"
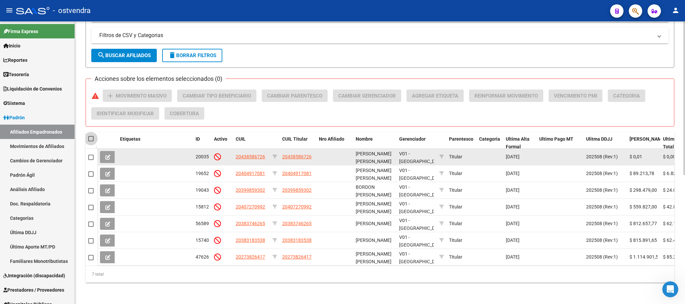
checkbox input "true"
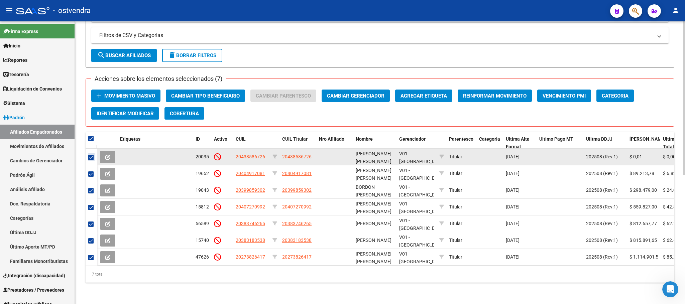
click at [90, 155] on span at bounding box center [90, 157] width 5 height 5
click at [91, 160] on input "checkbox" at bounding box center [91, 160] width 0 height 0
checkbox input "false"
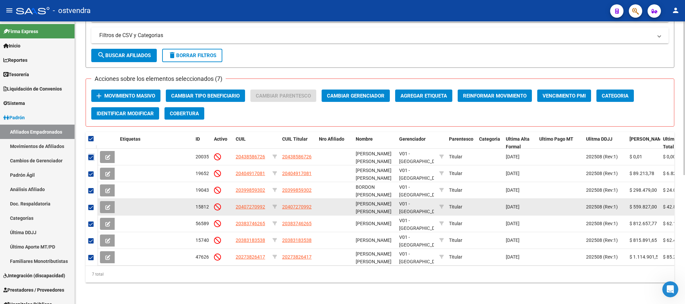
checkbox input "false"
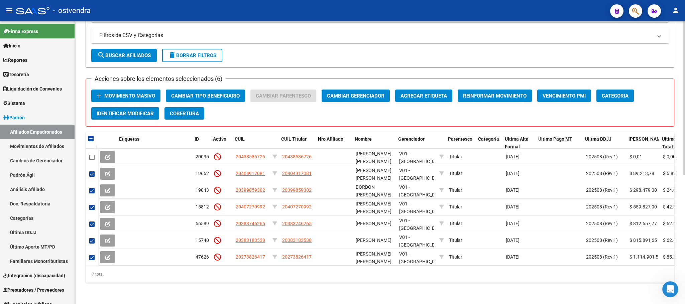
scroll to position [0, 340]
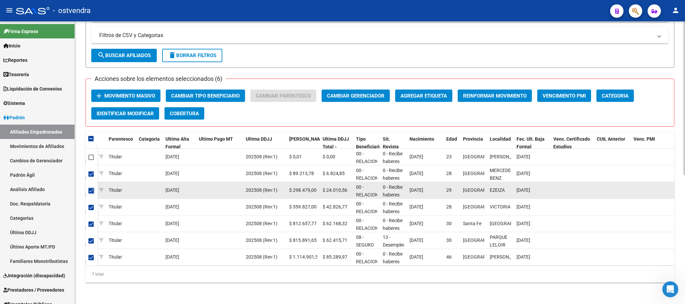
click at [89, 188] on span at bounding box center [91, 190] width 5 height 5
click at [91, 193] on input "checkbox" at bounding box center [91, 193] width 0 height 0
checkbox input "false"
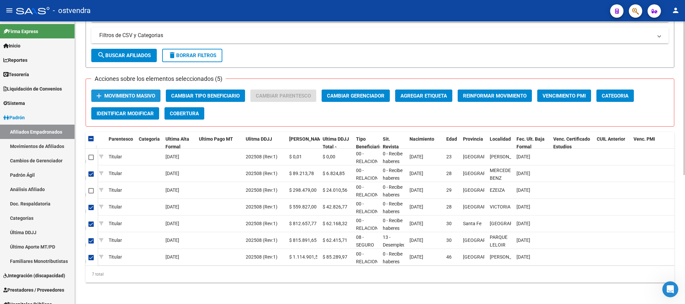
click at [140, 93] on span "Movimiento Masivo" at bounding box center [129, 96] width 51 height 6
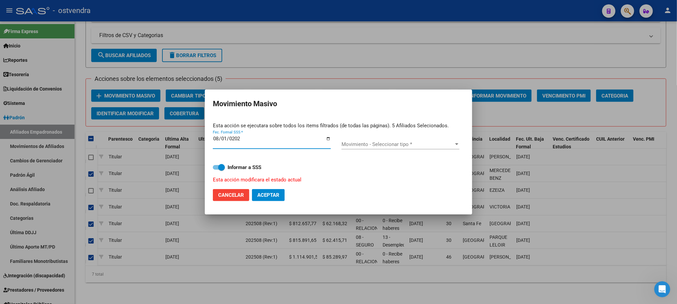
type input "[DATE]"
click at [405, 142] on span "Movimiento - Seleccionar tipo *" at bounding box center [397, 144] width 112 height 6
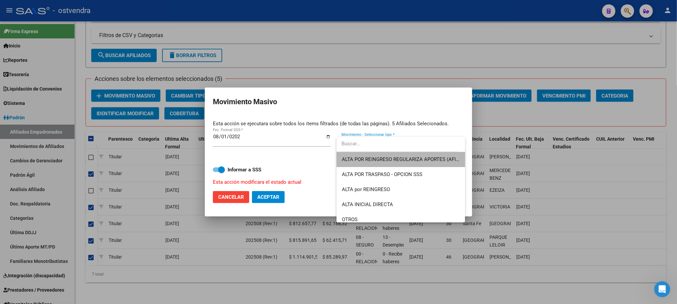
click at [405, 154] on span "ALTA POR REINGRESO REGULARIZA APORTES (AFIP)" at bounding box center [401, 159] width 118 height 15
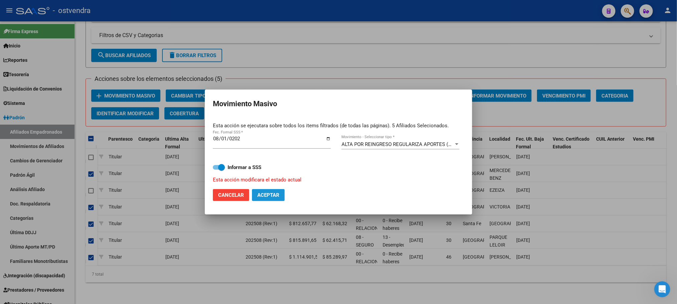
click at [263, 201] on button "Aceptar" at bounding box center [268, 195] width 33 height 12
checkbox input "false"
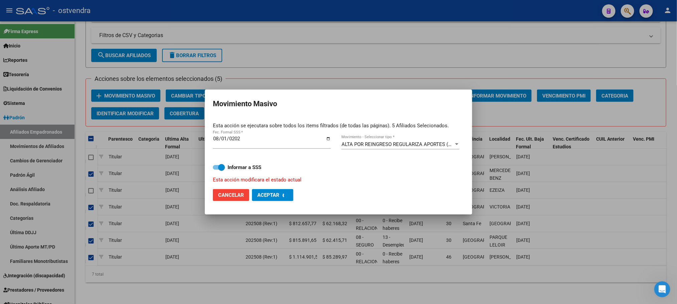
checkbox input "false"
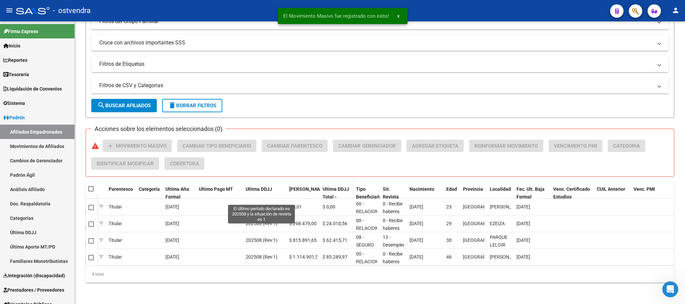
scroll to position [187, 0]
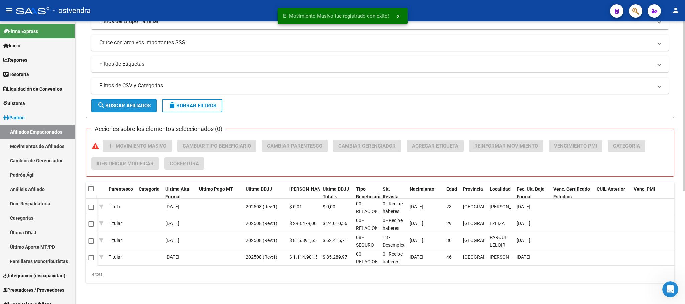
click at [134, 103] on span "search Buscar Afiliados" at bounding box center [123, 106] width 53 height 6
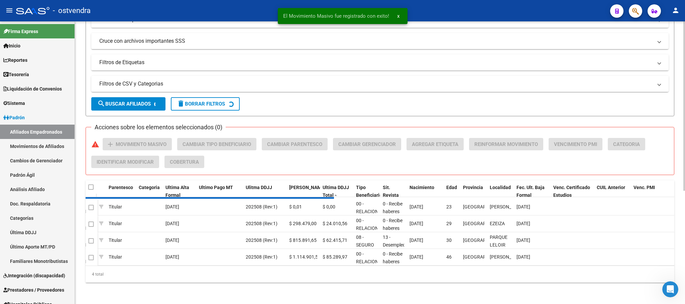
scroll to position [154, 0]
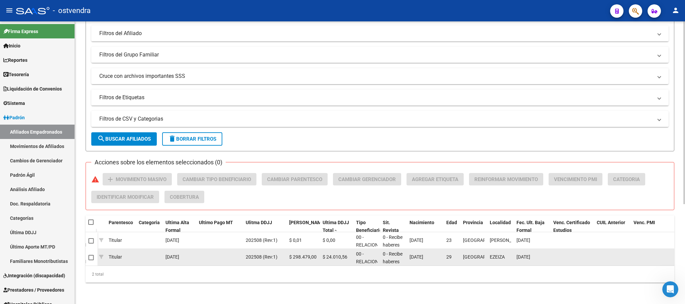
drag, startPoint x: 338, startPoint y: 266, endPoint x: 120, endPoint y: 257, distance: 218.4
click at [120, 257] on div "Etiquetas ID Activo CUIL CUIL Titular Nro Afiliado Nombre Gerenciador Parentesc…" at bounding box center [380, 249] width 588 height 67
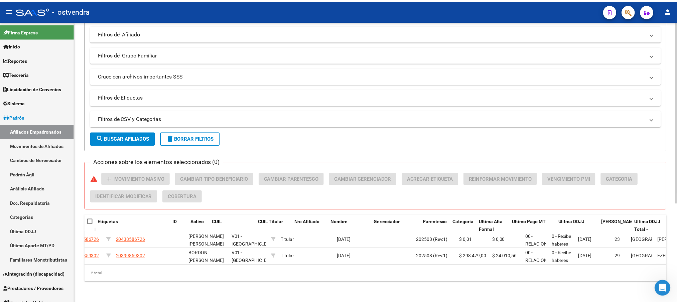
scroll to position [0, 0]
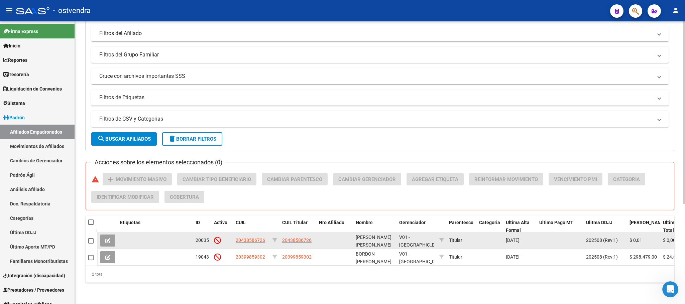
click at [237, 237] on app-link-go-to "20438586726" at bounding box center [250, 241] width 29 height 8
click at [239, 238] on span "20438586726" at bounding box center [250, 240] width 29 height 5
type textarea "20438586726"
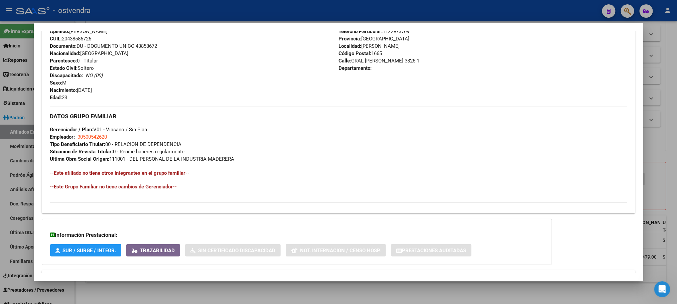
scroll to position [288, 0]
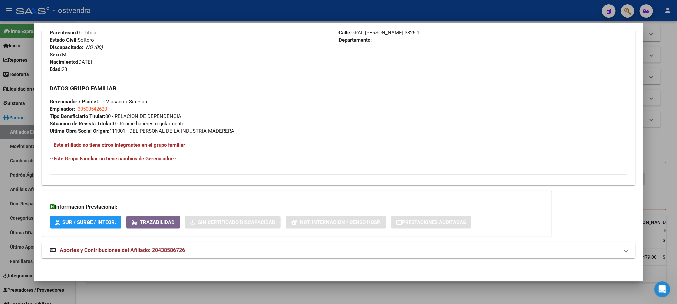
click at [160, 249] on span "Aportes y Contribuciones del Afiliado: 20438586726" at bounding box center [122, 250] width 125 height 6
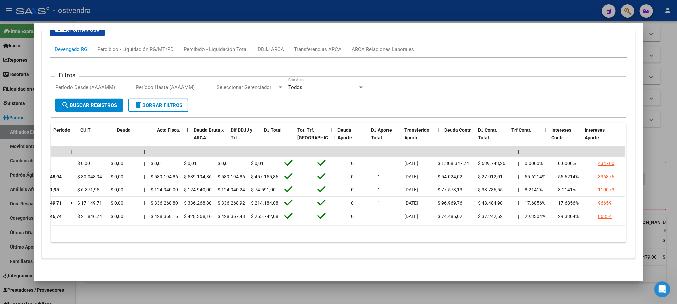
scroll to position [0, 0]
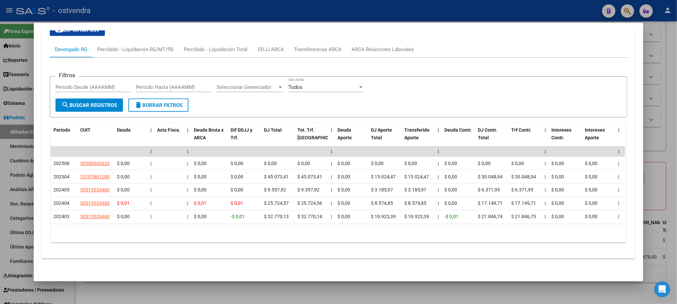
drag, startPoint x: 149, startPoint y: 12, endPoint x: 393, endPoint y: 82, distance: 254.4
click at [162, 29] on div "Análisis Afiliado - CUIL: 20438586726 DATOS PADRÓN ÁGIL: CUEVAS DAVID EZEQUIEL …" at bounding box center [338, 152] width 677 height 304
click at [373, 46] on div "ARCA Relaciones Laborales" at bounding box center [383, 49] width 62 height 7
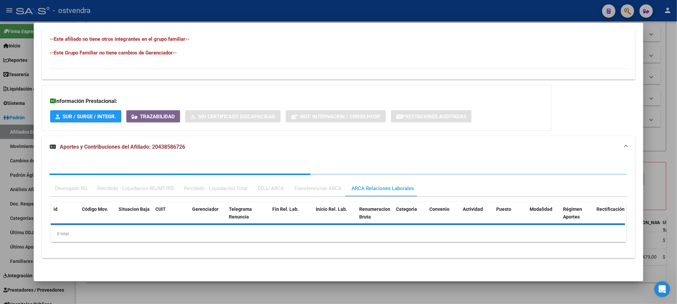
scroll to position [463, 0]
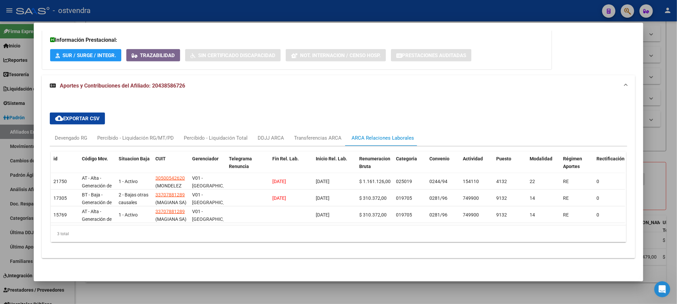
click at [498, 18] on div at bounding box center [338, 152] width 677 height 304
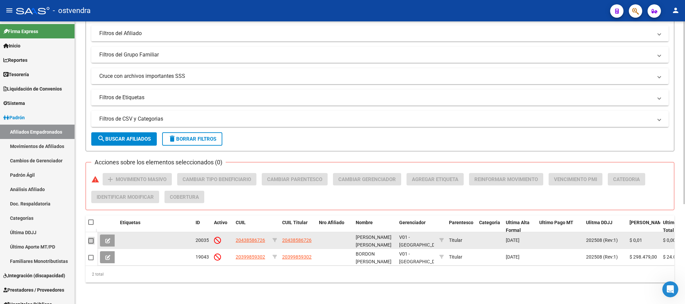
click at [89, 238] on span at bounding box center [90, 240] width 5 height 5
click at [91, 244] on input "checkbox" at bounding box center [91, 244] width 0 height 0
checkbox input "true"
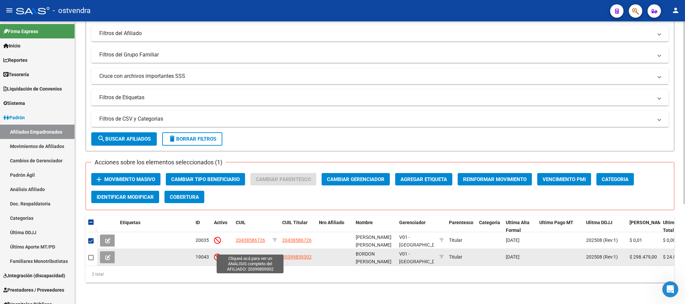
click at [248, 254] on span "20399859302" at bounding box center [250, 256] width 29 height 5
type textarea "20399859302"
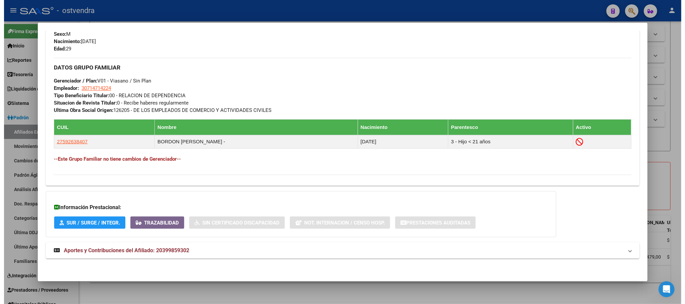
scroll to position [309, 0]
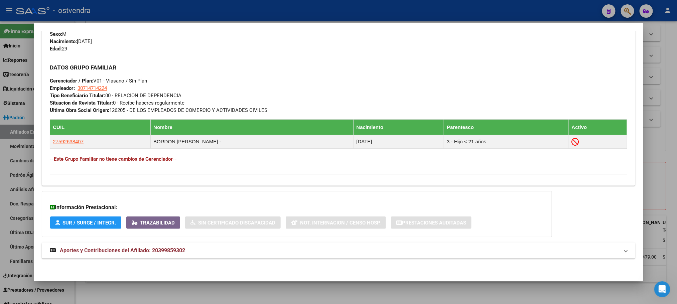
click at [204, 8] on div at bounding box center [338, 152] width 677 height 304
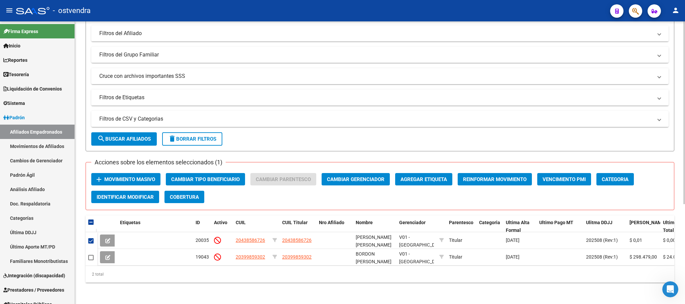
click at [131, 176] on span "Movimiento Masivo" at bounding box center [129, 179] width 51 height 6
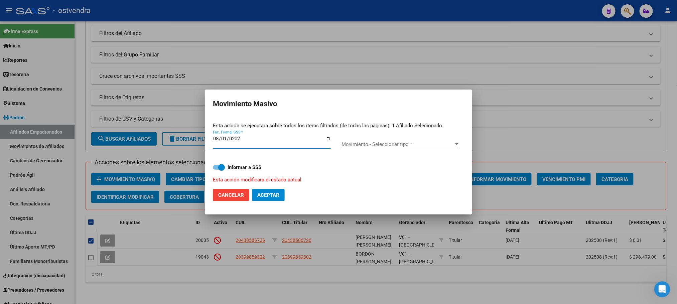
type input "[DATE]"
click at [382, 138] on div "Movimiento - Seleccionar tipo * Movimiento - Seleccionar tipo *" at bounding box center [400, 145] width 118 height 21
click at [384, 145] on span "Movimiento - Seleccionar tipo *" at bounding box center [397, 144] width 112 height 6
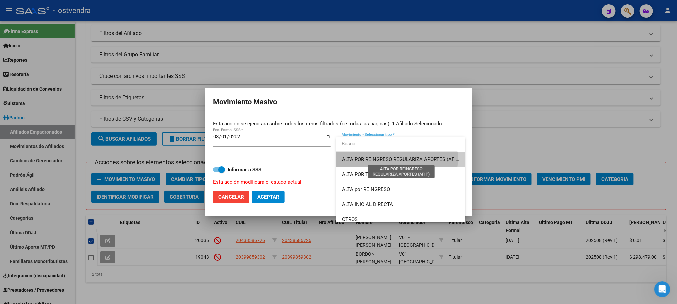
click at [381, 158] on span "ALTA POR REINGRESO REGULARIZA APORTES (AFIP)" at bounding box center [401, 159] width 119 height 6
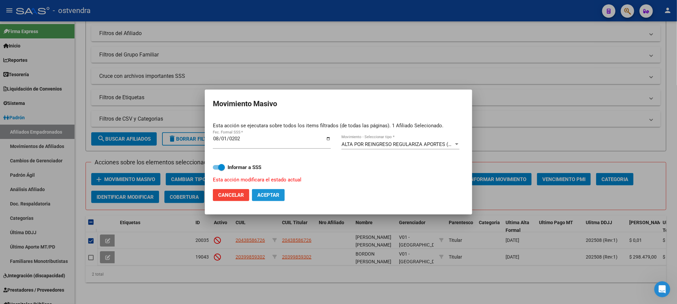
click at [263, 194] on span "Aceptar" at bounding box center [268, 195] width 22 height 6
checkbox input "false"
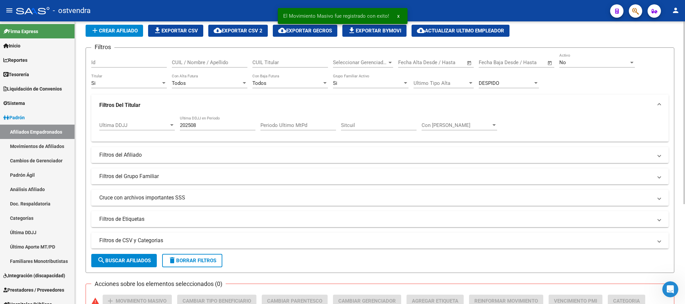
scroll to position [0, 0]
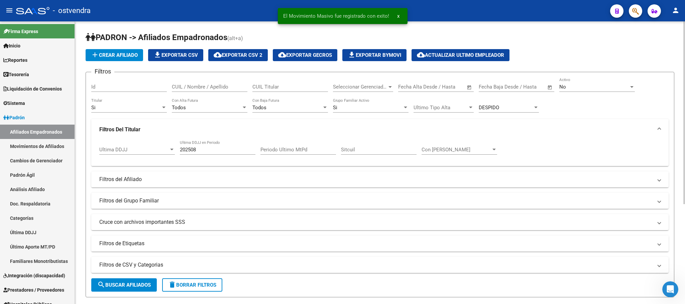
click at [518, 104] on div "DESPIDO Ultimo Tipo Baja" at bounding box center [508, 105] width 60 height 14
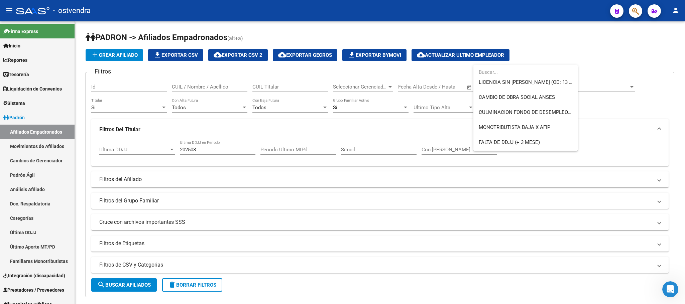
scroll to position [140, 0]
click at [547, 126] on span "CULMINACION FONDO DE DESEMPLEO (ANSES)" at bounding box center [533, 128] width 110 height 6
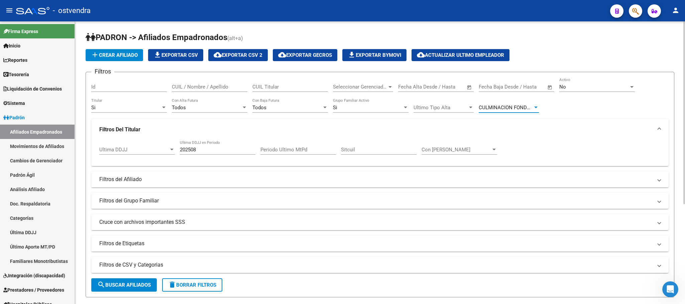
scroll to position [50, 0]
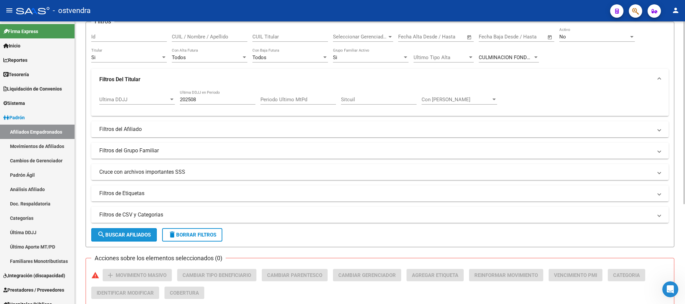
click at [127, 232] on span "search Buscar Afiliados" at bounding box center [123, 235] width 53 height 6
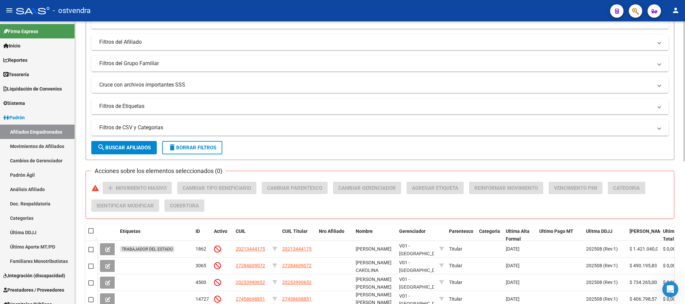
scroll to position [87, 0]
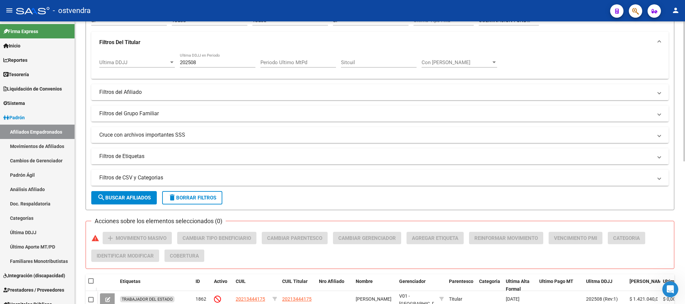
click at [126, 156] on mat-panel-title "Filtros de Etiquetas" at bounding box center [375, 156] width 553 height 7
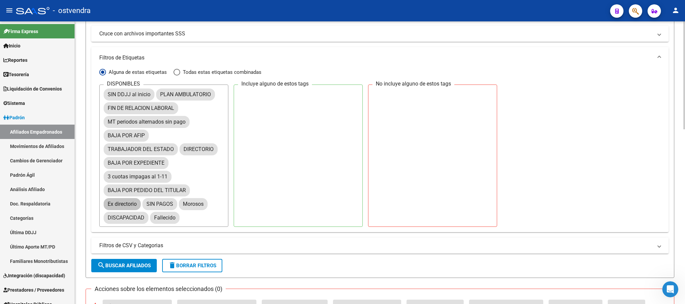
scroll to position [238, 0]
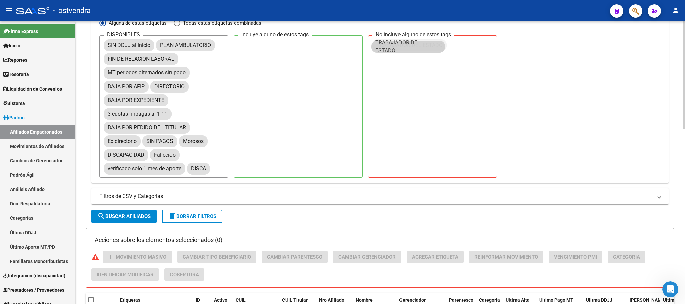
drag, startPoint x: 161, startPoint y: 97, endPoint x: 429, endPoint y: 42, distance: 273.1
click at [127, 222] on button "search Buscar Afiliados" at bounding box center [123, 216] width 65 height 13
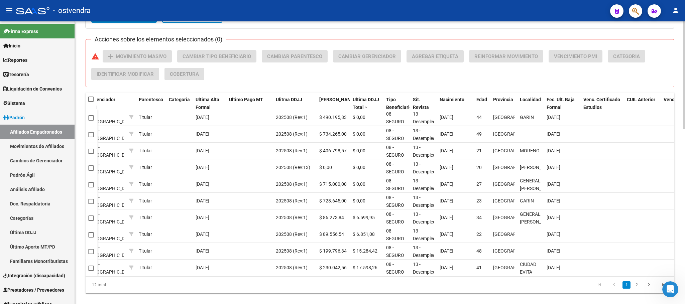
scroll to position [0, 340]
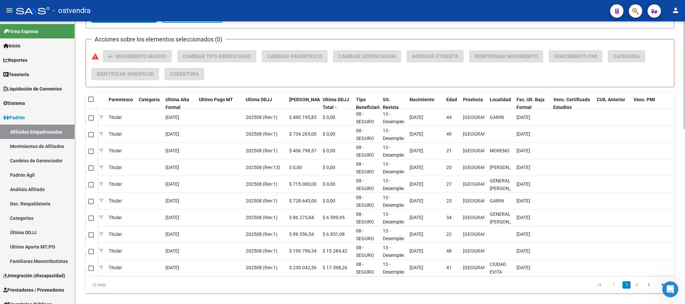
click at [532, 102] on span "Fec. Ult. Baja Formal" at bounding box center [530, 103] width 28 height 13
click at [530, 104] on div "Fec. Ult. Baja Formal" at bounding box center [531, 103] width 31 height 15
drag, startPoint x: 530, startPoint y: 103, endPoint x: 530, endPoint y: 111, distance: 7.4
click at [530, 103] on span "Fec. Ult. Baja Formal" at bounding box center [530, 103] width 28 height 13
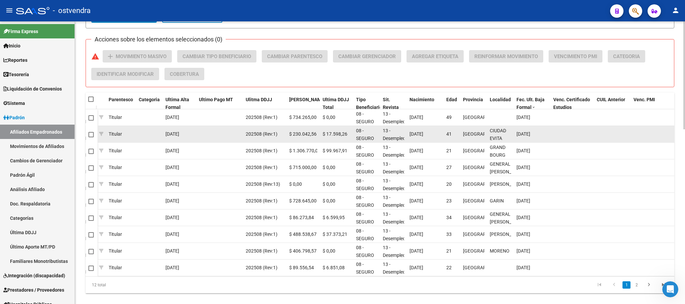
scroll to position [1, 0]
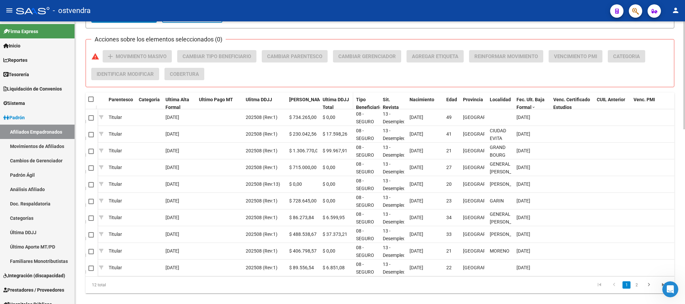
click at [334, 101] on span "Ultima DDJJ Total" at bounding box center [335, 103] width 26 height 13
click at [527, 97] on div "Fec. Ult. Baja Formal" at bounding box center [531, 103] width 31 height 15
click at [530, 100] on span "Fec. Ult. Baja Formal" at bounding box center [530, 103] width 28 height 13
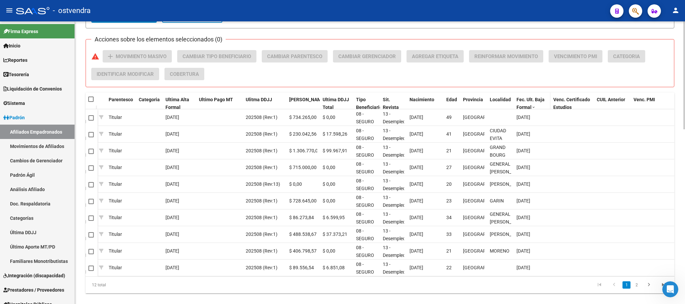
scroll to position [1, 0]
click at [529, 102] on span "Fec. Ult. Baja Formal" at bounding box center [530, 103] width 28 height 13
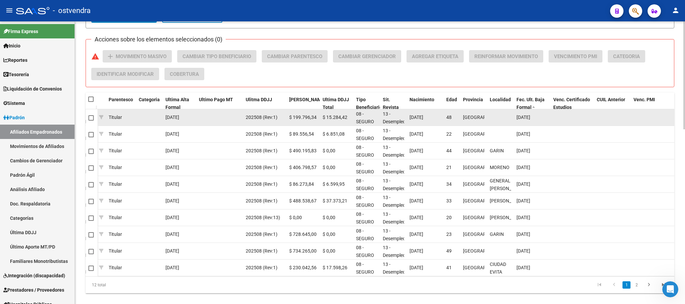
scroll to position [8, 0]
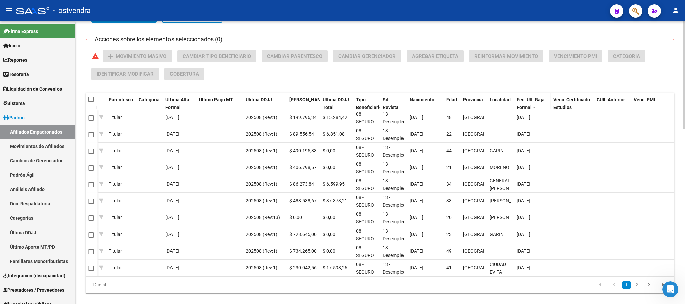
click at [529, 105] on div "Fec. Ult. Baja Formal" at bounding box center [531, 103] width 31 height 15
click at [527, 101] on span "Fec. Ult. Baja Formal" at bounding box center [530, 103] width 28 height 13
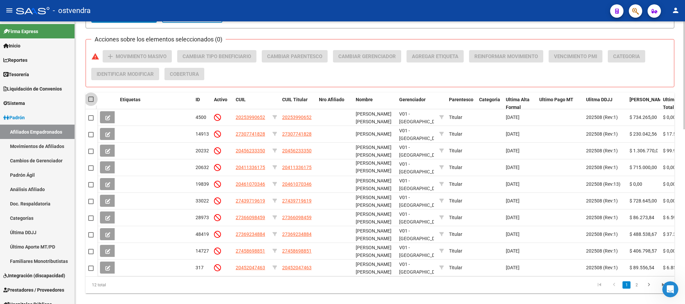
click at [90, 98] on span at bounding box center [90, 99] width 5 height 5
click at [91, 102] on input "checkbox" at bounding box center [91, 102] width 0 height 0
checkbox input "true"
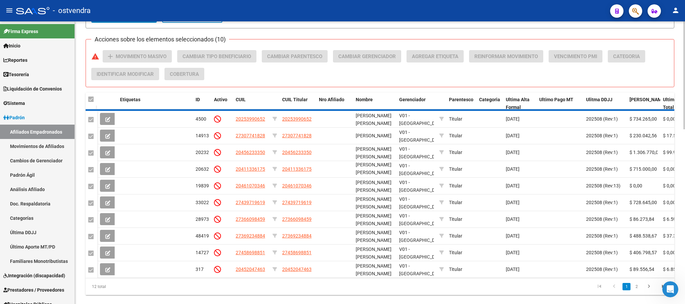
checkbox input "true"
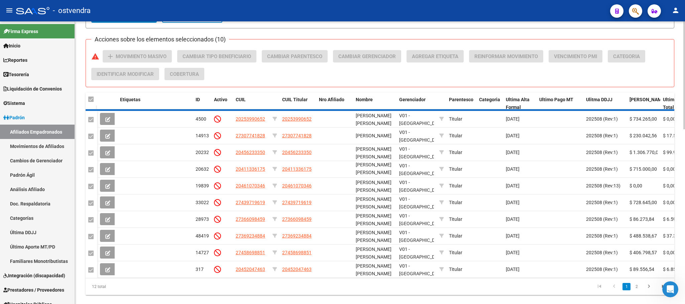
checkbox input "true"
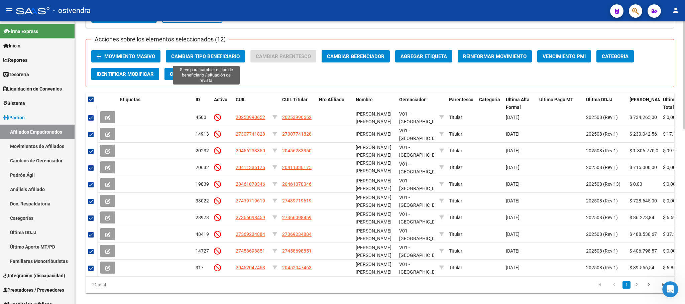
click at [201, 53] on button "Cambiar Tipo Beneficiario" at bounding box center [205, 56] width 79 height 12
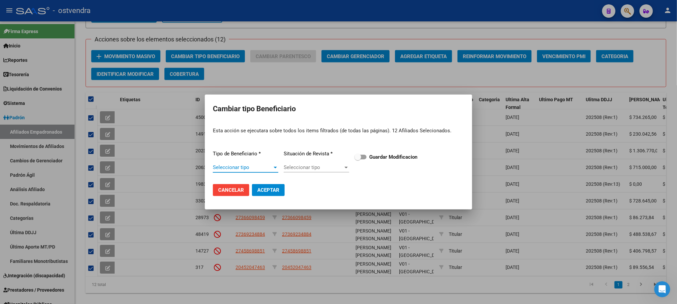
click at [236, 165] on span "Seleccionar tipo" at bounding box center [242, 167] width 59 height 6
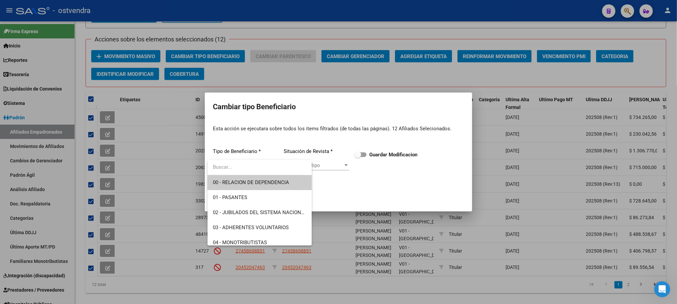
click at [240, 180] on span "00 - RELACION DE DEPENDENCIA" at bounding box center [251, 182] width 76 height 6
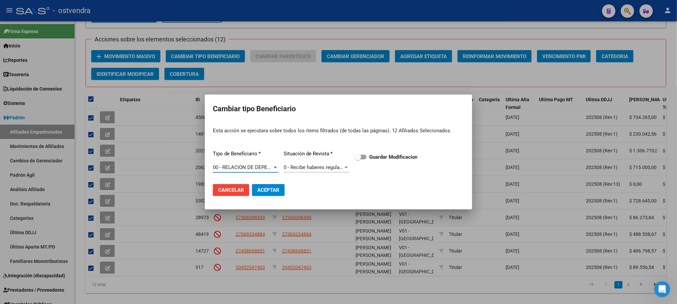
click at [368, 151] on div "Esta acción se ejecutara sobre todos los items filtrados (de todas las páginas)…" at bounding box center [338, 150] width 251 height 57
click at [362, 155] on span at bounding box center [361, 157] width 12 height 5
click at [358, 159] on input "Guardar Modificacion" at bounding box center [358, 159] width 0 height 0
checkbox input "true"
click at [265, 190] on span "Aceptar" at bounding box center [268, 190] width 22 height 6
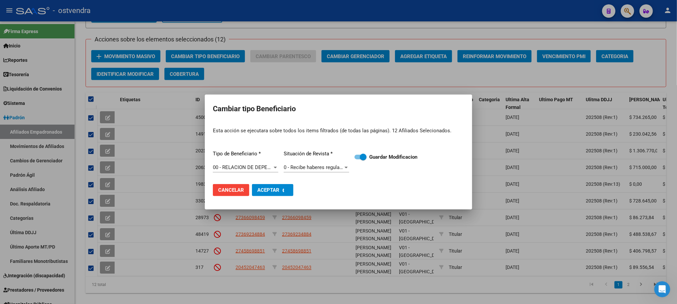
checkbox input "false"
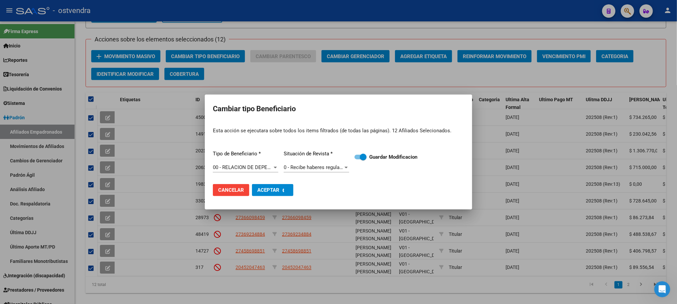
checkbox input "false"
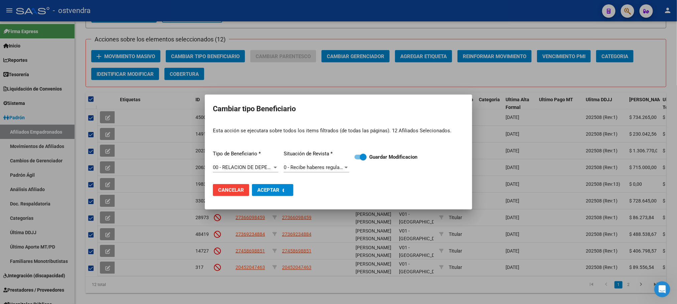
checkbox input "false"
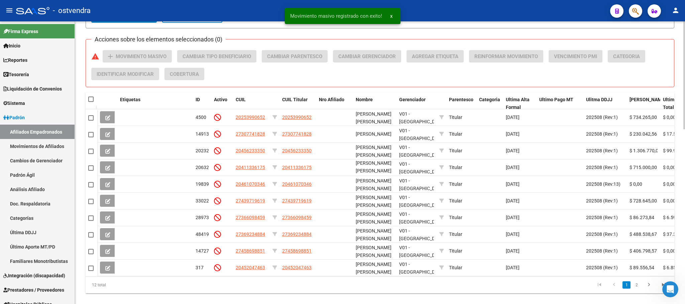
scroll to position [388, 0]
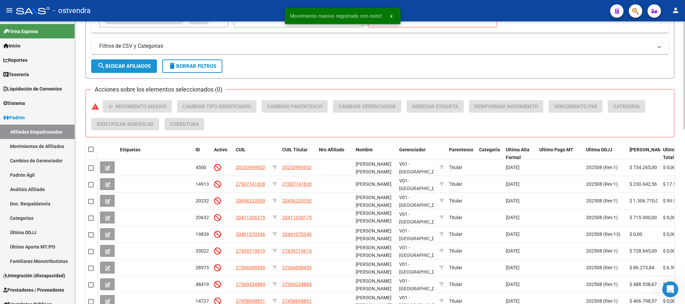
click at [143, 64] on span "search Buscar Afiliados" at bounding box center [123, 66] width 53 height 6
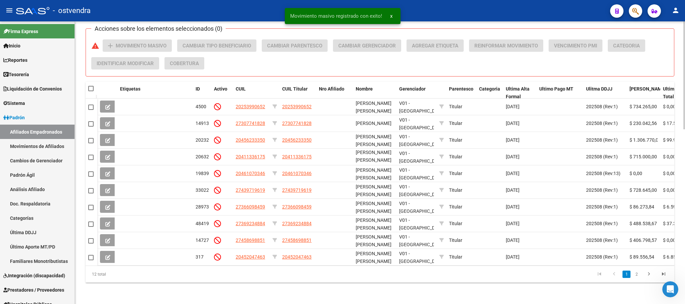
scroll to position [457, 0]
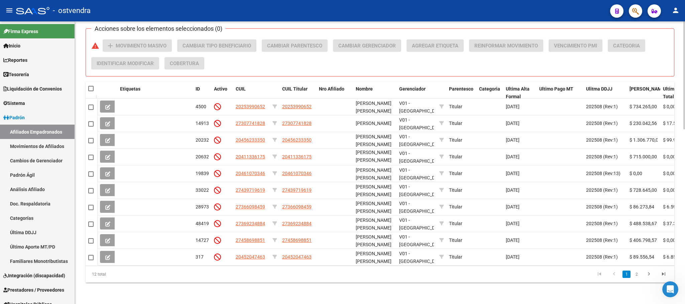
drag, startPoint x: 340, startPoint y: 267, endPoint x: 344, endPoint y: 266, distance: 4.1
click at [344, 266] on div "12 total 1 2" at bounding box center [380, 274] width 588 height 17
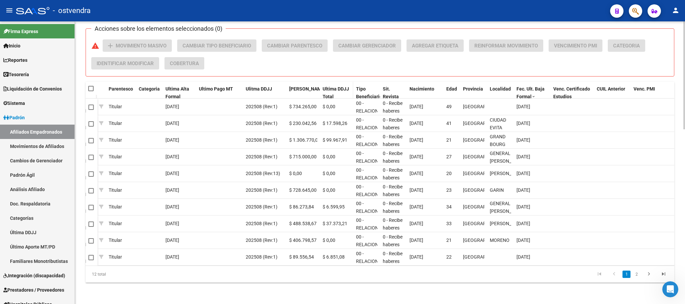
click at [336, 86] on span "Ultima DDJJ Total" at bounding box center [335, 92] width 26 height 13
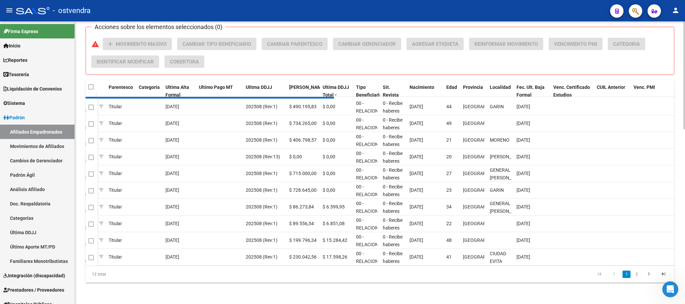
scroll to position [8, 0]
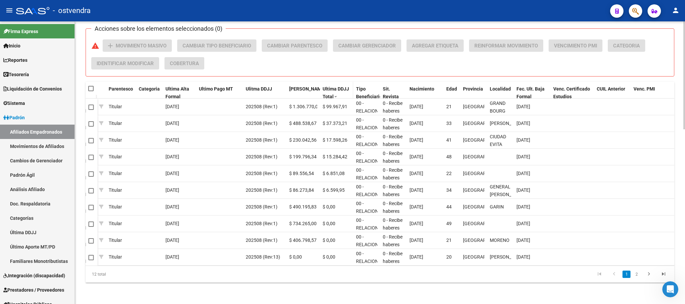
click at [336, 86] on span "Ultima DDJJ Total" at bounding box center [335, 92] width 26 height 13
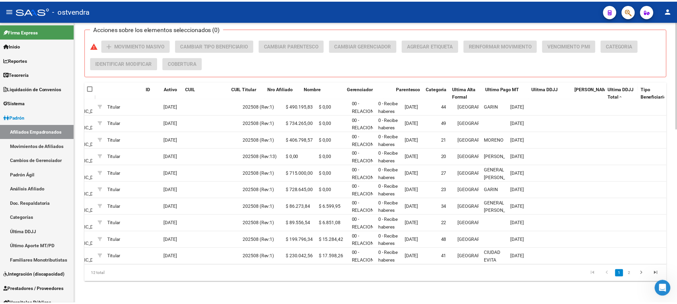
scroll to position [0, 0]
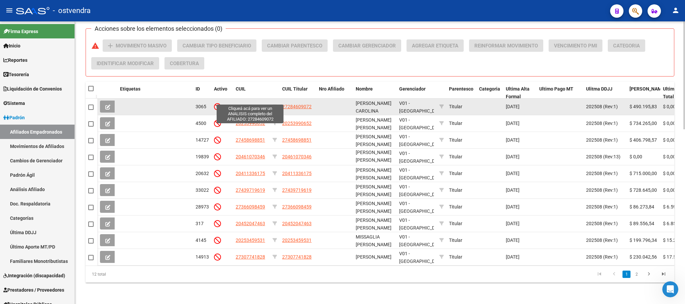
click at [252, 104] on span "27284609072" at bounding box center [250, 106] width 29 height 5
type textarea "27284609072"
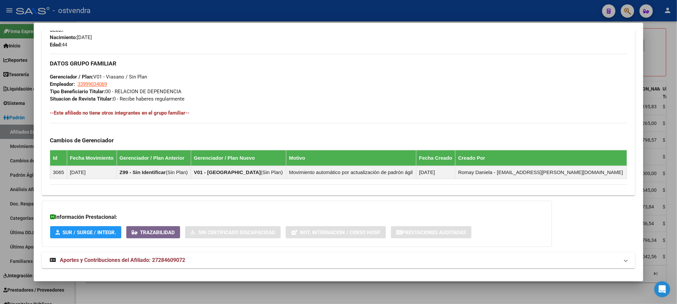
scroll to position [323, 0]
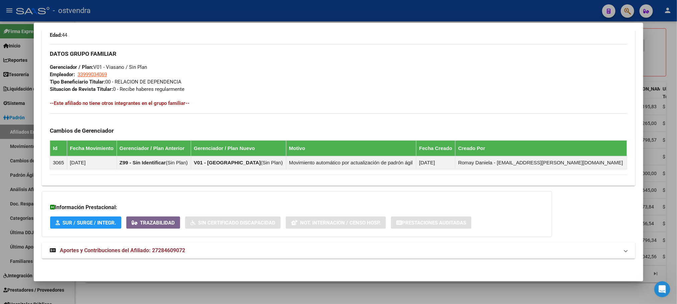
click at [283, 252] on mat-panel-title "Aportes y Contribuciones del Afiliado: 27284609072" at bounding box center [334, 251] width 569 height 8
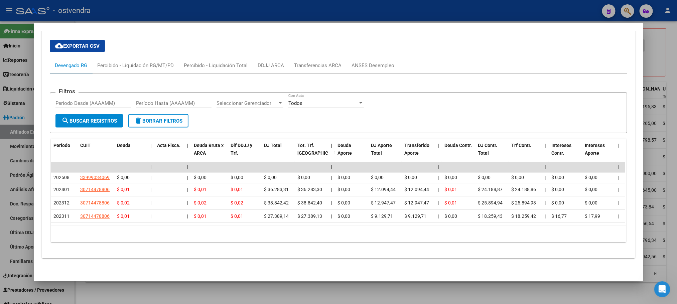
scroll to position [571, 0]
click at [258, 227] on div "10 total 1" at bounding box center [338, 234] width 575 height 17
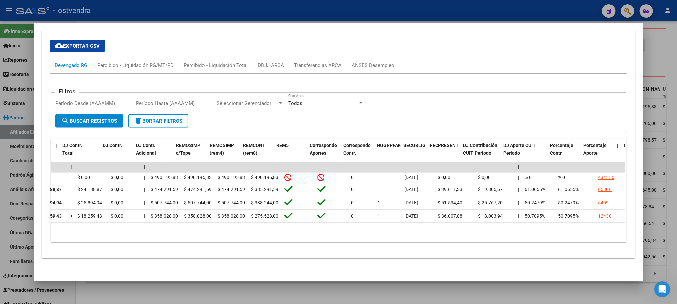
scroll to position [0, 0]
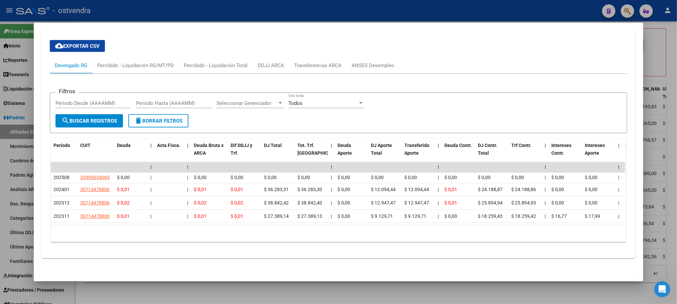
click at [208, 9] on div at bounding box center [338, 152] width 677 height 304
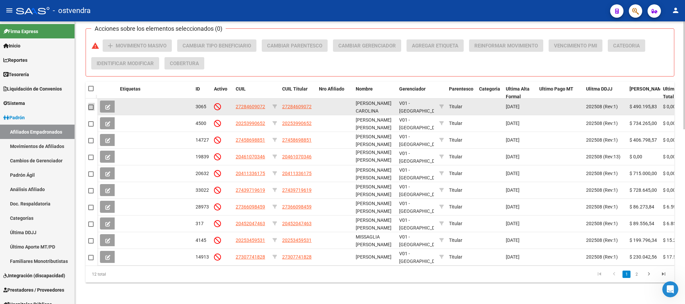
click at [88, 105] on span at bounding box center [90, 107] width 5 height 5
click at [91, 110] on input "checkbox" at bounding box center [91, 110] width 0 height 0
checkbox input "true"
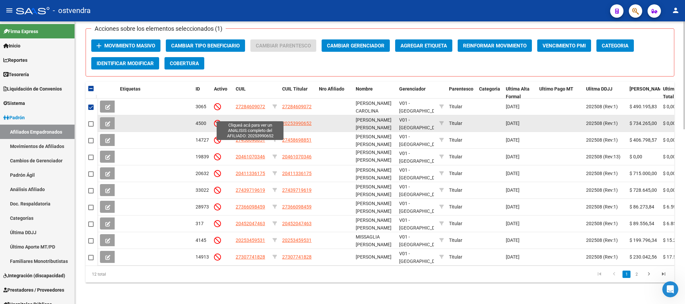
click at [249, 121] on span "20253990652" at bounding box center [250, 123] width 29 height 5
type textarea "20253990652"
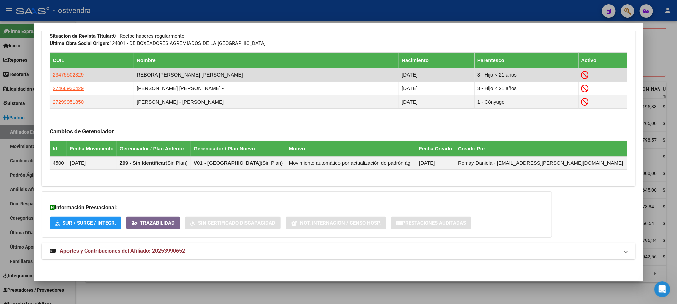
scroll to position [370, 0]
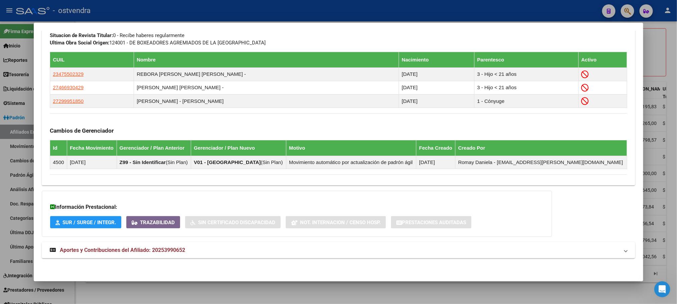
click at [229, 253] on mat-panel-title "Aportes y Contribuciones del Afiliado: 20253990652" at bounding box center [334, 250] width 569 height 8
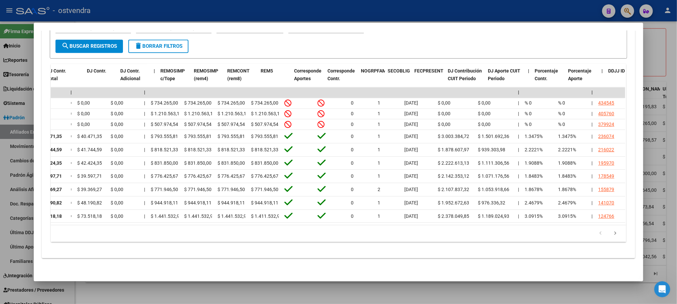
scroll to position [0, 0]
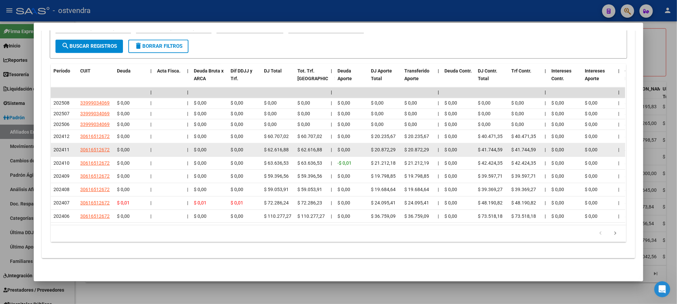
click at [179, 10] on div at bounding box center [338, 152] width 677 height 304
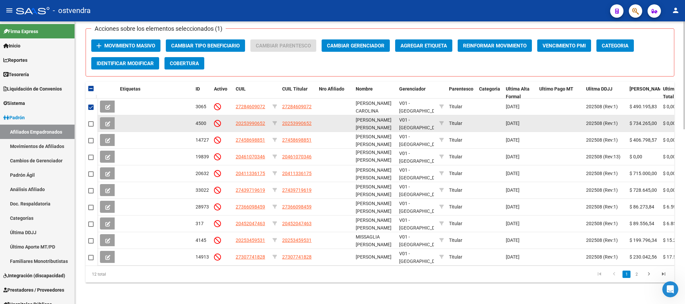
drag, startPoint x: 88, startPoint y: 115, endPoint x: 117, endPoint y: 117, distance: 29.8
click at [88, 121] on span at bounding box center [90, 123] width 5 height 5
click at [91, 127] on input "checkbox" at bounding box center [91, 127] width 0 height 0
checkbox input "true"
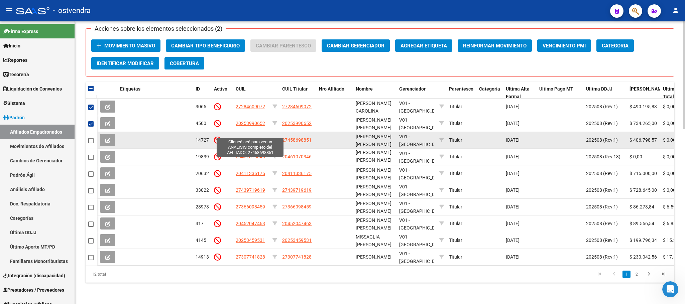
click at [251, 137] on span "27458698851" at bounding box center [250, 139] width 29 height 5
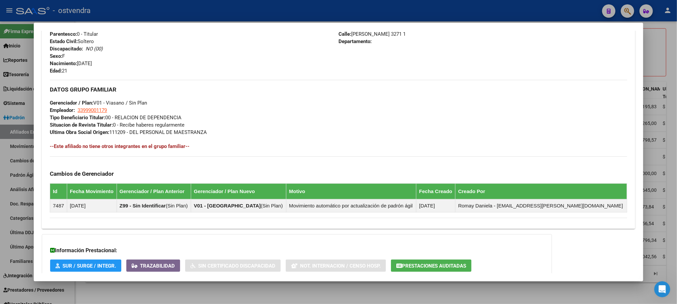
scroll to position [330, 0]
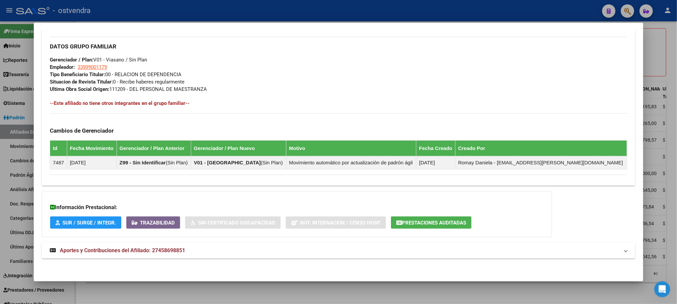
click at [230, 250] on mat-panel-title "Aportes y Contribuciones del Afiliado: 27458698851" at bounding box center [334, 251] width 569 height 8
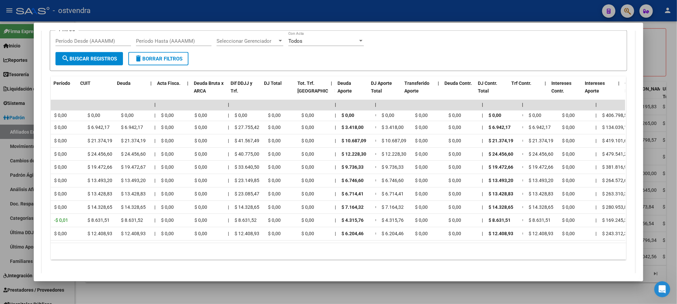
scroll to position [0, 0]
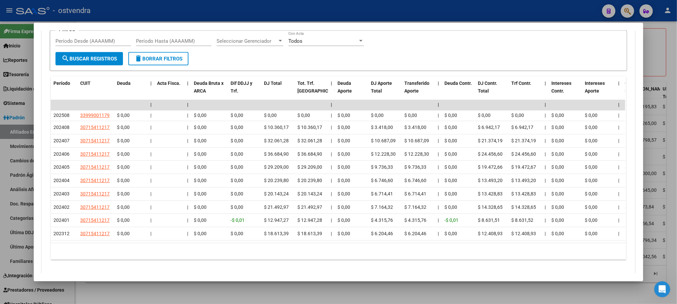
click at [212, 12] on div at bounding box center [338, 152] width 677 height 304
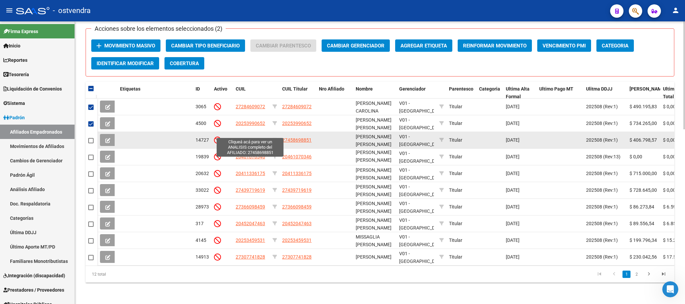
click at [243, 137] on span "27458698851" at bounding box center [250, 139] width 29 height 5
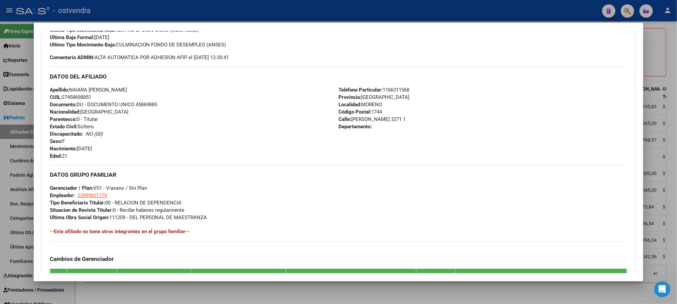
scroll to position [330, 0]
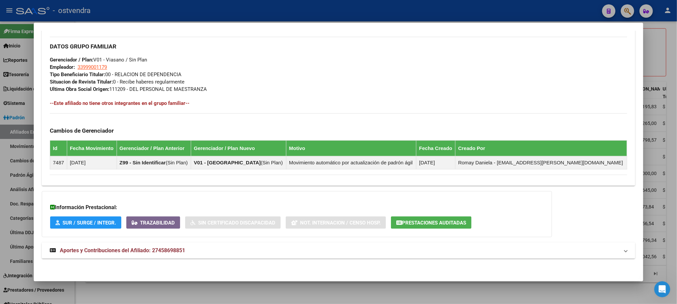
click at [234, 250] on mat-panel-title "Aportes y Contribuciones del Afiliado: 27458698851" at bounding box center [334, 251] width 569 height 8
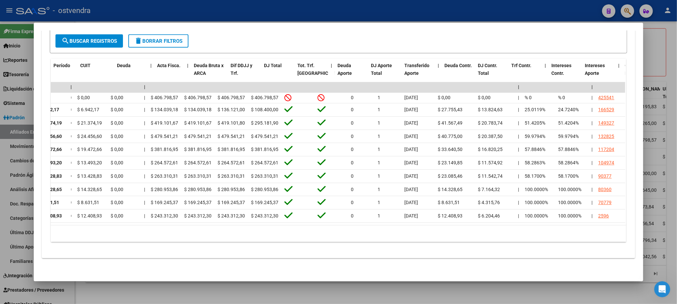
scroll to position [0, 0]
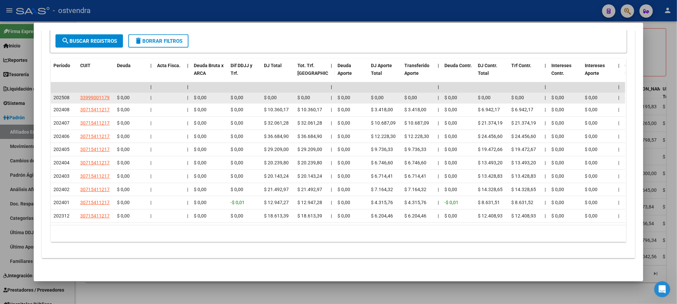
drag, startPoint x: 236, startPoint y: 11, endPoint x: 147, endPoint y: 96, distance: 122.9
click at [236, 11] on div at bounding box center [338, 152] width 677 height 304
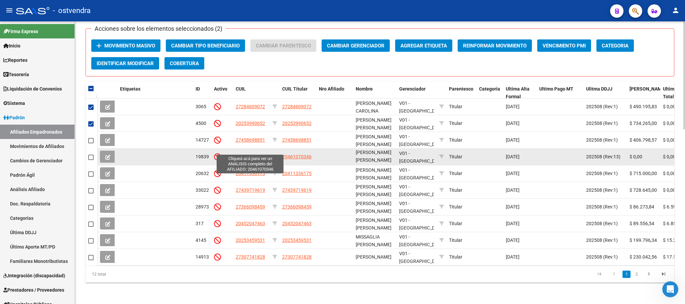
click at [245, 154] on span "20461070346" at bounding box center [250, 156] width 29 height 5
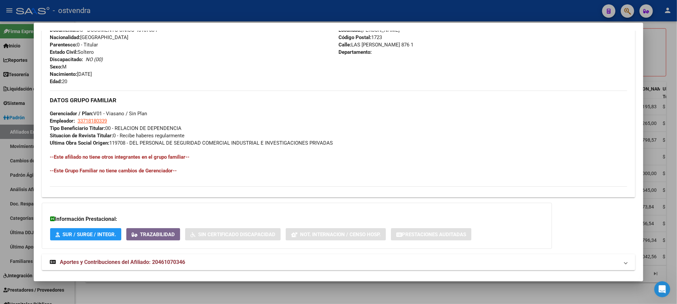
scroll to position [288, 0]
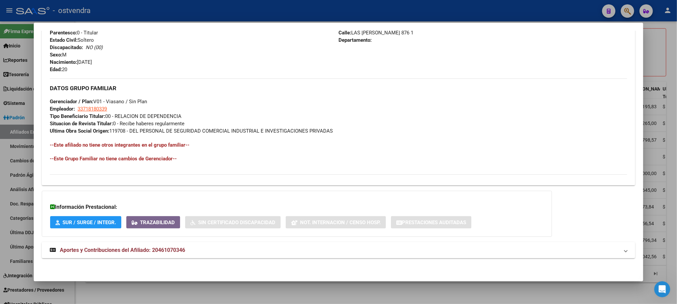
click at [246, 252] on mat-panel-title "Aportes y Contribuciones del Afiliado: 20461070346" at bounding box center [334, 250] width 569 height 8
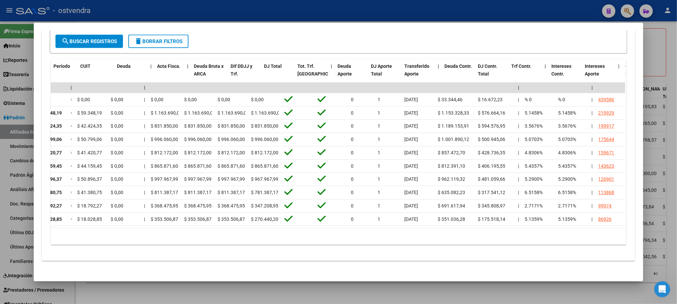
scroll to position [0, 0]
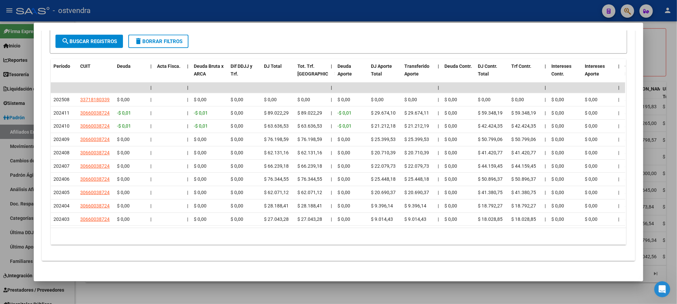
click at [225, 12] on div at bounding box center [338, 152] width 677 height 304
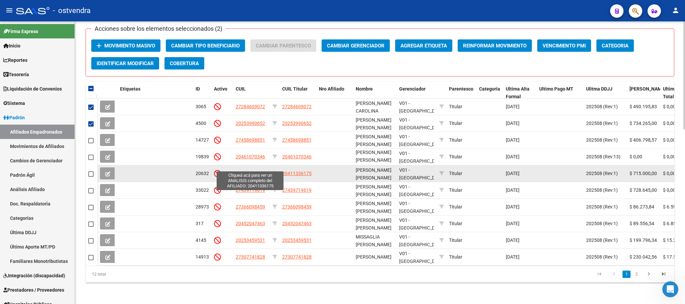
click at [253, 171] on span "20411336175" at bounding box center [250, 173] width 29 height 5
type textarea "20411336175"
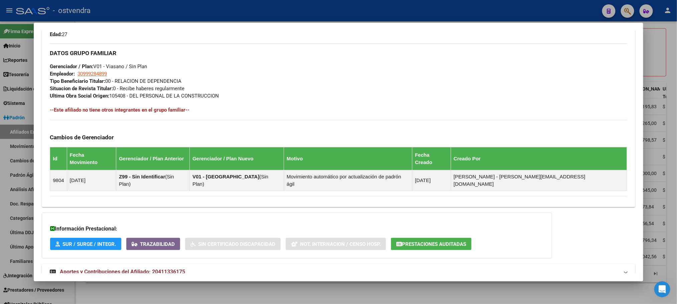
scroll to position [330, 0]
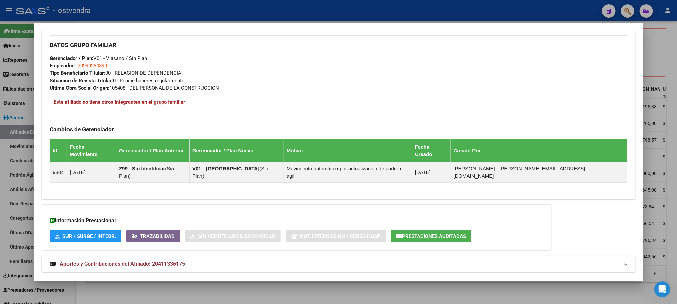
click at [259, 260] on mat-panel-title "Aportes y Contribuciones del Afiliado: 20411336175" at bounding box center [334, 264] width 569 height 8
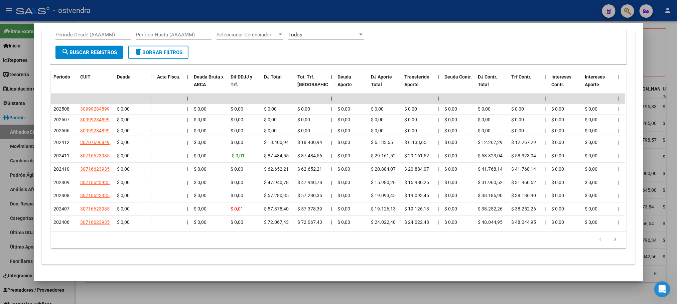
scroll to position [653, 0]
click at [238, 1] on div at bounding box center [338, 152] width 677 height 304
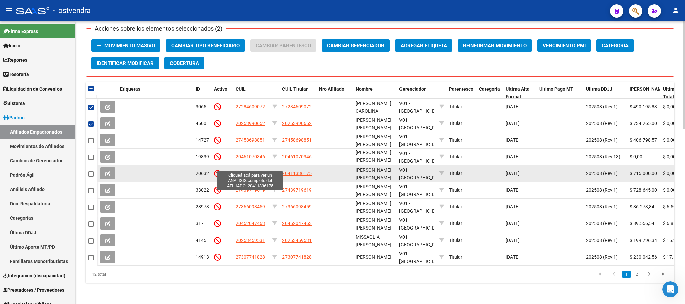
click at [241, 171] on span "20411336175" at bounding box center [250, 173] width 29 height 5
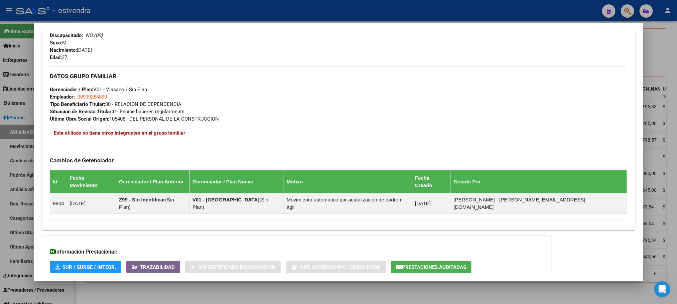
scroll to position [330, 0]
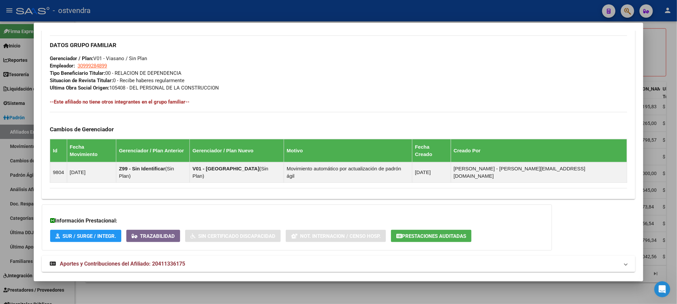
click at [228, 260] on mat-panel-title "Aportes y Contribuciones del Afiliado: 20411336175" at bounding box center [334, 264] width 569 height 8
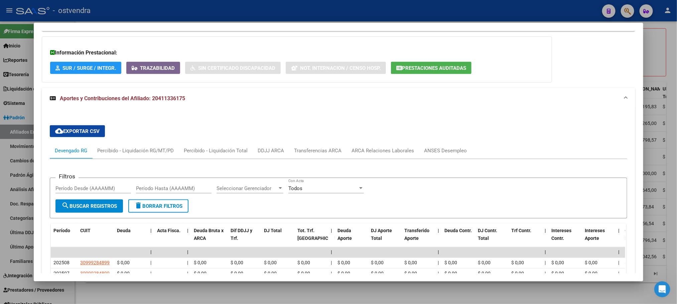
scroll to position [653, 0]
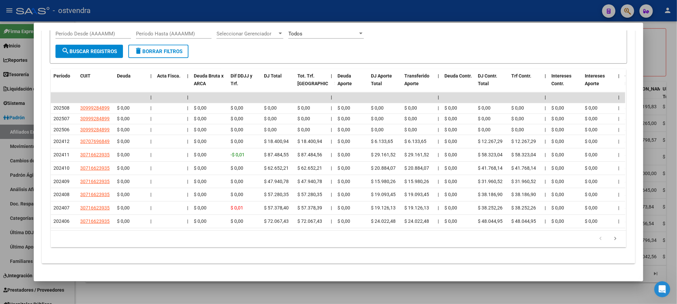
click at [246, 12] on div at bounding box center [338, 152] width 677 height 304
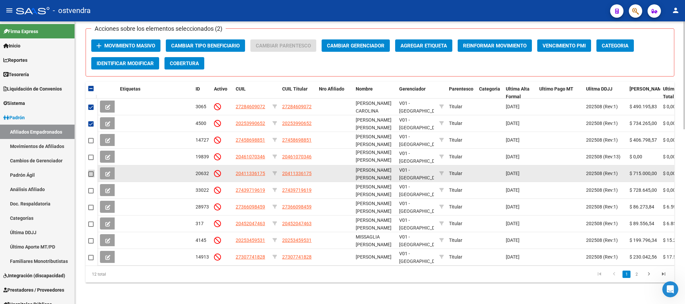
click at [88, 171] on span at bounding box center [90, 173] width 5 height 5
click at [91, 177] on input "checkbox" at bounding box center [91, 177] width 0 height 0
checkbox input "true"
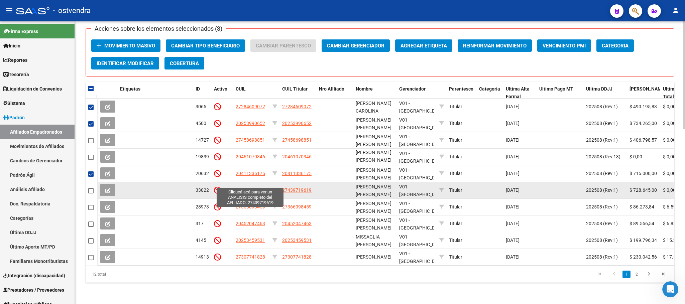
click at [242, 187] on span "27439719619" at bounding box center [250, 189] width 29 height 5
type textarea "27439719619"
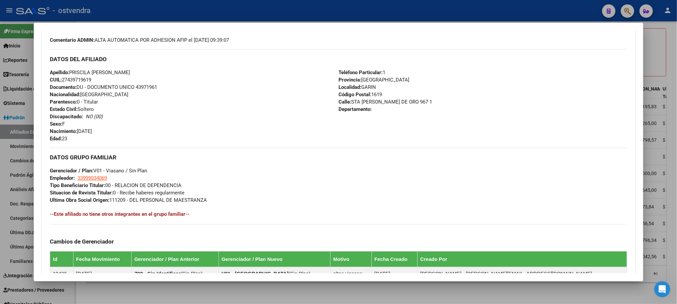
scroll to position [330, 0]
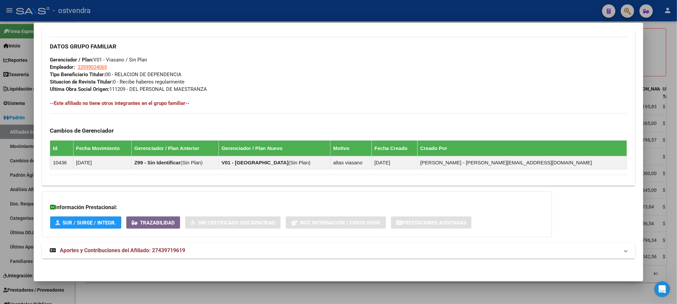
click at [221, 245] on mat-expansion-panel-header "Aportes y Contribuciones del Afiliado: 27439719619" at bounding box center [338, 251] width 593 height 16
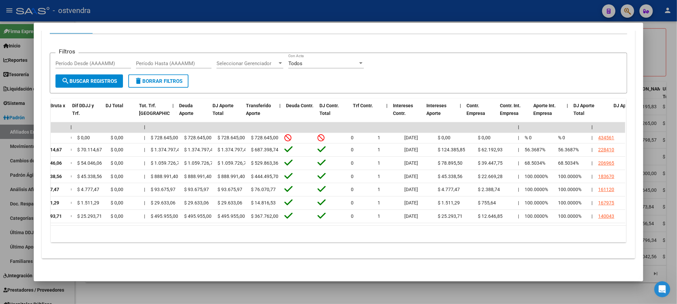
scroll to position [0, 0]
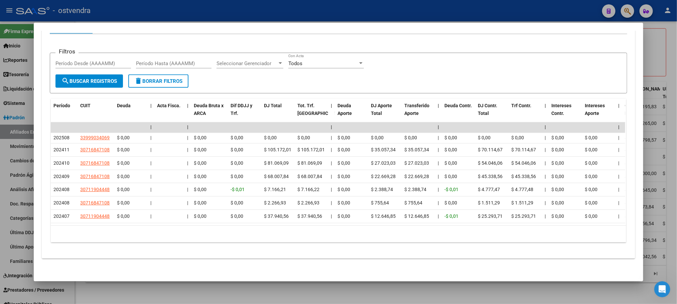
click at [208, 15] on div at bounding box center [338, 152] width 677 height 304
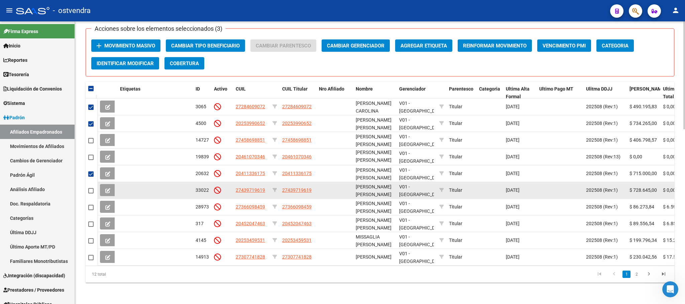
click at [88, 188] on span at bounding box center [90, 190] width 5 height 5
click at [91, 193] on input "checkbox" at bounding box center [91, 193] width 0 height 0
checkbox input "true"
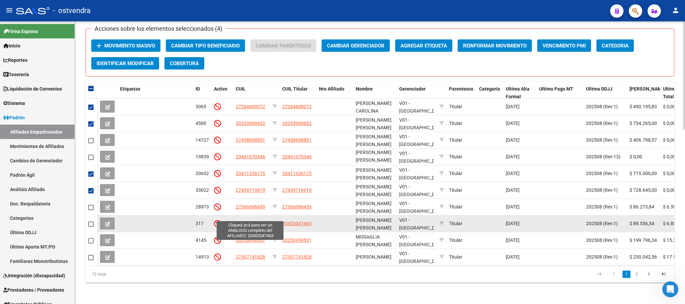
click at [242, 221] on span "20452047463" at bounding box center [250, 223] width 29 height 5
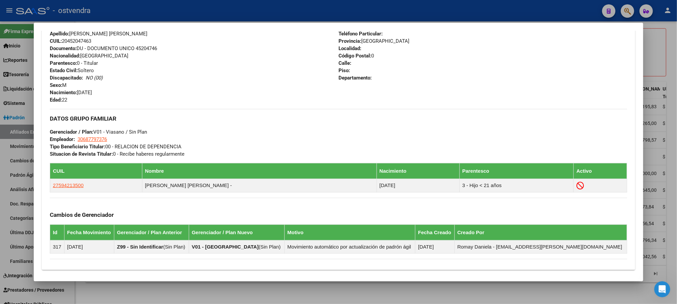
scroll to position [343, 0]
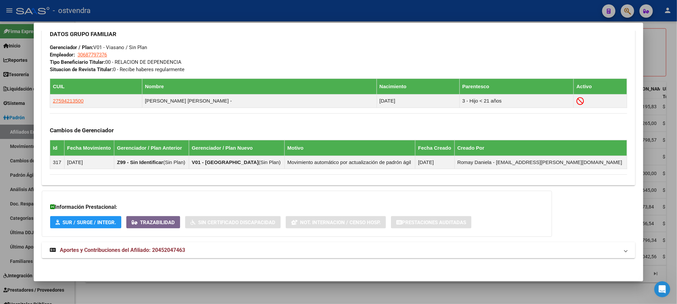
click at [250, 252] on mat-panel-title "Aportes y Contribuciones del Afiliado: 20452047463" at bounding box center [334, 250] width 569 height 8
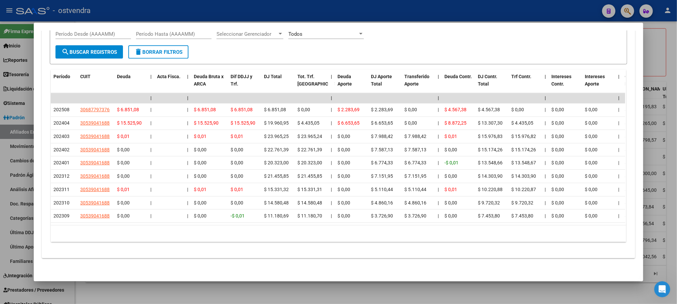
scroll to position [660, 0]
click at [232, 6] on div at bounding box center [338, 152] width 677 height 304
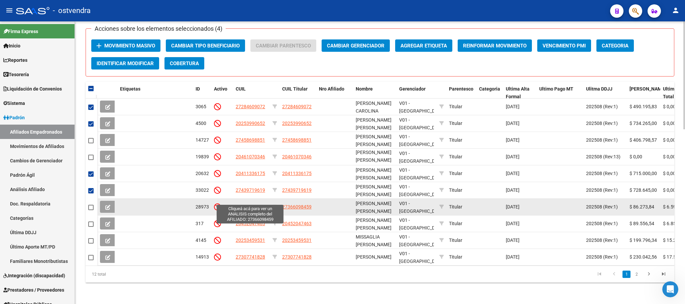
click at [241, 204] on span "27366098459" at bounding box center [250, 206] width 29 height 5
type textarea "27366098459"
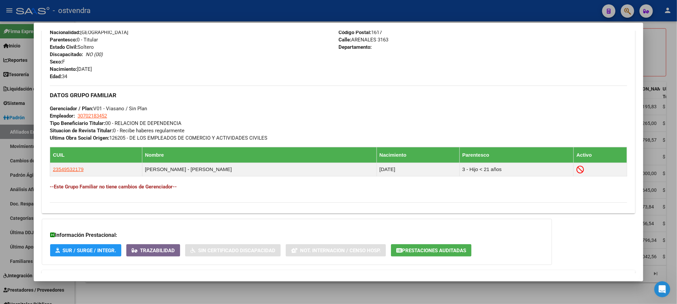
scroll to position [309, 0]
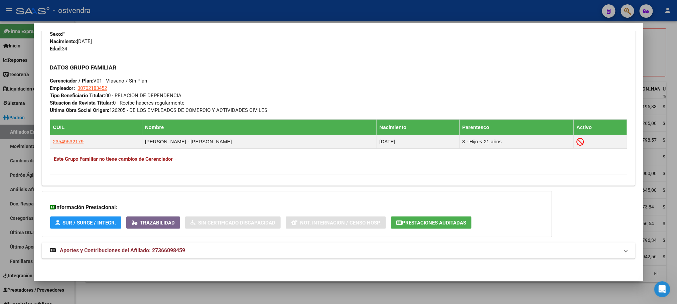
click at [199, 247] on mat-panel-title "Aportes y Contribuciones del Afiliado: 27366098459" at bounding box center [334, 251] width 569 height 8
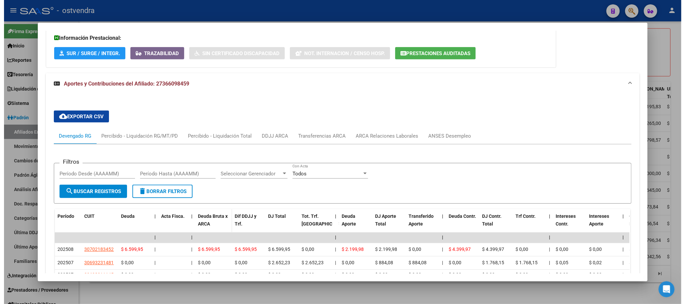
scroll to position [624, 0]
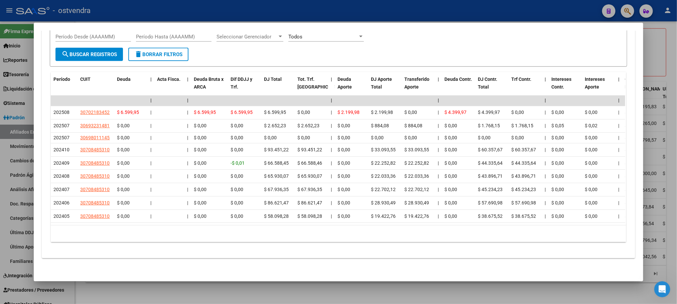
click at [255, 11] on div at bounding box center [338, 152] width 677 height 304
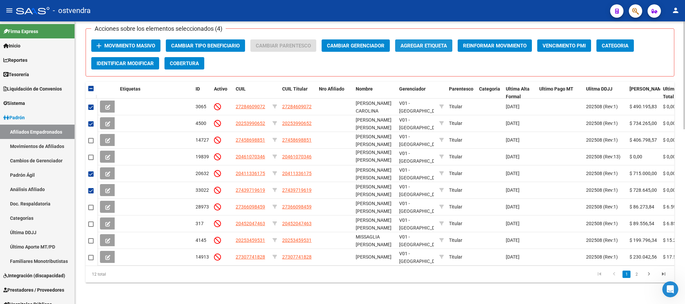
click at [424, 43] on span "Agregar Etiqueta" at bounding box center [423, 46] width 46 height 6
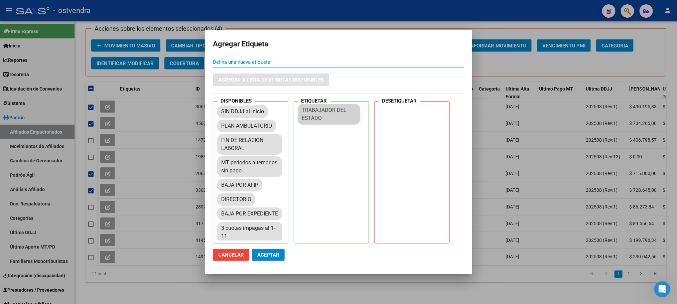
drag, startPoint x: 244, startPoint y: 204, endPoint x: 325, endPoint y: 116, distance: 120.6
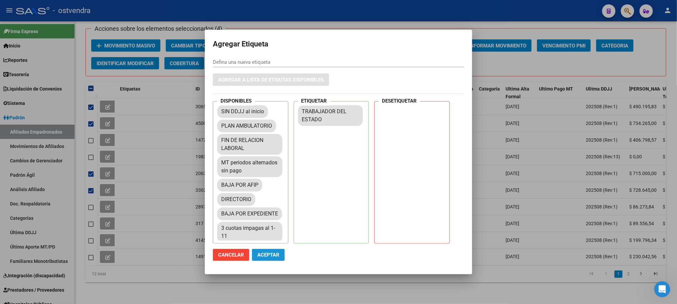
click at [269, 255] on span "Aceptar" at bounding box center [268, 255] width 22 height 6
checkbox input "false"
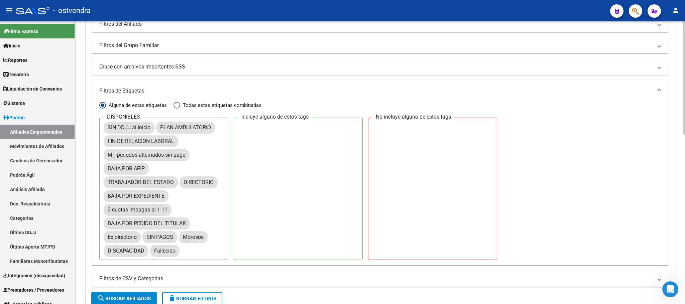
scroll to position [123, 0]
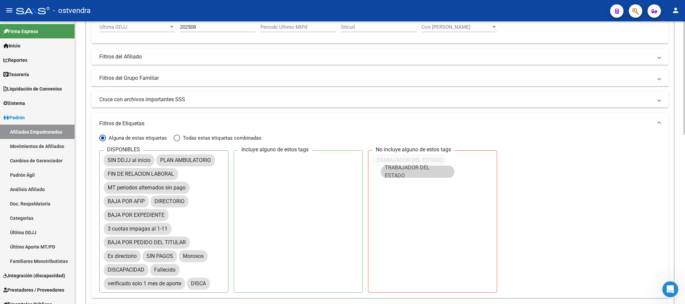
drag, startPoint x: 254, startPoint y: 208, endPoint x: 430, endPoint y: 172, distance: 179.8
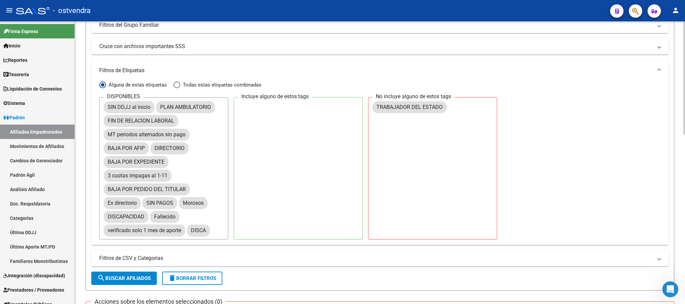
scroll to position [273, 0]
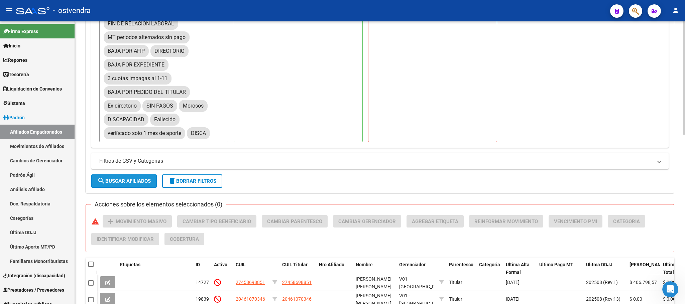
click at [152, 185] on button "search Buscar Afiliados" at bounding box center [123, 180] width 65 height 13
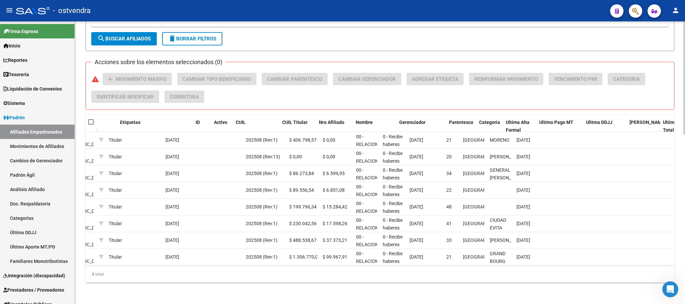
scroll to position [0, 0]
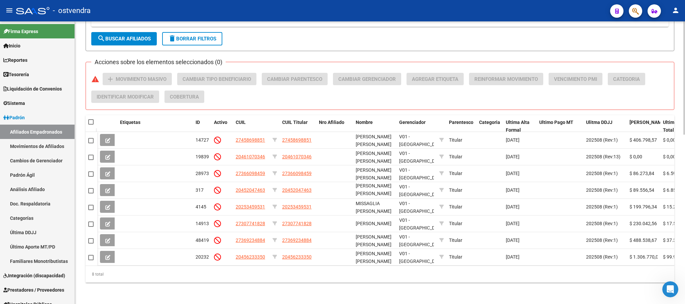
click at [89, 119] on span at bounding box center [90, 121] width 5 height 5
click at [91, 125] on input "checkbox" at bounding box center [91, 125] width 0 height 0
checkbox input "true"
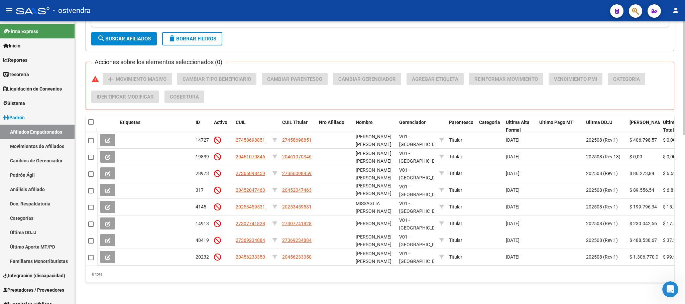
checkbox input "true"
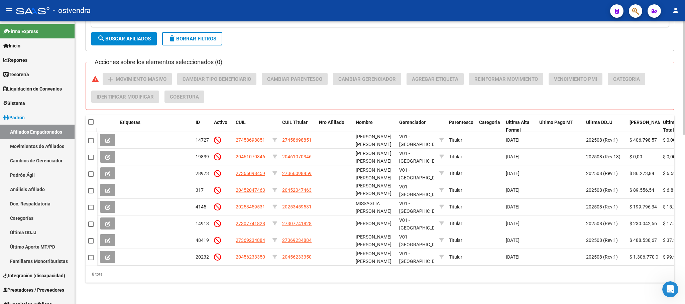
checkbox input "true"
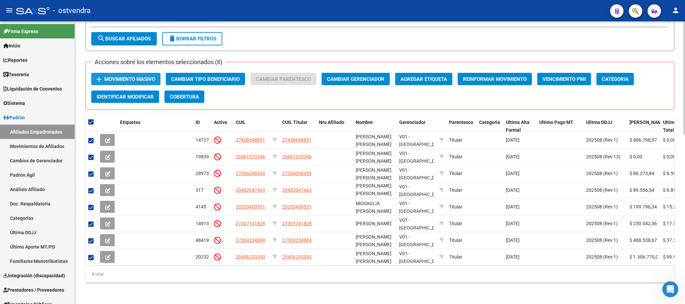
click at [131, 76] on span "Movimiento Masivo" at bounding box center [129, 79] width 51 height 6
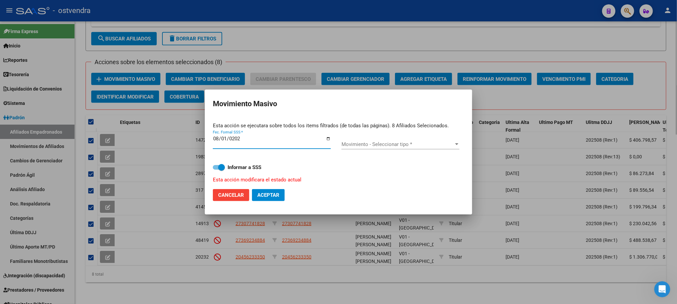
type input "[DATE]"
click at [395, 137] on div "Movimiento - Seleccionar tipo * Movimiento - Seleccionar tipo *" at bounding box center [400, 145] width 118 height 21
click at [401, 144] on span "Movimiento - Seleccionar tipo *" at bounding box center [397, 144] width 112 height 6
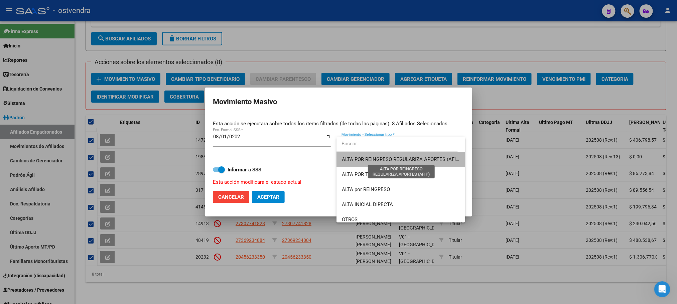
click at [403, 157] on span "ALTA POR REINGRESO REGULARIZA APORTES (AFIP)" at bounding box center [401, 159] width 119 height 6
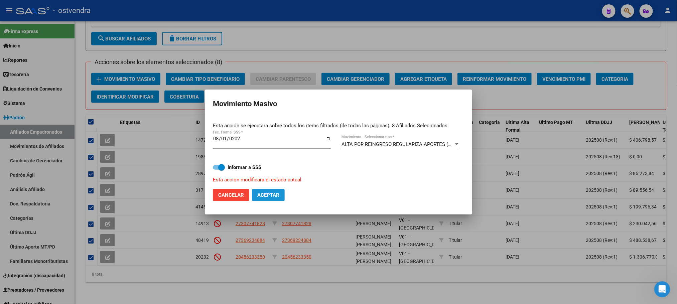
click at [274, 194] on span "Aceptar" at bounding box center [268, 195] width 22 height 6
checkbox input "false"
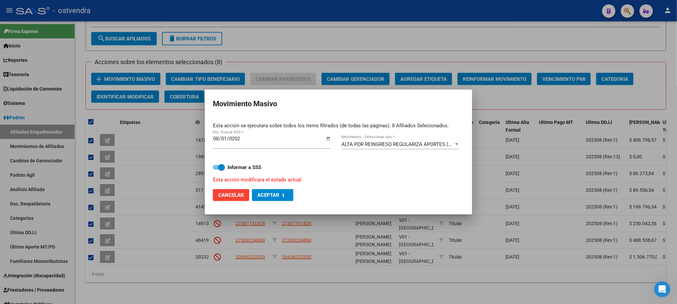
checkbox input "false"
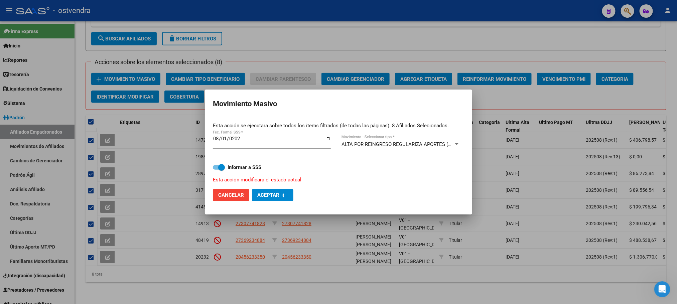
checkbox input "false"
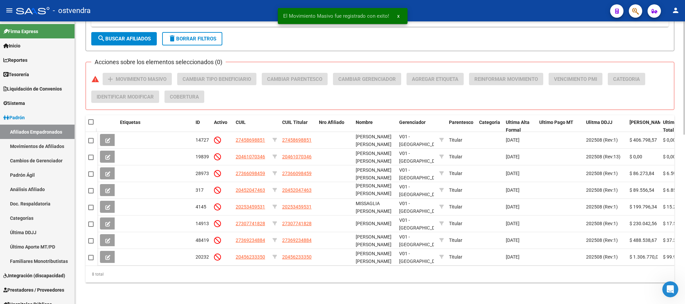
click at [136, 36] on span "search Buscar Afiliados" at bounding box center [123, 39] width 53 height 6
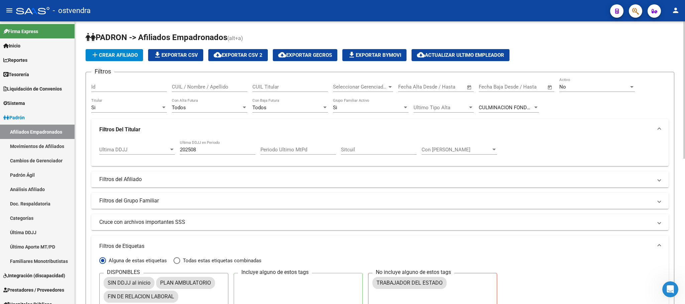
drag, startPoint x: 510, startPoint y: 95, endPoint x: 514, endPoint y: 102, distance: 7.2
click at [511, 95] on div "Fecha inicio – Fecha fin Fecha Baja Desde / Hasta" at bounding box center [516, 88] width 76 height 21
click at [515, 103] on div "CULMINACION FONDO DE DESEMPLEO (ANSES) Ultimo Tipo Baja" at bounding box center [508, 105] width 60 height 14
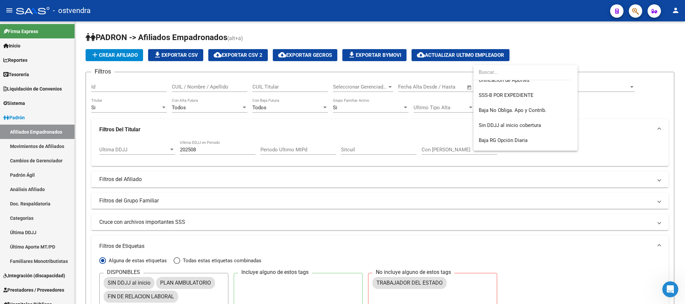
scroll to position [546, 0]
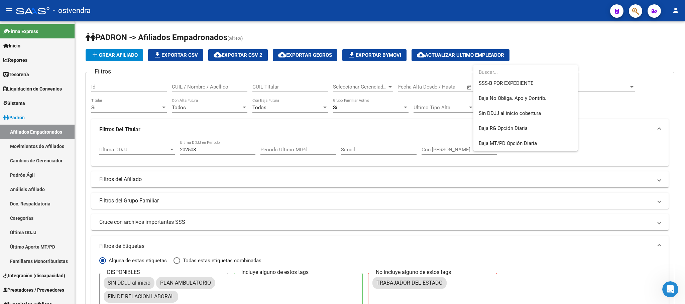
click at [554, 49] on div at bounding box center [342, 152] width 685 height 304
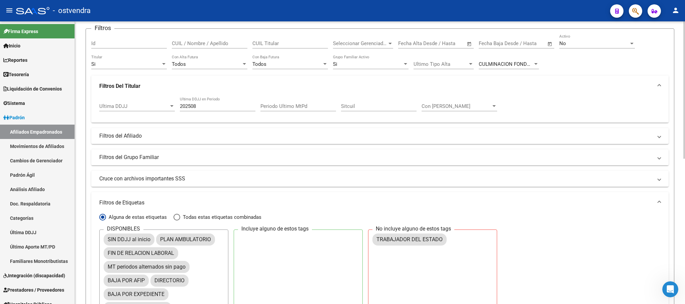
scroll to position [100, 0]
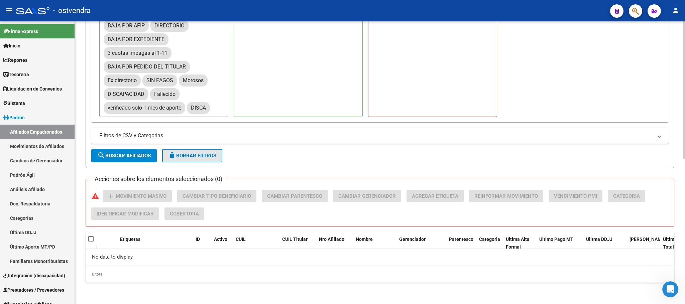
click at [215, 154] on span "delete Borrar Filtros" at bounding box center [192, 156] width 48 height 6
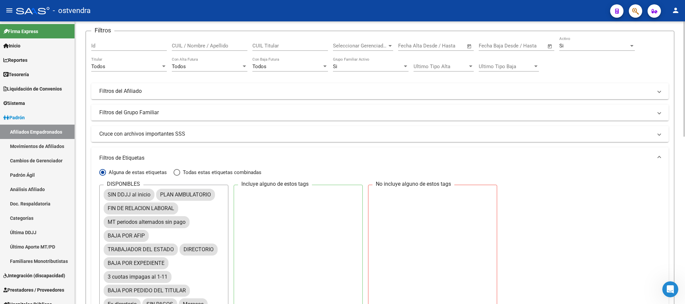
scroll to position [0, 0]
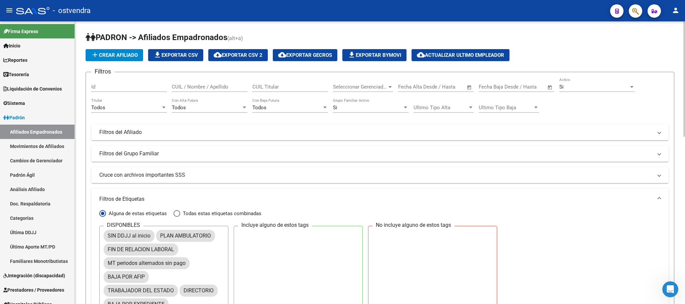
click at [582, 81] on div "Si Activo" at bounding box center [597, 85] width 76 height 14
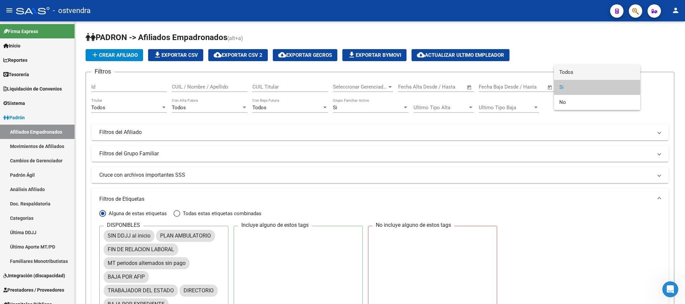
click at [573, 69] on span "Todos" at bounding box center [597, 72] width 76 height 15
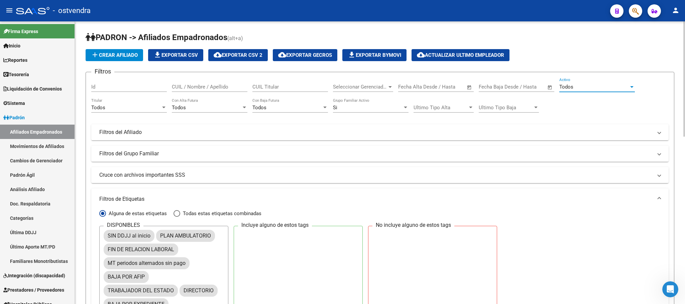
click at [360, 110] on div "Si" at bounding box center [368, 108] width 70 height 6
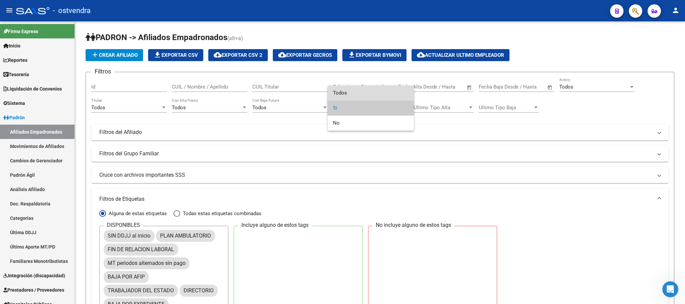
click at [352, 86] on span "Todos" at bounding box center [371, 93] width 76 height 15
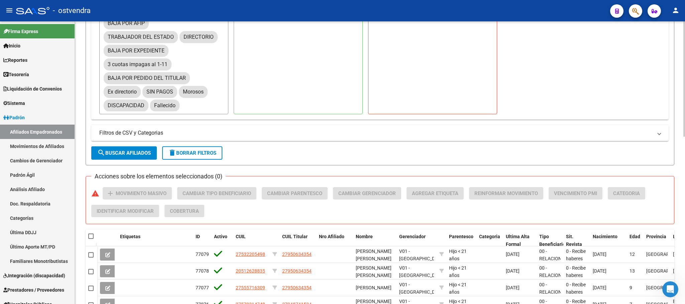
scroll to position [351, 0]
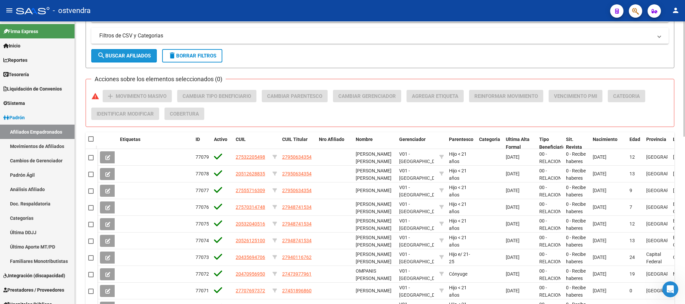
click at [131, 58] on span "search Buscar Afiliados" at bounding box center [123, 56] width 53 height 6
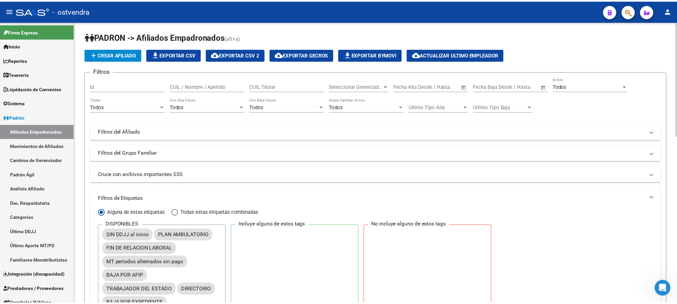
scroll to position [0, 0]
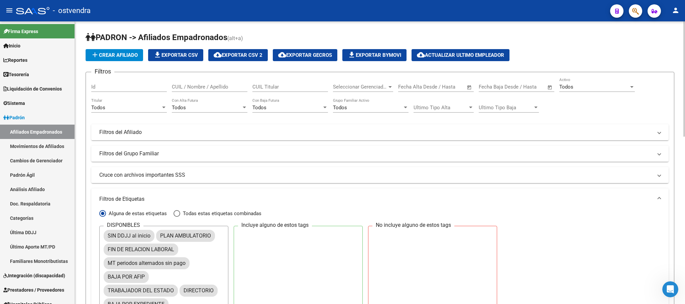
click at [243, 55] on span "cloud_download Exportar CSV 2" at bounding box center [238, 55] width 49 height 6
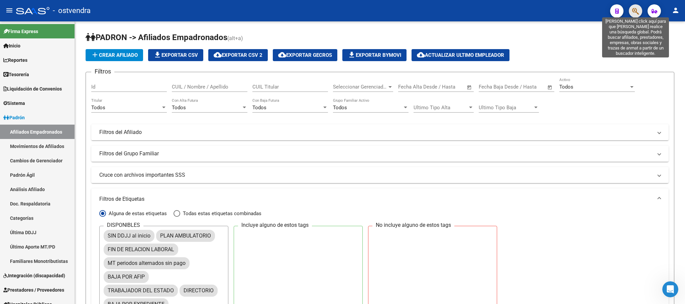
click at [639, 8] on icon "button" at bounding box center [635, 11] width 7 height 8
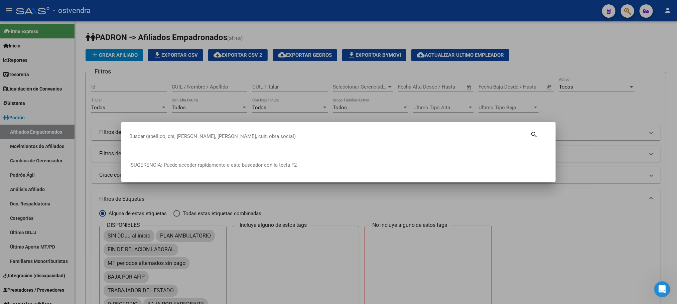
paste input "20377945469"
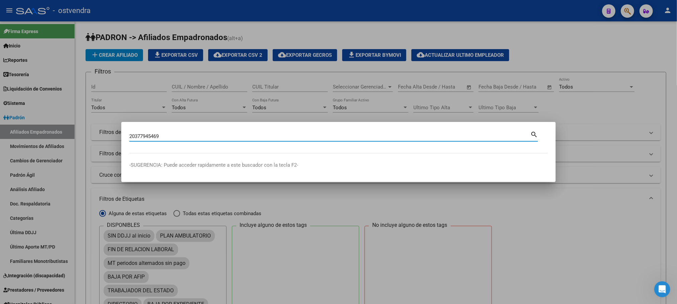
type input "20377945469"
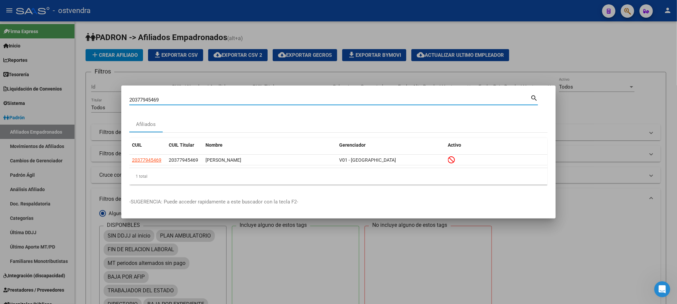
click at [146, 156] on datatable-body-cell "20377945469" at bounding box center [147, 160] width 37 height 10
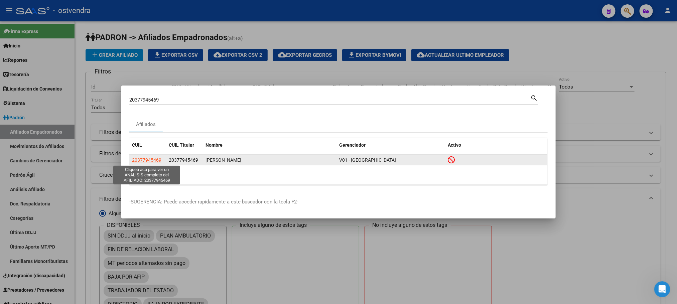
click at [149, 159] on span "20377945469" at bounding box center [146, 159] width 29 height 5
type textarea "20377945469"
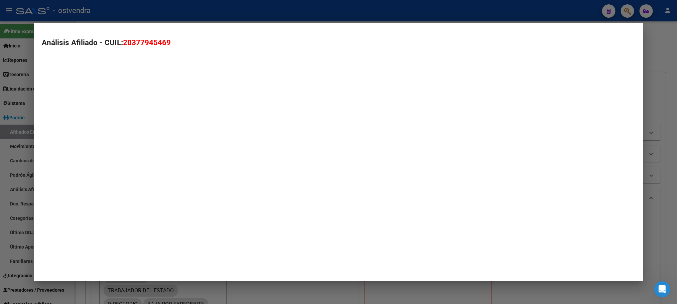
click at [150, 159] on mat-dialog-container "Análisis Afiliado - CUIL: 20377945469" at bounding box center [338, 152] width 609 height 259
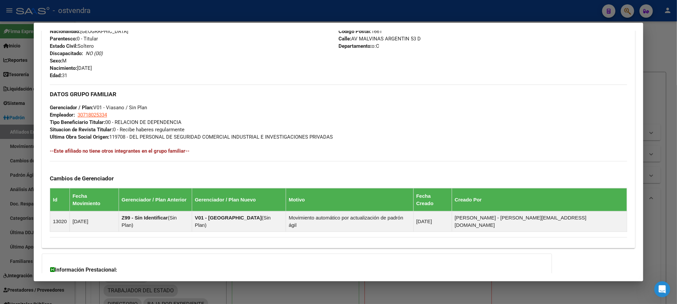
scroll to position [330, 0]
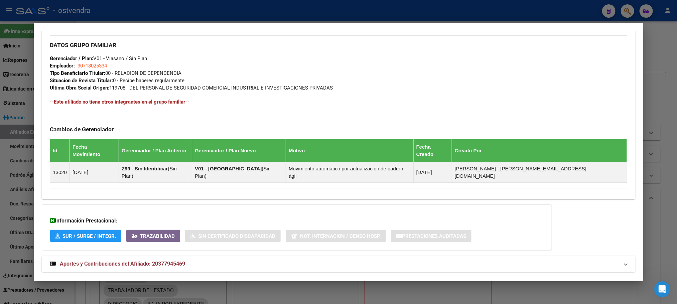
click at [360, 260] on mat-panel-title "Aportes y Contribuciones del Afiliado: 20377945469" at bounding box center [334, 264] width 569 height 8
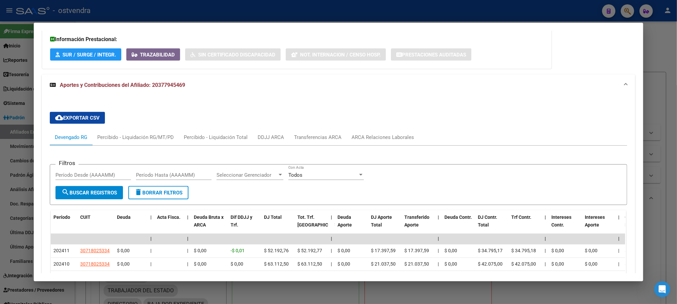
scroll to position [417, 0]
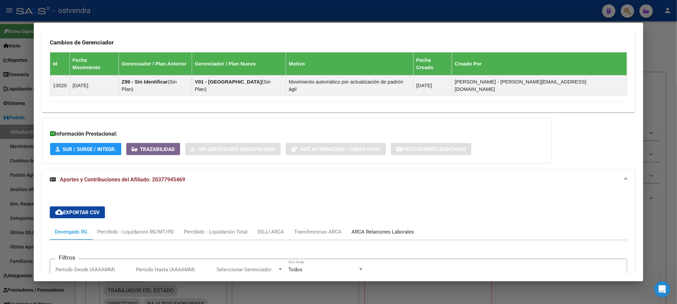
click at [368, 228] on div "ARCA Relaciones Laborales" at bounding box center [383, 231] width 62 height 7
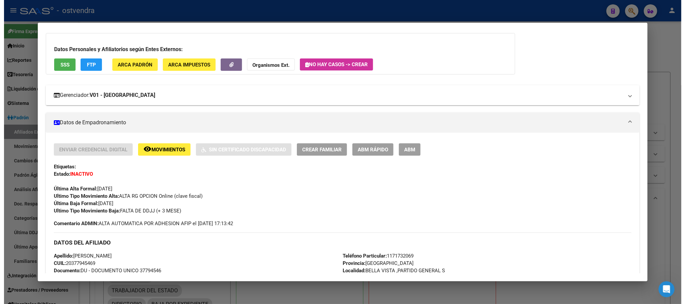
scroll to position [0, 0]
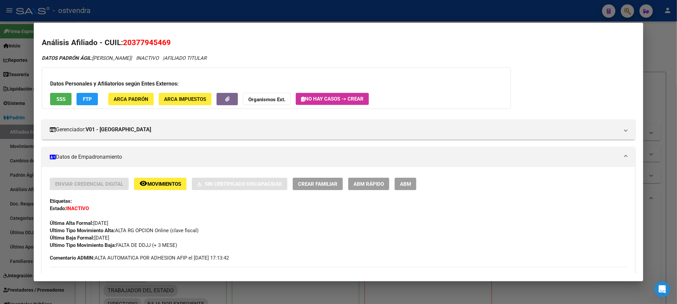
click at [58, 96] on span "SSS" at bounding box center [60, 99] width 9 height 6
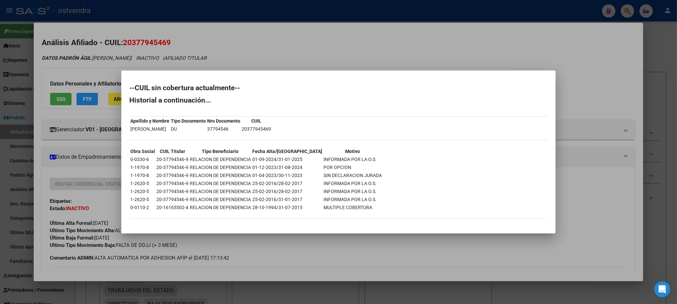
click at [163, 32] on div at bounding box center [338, 152] width 677 height 304
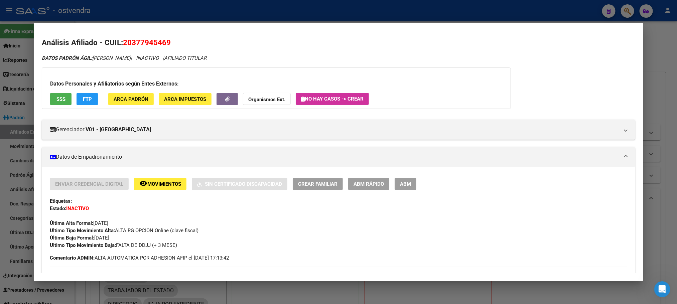
drag, startPoint x: 404, startPoint y: 191, endPoint x: 406, endPoint y: 183, distance: 8.9
click at [403, 191] on div "Enviar Credencial Digital remove_red_eye Movimientos Sin Certificado Discapacid…" at bounding box center [338, 213] width 577 height 71
drag, startPoint x: 406, startPoint y: 183, endPoint x: 460, endPoint y: 200, distance: 57.0
click at [409, 184] on button "ABM" at bounding box center [406, 184] width 22 height 12
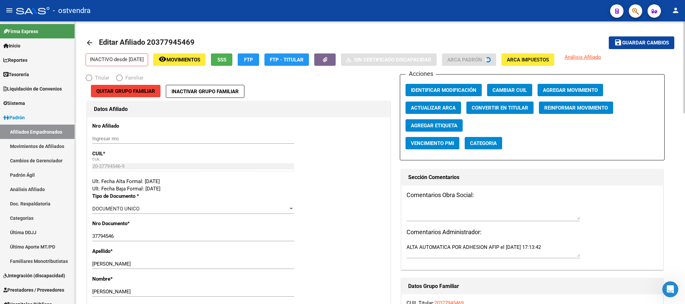
radio input "true"
type input "30-71802533-4"
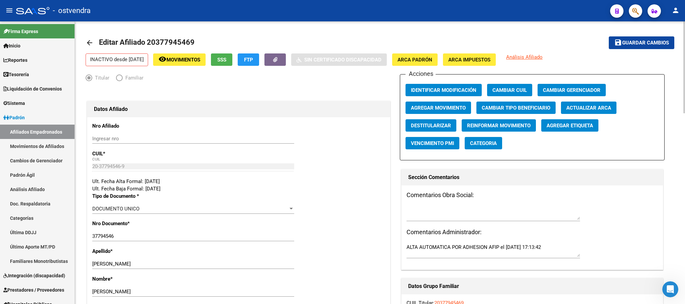
click at [445, 114] on div "Acciones Identificar Modificación Cambiar CUIL Cambiar Gerenciador Agregar Movi…" at bounding box center [532, 117] width 265 height 86
click at [446, 105] on span "Agregar Movimiento" at bounding box center [438, 108] width 55 height 6
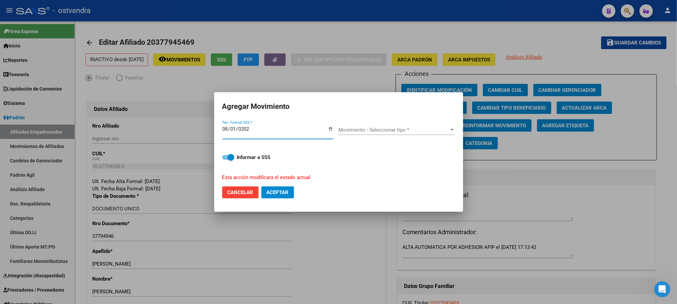
type input "[DATE]"
click at [410, 136] on div "Movimiento - Seleccionar tipo * Movimiento - Seleccionar tipo *" at bounding box center [396, 133] width 117 height 16
click at [413, 130] on span "Movimiento - Seleccionar tipo *" at bounding box center [393, 130] width 111 height 6
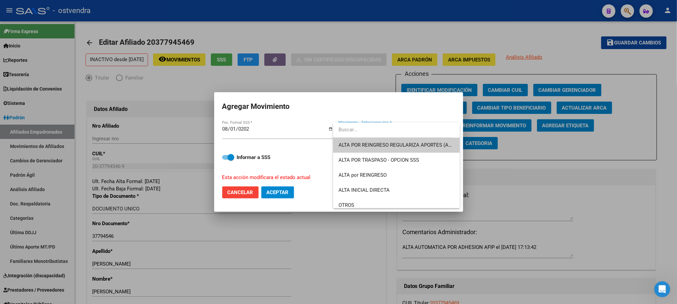
click at [415, 138] on div "ALTA POR REINGRESO REGULARIZA APORTES (AFIP) ALTA POR TRASPASO - OPCION SSS ALT…" at bounding box center [396, 166] width 127 height 86
click at [413, 143] on span "ALTA POR REINGRESO REGULARIZA APORTES (AFIP)" at bounding box center [397, 145] width 119 height 6
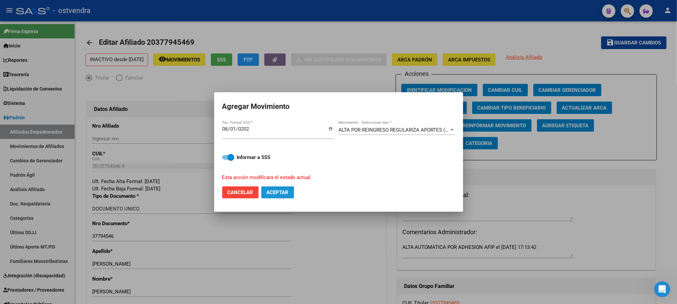
click at [286, 195] on span "Aceptar" at bounding box center [278, 192] width 22 height 6
checkbox input "false"
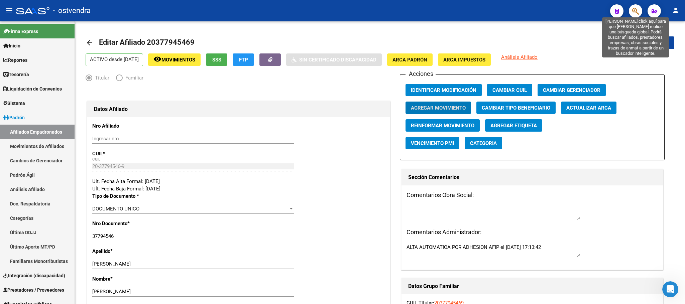
click at [638, 11] on icon "button" at bounding box center [635, 11] width 7 height 8
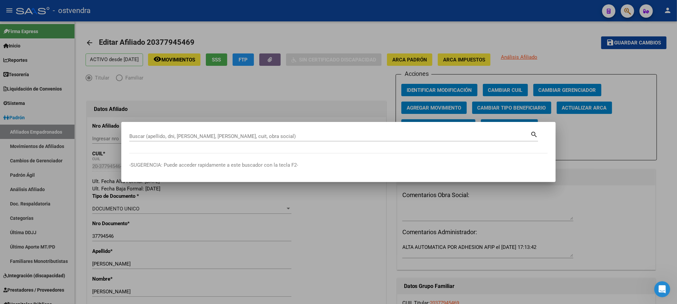
paste input "20394642348"
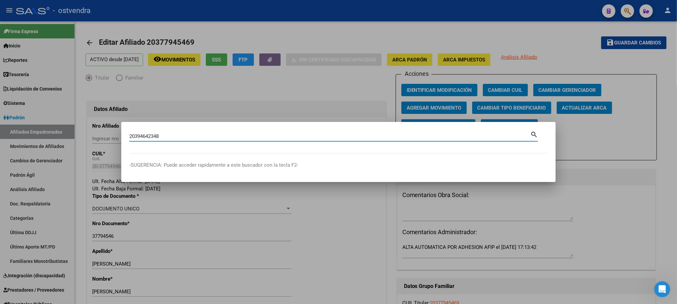
type input "20394642348"
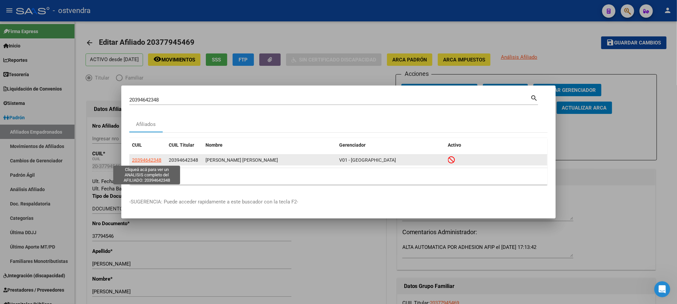
click at [137, 159] on span "20394642348" at bounding box center [146, 159] width 29 height 5
type textarea "20394642348"
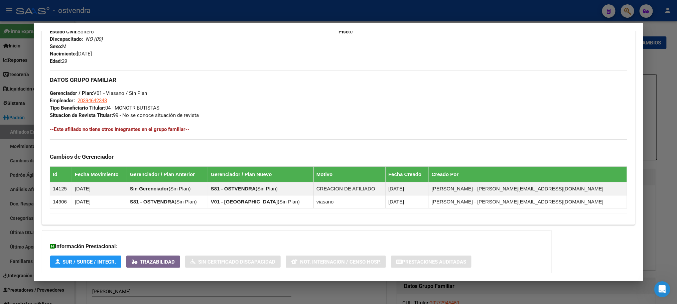
scroll to position [323, 0]
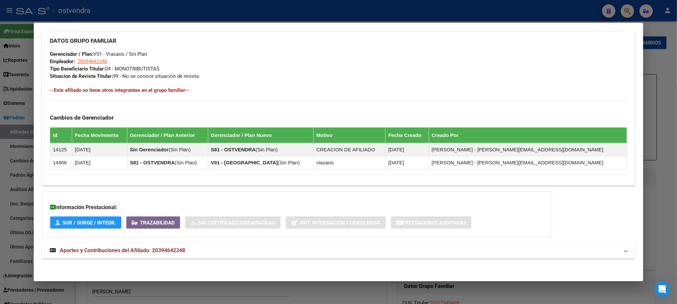
click at [211, 250] on mat-panel-title "Aportes y Contribuciones del Afiliado: 20394642348" at bounding box center [334, 251] width 569 height 8
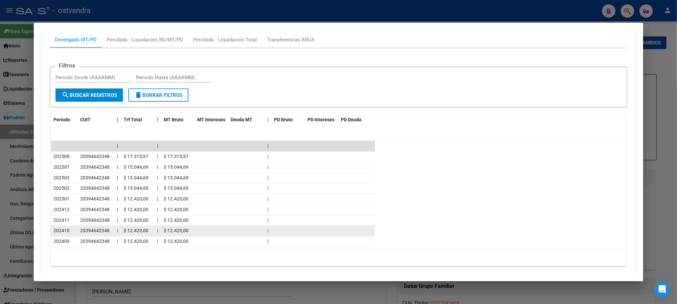
scroll to position [596, 0]
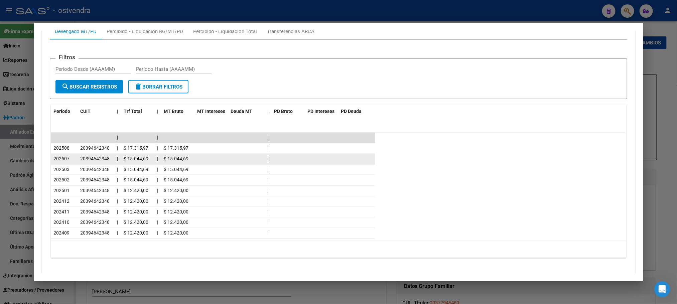
drag, startPoint x: 90, startPoint y: 162, endPoint x: 202, endPoint y: 156, distance: 112.4
click at [202, 156] on div "202507 20394642348 | $ 15.044,69 | $ 15.044,69 |" at bounding box center [213, 159] width 324 height 11
click at [293, 94] on form "Filtros Período Desde (AAAAMM) Período Hasta (AAAAMM) search Buscar Registros d…" at bounding box center [338, 78] width 577 height 41
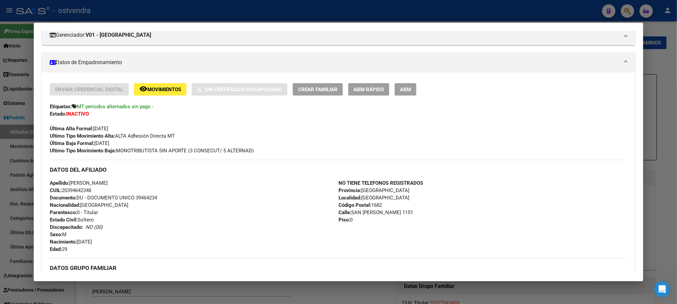
scroll to position [0, 0]
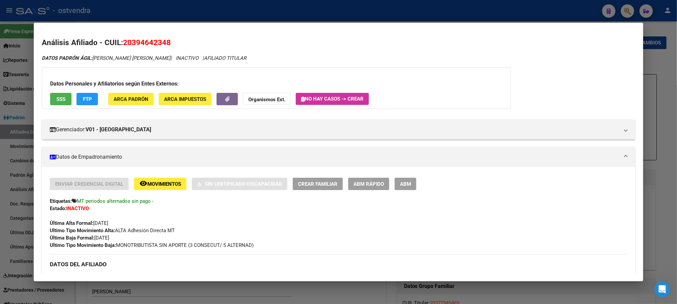
click at [51, 105] on div "Datos Personales y Afiliatorios según Entes Externos: SSS FTP ARCA Padrón ARCA …" at bounding box center [276, 87] width 469 height 41
click at [56, 100] on span "SSS" at bounding box center [60, 99] width 9 height 6
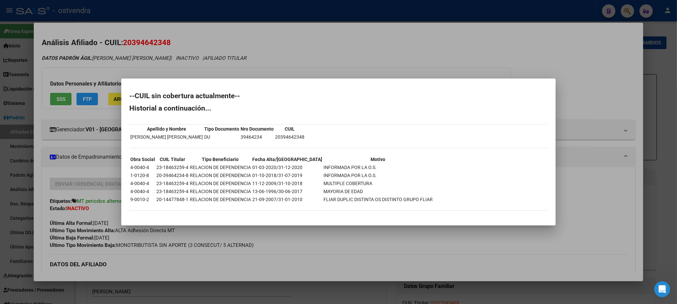
drag, startPoint x: 127, startPoint y: 59, endPoint x: 14, endPoint y: 135, distance: 135.7
click at [127, 59] on div at bounding box center [338, 152] width 677 height 304
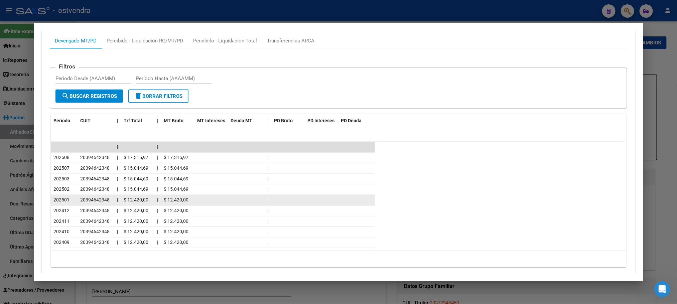
scroll to position [601, 0]
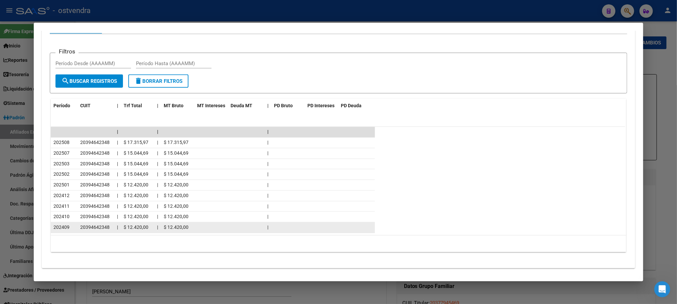
drag, startPoint x: 44, startPoint y: 143, endPoint x: 45, endPoint y: 232, distance: 88.6
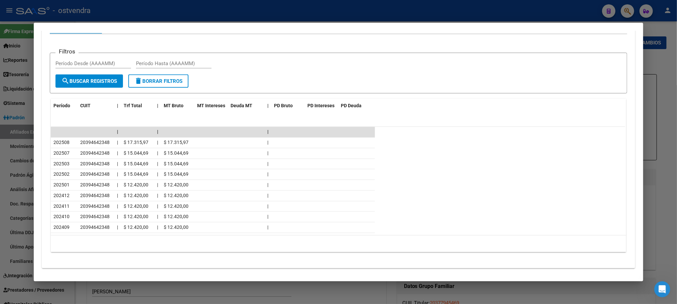
click at [213, 231] on div "cloud_download Exportar CSV Devengado MT/PD Percibido - Liquidación RG/MT/PD Pe…" at bounding box center [338, 129] width 593 height 268
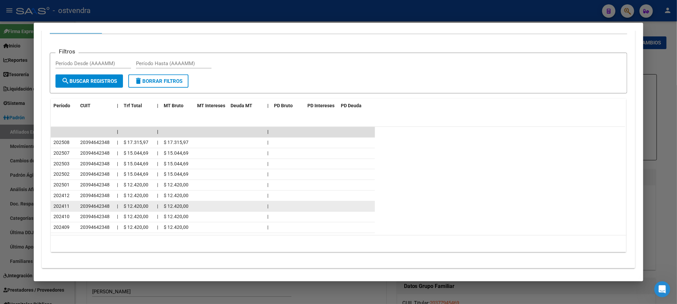
drag, startPoint x: 53, startPoint y: 230, endPoint x: 65, endPoint y: 212, distance: 21.5
click at [54, 230] on span "202409" at bounding box center [61, 227] width 16 height 5
click at [65, 209] on span "202411" at bounding box center [61, 206] width 16 height 5
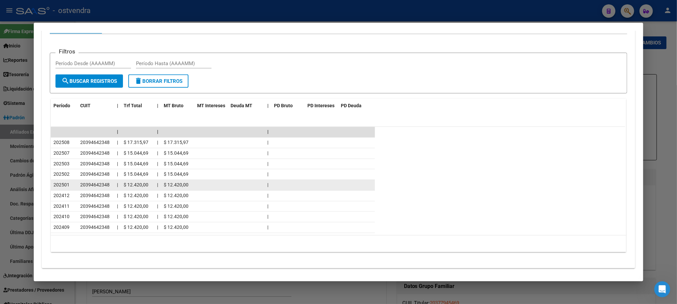
click at [64, 188] on span "202501" at bounding box center [61, 184] width 16 height 5
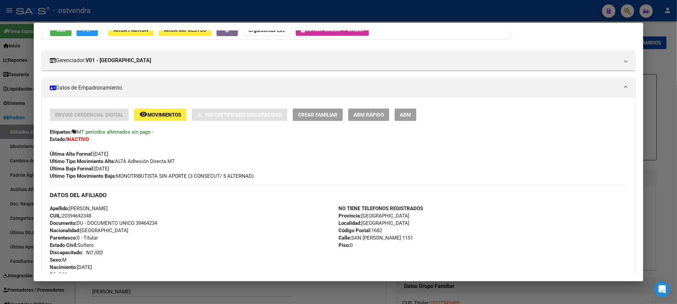
scroll to position [0, 0]
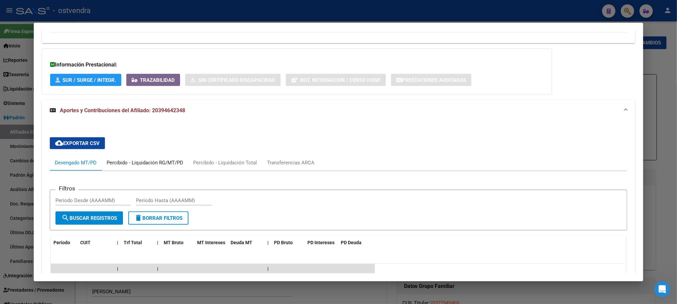
click at [155, 162] on div "Percibido - Liquidación RG/MT/PD" at bounding box center [145, 162] width 77 height 7
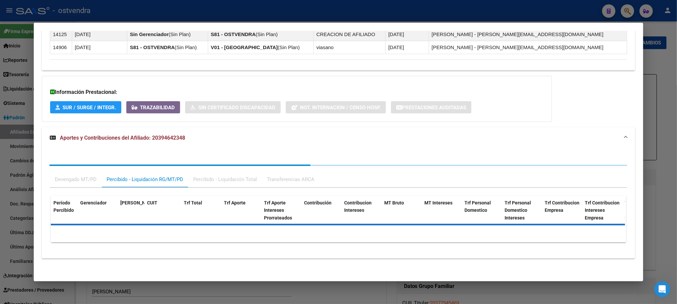
scroll to position [464, 0]
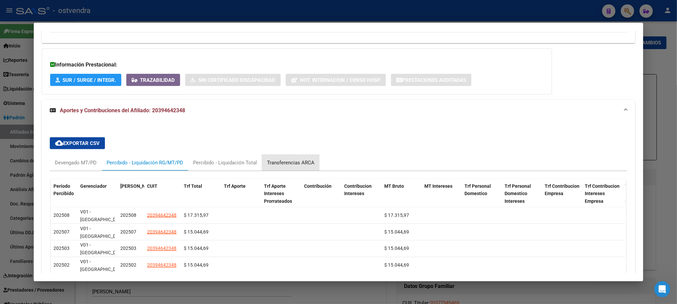
click at [297, 162] on div "Transferencias ARCA" at bounding box center [290, 162] width 47 height 7
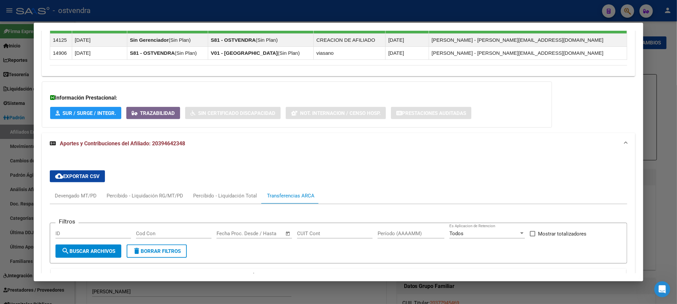
scroll to position [414, 0]
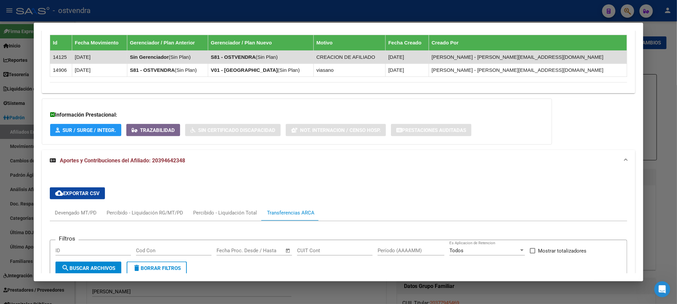
click at [153, 11] on div at bounding box center [338, 152] width 677 height 304
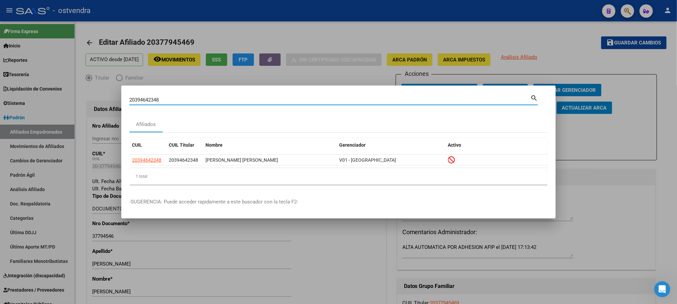
drag, startPoint x: 178, startPoint y: 97, endPoint x: 86, endPoint y: 90, distance: 93.2
click at [86, 90] on div "20394642348 Buscar (apellido, dni, cuil, nro traspaso, cuit, obra social) searc…" at bounding box center [338, 152] width 677 height 304
paste input "405489490"
type input "20405489490"
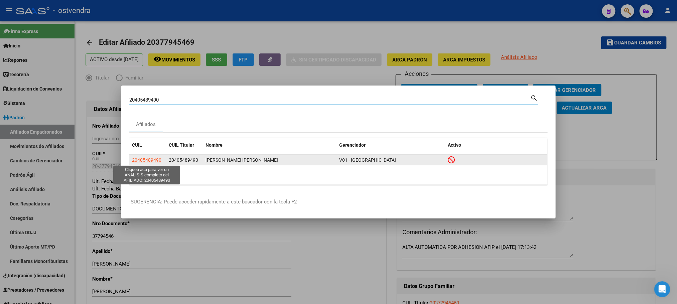
click at [150, 161] on span "20405489490" at bounding box center [146, 159] width 29 height 5
type textarea "20405489490"
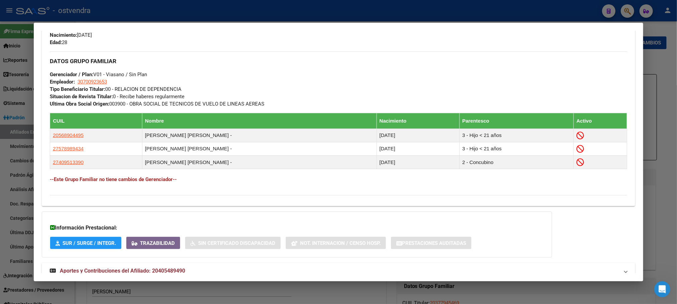
scroll to position [337, 0]
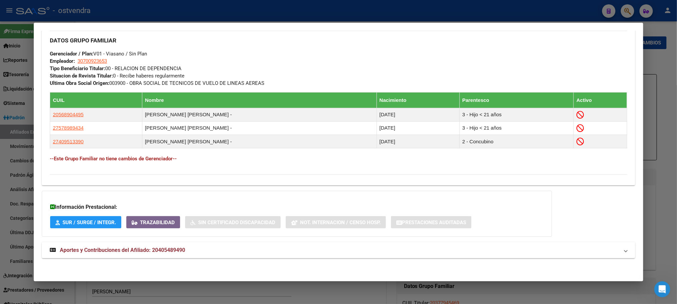
click at [272, 257] on mat-expansion-panel-header "Aportes y Contribuciones del Afiliado: 20405489490" at bounding box center [338, 250] width 593 height 16
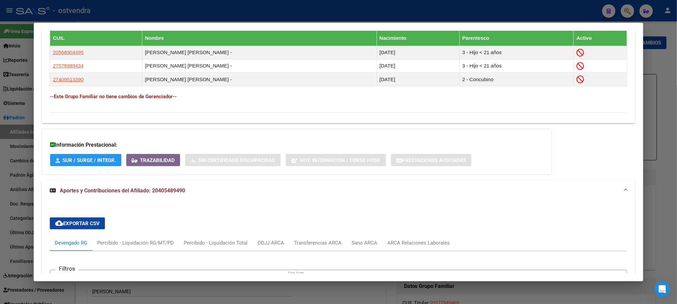
scroll to position [527, 0]
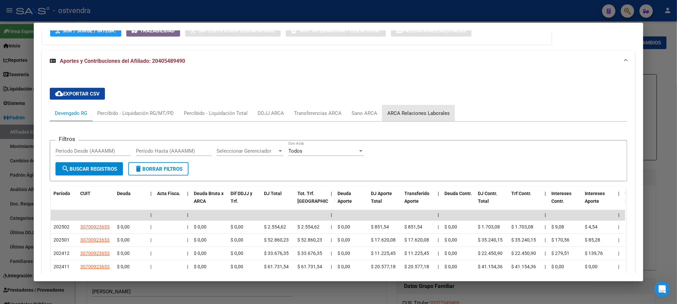
click at [415, 116] on div "ARCA Relaciones Laborales" at bounding box center [418, 113] width 62 height 7
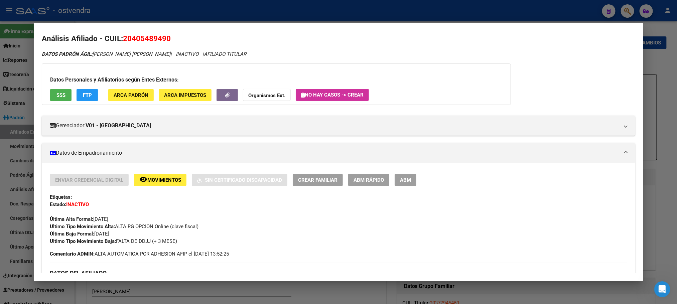
scroll to position [0, 0]
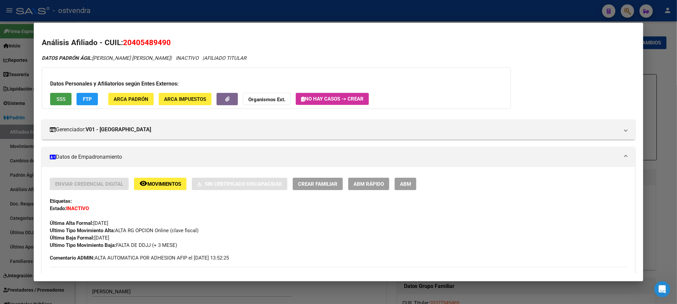
click at [61, 100] on span "SSS" at bounding box center [60, 99] width 9 height 6
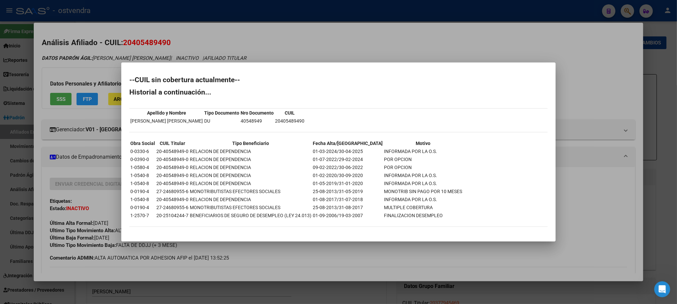
click at [98, 63] on div at bounding box center [338, 152] width 677 height 304
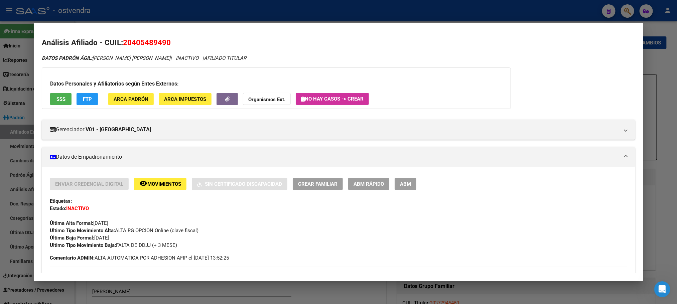
click at [406, 185] on span "ABM" at bounding box center [405, 184] width 11 height 6
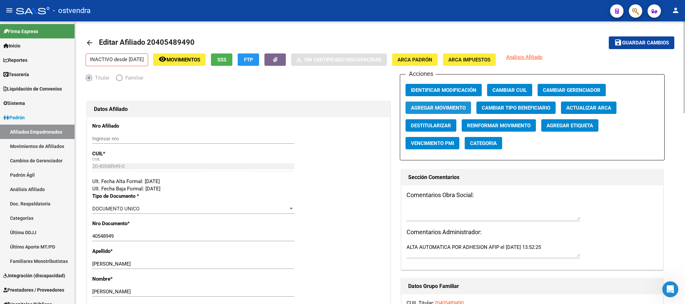
click at [457, 109] on span "Agregar Movimiento" at bounding box center [438, 108] width 55 height 6
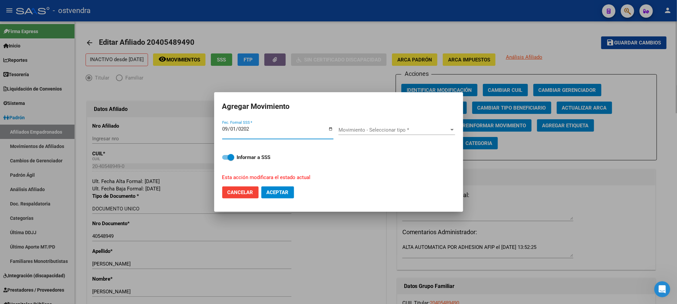
type input "[DATE]"
click at [421, 126] on div "Movimiento - Seleccionar tipo * Movimiento - Seleccionar tipo *" at bounding box center [396, 130] width 117 height 10
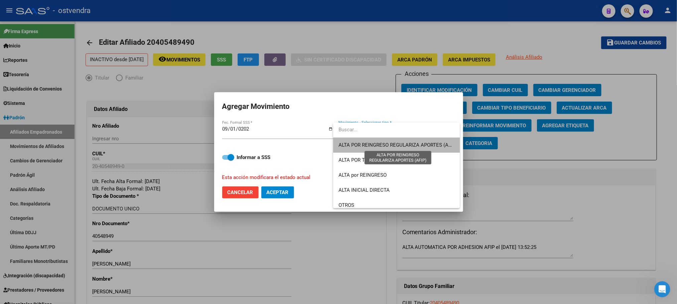
click at [413, 144] on span "ALTA POR REINGRESO REGULARIZA APORTES (AFIP)" at bounding box center [397, 145] width 119 height 6
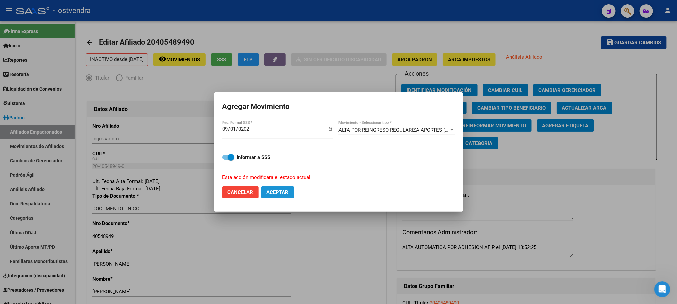
click at [285, 193] on span "Aceptar" at bounding box center [278, 192] width 22 height 6
checkbox input "false"
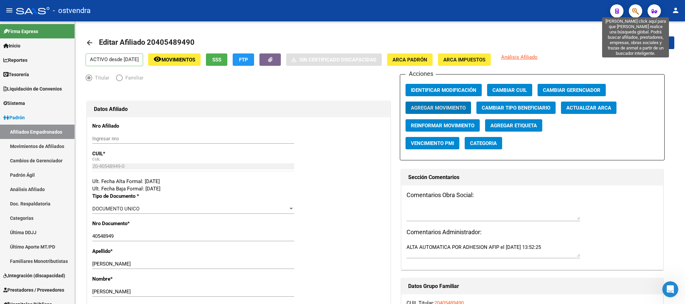
click at [636, 12] on icon "button" at bounding box center [635, 11] width 7 height 8
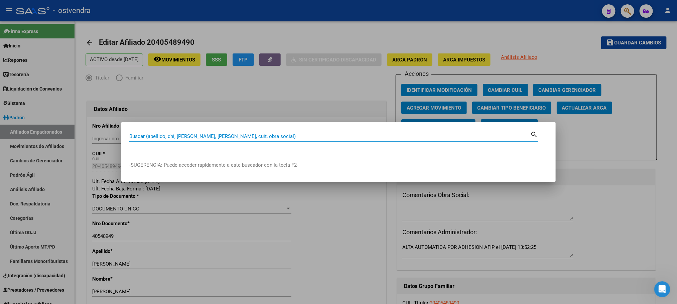
paste input "20423205459"
type input "20423205459"
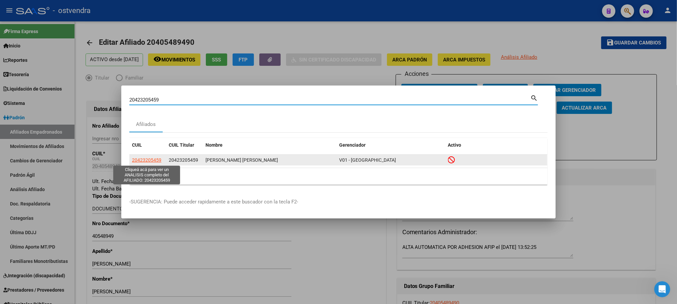
click at [145, 158] on span "20423205459" at bounding box center [146, 159] width 29 height 5
type textarea "20423205459"
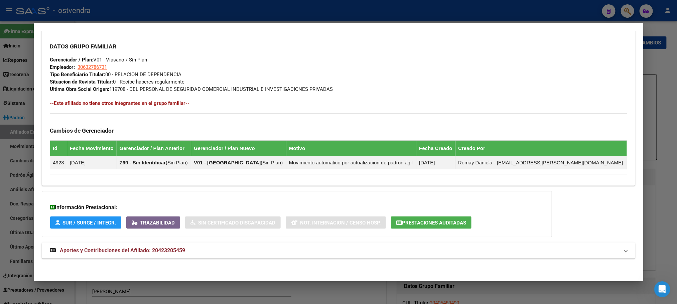
scroll to position [330, 0]
click at [238, 250] on mat-panel-title "Aportes y Contribuciones del Afiliado: 20423205459" at bounding box center [334, 251] width 569 height 8
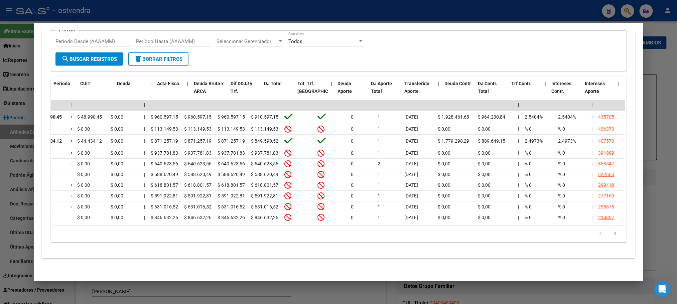
scroll to position [0, 0]
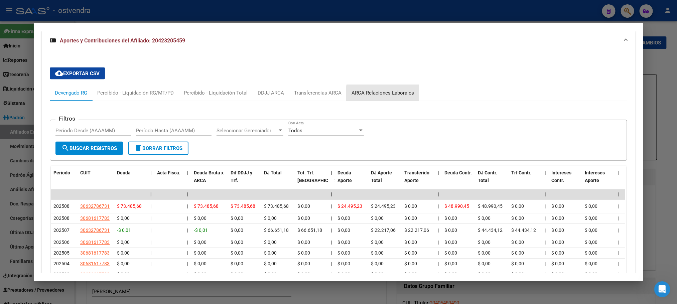
click at [386, 98] on div "ARCA Relaciones Laborales" at bounding box center [383, 93] width 73 height 16
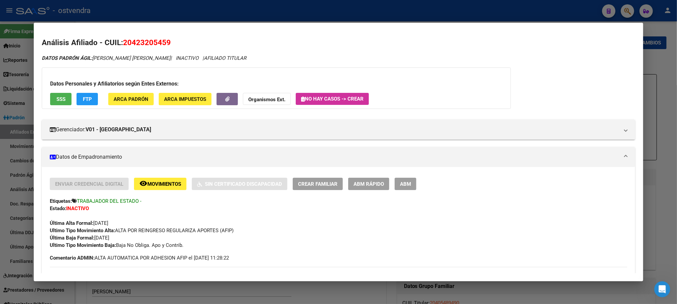
click at [48, 92] on div "Datos Personales y Afiliatorios según Entes Externos: SSS FTP ARCA Padrón ARCA …" at bounding box center [276, 87] width 469 height 41
click at [58, 98] on span "SSS" at bounding box center [60, 99] width 9 height 6
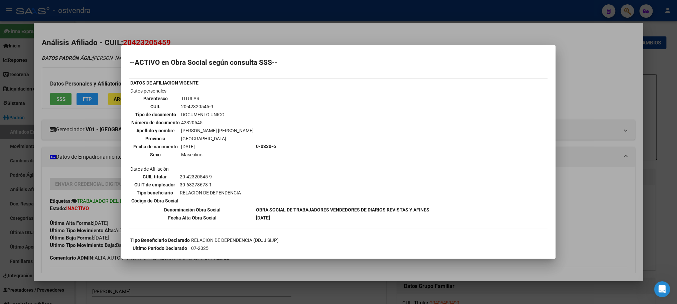
click at [175, 36] on div at bounding box center [338, 152] width 677 height 304
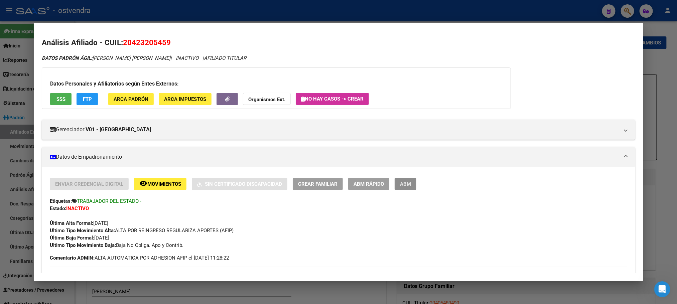
click at [401, 187] on span "ABM" at bounding box center [405, 184] width 11 height 6
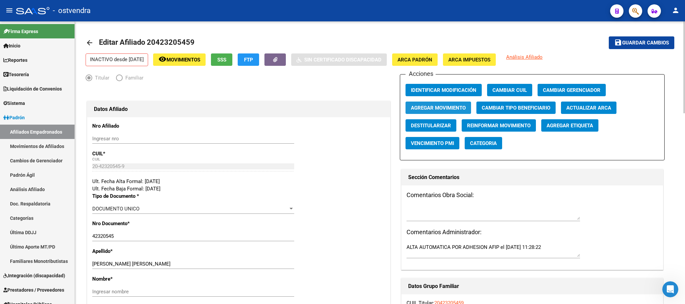
click at [441, 109] on span "Agregar Movimiento" at bounding box center [438, 108] width 55 height 6
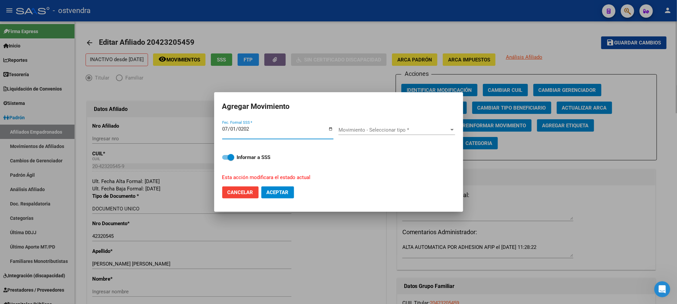
type input "2025-07-01"
click at [436, 131] on span "Movimiento - Seleccionar tipo *" at bounding box center [393, 130] width 111 height 6
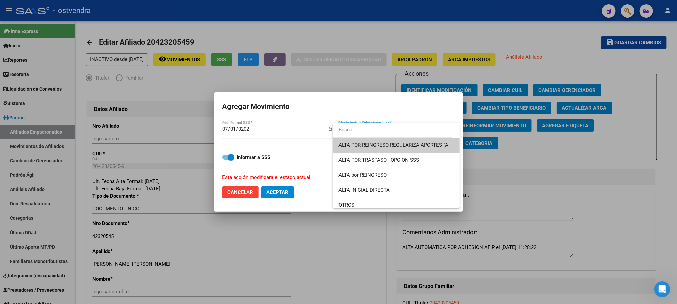
click at [426, 140] on span "ALTA POR REINGRESO REGULARIZA APORTES (AFIP)" at bounding box center [396, 145] width 116 height 15
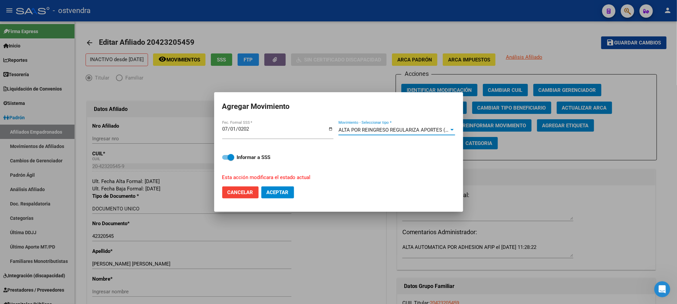
click at [225, 156] on span at bounding box center [228, 157] width 12 height 5
click at [225, 160] on input "Informar a SSS" at bounding box center [225, 160] width 0 height 0
checkbox input "false"
click at [278, 193] on span "Aceptar" at bounding box center [278, 192] width 22 height 6
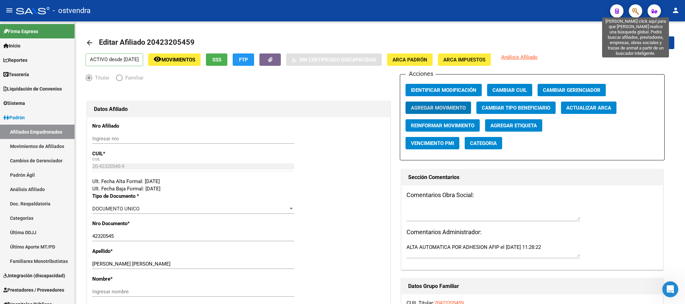
click at [636, 14] on icon "button" at bounding box center [635, 11] width 7 height 8
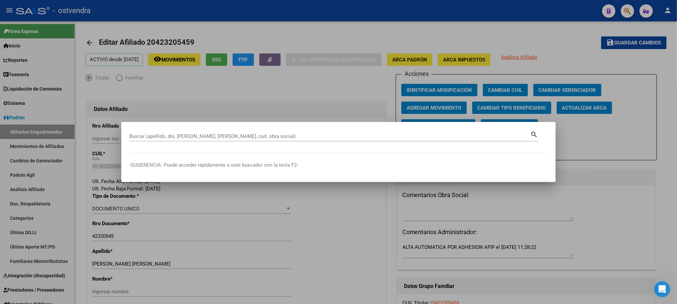
paste input "20433866682"
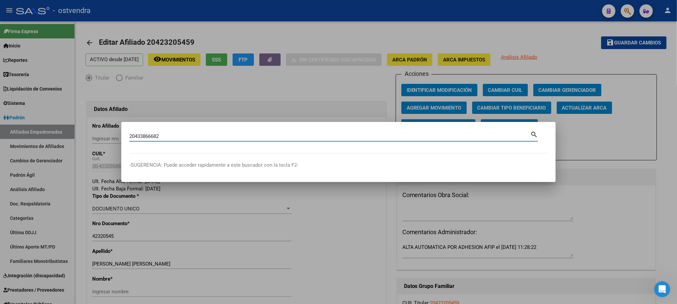
type input "20433866682"
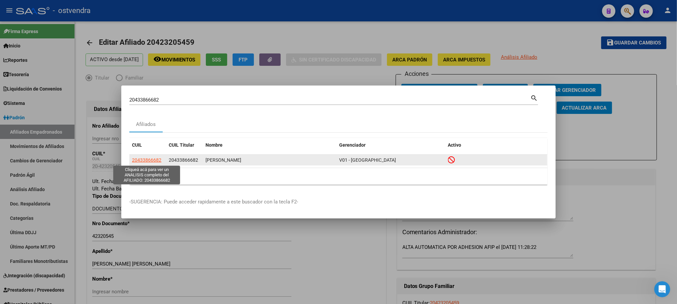
click at [157, 162] on span "20433866682" at bounding box center [146, 159] width 29 height 5
type textarea "20433866682"
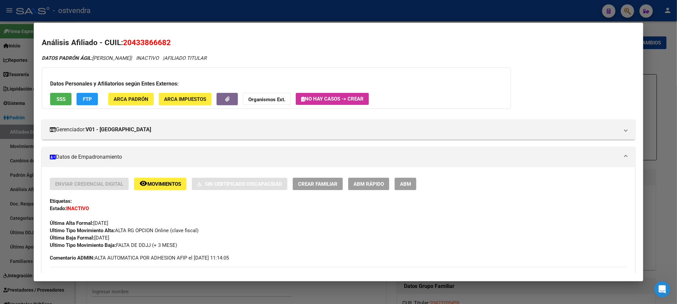
click at [58, 100] on span "SSS" at bounding box center [60, 99] width 9 height 6
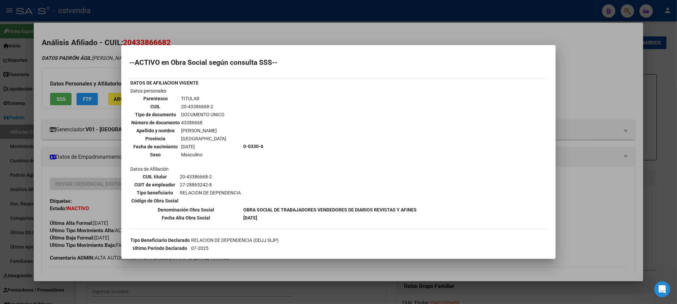
click at [96, 71] on div at bounding box center [338, 152] width 677 height 304
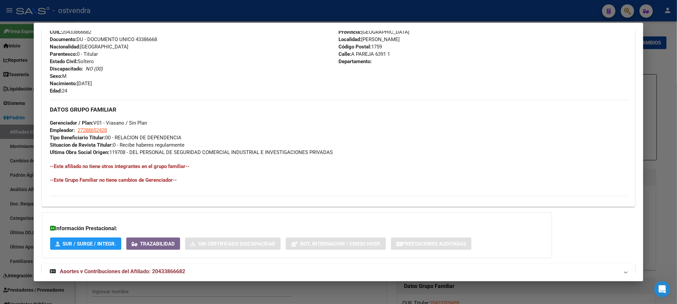
scroll to position [288, 0]
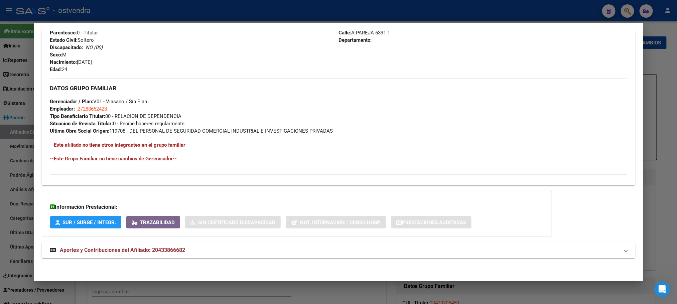
click at [181, 252] on span "Aportes y Contribuciones del Afiliado: 20433866682" at bounding box center [122, 250] width 125 height 6
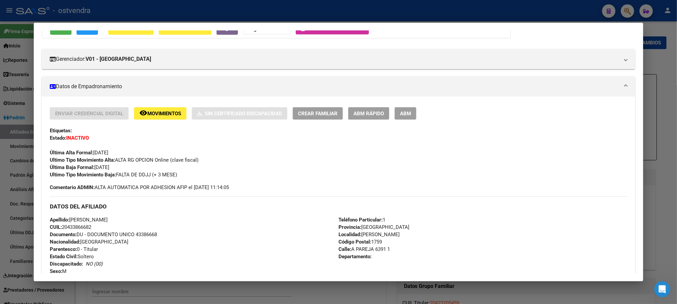
scroll to position [54, 0]
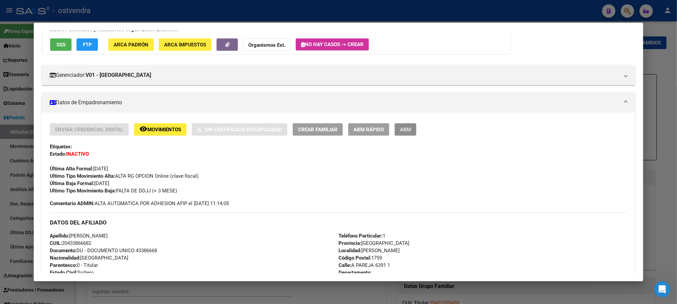
click at [406, 127] on span "ABM" at bounding box center [405, 130] width 11 height 6
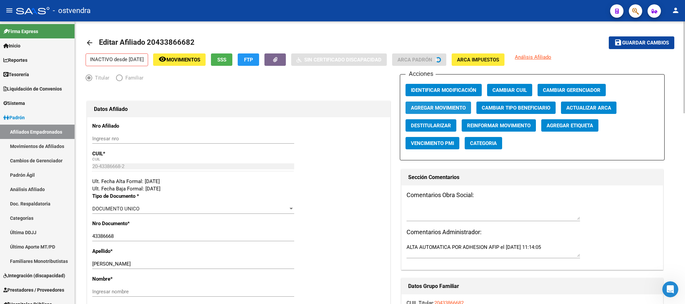
click at [439, 111] on span "Agregar Movimiento" at bounding box center [438, 108] width 55 height 6
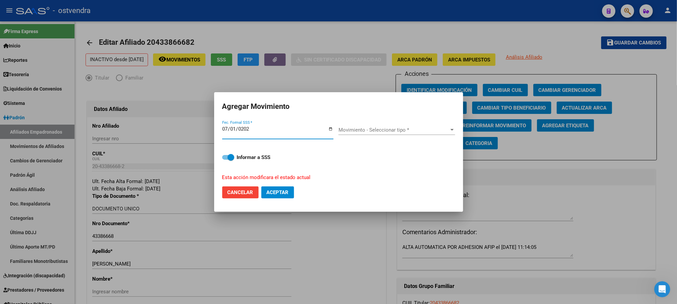
type input "2025-07-01"
click at [407, 130] on span "Movimiento - Seleccionar tipo *" at bounding box center [393, 130] width 111 height 6
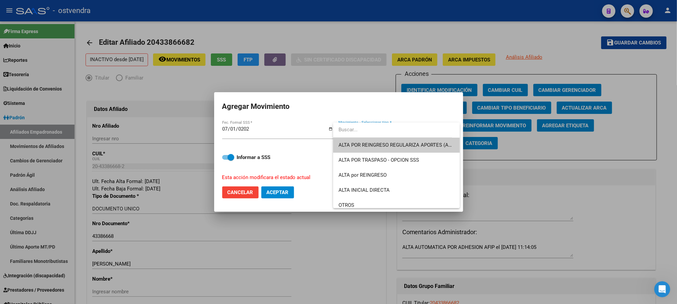
click at [392, 139] on span "ALTA POR REINGRESO REGULARIZA APORTES (AFIP)" at bounding box center [396, 145] width 116 height 15
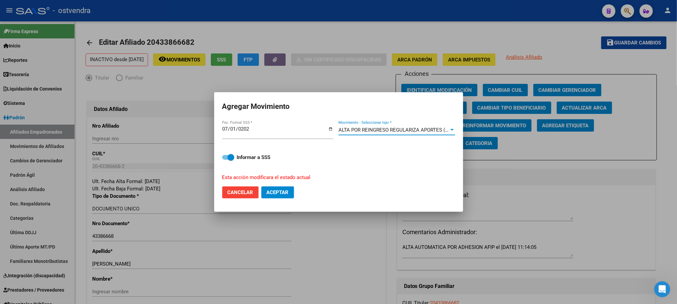
click at [234, 155] on span at bounding box center [231, 157] width 7 height 7
click at [226, 160] on input "Informar a SSS" at bounding box center [225, 160] width 0 height 0
checkbox input "false"
click at [283, 199] on mat-dialog-actions "Cancelar Aceptar" at bounding box center [338, 192] width 233 height 23
click at [283, 194] on span "Aceptar" at bounding box center [278, 192] width 22 height 6
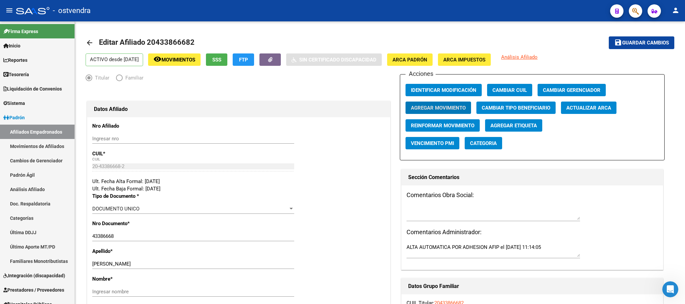
click at [632, 11] on icon "button" at bounding box center [635, 11] width 7 height 8
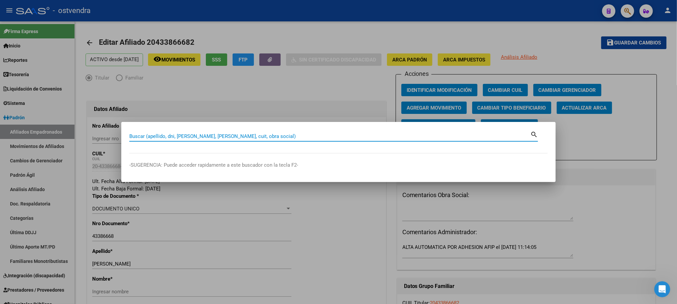
paste input "20460969329"
type input "20460969329"
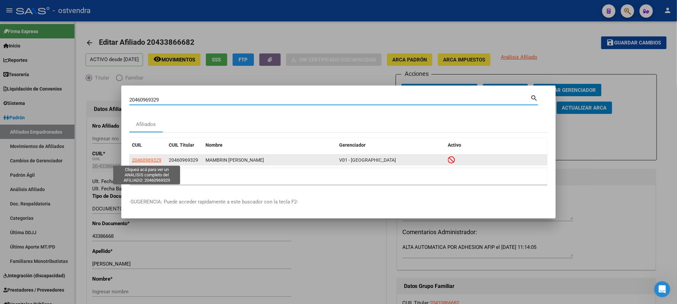
click at [143, 159] on span "20460969329" at bounding box center [146, 159] width 29 height 5
type textarea "20460969329"
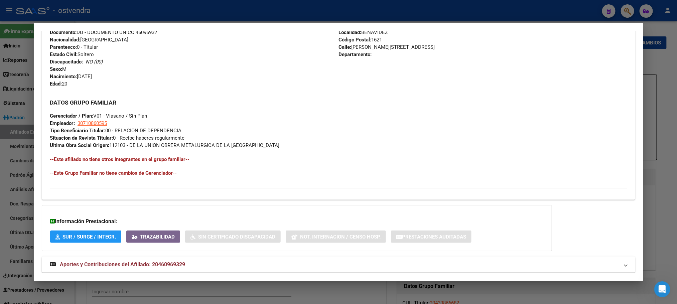
scroll to position [288, 0]
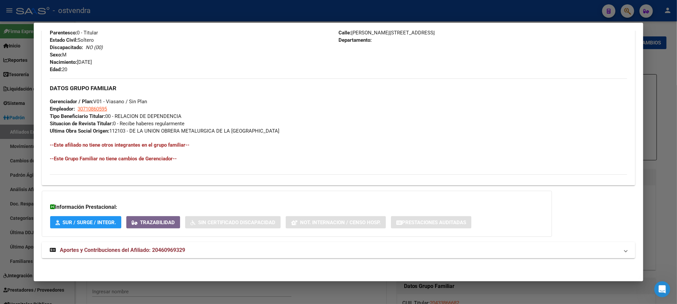
click at [248, 258] on mat-expansion-panel-header "Aportes y Contribuciones del Afiliado: 20460969329" at bounding box center [338, 250] width 593 height 16
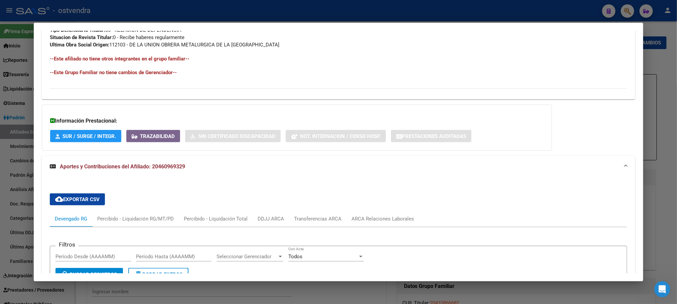
scroll to position [506, 0]
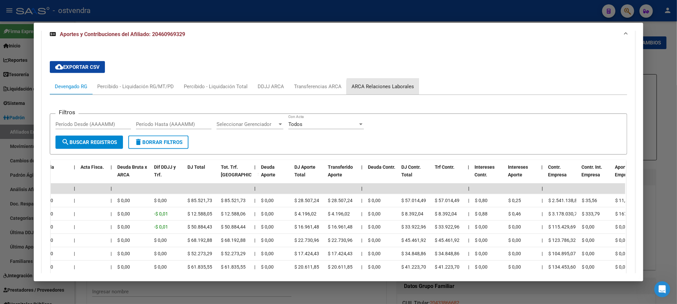
click at [379, 89] on div "ARCA Relaciones Laborales" at bounding box center [383, 86] width 62 height 7
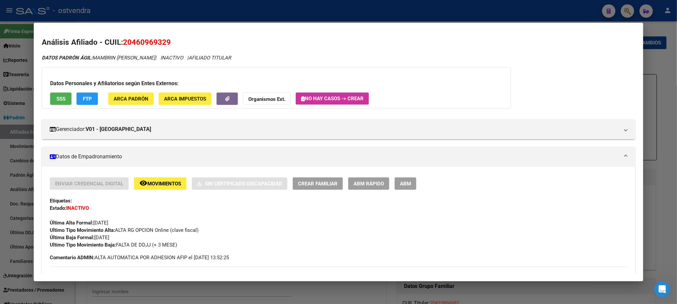
scroll to position [0, 0]
click at [37, 103] on mat-dialog-content "Análisis Afiliado - CUIL: 20460969329 DATOS PADRÓN ÁGIL: MAMBRIN HECTOR GABRIEL…" at bounding box center [338, 152] width 609 height 243
click at [61, 102] on button "SSS" at bounding box center [60, 99] width 21 height 12
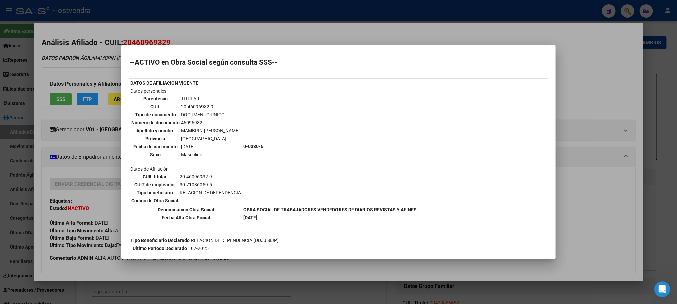
click at [117, 58] on div at bounding box center [338, 152] width 677 height 304
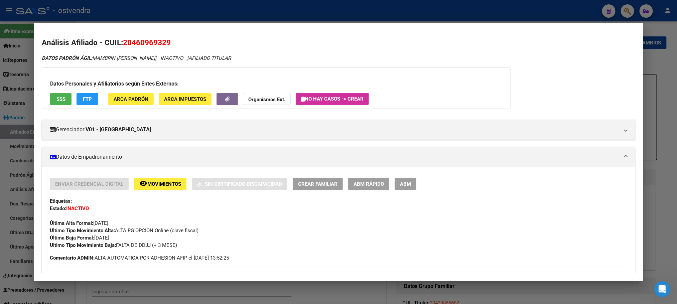
click at [396, 180] on button "ABM" at bounding box center [406, 184] width 22 height 12
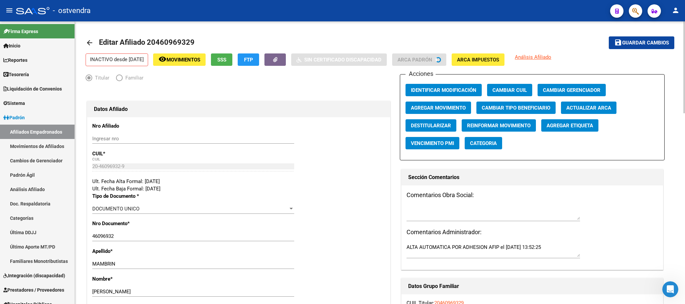
click at [411, 108] on span "Agregar Movimiento" at bounding box center [438, 108] width 55 height 6
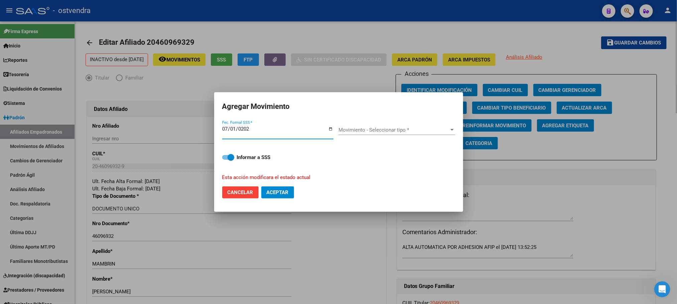
type input "2025-07-01"
drag, startPoint x: 377, startPoint y: 126, endPoint x: 381, endPoint y: 139, distance: 13.5
click at [378, 126] on div "Movimiento - Seleccionar tipo * Movimiento - Seleccionar tipo *" at bounding box center [396, 133] width 117 height 26
click at [378, 132] on span "Movimiento - Seleccionar tipo *" at bounding box center [393, 130] width 111 height 6
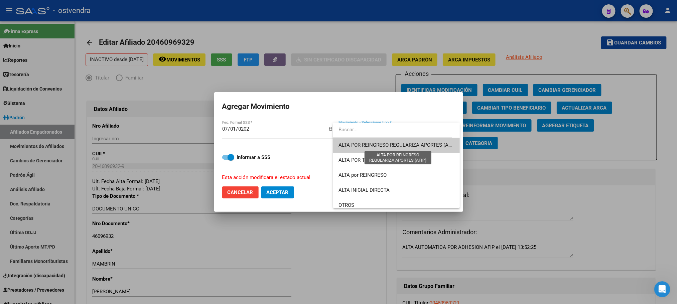
click at [374, 147] on span "ALTA POR REINGRESO REGULARIZA APORTES (AFIP)" at bounding box center [397, 145] width 119 height 6
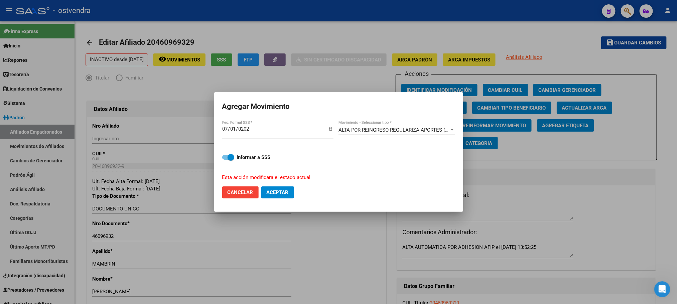
drag, startPoint x: 281, startPoint y: 188, endPoint x: 223, endPoint y: 156, distance: 66.7
click at [240, 160] on form "Agregar Movimiento 2025-07-01 Fec. Formal SSS * ALTA POR REINGRESO REGULARIZA A…" at bounding box center [338, 152] width 233 height 104
click at [232, 156] on span at bounding box center [231, 157] width 7 height 7
click at [226, 160] on input "Informar a SSS" at bounding box center [225, 160] width 0 height 0
checkbox input "false"
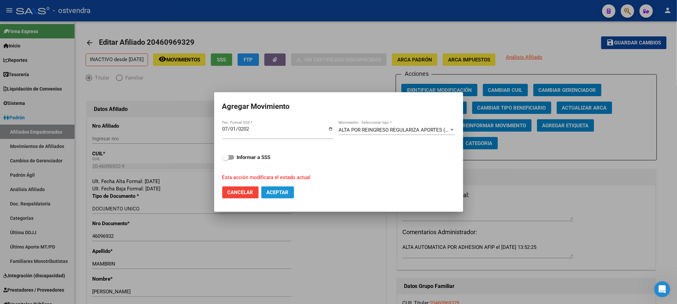
click at [287, 189] on span "Aceptar" at bounding box center [278, 192] width 22 height 6
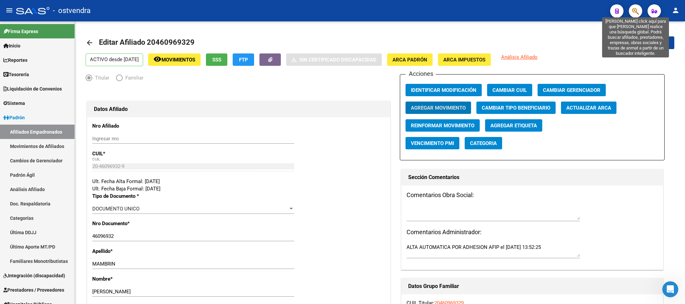
click at [637, 11] on icon "button" at bounding box center [635, 11] width 7 height 8
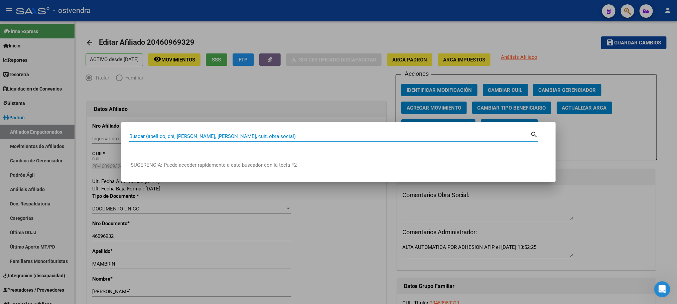
paste input "20460969329"
type input "20460969329"
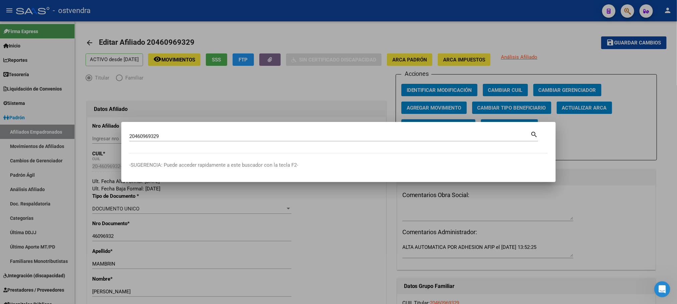
click at [210, 35] on div at bounding box center [338, 152] width 677 height 304
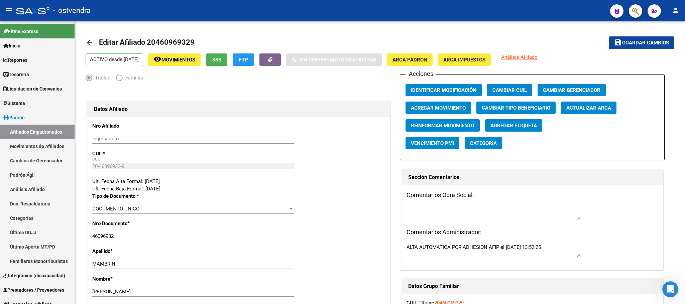
click at [629, 12] on button "button" at bounding box center [635, 10] width 13 height 13
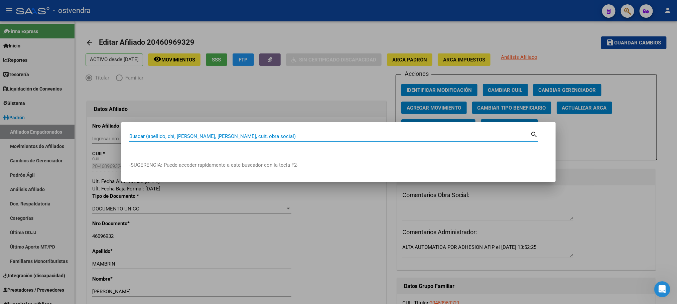
paste input "20926376900"
type input "20926376900"
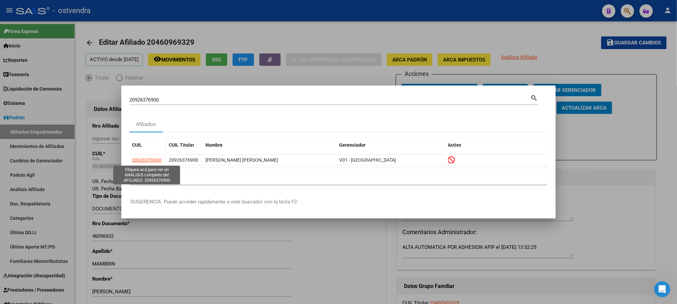
click at [148, 160] on span "20926376900" at bounding box center [146, 159] width 29 height 5
type textarea "20926376900"
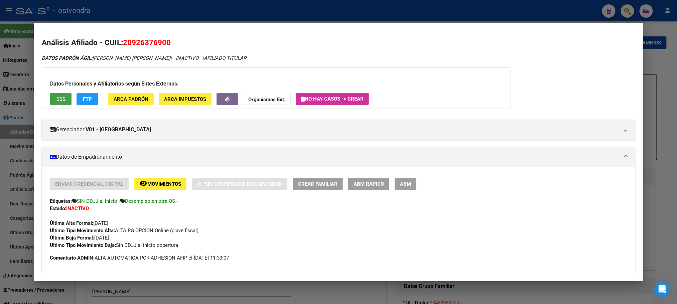
click at [58, 98] on span "SSS" at bounding box center [60, 99] width 9 height 6
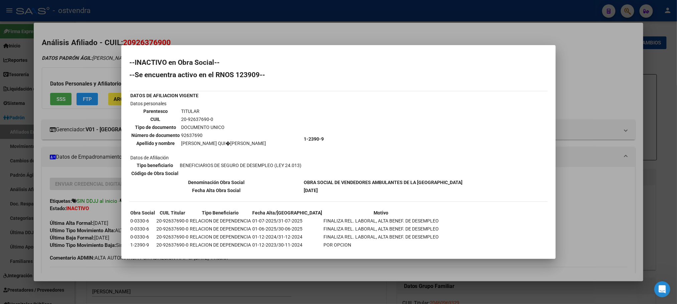
click at [86, 66] on div at bounding box center [338, 152] width 677 height 304
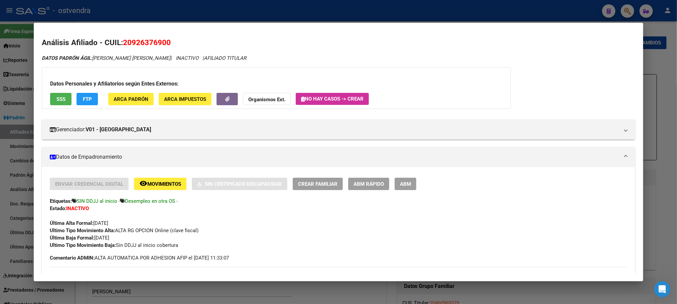
click at [88, 99] on span "FTP" at bounding box center [87, 99] width 9 height 6
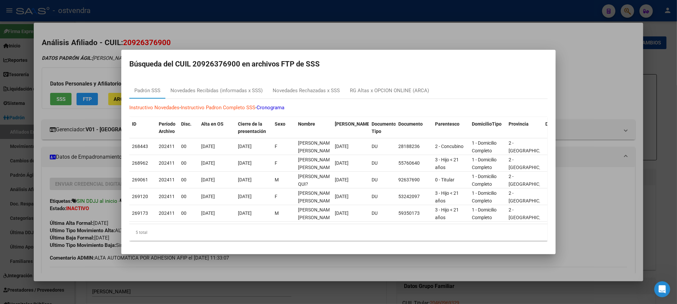
click at [101, 69] on div at bounding box center [338, 152] width 677 height 304
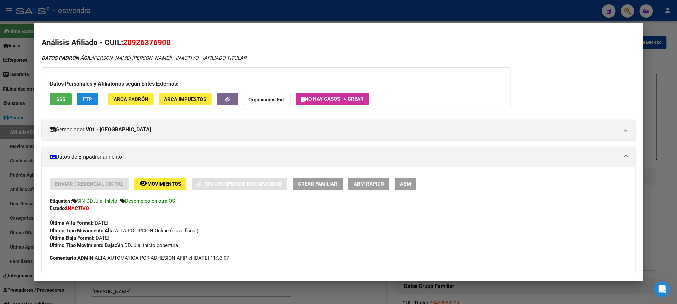
click at [77, 100] on button "FTP" at bounding box center [87, 99] width 21 height 12
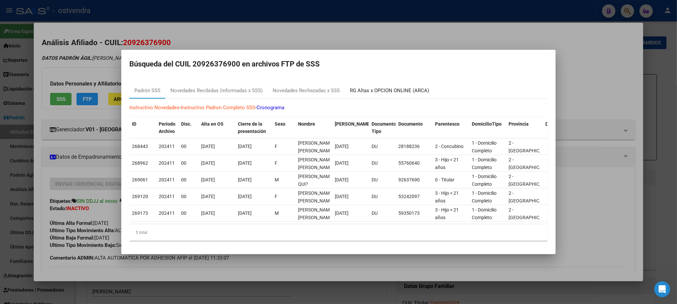
click at [401, 83] on div "RG Altas x OPCION ONLINE (ARCA)" at bounding box center [389, 91] width 89 height 16
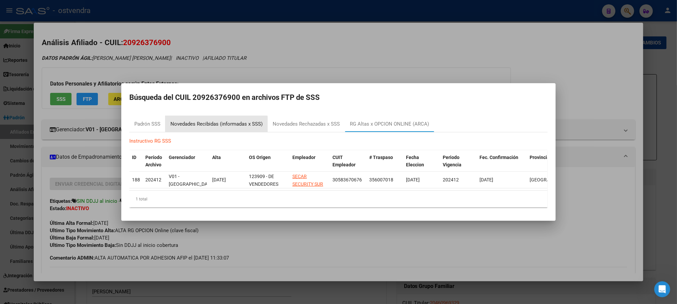
click at [213, 121] on div "Novedades Recibidas (informadas x SSS)" at bounding box center [216, 124] width 92 height 8
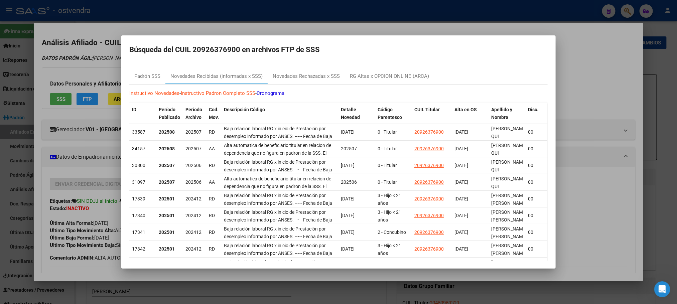
drag, startPoint x: 222, startPoint y: 133, endPoint x: 135, endPoint y: 103, distance: 91.3
click at [525, 129] on div "33587 202508 202507 RD Baja relación laboral RG x inicio de Prestación por dese…" at bounding box center [587, 132] width 916 height 17
click at [82, 76] on div at bounding box center [338, 152] width 677 height 304
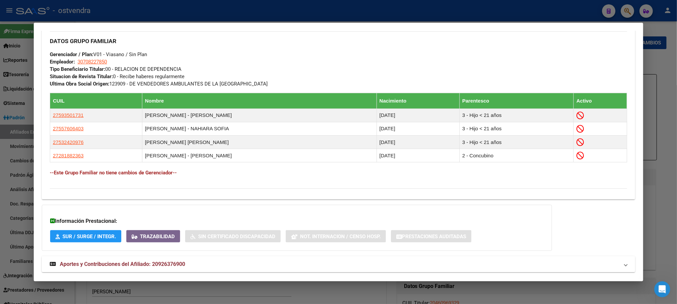
scroll to position [350, 0]
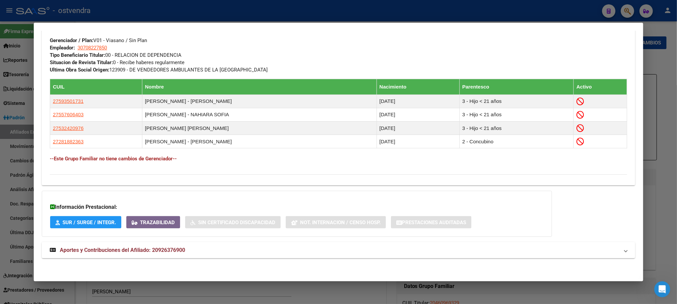
click at [196, 253] on mat-panel-title "Aportes y Contribuciones del Afiliado: 20926376900" at bounding box center [334, 250] width 569 height 8
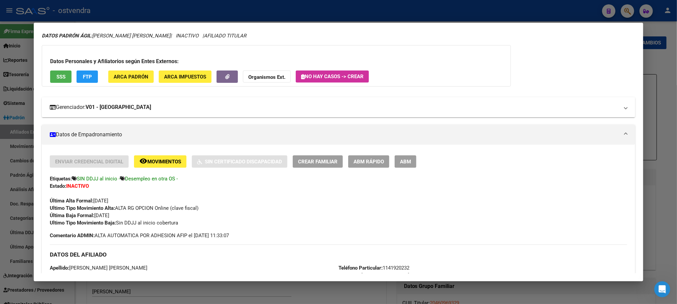
scroll to position [0, 0]
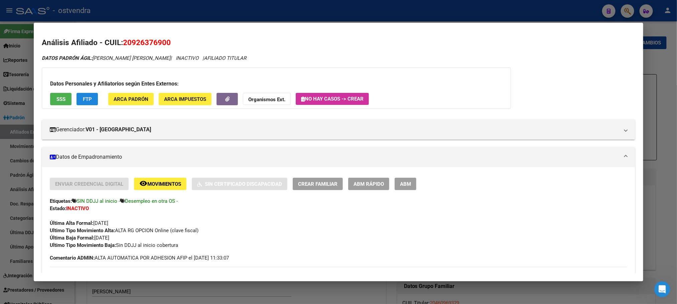
click at [85, 93] on button "FTP" at bounding box center [87, 99] width 21 height 12
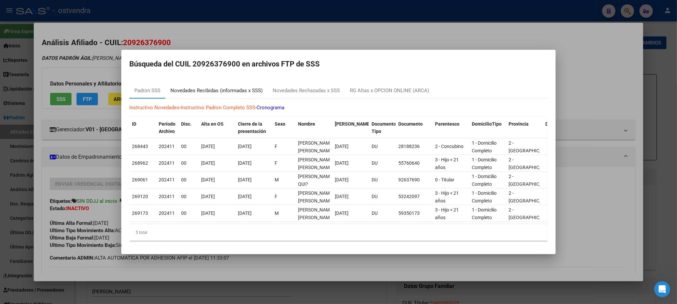
click at [218, 83] on div "Novedades Recibidas (informadas x SSS)" at bounding box center [216, 91] width 102 height 16
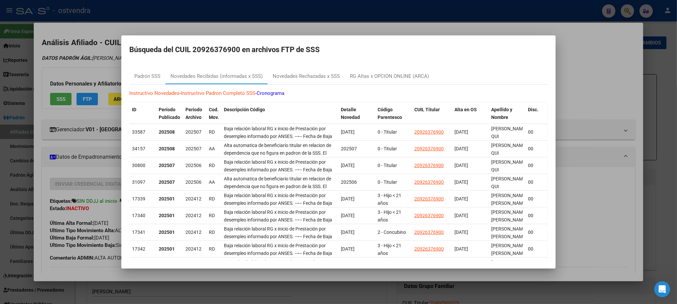
click at [88, 61] on div at bounding box center [338, 152] width 677 height 304
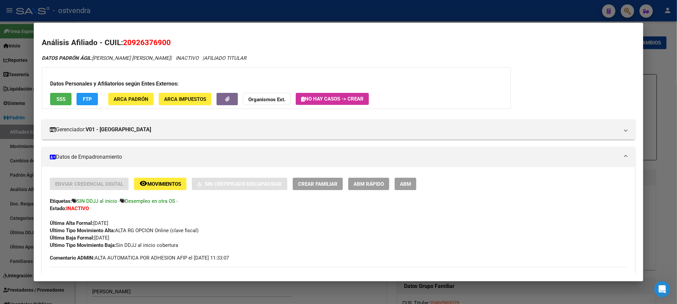
click at [190, 12] on div at bounding box center [338, 152] width 677 height 304
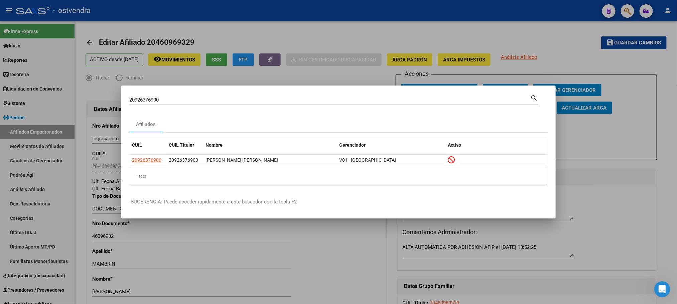
drag, startPoint x: 141, startPoint y: 93, endPoint x: 157, endPoint y: 94, distance: 15.4
click at [130, 94] on div "20926376900 Buscar (apellido, dni, cuil, nro traspaso, cuit, obra social) search" at bounding box center [333, 99] width 409 height 11
drag, startPoint x: 173, startPoint y: 97, endPoint x: 111, endPoint y: 98, distance: 62.8
click at [72, 97] on div "20926376900 Buscar (apellido, dni, cuil, nro traspaso, cuit, obra social) searc…" at bounding box center [338, 152] width 677 height 304
paste input "52941772"
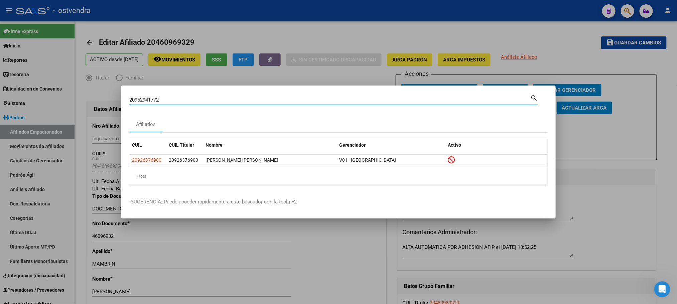
type input "20952941772"
click at [162, 162] on div "20952941772" at bounding box center [147, 160] width 31 height 8
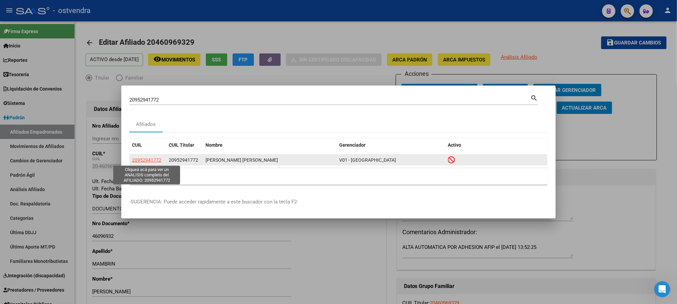
click at [148, 160] on span "20952941772" at bounding box center [146, 159] width 29 height 5
type textarea "20952941772"
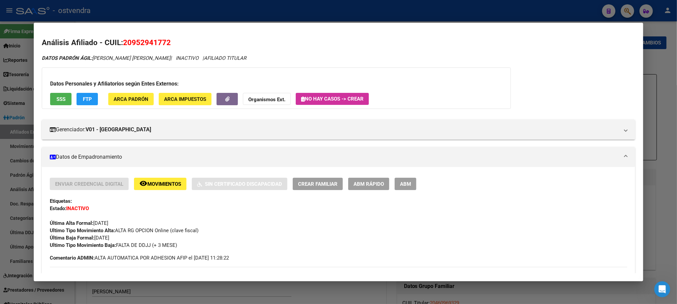
click at [62, 102] on button "SSS" at bounding box center [60, 99] width 21 height 12
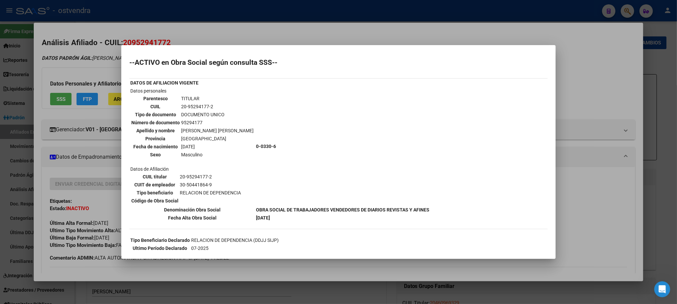
click at [225, 36] on div at bounding box center [338, 152] width 677 height 304
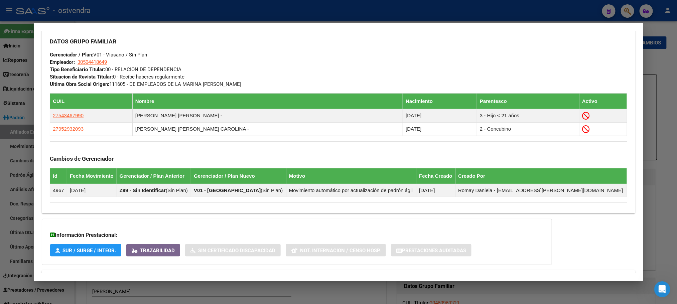
scroll to position [364, 0]
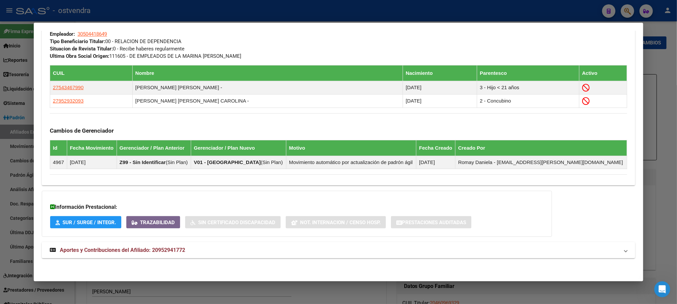
click at [242, 249] on mat-panel-title "Aportes y Contribuciones del Afiliado: 20952941772" at bounding box center [334, 250] width 569 height 8
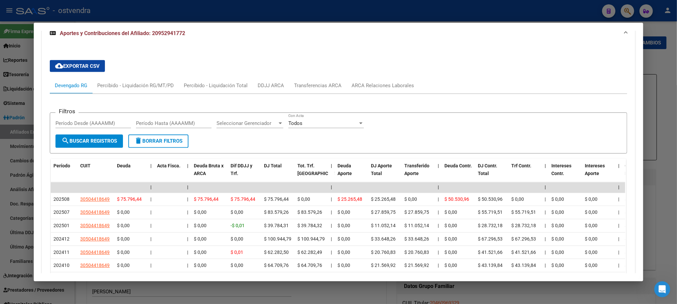
scroll to position [582, 0]
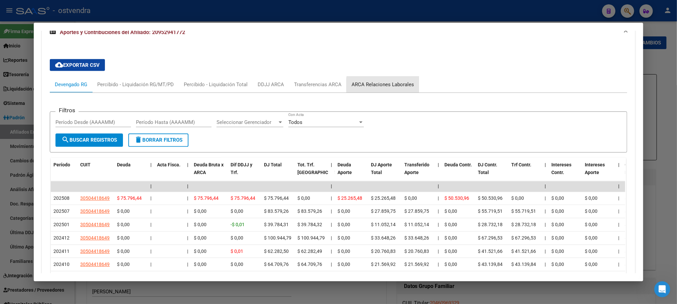
click at [379, 88] on div "ARCA Relaciones Laborales" at bounding box center [383, 84] width 62 height 7
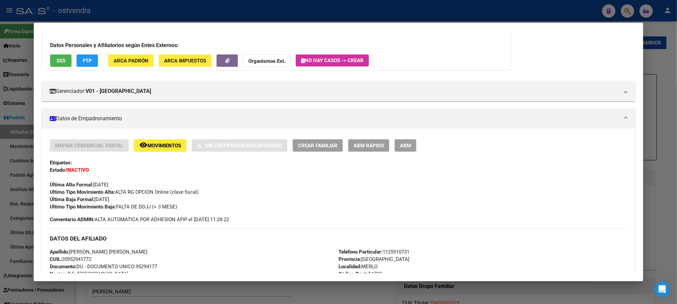
scroll to position [0, 0]
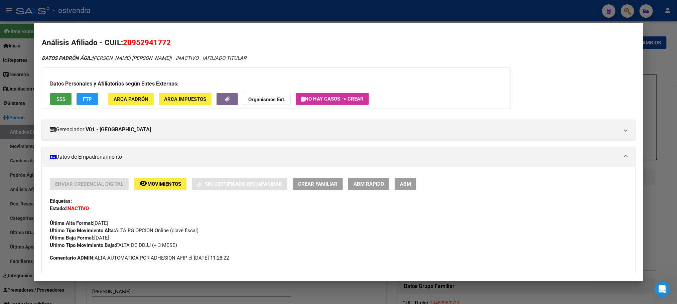
click at [56, 98] on span "SSS" at bounding box center [60, 99] width 9 height 6
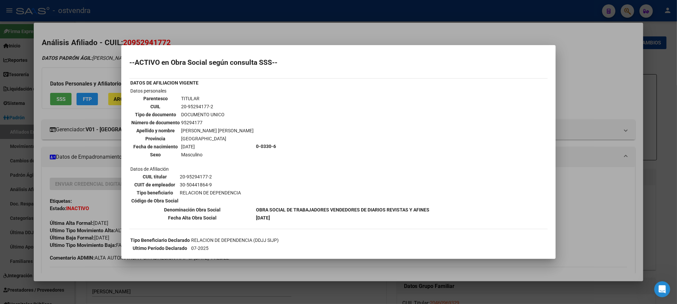
click at [176, 47] on mat-dialog-container "--ACTIVO en Obra Social según consulta SSS-- DATOS DE AFILIACION VIGENTE Datos …" at bounding box center [338, 152] width 434 height 214
click at [603, 98] on div at bounding box center [338, 152] width 677 height 304
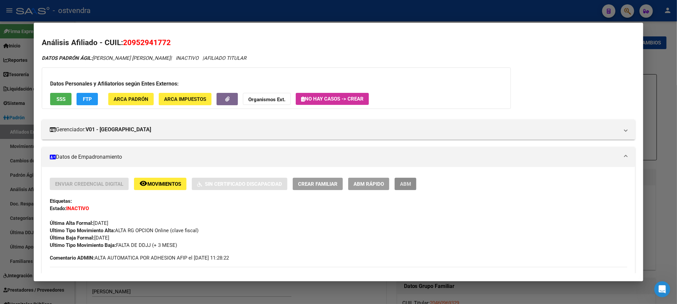
click at [396, 187] on button "ABM" at bounding box center [406, 184] width 22 height 12
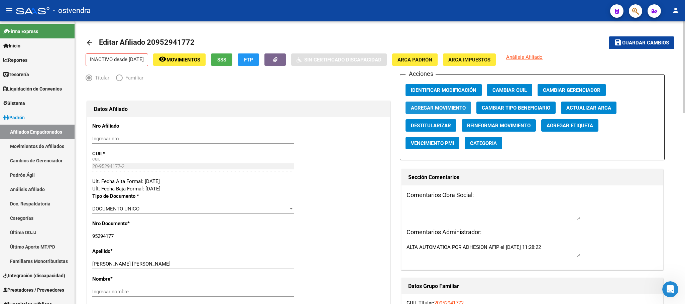
click at [437, 107] on span "Agregar Movimiento" at bounding box center [438, 108] width 55 height 6
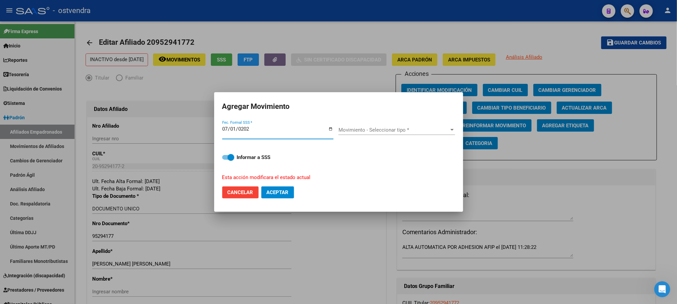
type input "2025-07-01"
click at [412, 132] on span "Movimiento - Seleccionar tipo *" at bounding box center [393, 130] width 111 height 6
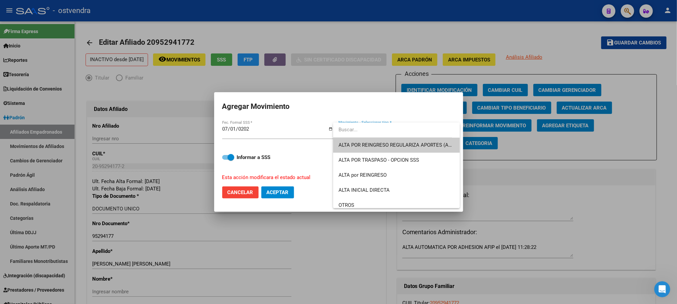
click at [408, 149] on span "ALTA POR REINGRESO REGULARIZA APORTES (AFIP)" at bounding box center [396, 145] width 116 height 15
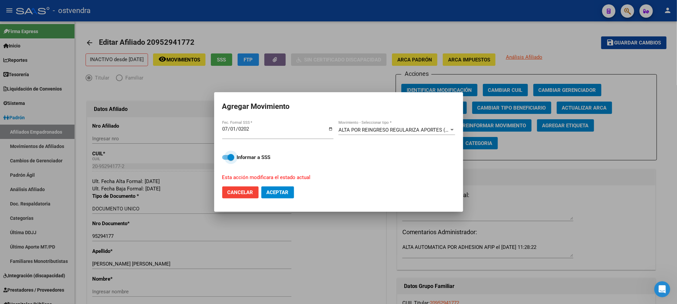
click at [233, 156] on span at bounding box center [231, 157] width 7 height 7
click at [226, 160] on input "Informar a SSS" at bounding box center [225, 160] width 0 height 0
checkbox input "false"
click at [281, 205] on mat-dialog-container "Agregar Movimiento 2025-07-01 Fec. Formal SSS * ALTA POR REINGRESO REGULARIZA A…" at bounding box center [338, 152] width 249 height 120
click at [278, 193] on span "Aceptar" at bounding box center [278, 192] width 22 height 6
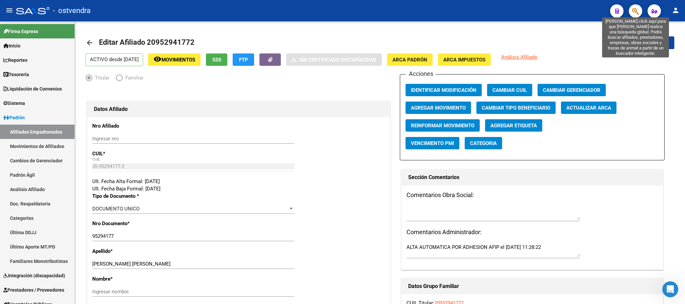
click at [637, 11] on icon "button" at bounding box center [635, 11] width 7 height 8
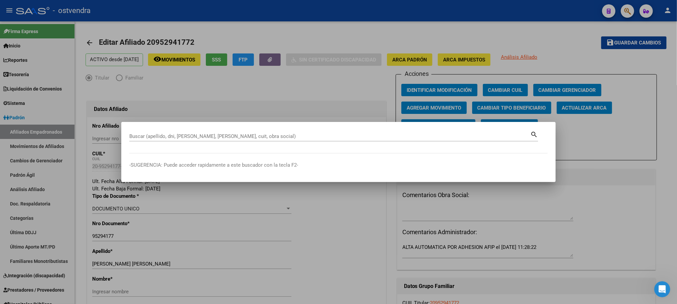
paste input "20953227852"
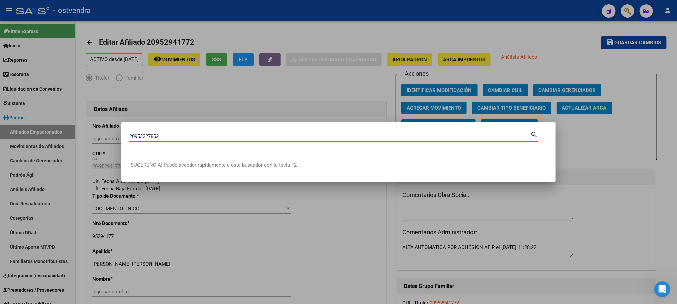
type input "20953227852"
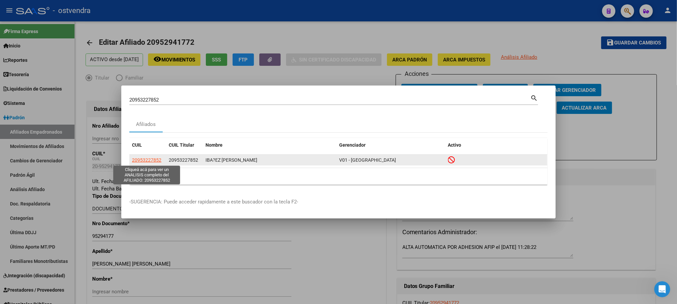
click at [146, 158] on span "20953227852" at bounding box center [146, 159] width 29 height 5
type textarea "20953227852"
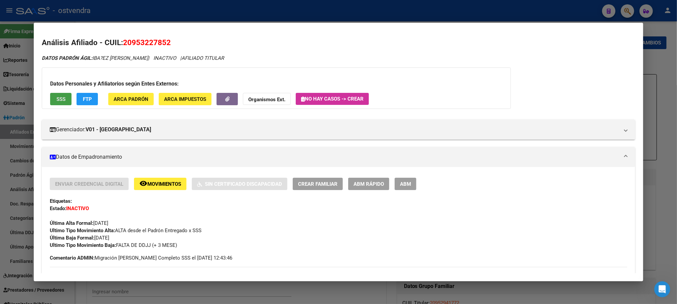
click at [66, 103] on button "SSS" at bounding box center [60, 99] width 21 height 12
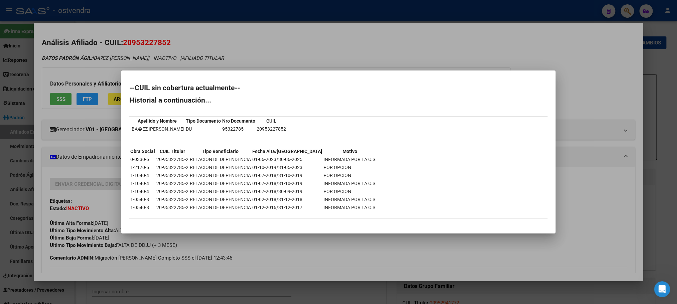
click at [388, 53] on div at bounding box center [338, 152] width 677 height 304
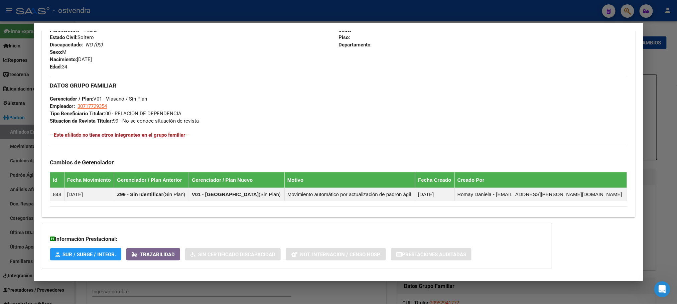
scroll to position [323, 0]
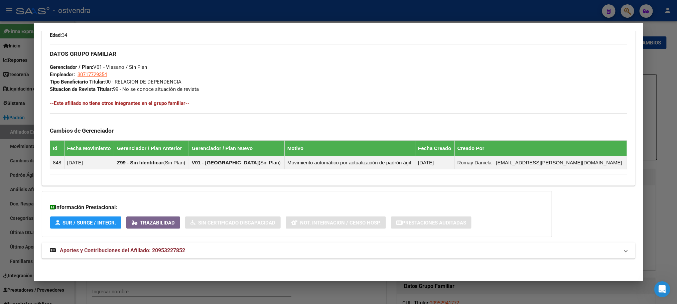
click at [226, 253] on mat-panel-title "Aportes y Contribuciones del Afiliado: 20953227852" at bounding box center [334, 251] width 569 height 8
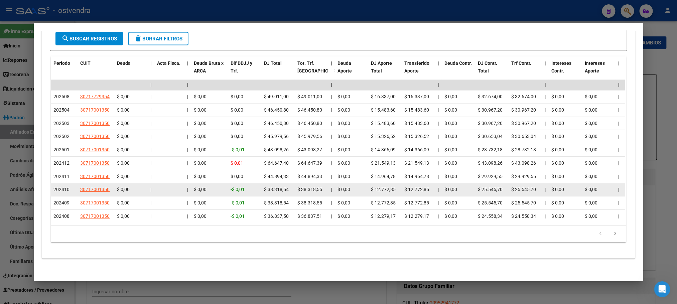
scroll to position [503, 0]
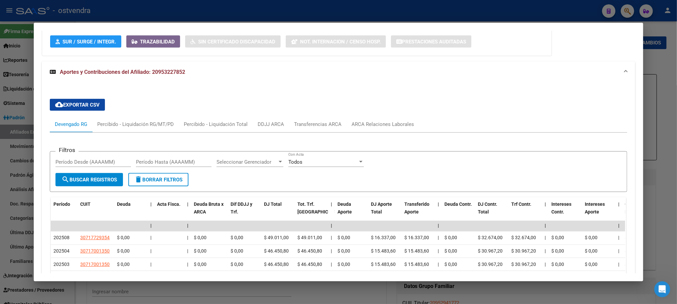
click at [395, 115] on div "cloud_download Exportar CSV Devengado RG Percibido - Liquidación RG/MT/PD Perci…" at bounding box center [338, 241] width 577 height 295
click at [396, 124] on div "ARCA Relaciones Laborales" at bounding box center [383, 124] width 62 height 7
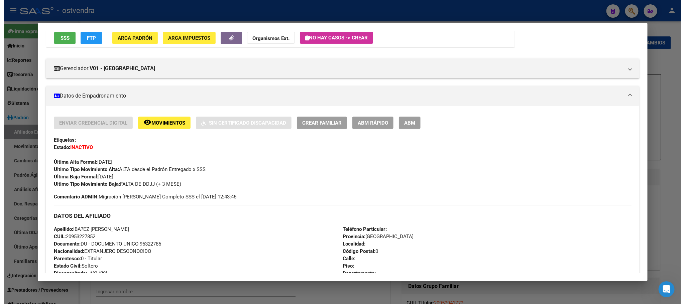
scroll to position [51, 0]
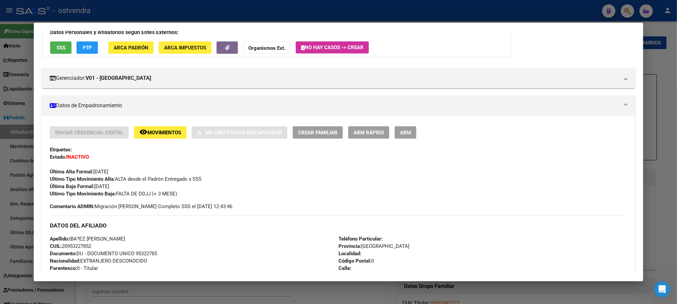
click at [60, 56] on div "Datos Personales y Afiliatorios según Entes Externos: SSS FTP ARCA Padrón ARCA …" at bounding box center [276, 36] width 469 height 41
click at [60, 51] on button "SSS" at bounding box center [60, 47] width 21 height 12
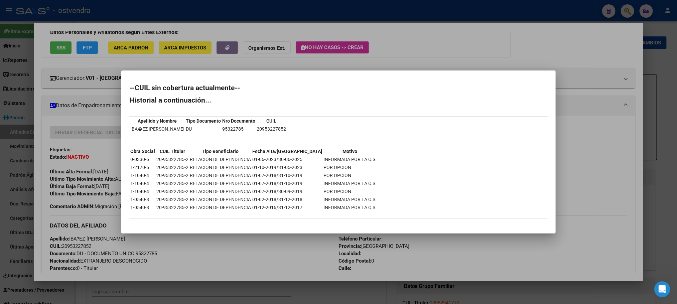
click at [492, 62] on div at bounding box center [338, 152] width 677 height 304
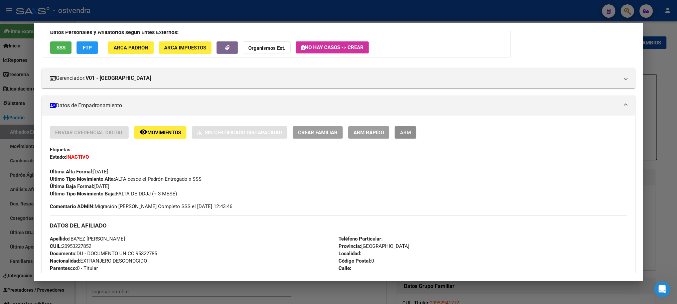
click at [409, 132] on button "ABM" at bounding box center [406, 132] width 22 height 12
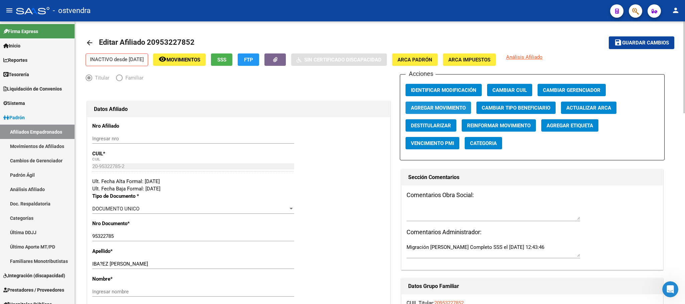
click at [454, 108] on span "Agregar Movimiento" at bounding box center [438, 108] width 55 height 6
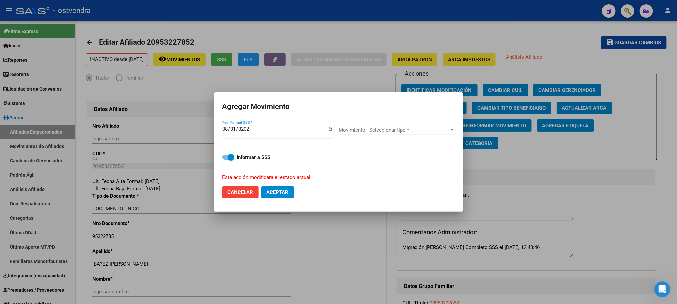
type input "[DATE]"
click at [374, 134] on div "Movimiento - Seleccionar tipo * Movimiento - Seleccionar tipo *" at bounding box center [396, 130] width 117 height 10
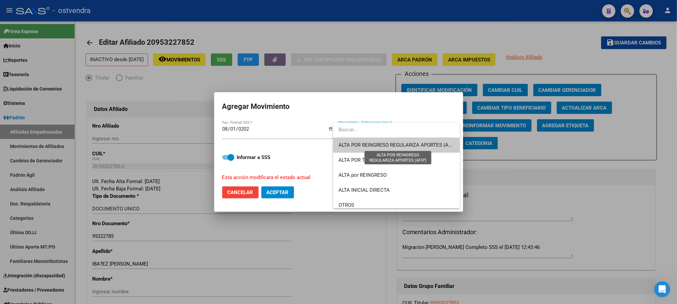
drag, startPoint x: 373, startPoint y: 141, endPoint x: 364, endPoint y: 159, distance: 20.2
click at [373, 141] on span "ALTA POR REINGRESO REGULARIZA APORTES (AFIP)" at bounding box center [396, 145] width 116 height 15
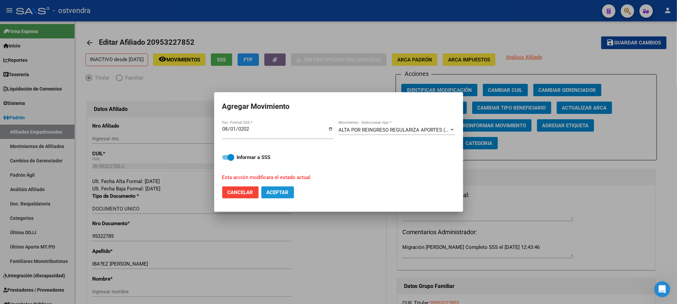
click at [285, 193] on span "Aceptar" at bounding box center [278, 192] width 22 height 6
checkbox input "false"
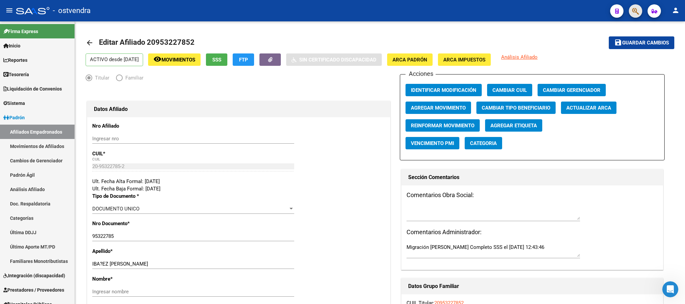
click at [633, 5] on span "button" at bounding box center [635, 11] width 7 height 14
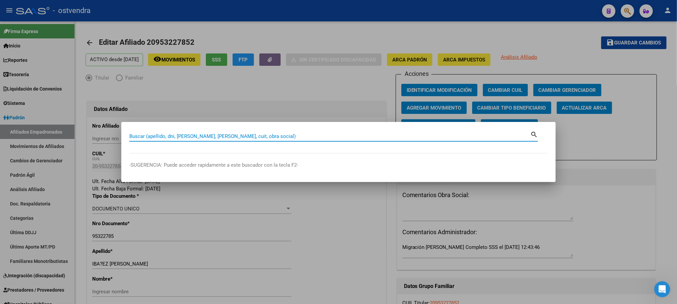
paste input "30486253"
type input "30486253"
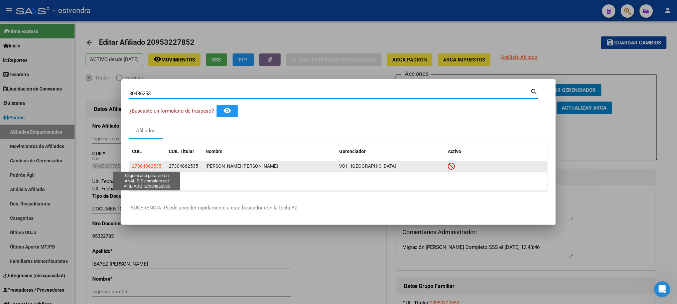
click at [143, 166] on span "27304862535" at bounding box center [146, 165] width 29 height 5
type textarea "27304862535"
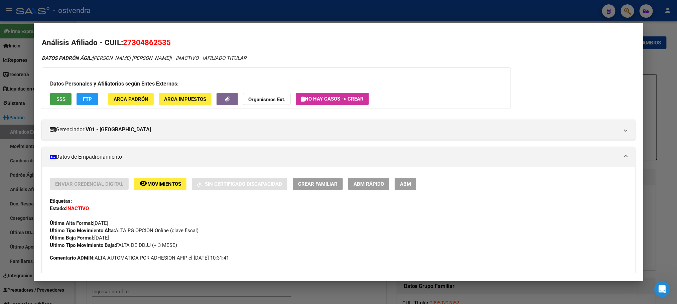
click at [56, 103] on button "SSS" at bounding box center [60, 99] width 21 height 12
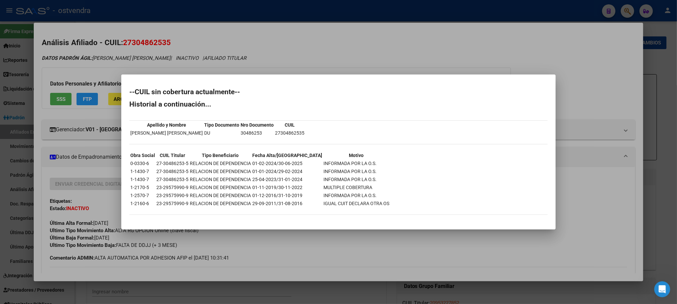
click at [120, 52] on div at bounding box center [338, 152] width 677 height 304
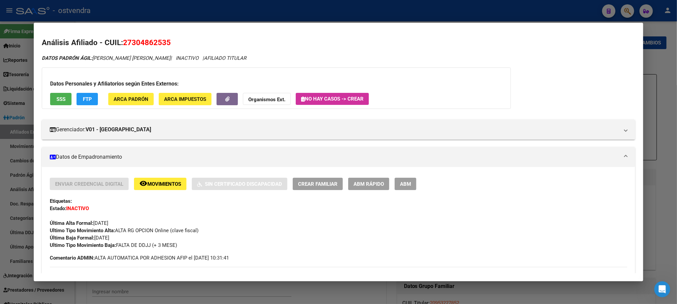
click at [401, 188] on button "ABM" at bounding box center [406, 184] width 22 height 12
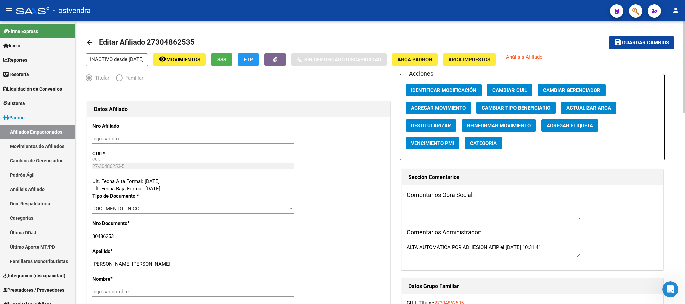
click at [435, 129] on span "Destitularizar" at bounding box center [431, 126] width 40 height 6
radio input "false"
radio input "true"
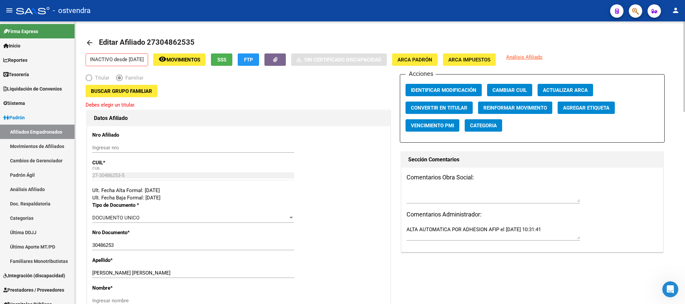
click at [136, 92] on span "Buscar Grupo Familiar" at bounding box center [121, 91] width 61 height 6
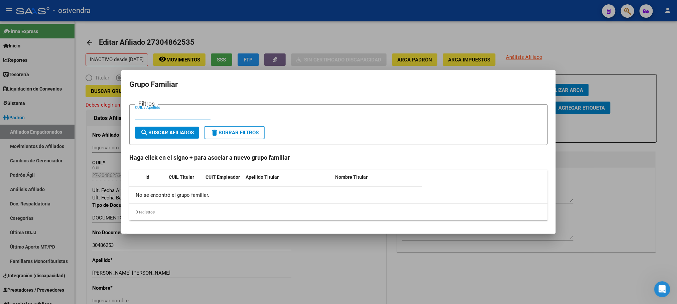
paste input "23295759909"
type input "23295759909"
click at [180, 130] on span "search Buscar Afiliados" at bounding box center [166, 133] width 53 height 6
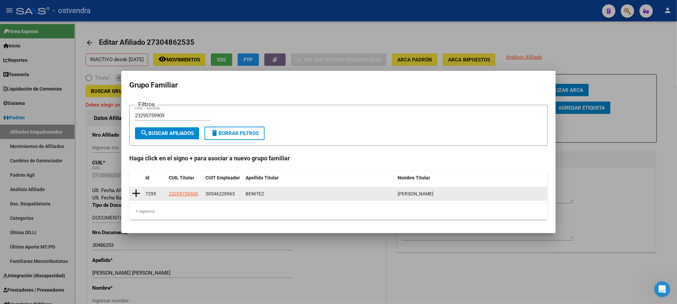
click at [136, 195] on icon at bounding box center [136, 193] width 8 height 9
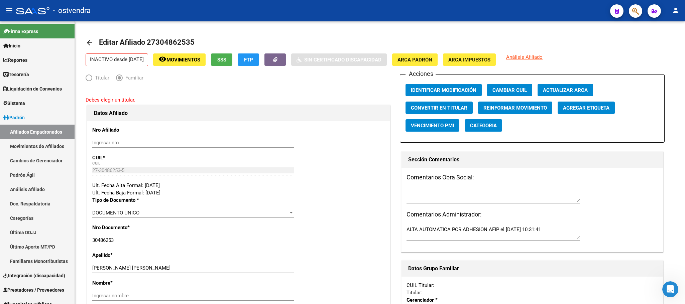
type input "30-54622896-3"
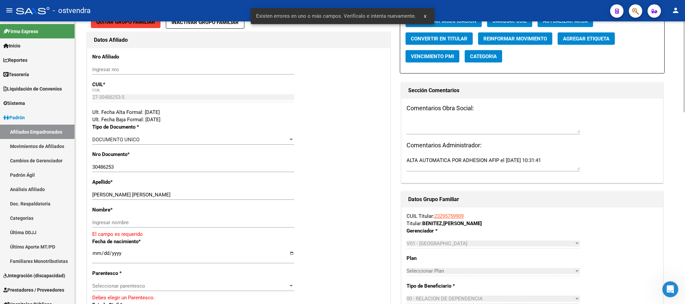
scroll to position [100, 0]
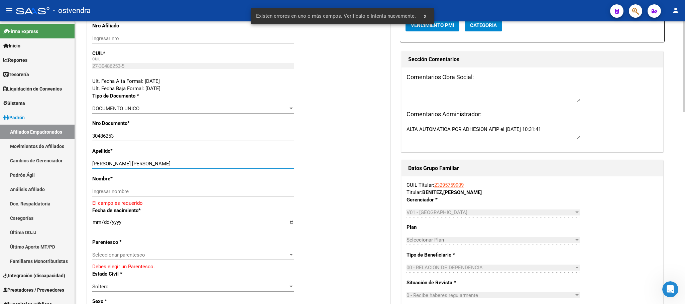
drag, startPoint x: 118, startPoint y: 163, endPoint x: 193, endPoint y: 162, distance: 75.9
click at [193, 162] on input "MONTOYA JUANA ISABEL" at bounding box center [193, 164] width 202 height 6
drag, startPoint x: 147, startPoint y: 195, endPoint x: 144, endPoint y: 193, distance: 3.6
click at [147, 194] on input "Ingresar nombre" at bounding box center [193, 191] width 202 height 6
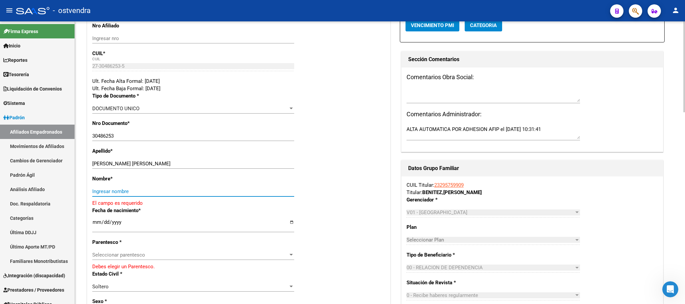
paste input "JUANA ISABEL"
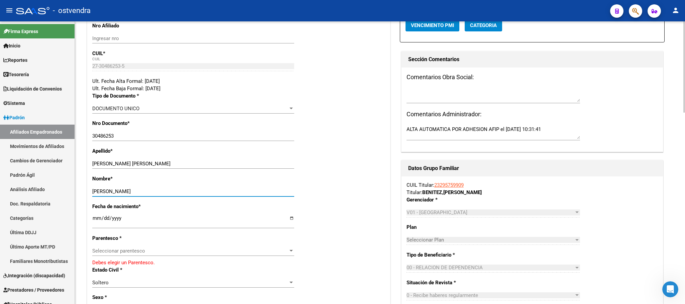
type input "JUANA ISABEL"
drag, startPoint x: 117, startPoint y: 164, endPoint x: 231, endPoint y: 165, distance: 114.0
click at [231, 165] on input "MONTOYA JUANA ISABEL" at bounding box center [193, 164] width 202 height 6
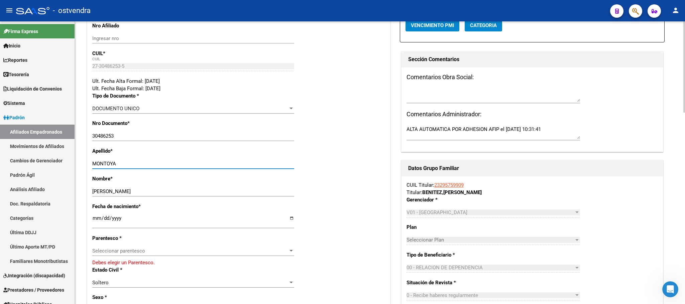
scroll to position [150, 0]
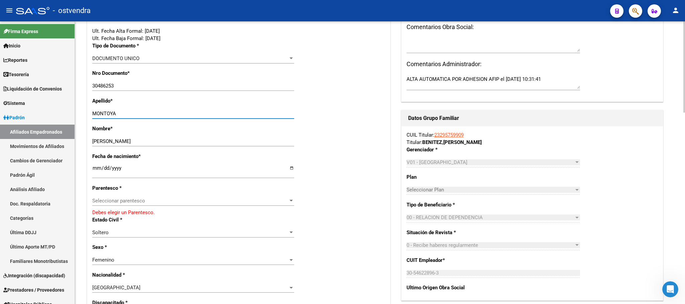
type input "MONTOYA"
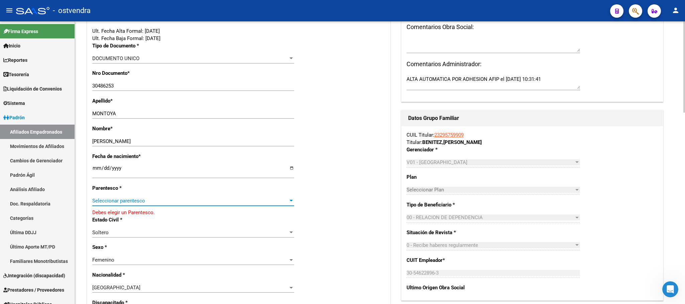
click at [125, 201] on span "Seleccionar parentesco" at bounding box center [190, 201] width 196 height 6
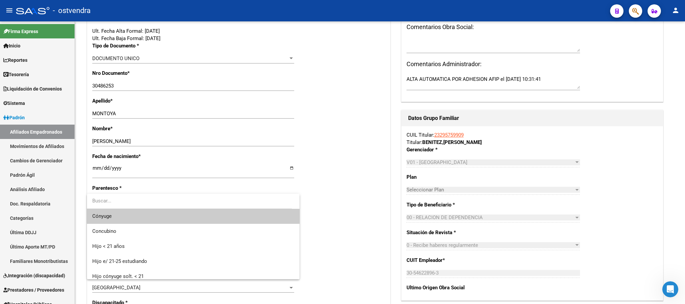
click at [124, 216] on span "Cónyuge" at bounding box center [193, 216] width 202 height 15
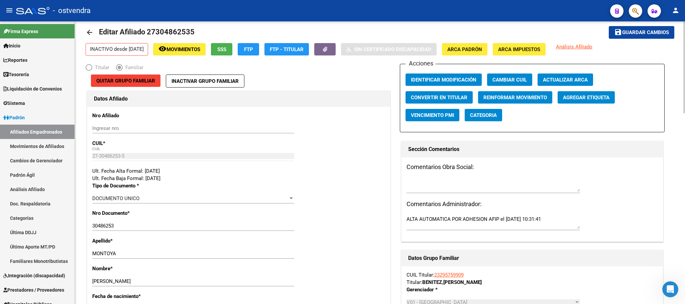
scroll to position [0, 0]
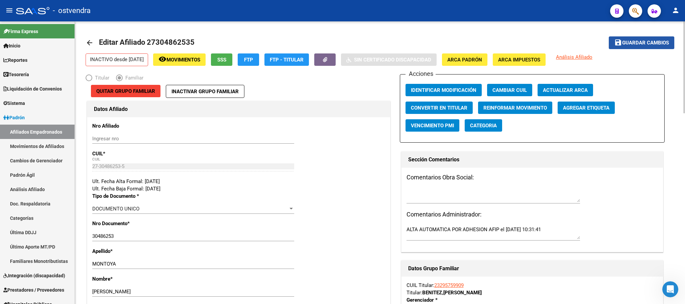
click at [645, 37] on button "save Guardar cambios" at bounding box center [640, 42] width 65 height 12
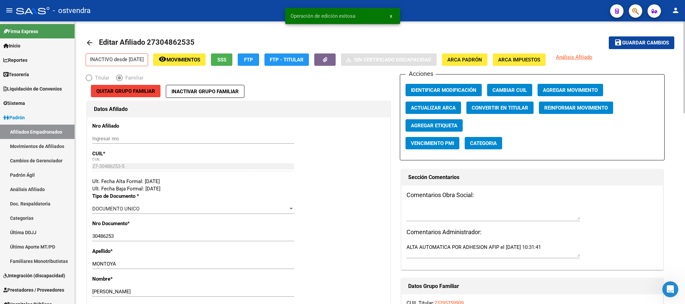
click at [565, 89] on span "Agregar Movimiento" at bounding box center [570, 90] width 55 height 6
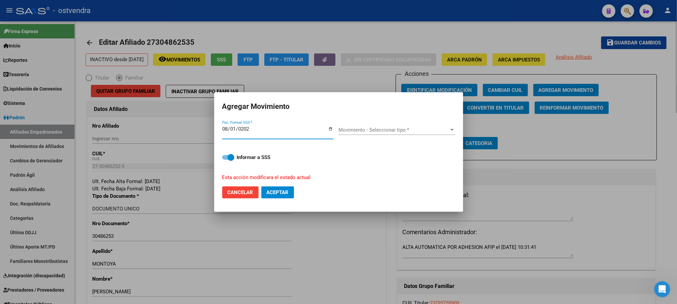
type input "[DATE]"
click at [397, 134] on div "Movimiento - Seleccionar tipo * Movimiento - Seleccionar tipo *" at bounding box center [396, 130] width 117 height 10
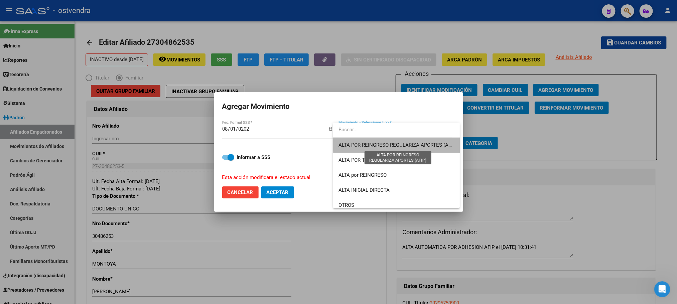
click at [400, 144] on span "ALTA POR REINGRESO REGULARIZA APORTES (AFIP)" at bounding box center [397, 145] width 119 height 6
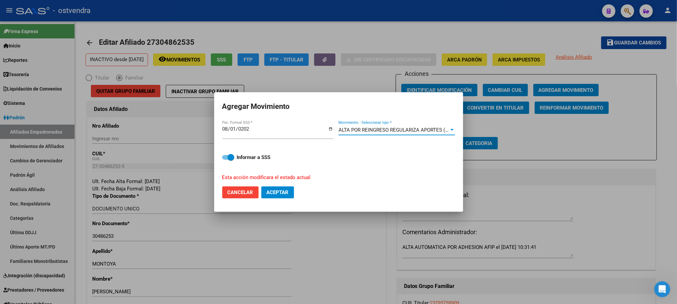
click at [375, 132] on span "ALTA POR REINGRESO REGULARIZA APORTES (AFIP)" at bounding box center [397, 130] width 119 height 6
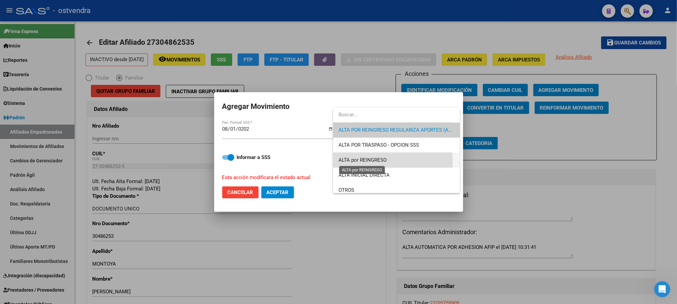
click at [370, 162] on span "ALTA por REINGRESO" at bounding box center [362, 160] width 48 height 6
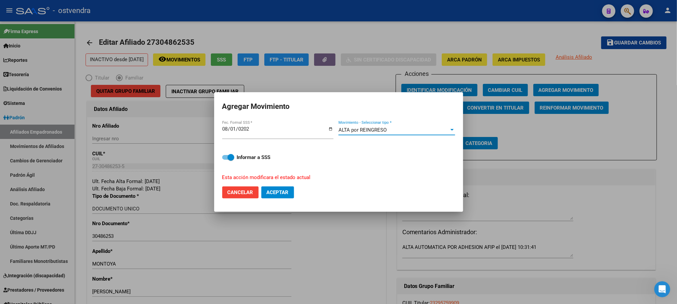
click at [281, 191] on span "Aceptar" at bounding box center [278, 192] width 22 height 6
checkbox input "false"
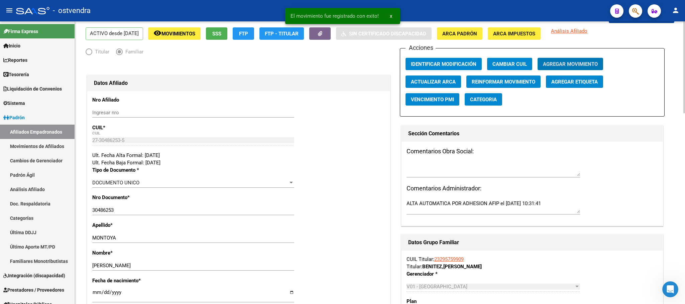
scroll to position [50, 0]
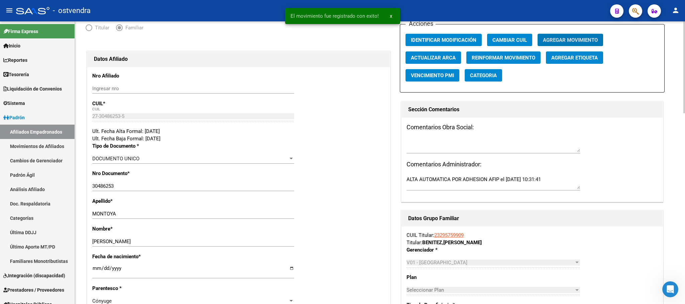
click at [454, 233] on link "23295759909" at bounding box center [448, 235] width 29 height 6
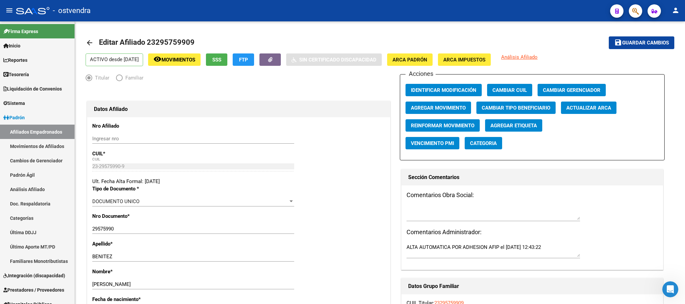
click at [490, 21] on mat-toolbar "menu - ostvendra person" at bounding box center [342, 10] width 685 height 21
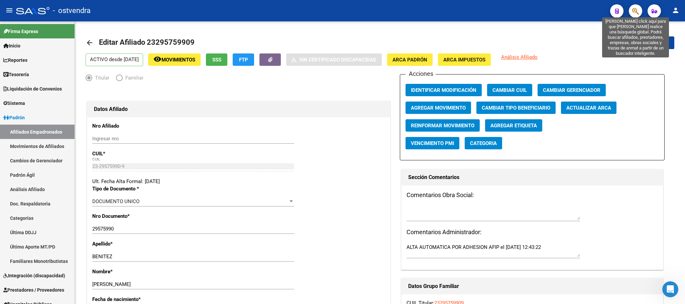
click at [633, 8] on icon "button" at bounding box center [635, 11] width 7 height 8
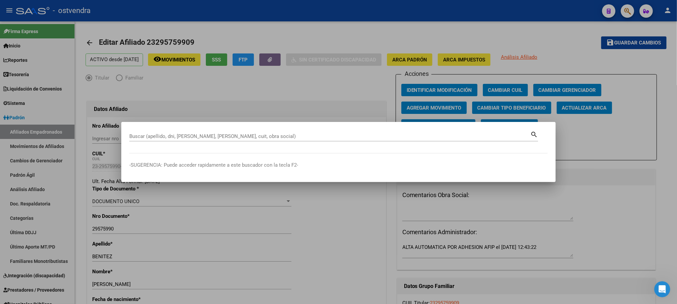
paste input "23422372989"
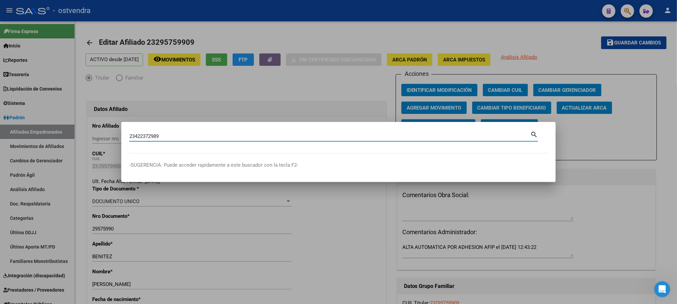
type input "23422372989"
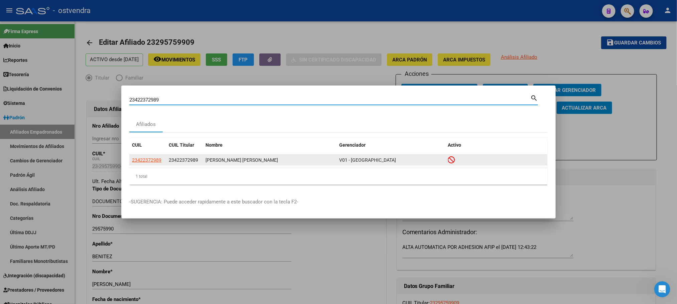
click at [155, 157] on span "23422372989" at bounding box center [146, 159] width 29 height 5
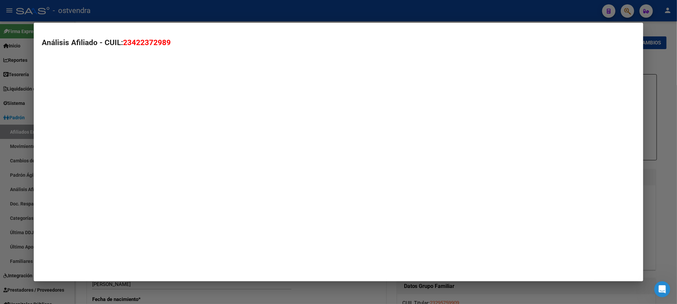
type textarea "23422372989"
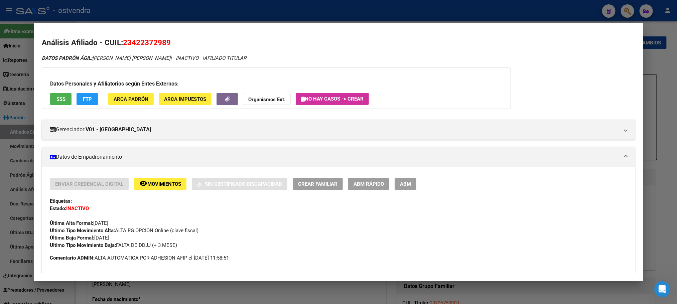
click at [59, 99] on span "SSS" at bounding box center [60, 99] width 9 height 6
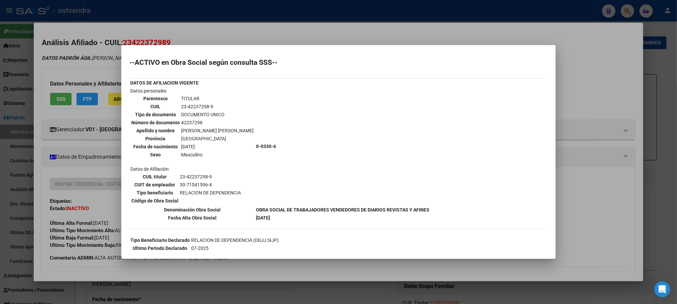
click at [159, 36] on div at bounding box center [338, 152] width 677 height 304
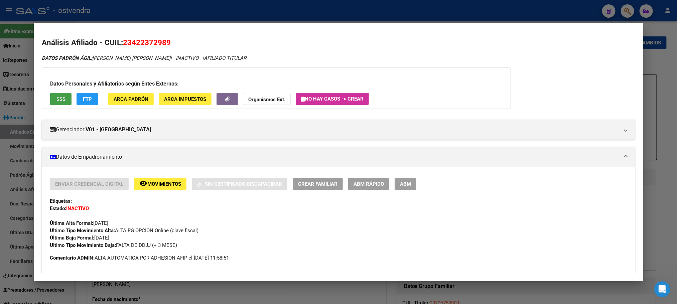
click at [58, 96] on span "SSS" at bounding box center [60, 99] width 9 height 6
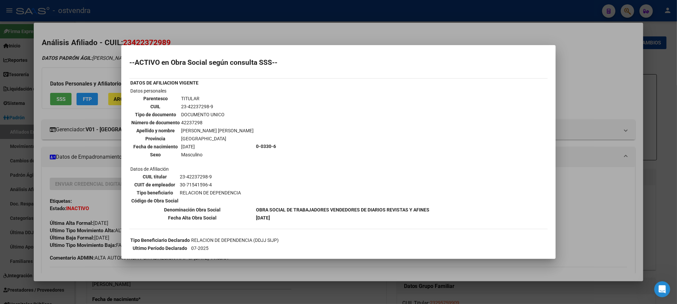
click at [95, 75] on div at bounding box center [338, 152] width 677 height 304
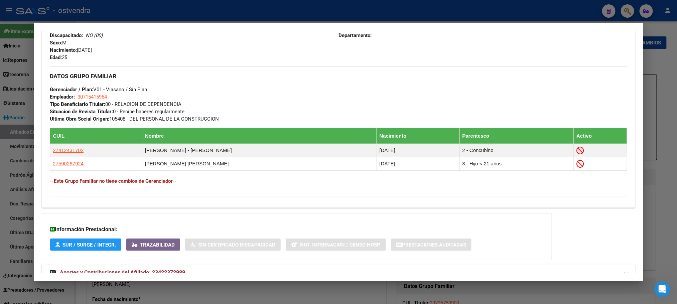
scroll to position [323, 0]
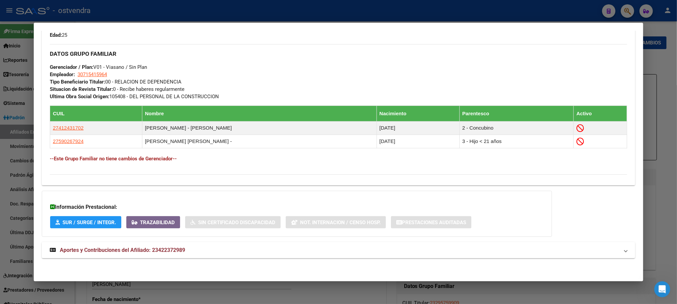
click at [186, 242] on mat-expansion-panel-header "Aportes y Contribuciones del Afiliado: 23422372989" at bounding box center [338, 250] width 593 height 16
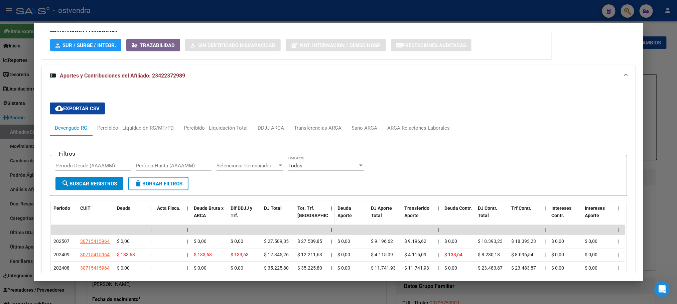
scroll to position [449, 0]
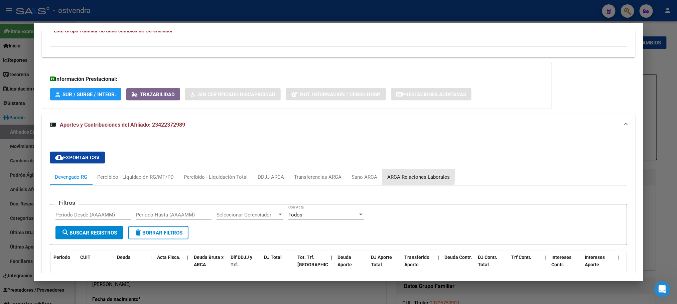
click at [401, 175] on div "ARCA Relaciones Laborales" at bounding box center [418, 176] width 62 height 7
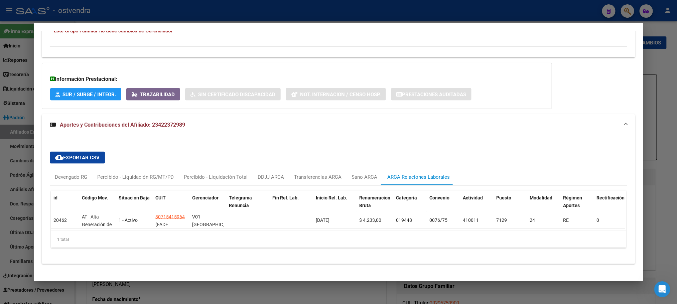
click at [338, 140] on div "cloud_download Exportar CSV Devengado RG Percibido - Liquidación RG/MT/PD Perci…" at bounding box center [338, 200] width 593 height 128
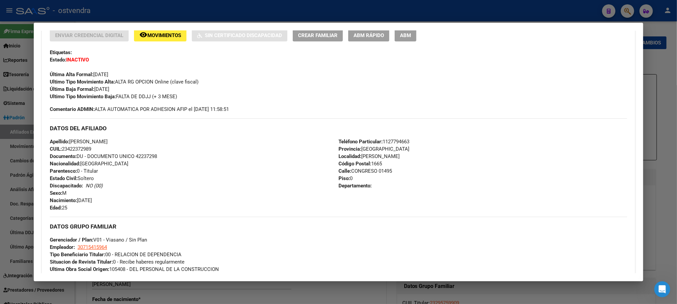
scroll to position [0, 0]
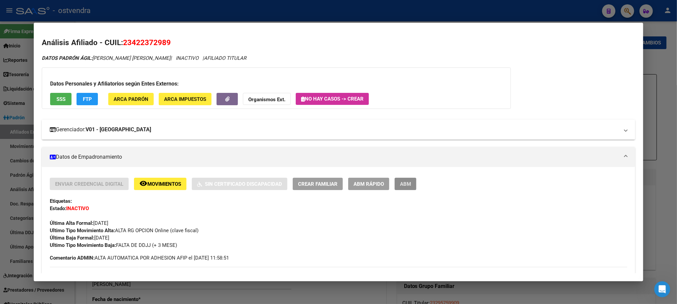
drag, startPoint x: 406, startPoint y: 182, endPoint x: 395, endPoint y: 137, distance: 46.5
click at [406, 183] on span "ABM" at bounding box center [405, 184] width 11 height 6
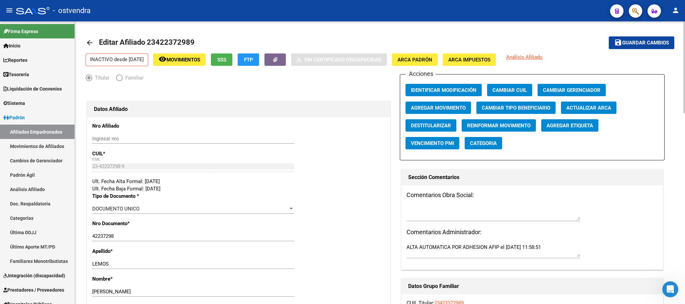
click at [226, 57] on span "SSS" at bounding box center [221, 60] width 9 height 6
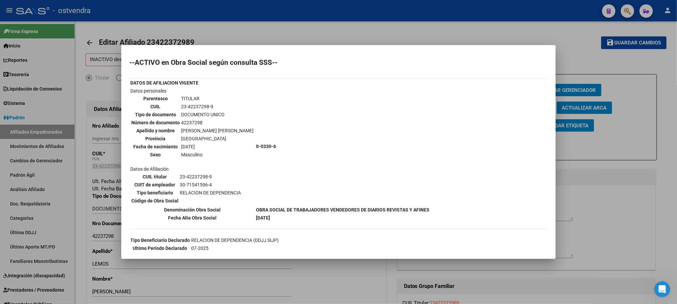
click at [184, 25] on div at bounding box center [338, 152] width 677 height 304
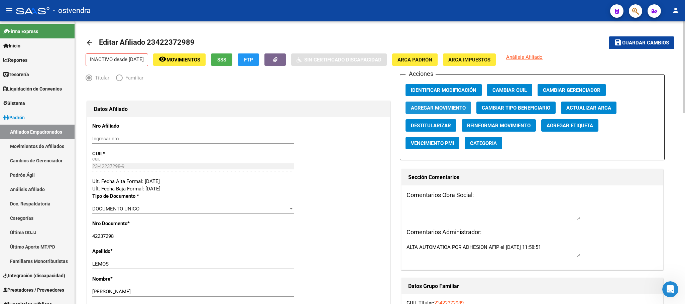
click at [428, 110] on span "Agregar Movimiento" at bounding box center [438, 108] width 55 height 6
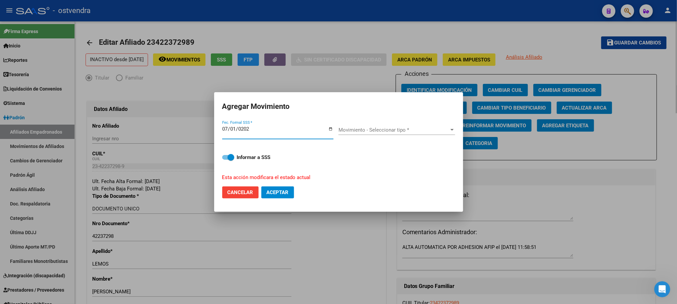
type input "2025-07-01"
click at [431, 126] on div "Movimiento - Seleccionar tipo * Movimiento - Seleccionar tipo *" at bounding box center [396, 130] width 117 height 10
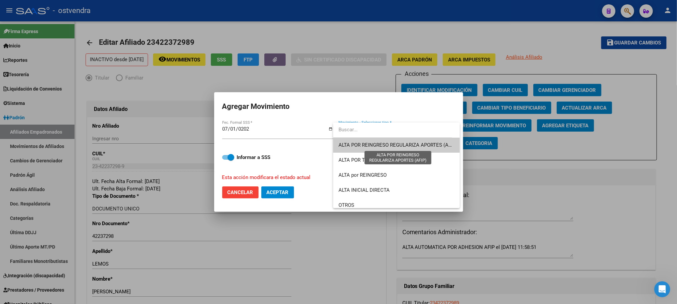
click at [424, 144] on span "ALTA POR REINGRESO REGULARIZA APORTES (AFIP)" at bounding box center [397, 145] width 119 height 6
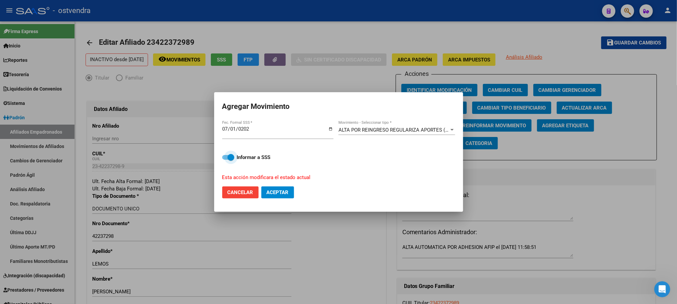
click at [233, 159] on span at bounding box center [231, 157] width 7 height 7
click at [226, 160] on input "Informar a SSS" at bounding box center [225, 160] width 0 height 0
checkbox input "false"
click at [281, 183] on mat-dialog-actions "Cancelar Aceptar" at bounding box center [338, 192] width 233 height 23
click at [283, 189] on span "Aceptar" at bounding box center [278, 192] width 22 height 6
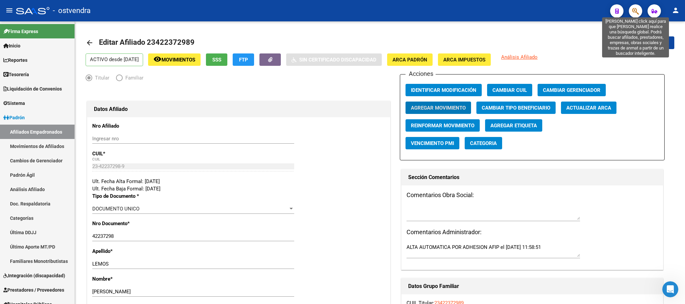
click at [634, 7] on icon "button" at bounding box center [635, 11] width 7 height 8
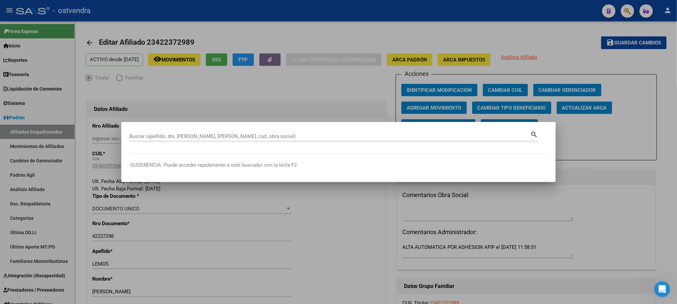
paste input "27272695186"
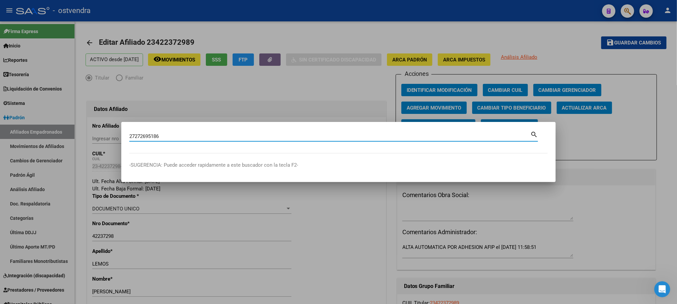
type input "27272695186"
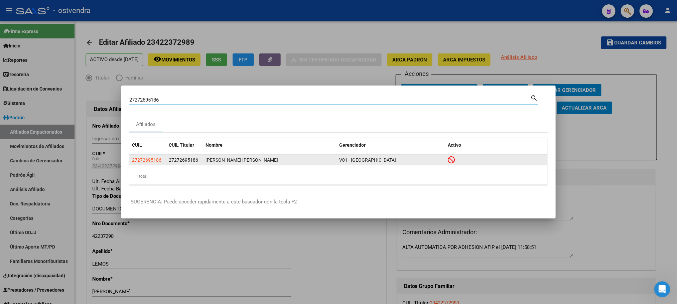
click at [148, 164] on app-link-go-to "27272695186" at bounding box center [146, 160] width 29 height 8
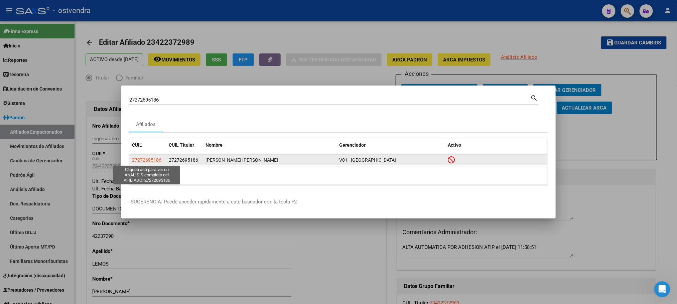
click at [147, 159] on span "27272695186" at bounding box center [146, 159] width 29 height 5
type textarea "27272695186"
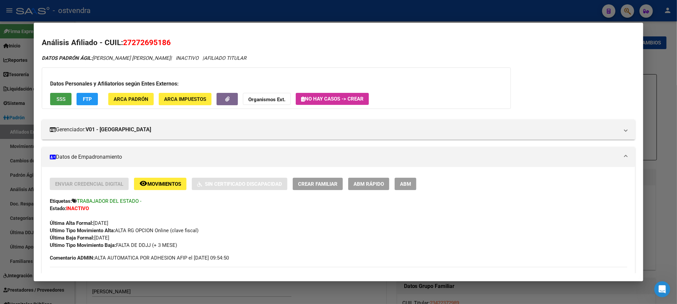
click at [56, 97] on span "SSS" at bounding box center [60, 99] width 9 height 6
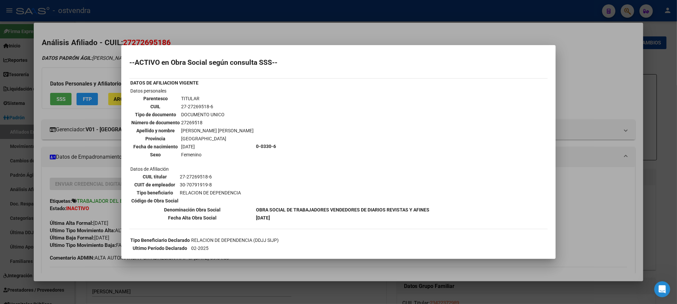
click at [86, 54] on div at bounding box center [338, 152] width 677 height 304
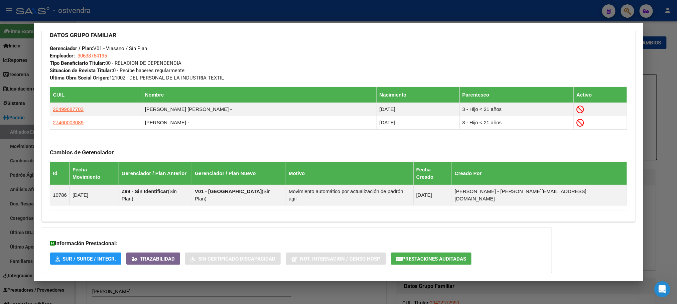
scroll to position [364, 0]
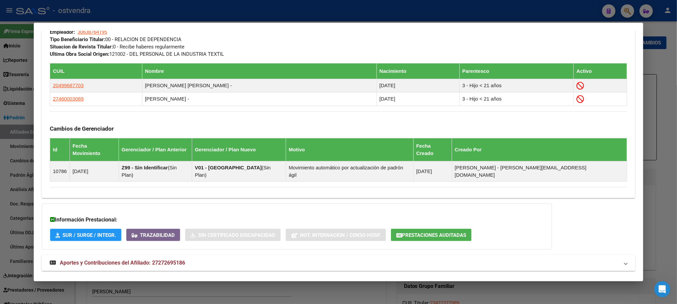
click at [169, 260] on span "Aportes y Contribuciones del Afiliado: 27272695186" at bounding box center [122, 263] width 125 height 6
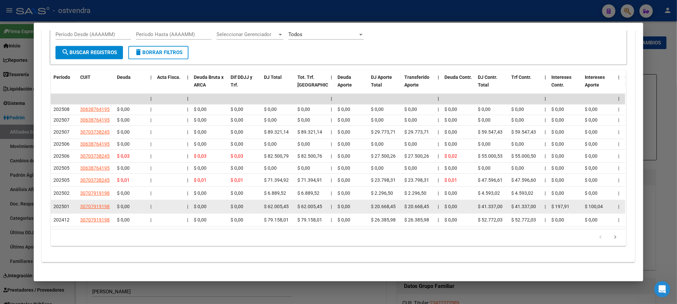
scroll to position [584, 0]
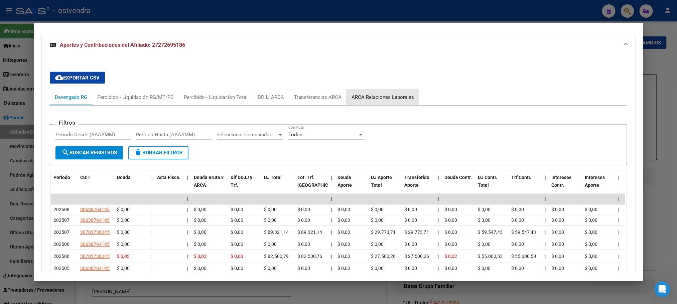
click at [378, 94] on div "ARCA Relaciones Laborales" at bounding box center [383, 97] width 62 height 7
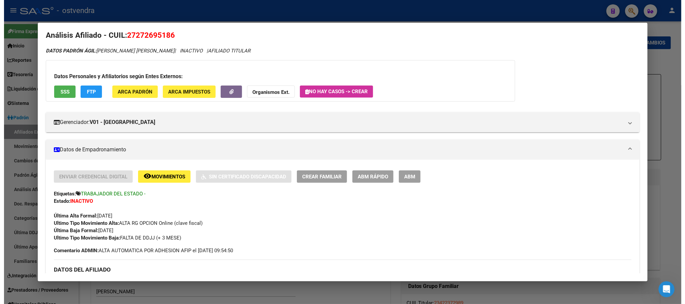
scroll to position [0, 0]
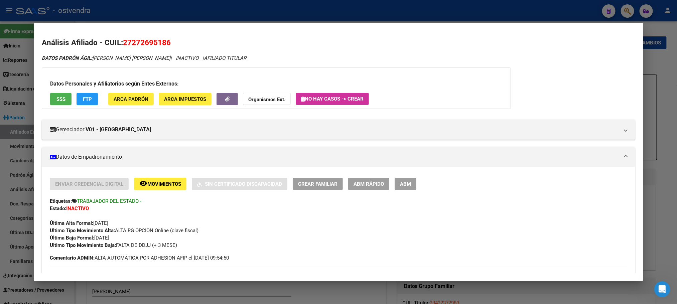
click at [395, 181] on button "ABM" at bounding box center [406, 184] width 22 height 12
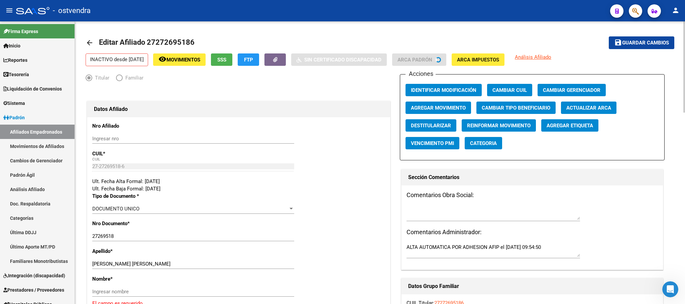
click at [446, 109] on span "Agregar Movimiento" at bounding box center [438, 108] width 55 height 6
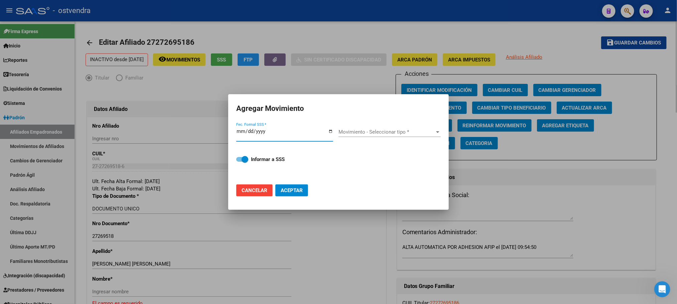
type input "0009-10-04"
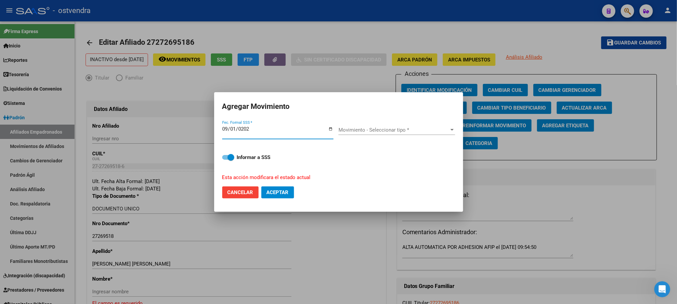
type input "[DATE]"
click at [431, 134] on div "Movimiento - Seleccionar tipo * Movimiento - Seleccionar tipo *" at bounding box center [396, 130] width 117 height 10
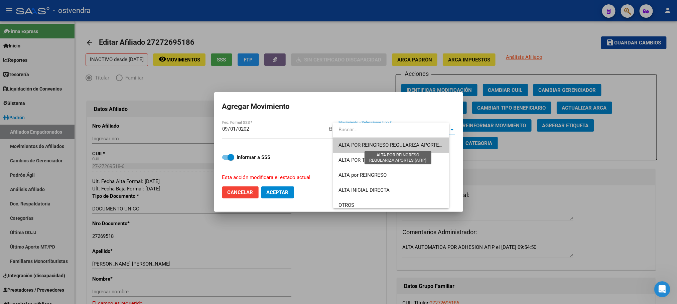
click at [425, 146] on span "ALTA POR REINGRESO REGULARIZA APORTES (AFIP)" at bounding box center [397, 145] width 119 height 6
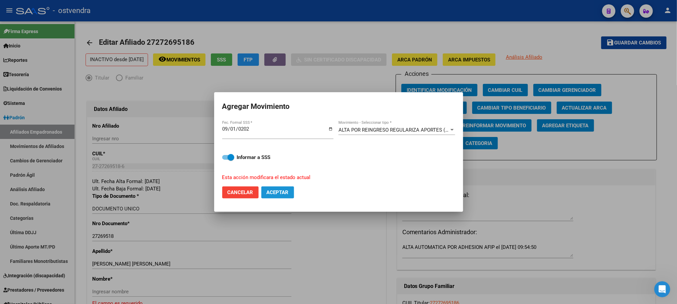
click at [286, 189] on span "Aceptar" at bounding box center [278, 192] width 22 height 6
checkbox input "false"
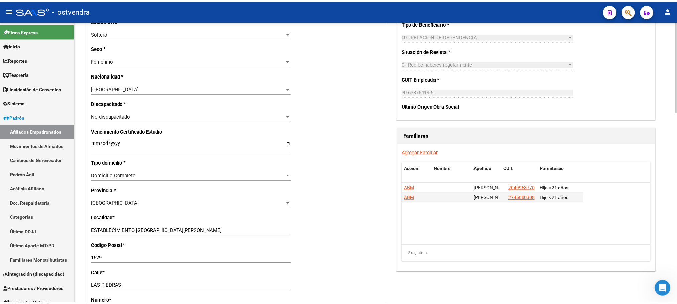
scroll to position [351, 0]
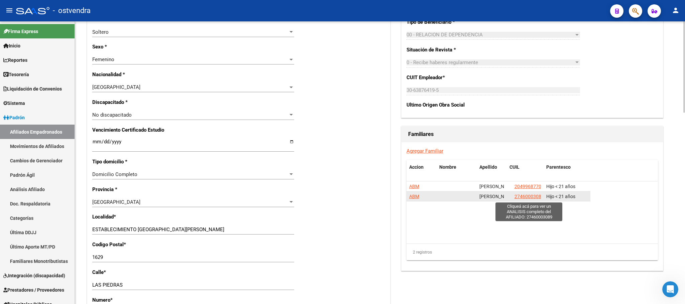
click at [535, 199] on span "27460003089" at bounding box center [528, 196] width 29 height 5
type textarea "27460003089"
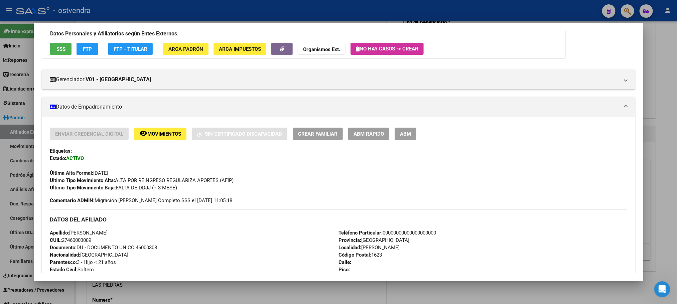
scroll to position [0, 0]
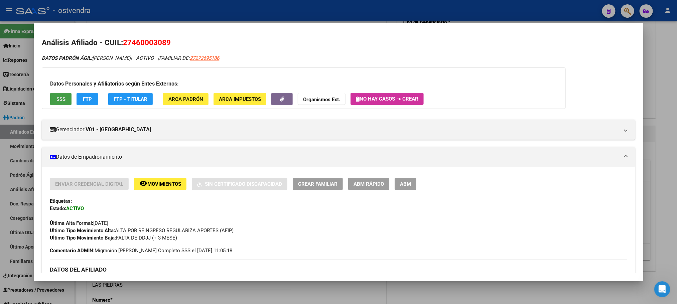
click at [65, 98] on button "SSS" at bounding box center [60, 99] width 21 height 12
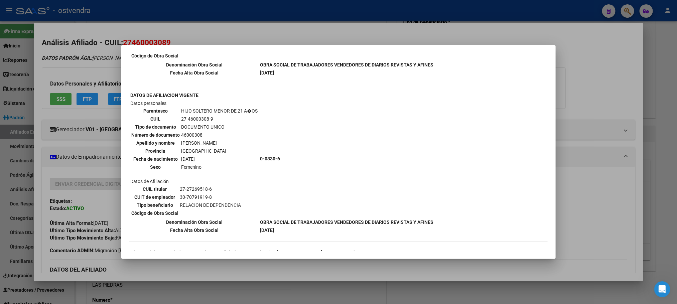
scroll to position [331, 0]
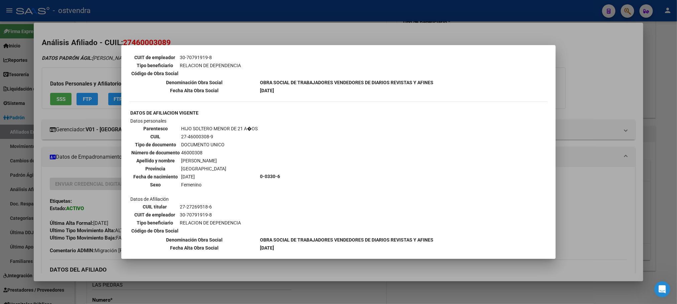
click at [101, 62] on div at bounding box center [338, 152] width 677 height 304
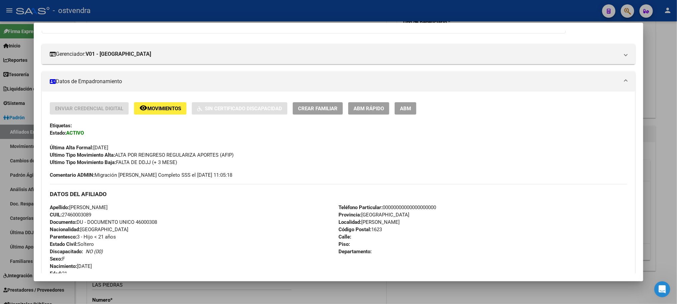
scroll to position [0, 0]
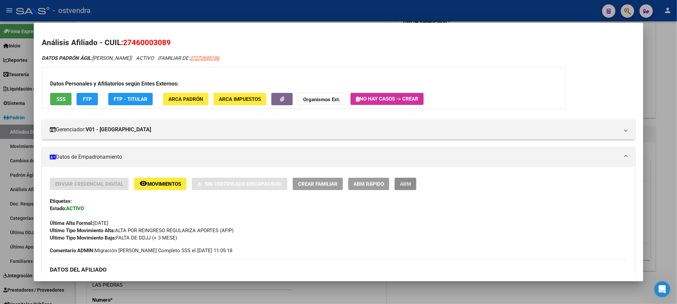
click at [404, 188] on button "ABM" at bounding box center [406, 184] width 22 height 12
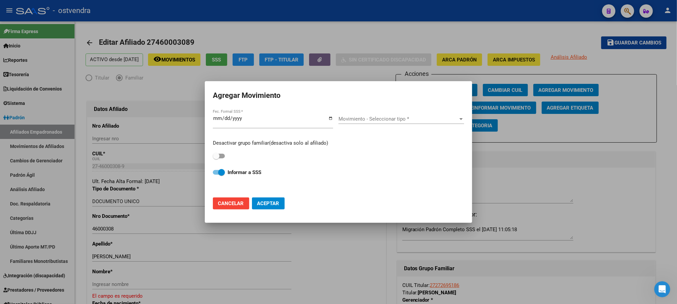
scroll to position [47, 0]
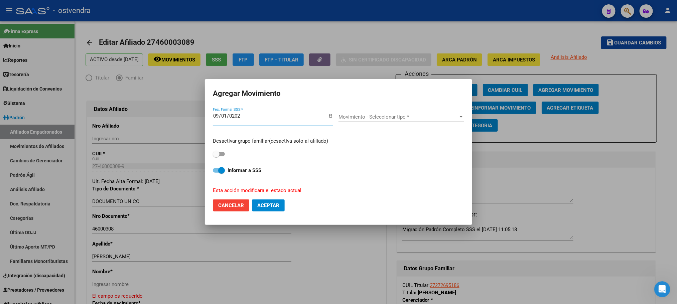
type input "[DATE]"
click at [411, 116] on span "Movimiento - Seleccionar tipo *" at bounding box center [398, 117] width 120 height 6
type input "a"
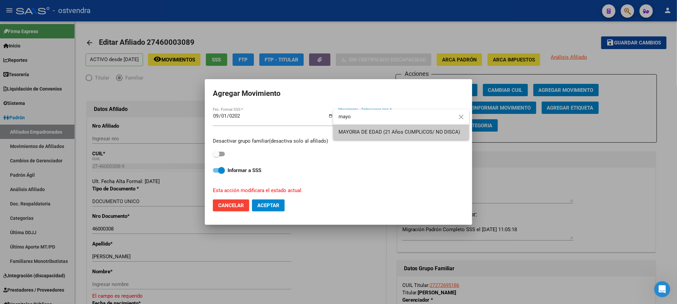
type input "mayo"
click at [404, 129] on span "MAYORIA DE EDAD (21 Años CUMPLICOS/ NO DISCA)" at bounding box center [399, 132] width 122 height 6
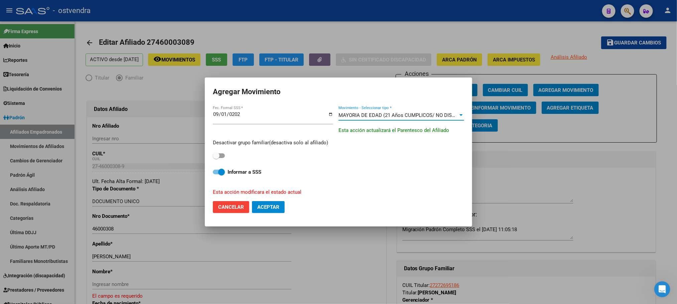
click at [219, 154] on span at bounding box center [216, 155] width 7 height 7
click at [216, 158] on input "checkbox" at bounding box center [216, 158] width 0 height 0
checkbox input "true"
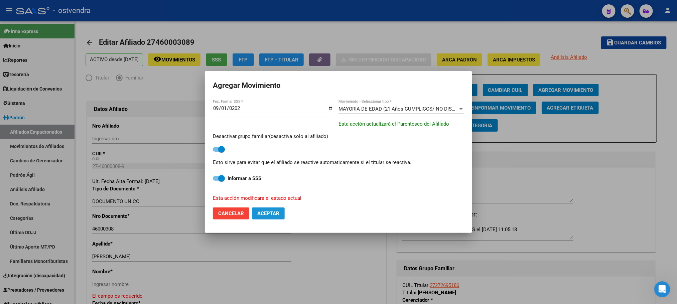
click at [267, 214] on span "Aceptar" at bounding box center [268, 214] width 22 height 6
checkbox input "false"
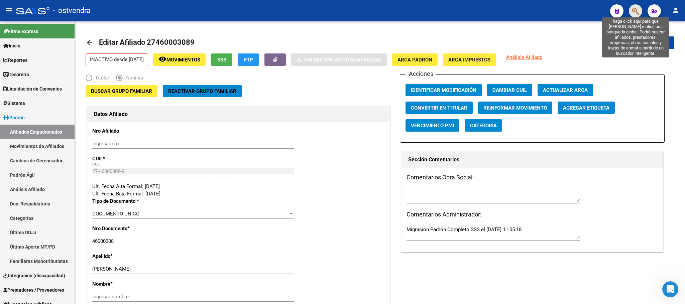
click at [634, 12] on icon "button" at bounding box center [635, 11] width 7 height 8
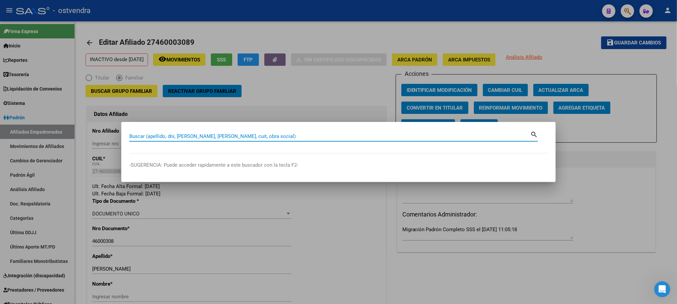
paste input "34631105"
type input "34631105"
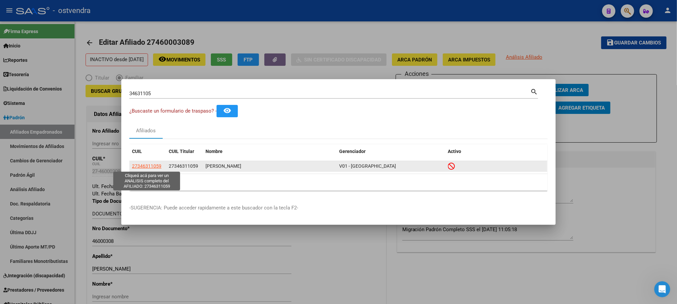
click at [149, 165] on span "27346311059" at bounding box center [146, 165] width 29 height 5
type textarea "27346311059"
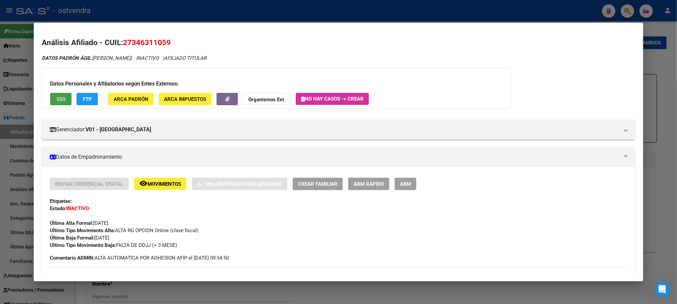
click at [52, 95] on button "SSS" at bounding box center [60, 99] width 21 height 12
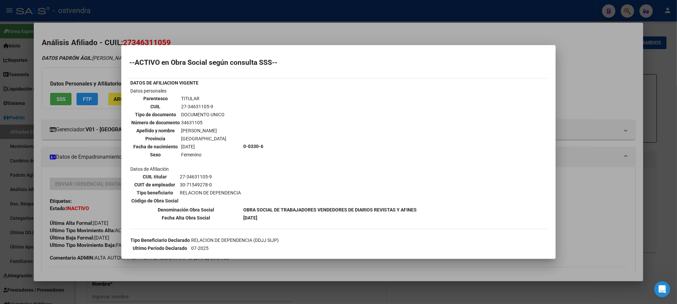
click at [110, 57] on div at bounding box center [338, 152] width 677 height 304
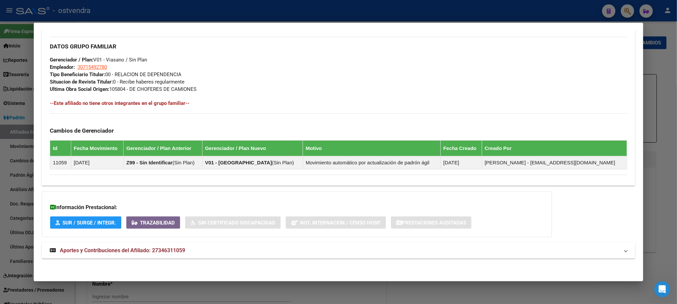
click at [266, 247] on mat-panel-title "Aportes y Contribuciones del Afiliado: 27346311059" at bounding box center [334, 251] width 569 height 8
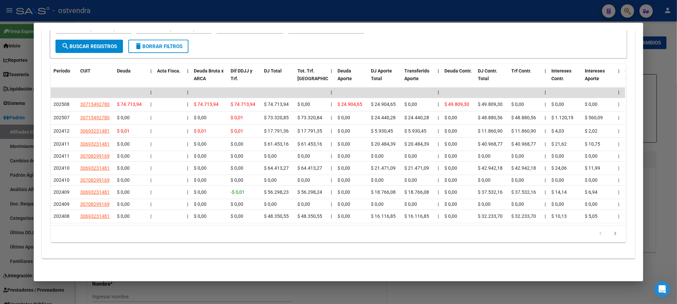
scroll to position [653, 0]
drag, startPoint x: 254, startPoint y: 227, endPoint x: 357, endPoint y: 222, distance: 103.0
click at [677, 199] on html "menu - ostvendra person Firma Express Inicio Calendario SSS Instructivos Contac…" at bounding box center [338, 152] width 677 height 304
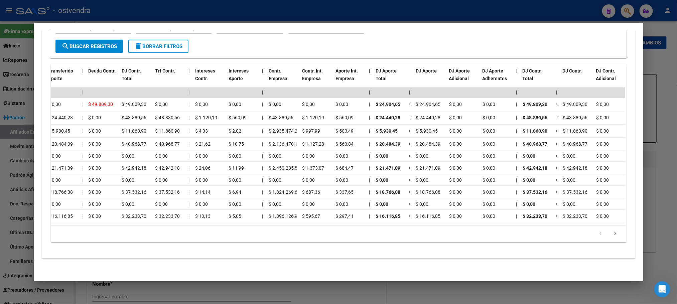
scroll to position [0, 604]
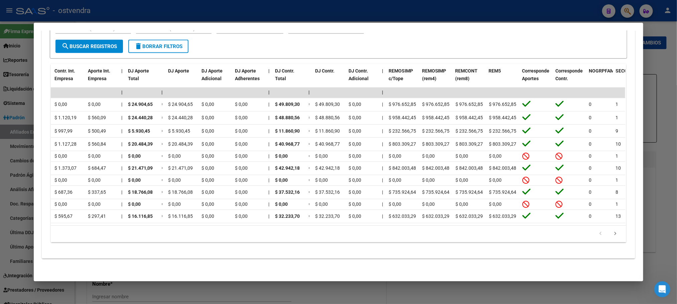
click at [471, 251] on div "cloud_download Exportar CSV Devengado RG Percibido - Liquidación RG/MT/PD Perci…" at bounding box center [338, 106] width 593 height 293
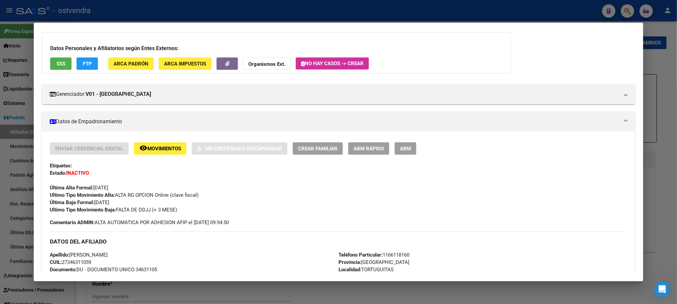
scroll to position [0, 0]
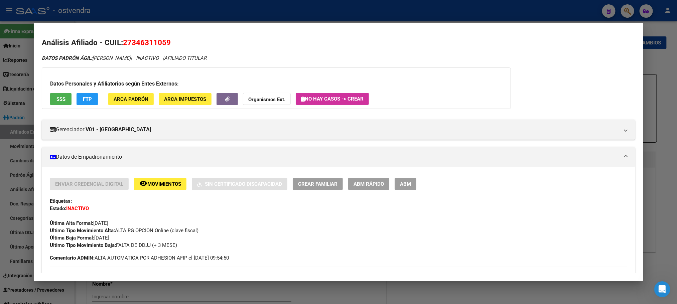
click at [56, 99] on span "SSS" at bounding box center [60, 99] width 9 height 6
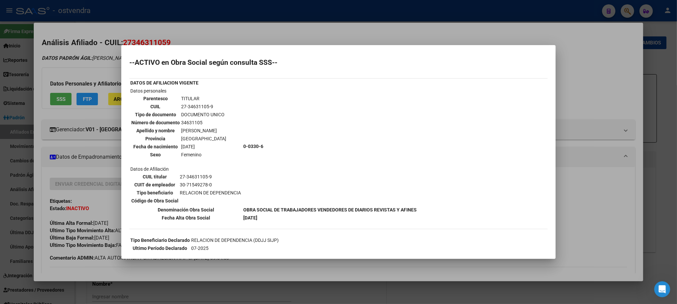
drag, startPoint x: 52, startPoint y: 66, endPoint x: 422, endPoint y: 234, distance: 405.9
click at [56, 64] on div at bounding box center [338, 152] width 677 height 304
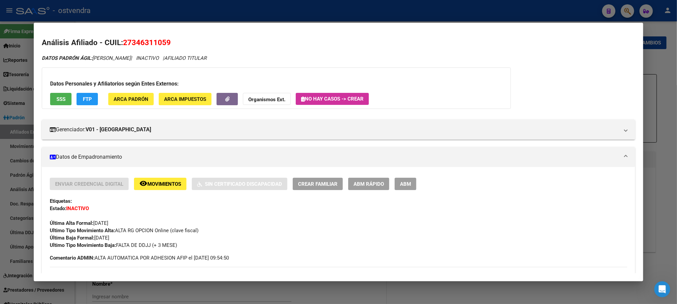
click at [401, 192] on div "Enviar Credencial Digital remove_red_eye Movimientos Sin Certificado Discapacid…" at bounding box center [338, 213] width 577 height 71
click at [406, 184] on span "ABM" at bounding box center [405, 184] width 11 height 6
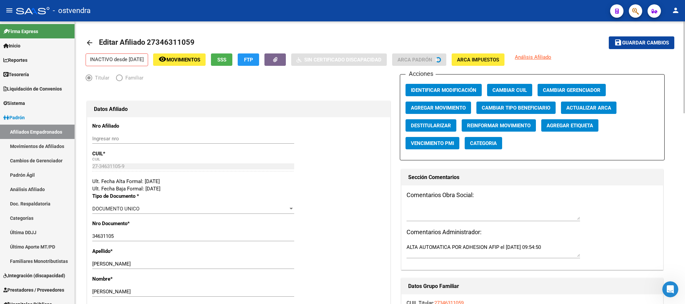
click at [440, 108] on span "Agregar Movimiento" at bounding box center [438, 108] width 55 height 6
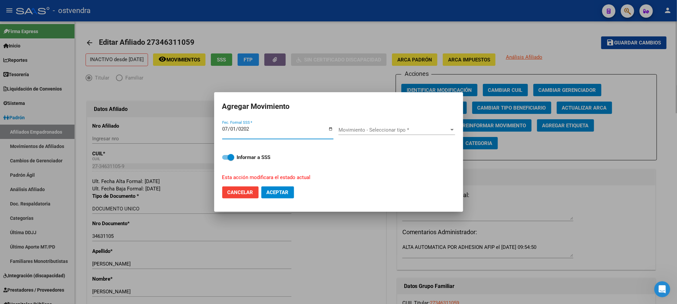
type input "2025-07-01"
click at [429, 126] on div "Movimiento - Seleccionar tipo * Movimiento - Seleccionar tipo *" at bounding box center [396, 130] width 117 height 10
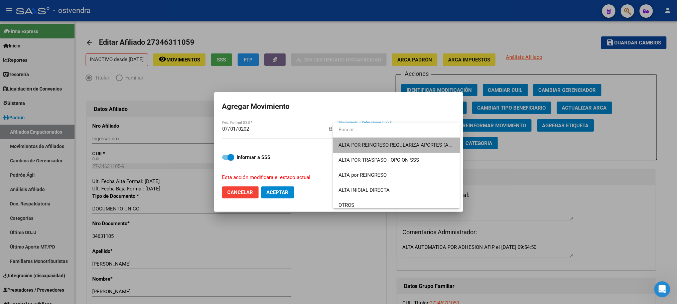
drag, startPoint x: 428, startPoint y: 139, endPoint x: 431, endPoint y: 133, distance: 6.1
click at [428, 138] on span "ALTA POR REINGRESO REGULARIZA APORTES (AFIP)" at bounding box center [396, 145] width 116 height 15
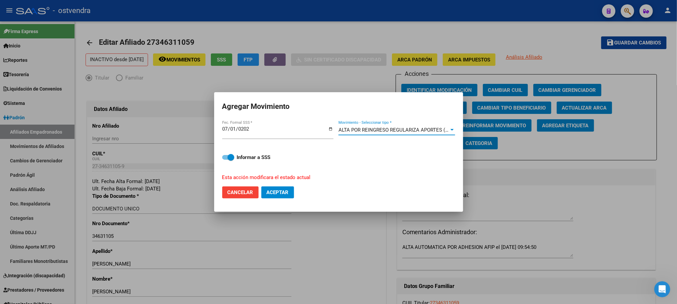
click at [232, 156] on span at bounding box center [231, 157] width 7 height 7
click at [226, 160] on input "Informar a SSS" at bounding box center [225, 160] width 0 height 0
checkbox input "false"
click at [274, 197] on button "Aceptar" at bounding box center [277, 192] width 33 height 12
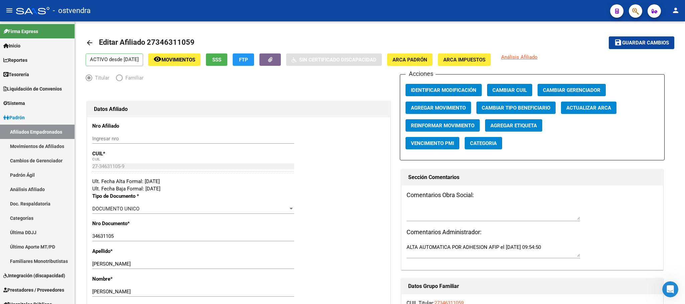
click at [633, 14] on icon "button" at bounding box center [635, 11] width 7 height 8
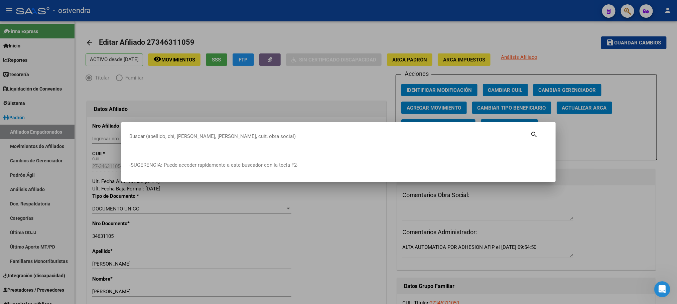
paste input "27406640308"
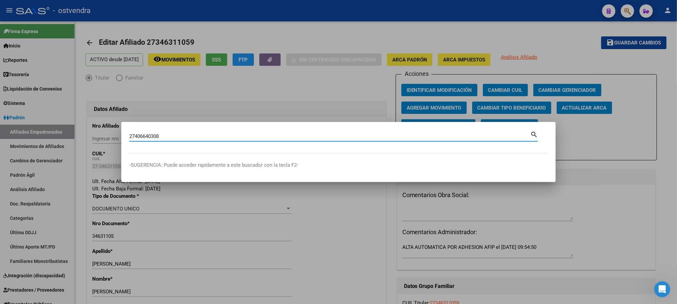
type input "27406640308"
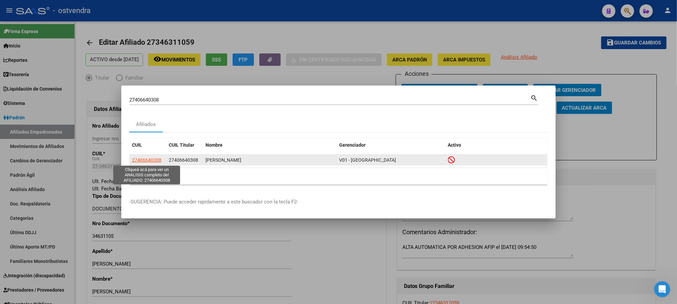
click at [150, 157] on span "27406640308" at bounding box center [146, 159] width 29 height 5
type textarea "27406640308"
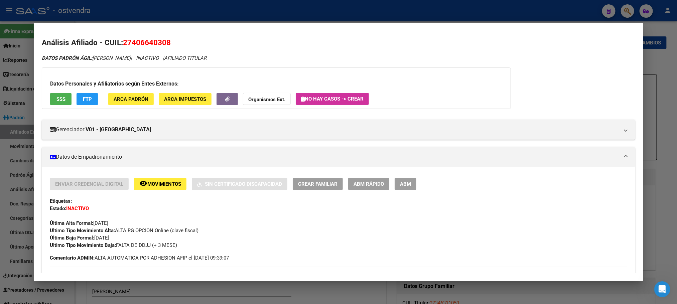
click at [58, 100] on span "SSS" at bounding box center [60, 99] width 9 height 6
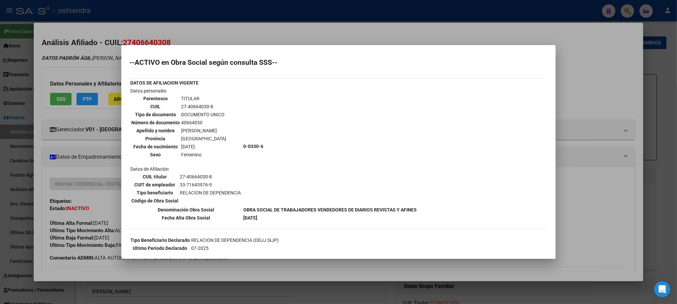
click at [118, 62] on div at bounding box center [338, 152] width 677 height 304
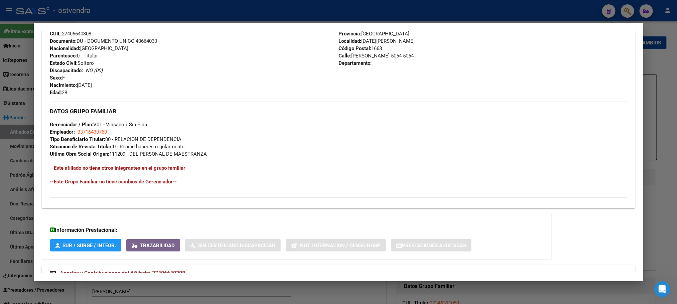
scroll to position [288, 0]
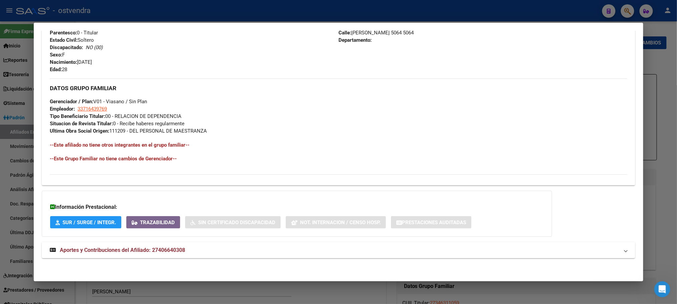
click at [161, 256] on mat-expansion-panel-header "Aportes y Contribuciones del Afiliado: 27406640308" at bounding box center [338, 250] width 593 height 16
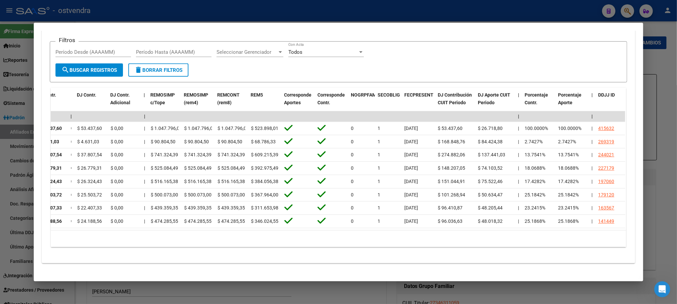
scroll to position [0, 0]
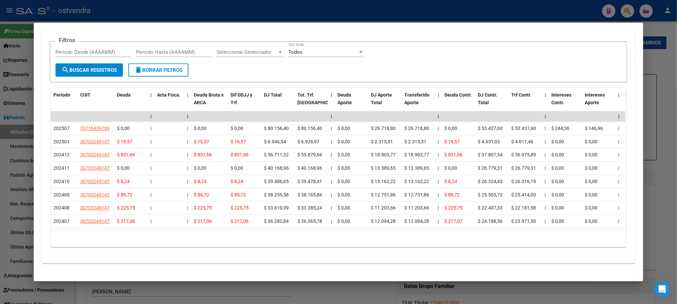
click at [538, 57] on div "Filtros Período Desde (AAAAMM) Período Hasta (AAAAMM) Seleccionar Gerenciador S…" at bounding box center [338, 55] width 566 height 16
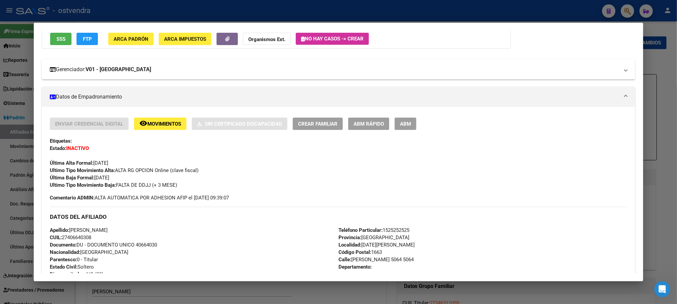
scroll to position [26, 0]
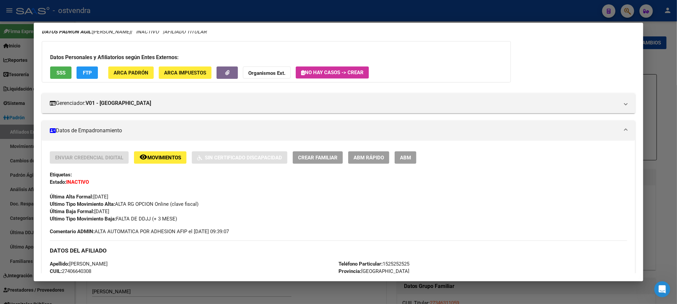
click at [413, 163] on div "Enviar Credencial Digital remove_red_eye Movimientos Sin Certificado Discapacid…" at bounding box center [338, 157] width 577 height 12
drag, startPoint x: 408, startPoint y: 154, endPoint x: 501, endPoint y: 188, distance: 98.3
click at [409, 155] on button "ABM" at bounding box center [406, 157] width 22 height 12
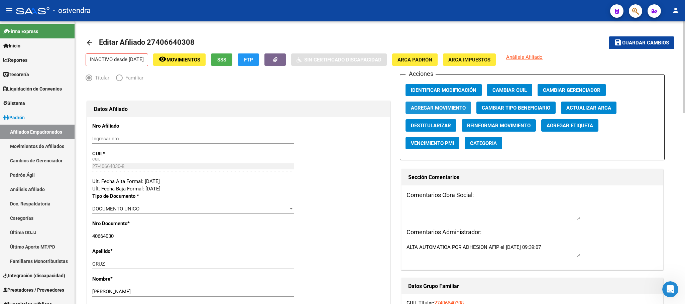
click at [442, 107] on span "Agregar Movimiento" at bounding box center [438, 108] width 55 height 6
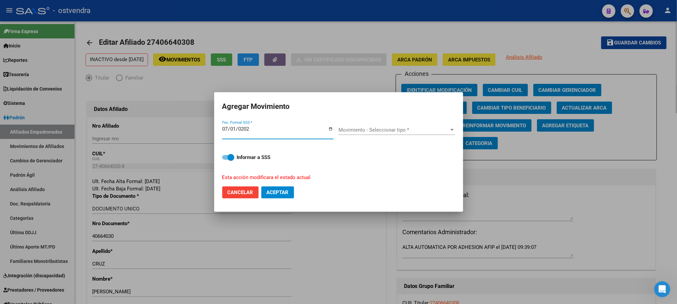
type input "2025-07-01"
click at [370, 137] on div "Movimiento - Seleccionar tipo * Movimiento - Seleccionar tipo *" at bounding box center [396, 133] width 117 height 16
click at [366, 132] on span "Movimiento - Seleccionar tipo *" at bounding box center [393, 130] width 111 height 6
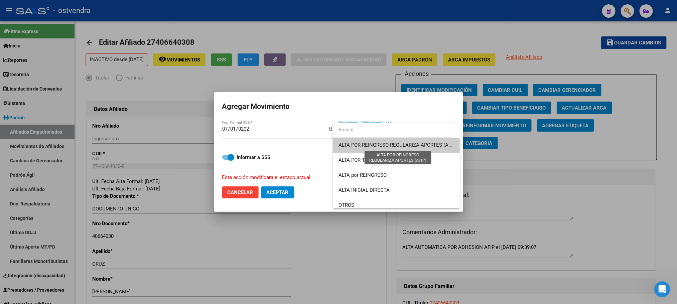
click at [367, 145] on span "ALTA POR REINGRESO REGULARIZA APORTES (AFIP)" at bounding box center [397, 145] width 119 height 6
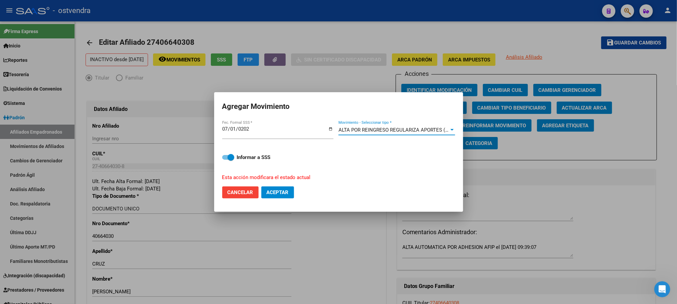
drag, startPoint x: 233, startPoint y: 156, endPoint x: 274, endPoint y: 185, distance: 50.1
click at [234, 156] on span at bounding box center [231, 157] width 7 height 7
click at [226, 160] on input "Informar a SSS" at bounding box center [225, 160] width 0 height 0
checkbox input "false"
click at [279, 201] on mat-dialog-actions "Cancelar Aceptar" at bounding box center [338, 192] width 233 height 23
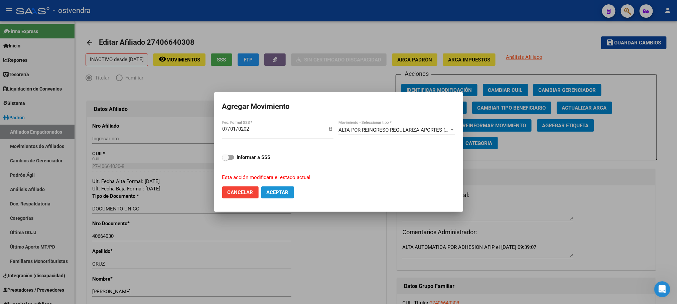
drag, startPoint x: 279, startPoint y: 192, endPoint x: 291, endPoint y: 192, distance: 11.7
click at [280, 192] on span "Aceptar" at bounding box center [278, 192] width 22 height 6
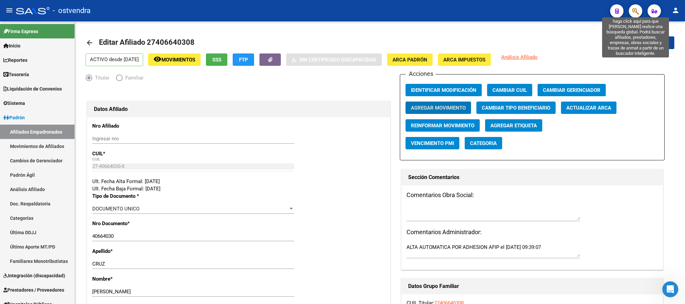
click at [633, 8] on icon "button" at bounding box center [635, 11] width 7 height 8
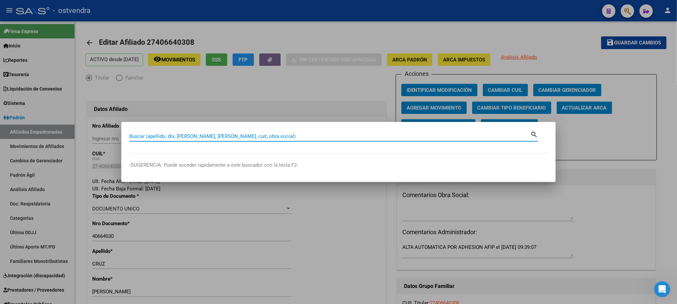
paste input "21794890"
type input "21794890"
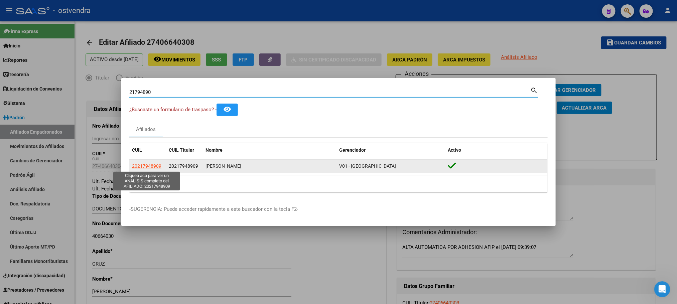
click at [140, 167] on span "20217948909" at bounding box center [146, 165] width 29 height 5
type textarea "20217948909"
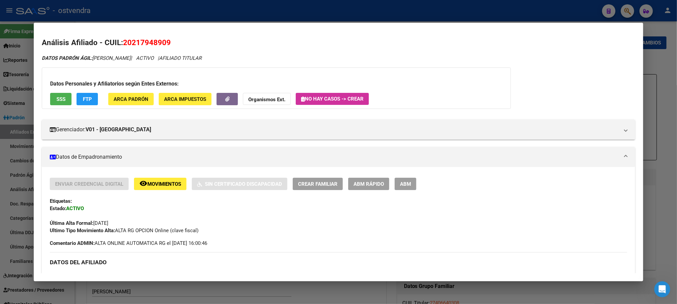
click at [437, 7] on div at bounding box center [338, 152] width 677 height 304
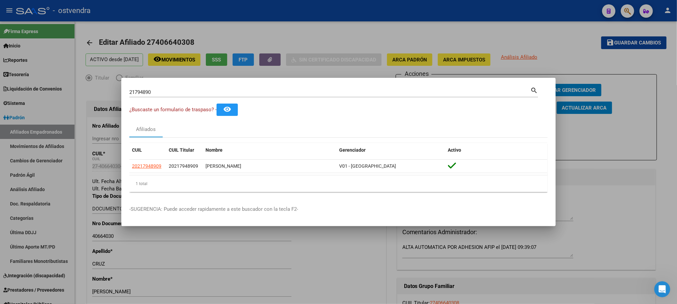
click at [437, 7] on div at bounding box center [338, 152] width 677 height 304
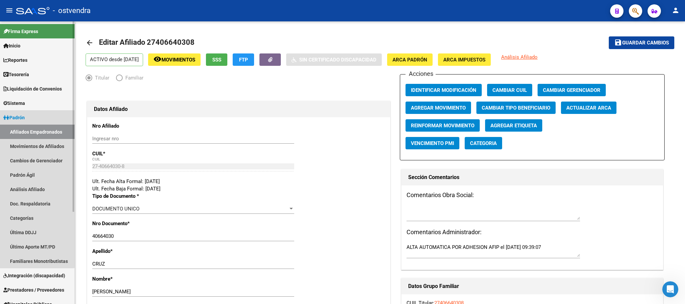
drag, startPoint x: 36, startPoint y: 129, endPoint x: 42, endPoint y: 128, distance: 6.1
click at [37, 129] on link "Afiliados Empadronados" at bounding box center [37, 132] width 75 height 14
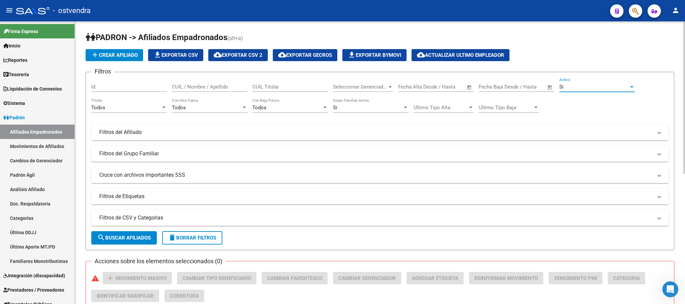
click at [582, 86] on div "Si" at bounding box center [594, 87] width 70 height 6
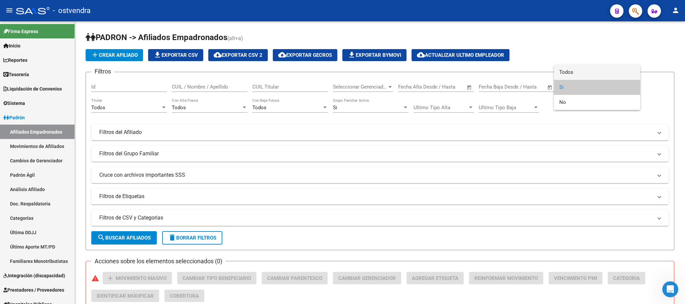
click at [575, 72] on span "Todos" at bounding box center [597, 72] width 76 height 15
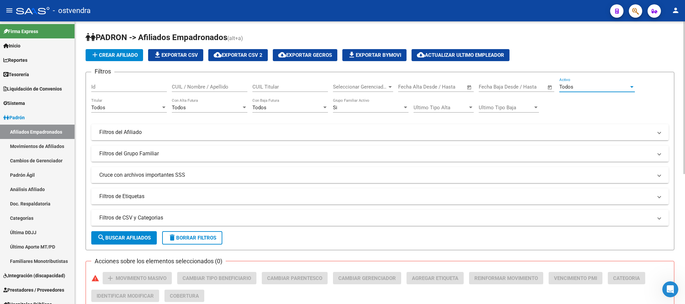
click at [382, 109] on div "Si" at bounding box center [368, 108] width 70 height 6
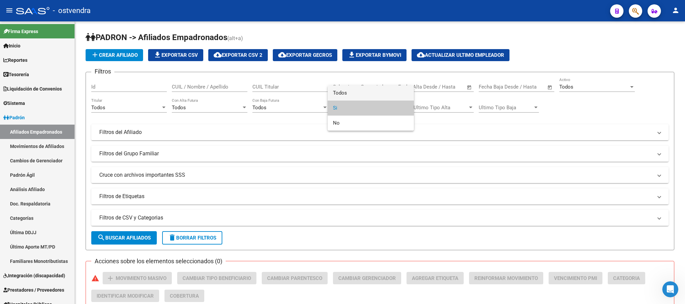
click at [366, 89] on span "Todos" at bounding box center [371, 93] width 76 height 15
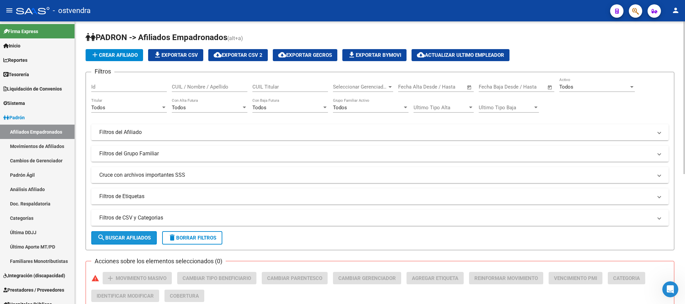
click at [133, 236] on span "search Buscar Afiliados" at bounding box center [123, 238] width 53 height 6
click at [234, 58] on span "cloud_download Exportar CSV 2" at bounding box center [238, 55] width 49 height 6
click at [636, 7] on icon "button" at bounding box center [635, 11] width 7 height 8
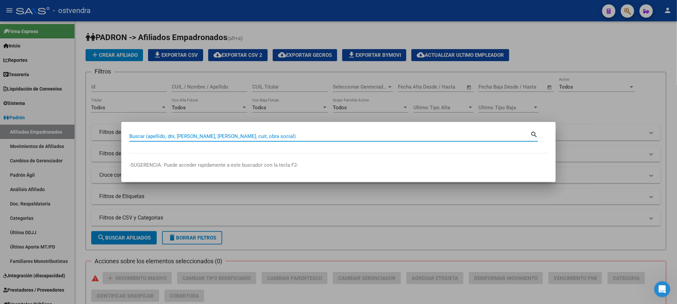
paste input "21794890"
type input "21794890"
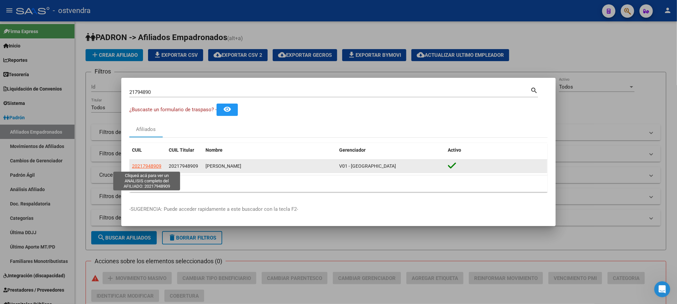
click at [147, 167] on span "20217948909" at bounding box center [146, 165] width 29 height 5
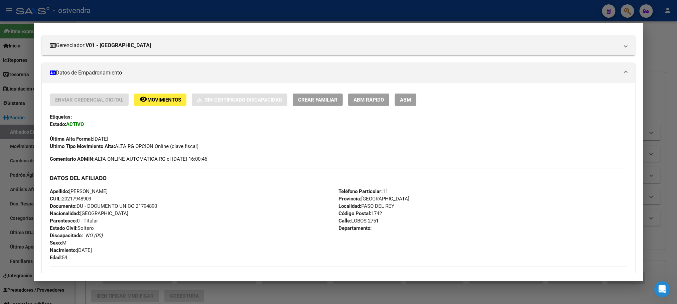
scroll to position [273, 0]
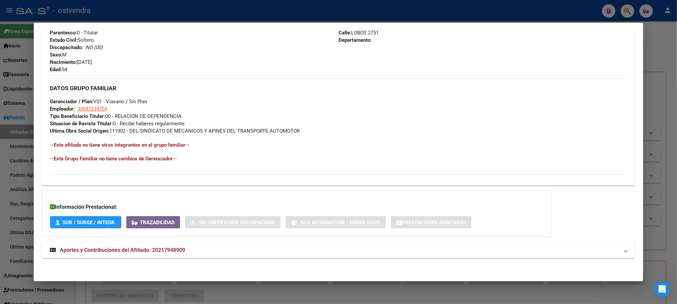
click at [199, 239] on div "DATOS PADRÓN ÁGIL: VELIS HECTOR RAMON | ACTIVO | AFILIADO TITULAR Datos Persona…" at bounding box center [338, 24] width 593 height 484
click at [207, 249] on mat-panel-title "Aportes y Contribuciones del Afiliado: 20217948909" at bounding box center [334, 250] width 569 height 8
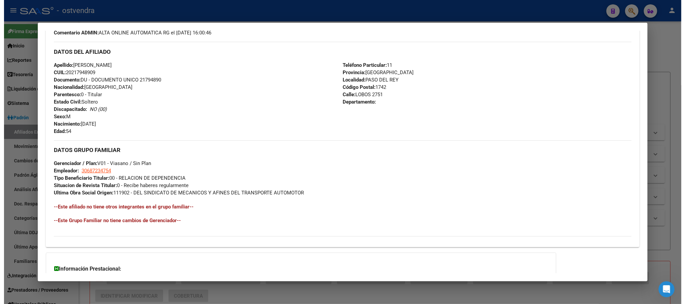
scroll to position [0, 0]
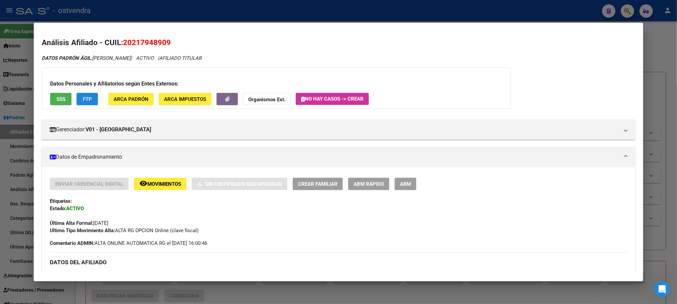
click at [85, 96] on span "FTP" at bounding box center [87, 99] width 9 height 6
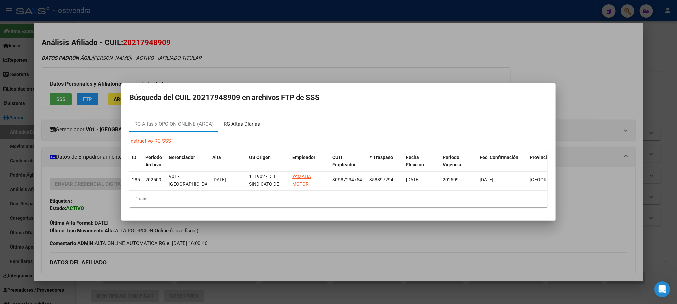
click at [245, 116] on div "RG Altas Diarias" at bounding box center [242, 124] width 46 height 16
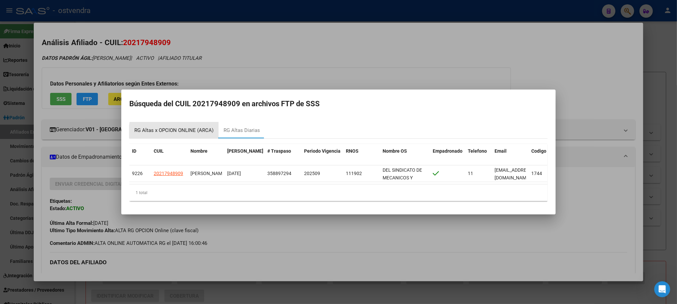
click at [189, 128] on div "RG Altas x OPCION ONLINE (ARCA)" at bounding box center [173, 131] width 79 height 8
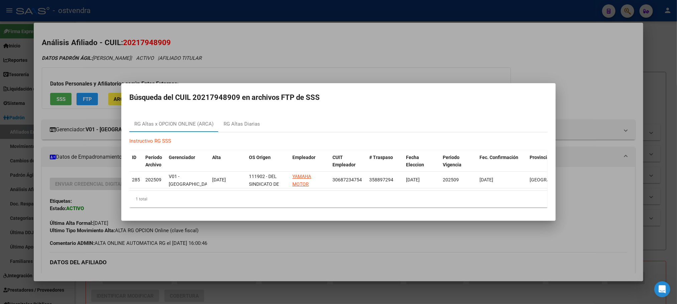
drag, startPoint x: 203, startPoint y: 58, endPoint x: 212, endPoint y: 28, distance: 31.3
click at [203, 58] on div at bounding box center [338, 152] width 677 height 304
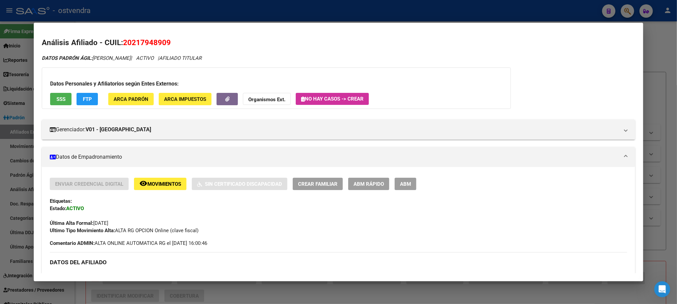
click at [231, 8] on div at bounding box center [338, 152] width 677 height 304
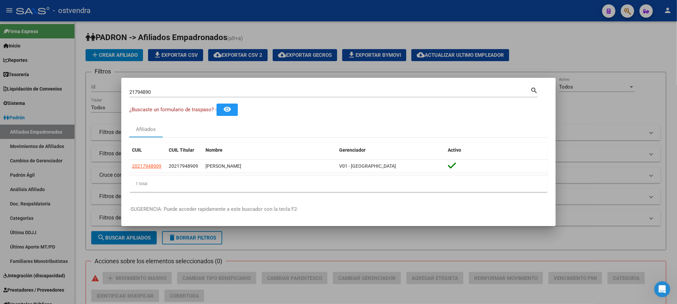
click at [189, 99] on div "21794890 Buscar (apellido, dni, cuil, nro traspaso, cuit, obra social) search" at bounding box center [333, 95] width 409 height 18
click at [215, 29] on div at bounding box center [338, 152] width 677 height 304
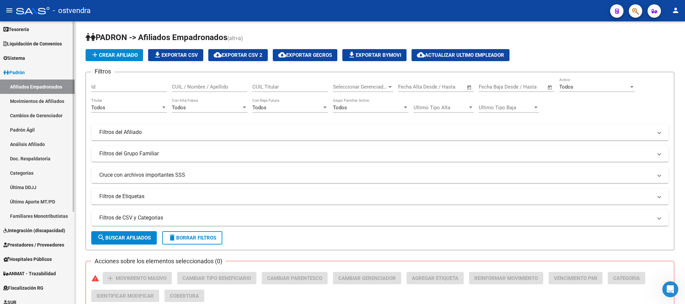
scroll to position [136, 0]
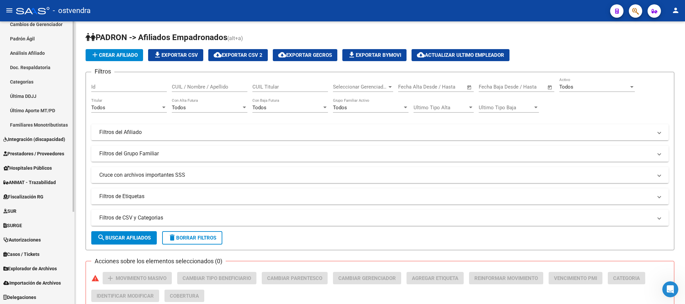
click at [34, 265] on span "Explorador de Archivos" at bounding box center [29, 268] width 53 height 7
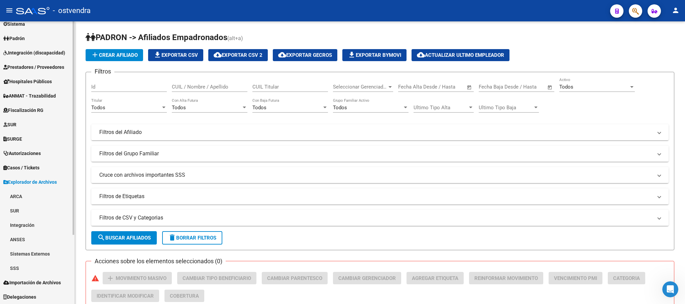
scroll to position [79, 0]
click at [34, 266] on link "SSS" at bounding box center [37, 268] width 75 height 14
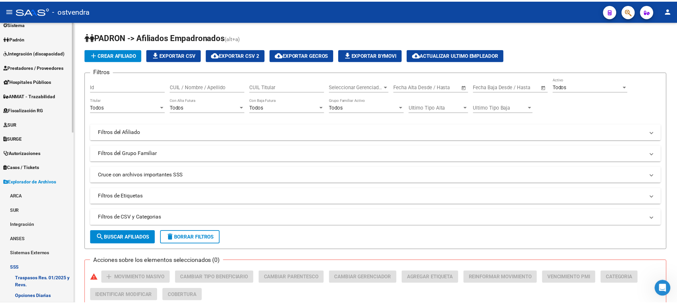
scroll to position [179, 0]
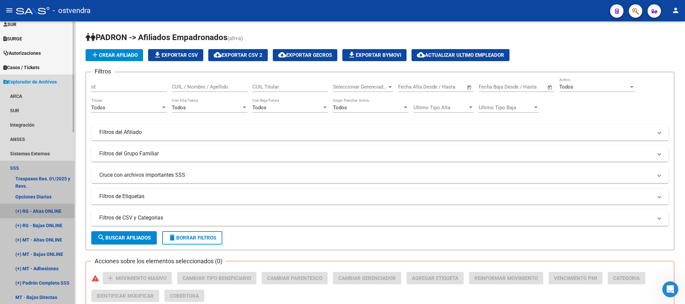
click at [46, 210] on link "(+) RG - Altas ONLINE" at bounding box center [37, 211] width 75 height 14
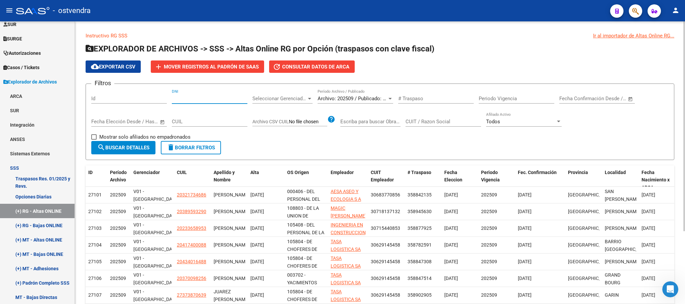
click at [189, 97] on input "DNI" at bounding box center [210, 99] width 76 height 6
click at [195, 117] on div "CUIL" at bounding box center [210, 119] width 76 height 14
drag, startPoint x: 193, startPoint y: 119, endPoint x: 181, endPoint y: 123, distance: 12.7
click at [181, 123] on input "CUIL" at bounding box center [210, 122] width 76 height 6
drag, startPoint x: 178, startPoint y: 117, endPoint x: 174, endPoint y: 120, distance: 4.6
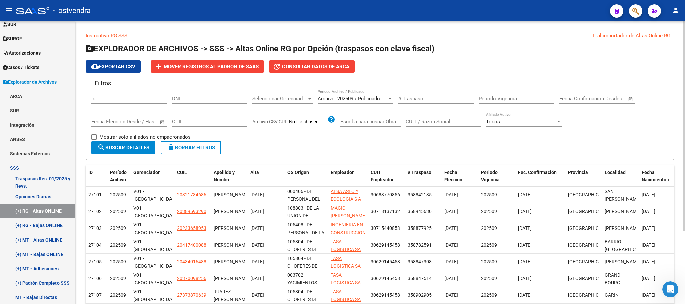
click at [173, 118] on div "CUIL" at bounding box center [210, 119] width 76 height 14
click at [176, 121] on input "CUIL" at bounding box center [210, 122] width 76 height 6
paste input "20-21794890-9"
type input "20-21794890-9"
click at [125, 146] on span "search Buscar Detalles" at bounding box center [123, 148] width 52 height 6
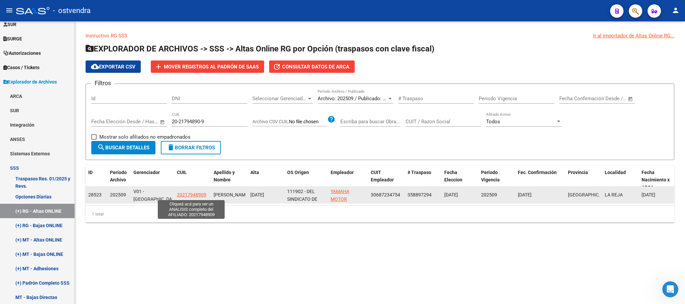
click at [186, 194] on span "20217948909" at bounding box center [191, 194] width 29 height 5
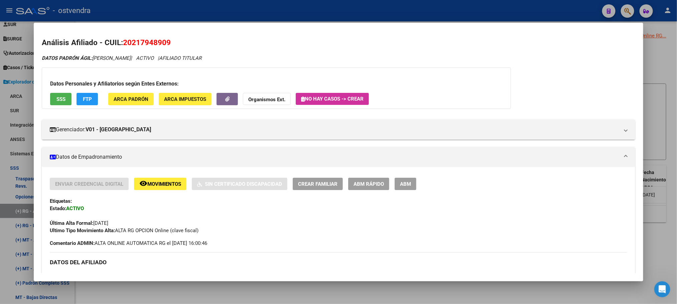
click at [222, 20] on div at bounding box center [338, 152] width 677 height 304
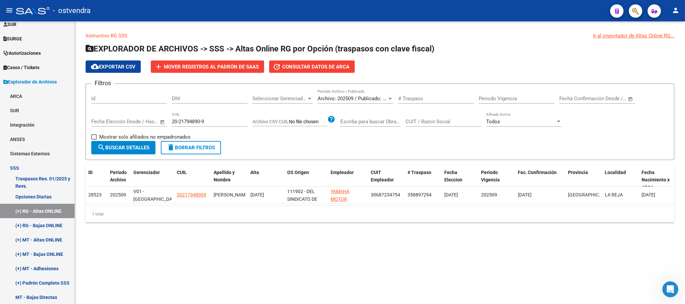
click at [224, 16] on div "- ostvendra" at bounding box center [310, 10] width 588 height 15
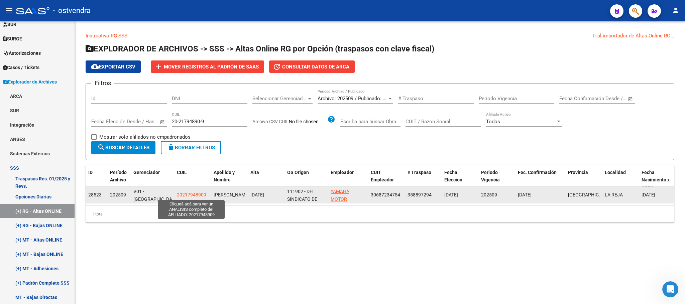
click at [190, 196] on span "20217948909" at bounding box center [191, 194] width 29 height 5
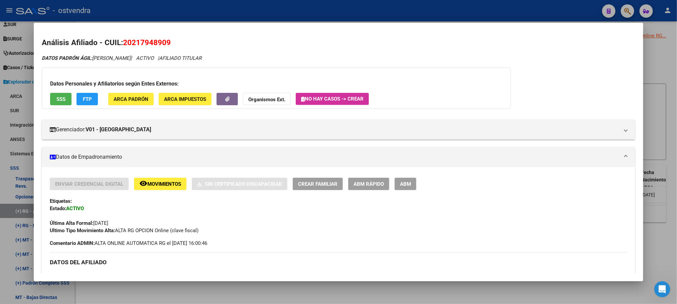
click at [165, 13] on div at bounding box center [338, 152] width 677 height 304
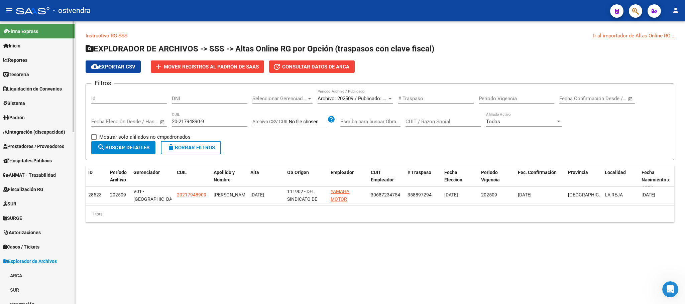
click at [33, 111] on link "Padrón" at bounding box center [37, 117] width 75 height 14
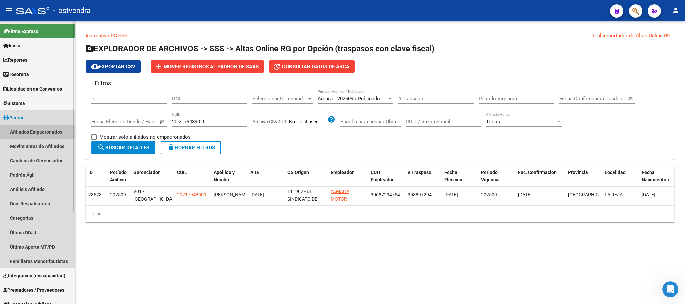
click at [30, 132] on link "Afiliados Empadronados" at bounding box center [37, 132] width 75 height 14
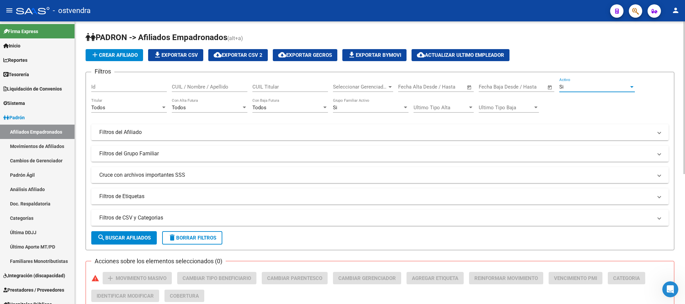
click at [577, 87] on div "Si" at bounding box center [594, 87] width 70 height 6
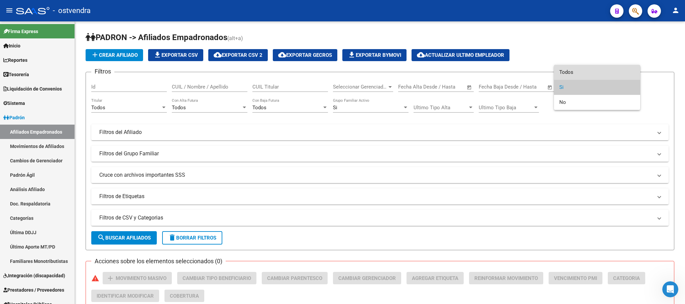
click at [567, 74] on span "Todos" at bounding box center [597, 72] width 76 height 15
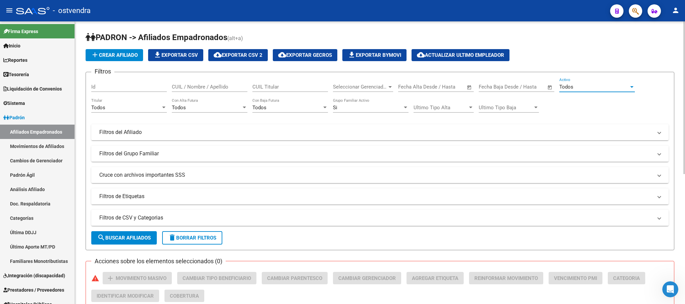
click at [378, 107] on div "Si" at bounding box center [368, 108] width 70 height 6
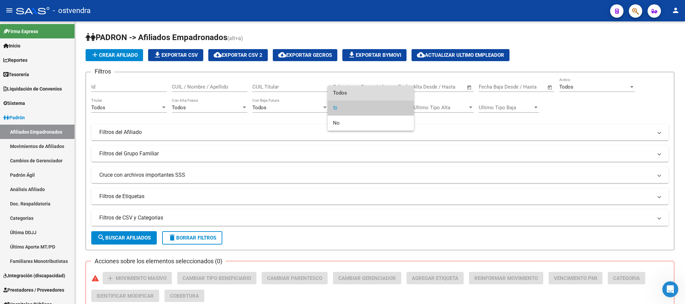
click at [376, 96] on span "Todos" at bounding box center [371, 93] width 76 height 15
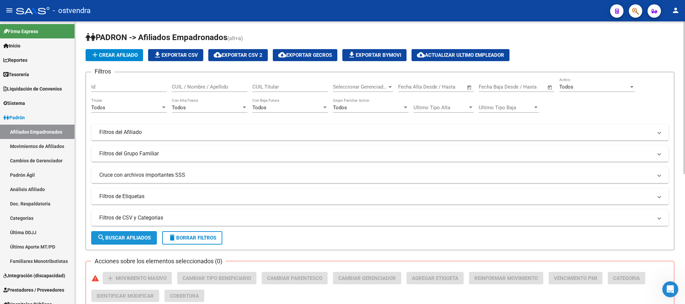
click at [131, 241] on span "search Buscar Afiliados" at bounding box center [123, 238] width 53 height 6
click at [261, 86] on input "CUIL Titular" at bounding box center [290, 87] width 76 height 6
paste input "20217948909"
type input "20217948909"
click at [131, 239] on span "search Buscar Afiliados" at bounding box center [123, 238] width 53 height 6
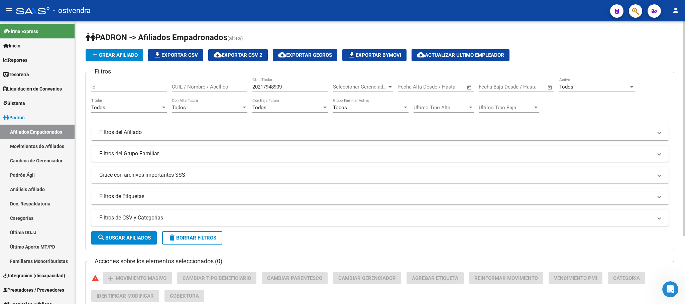
click at [196, 241] on span "delete Borrar Filtros" at bounding box center [192, 238] width 48 height 6
click at [583, 90] on div "Si" at bounding box center [594, 87] width 70 height 6
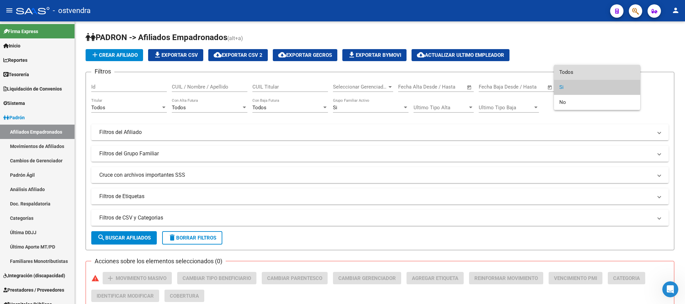
click at [573, 71] on span "Todos" at bounding box center [597, 72] width 76 height 15
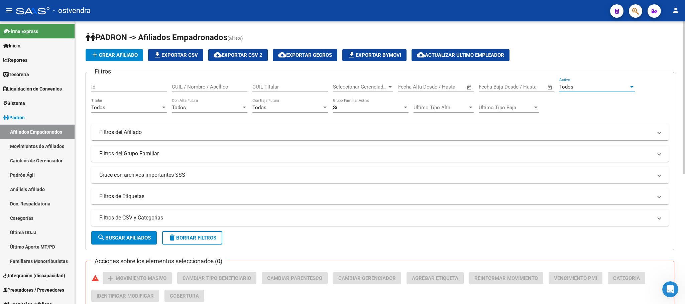
click at [126, 236] on span "search Buscar Afiliados" at bounding box center [123, 238] width 53 height 6
click at [250, 54] on span "cloud_download Exportar CSV 2" at bounding box center [238, 55] width 49 height 6
click at [173, 51] on button "file_download Exportar CSV" at bounding box center [175, 55] width 55 height 12
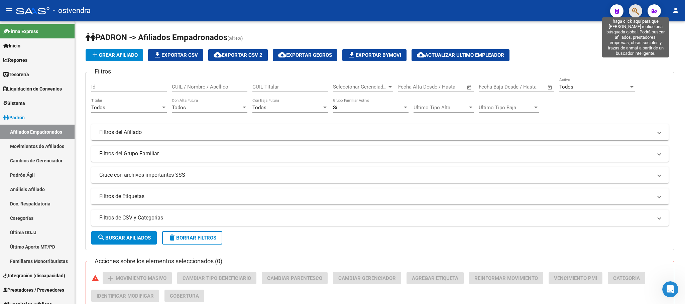
click at [637, 11] on icon "button" at bounding box center [635, 11] width 7 height 8
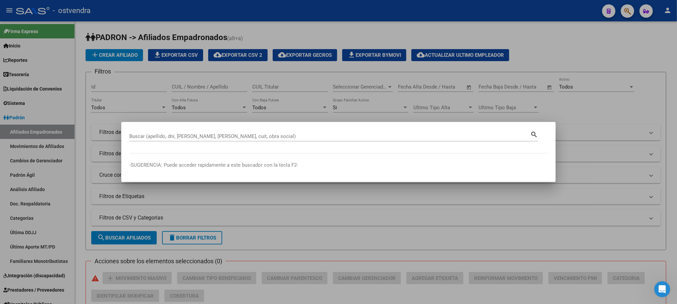
paste input "20233303381"
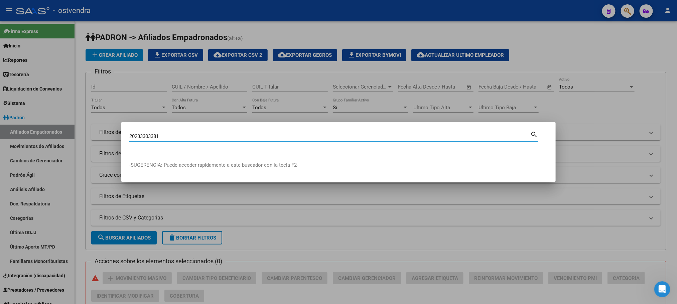
type input "20233303381"
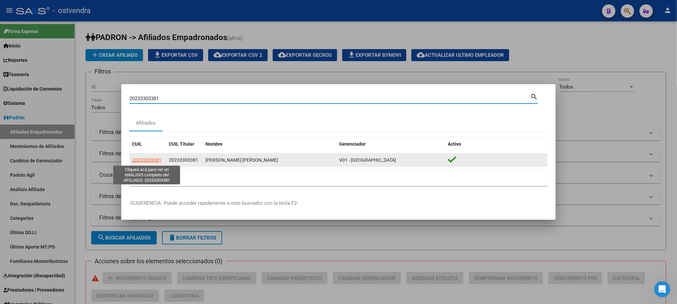
click at [151, 159] on span "20233303381" at bounding box center [146, 159] width 29 height 5
type textarea "20233303381"
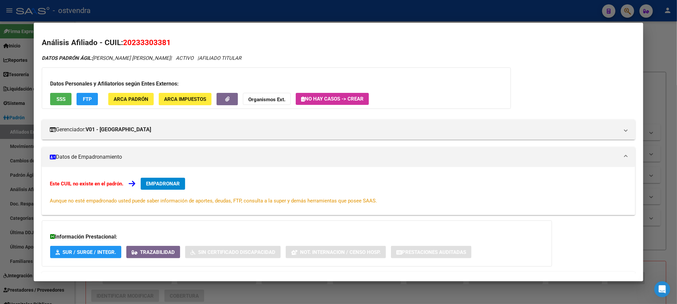
click at [59, 101] on span "SSS" at bounding box center [60, 99] width 9 height 6
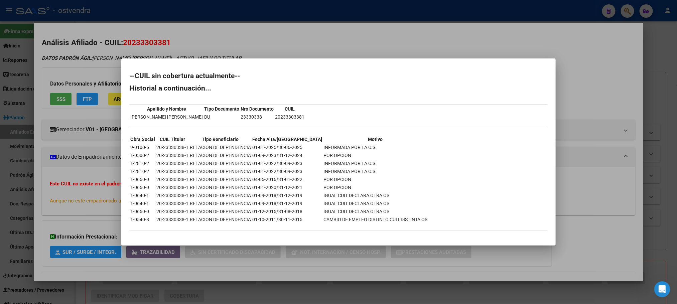
click at [71, 76] on div at bounding box center [338, 152] width 677 height 304
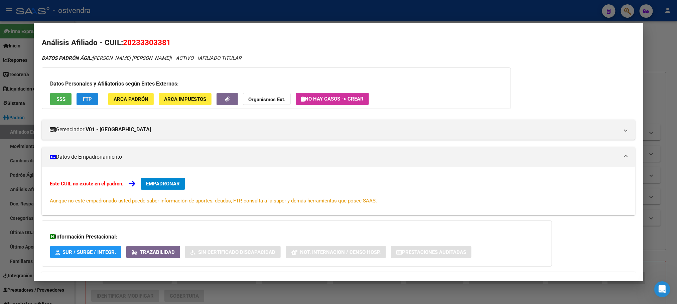
click at [87, 99] on span "FTP" at bounding box center [87, 99] width 9 height 6
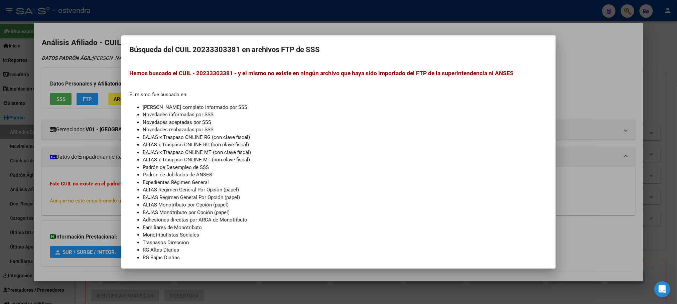
click at [89, 75] on div at bounding box center [338, 152] width 677 height 304
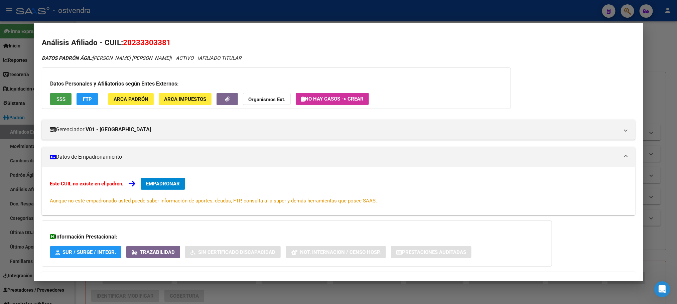
click at [55, 103] on button "SSS" at bounding box center [60, 99] width 21 height 12
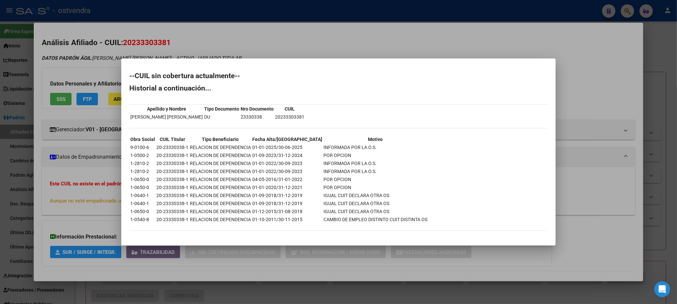
click at [79, 72] on div at bounding box center [338, 152] width 677 height 304
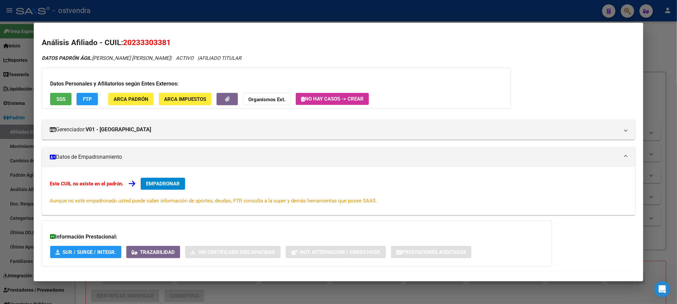
click at [94, 98] on button "FTP" at bounding box center [87, 99] width 21 height 12
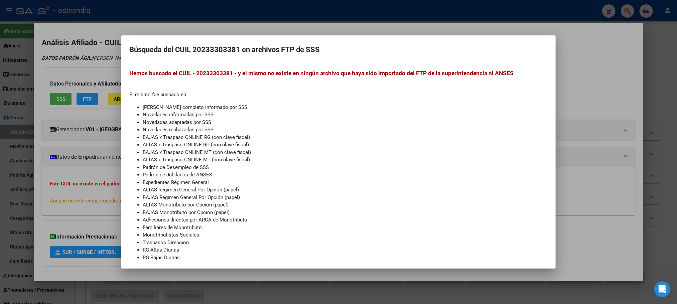
click at [82, 60] on div at bounding box center [338, 152] width 677 height 304
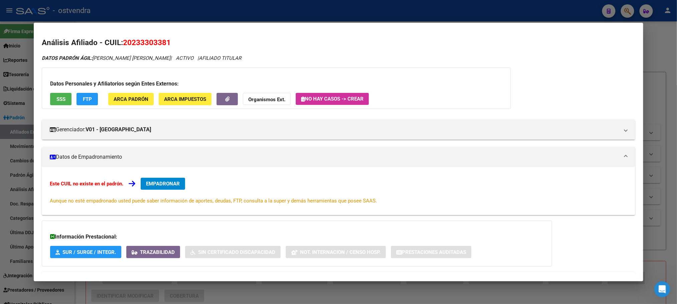
click at [155, 19] on div at bounding box center [338, 152] width 677 height 304
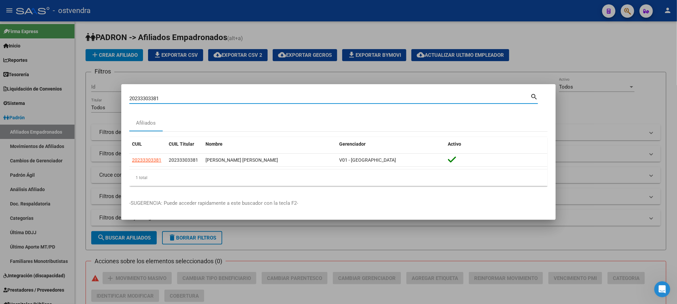
drag, startPoint x: 179, startPoint y: 99, endPoint x: 103, endPoint y: 75, distance: 80.1
click at [90, 94] on div "20233303381 Buscar (apellido, dni, cuil, nro traspaso, cuit, obra social) searc…" at bounding box center [338, 152] width 677 height 304
paste input "3460072549"
type input "23460072549"
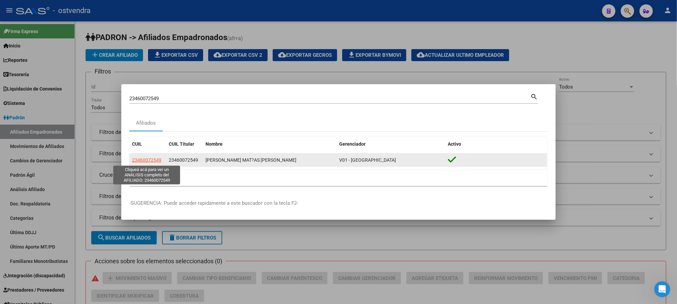
click at [138, 161] on span "23460072549" at bounding box center [146, 159] width 29 height 5
type textarea "23460072549"
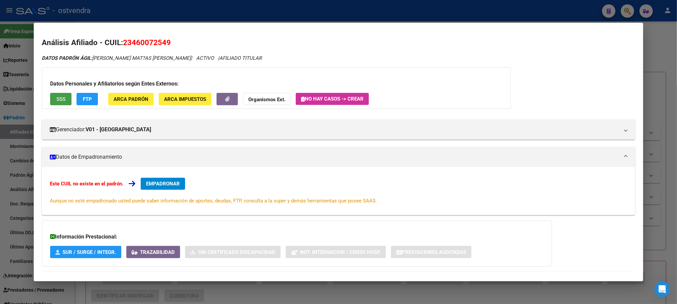
click at [56, 101] on span "SSS" at bounding box center [60, 99] width 9 height 6
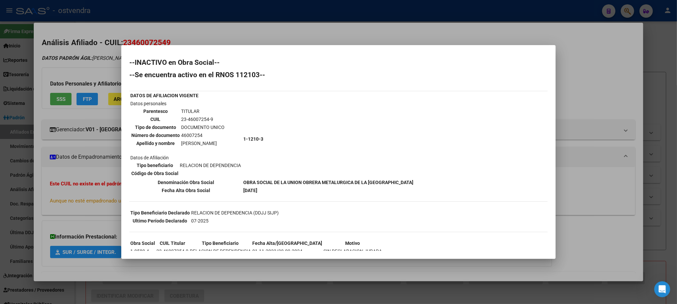
click at [98, 65] on div at bounding box center [338, 152] width 677 height 304
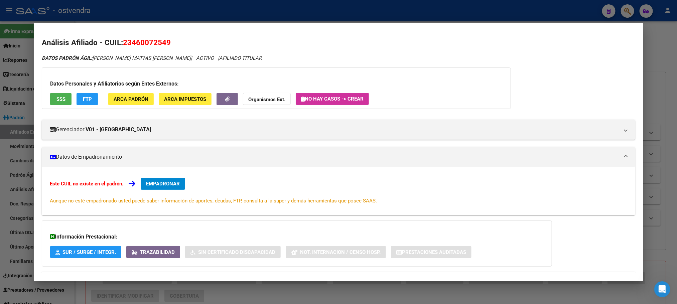
click at [85, 102] on button "FTP" at bounding box center [87, 99] width 21 height 12
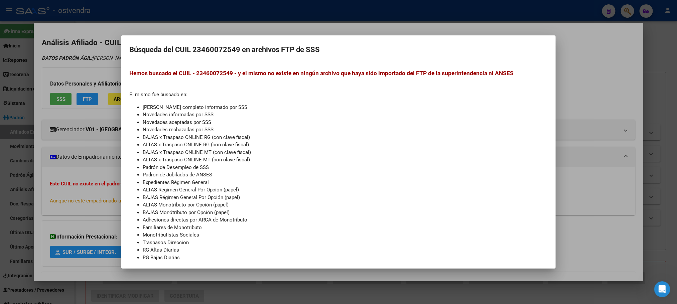
click at [89, 71] on div at bounding box center [338, 152] width 677 height 304
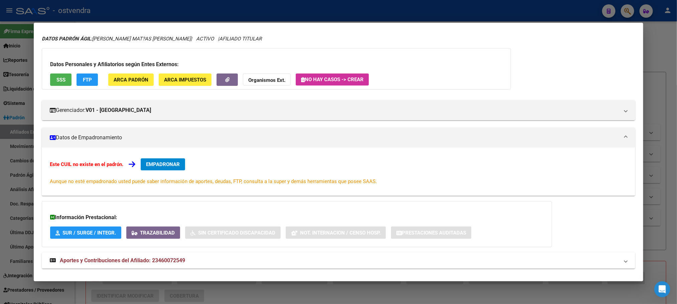
scroll to position [30, 0]
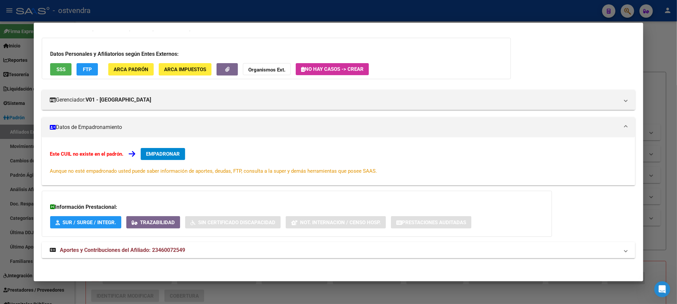
click at [291, 260] on div "DATOS PADRÓN ÁGIL: MONZON MAT?AS DANIEL | ACTIVO | AFILIADO TITULAR Datos Perso…" at bounding box center [338, 145] width 593 height 241
click at [287, 254] on mat-panel-title "Aportes y Contribuciones del Afiliado: 23460072549" at bounding box center [334, 250] width 569 height 8
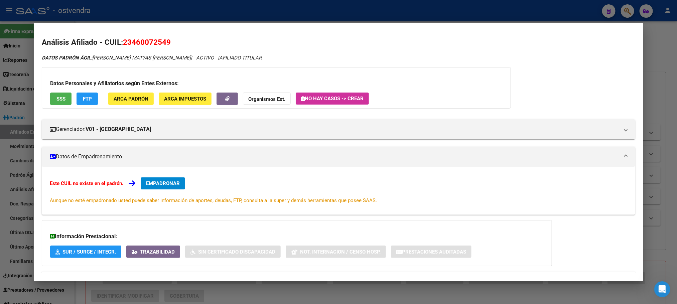
scroll to position [0, 0]
click at [189, 13] on div at bounding box center [338, 152] width 677 height 304
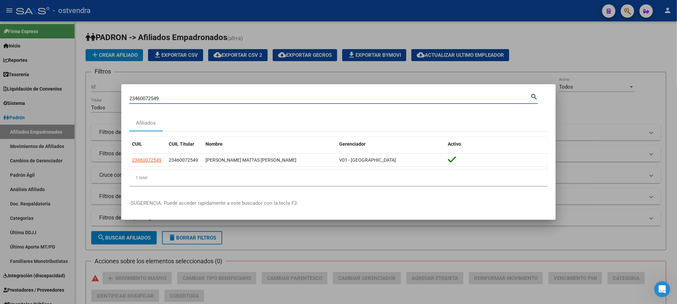
click at [79, 100] on div "23460072549 Buscar (apellido, dni, cuil, nro traspaso, cuit, obra social) searc…" at bounding box center [338, 152] width 677 height 304
paste input "44507490"
type input "44507490"
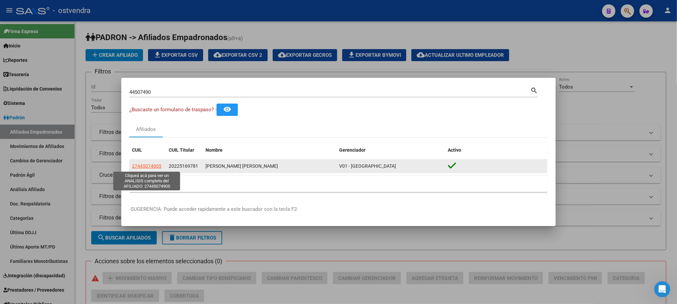
click at [141, 163] on span "27445074905" at bounding box center [146, 165] width 29 height 5
type textarea "27445074905"
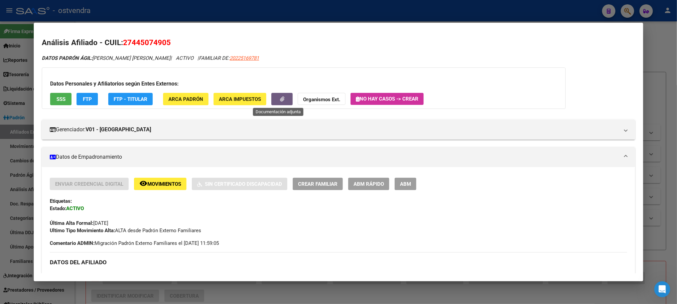
click at [279, 102] on button "button" at bounding box center [281, 99] width 21 height 12
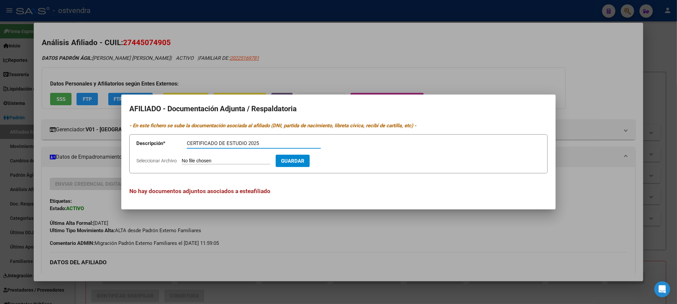
type input "CERTIFICADO DE ESTUDIO 2025"
click at [204, 156] on form "Descripción * CERTIFICADO DE ESTUDIO 2025 Descripción Seleccionar Archivo Guard…" at bounding box center [338, 153] width 418 height 39
click at [240, 164] on input "Seleccionar Archivo" at bounding box center [226, 161] width 89 height 6
click at [244, 158] on app-file-uploader "Seleccionar Archivo" at bounding box center [205, 161] width 139 height 6
click at [204, 157] on form "Descripción * CERTIFICADO DE ESTUDIO 2025 Descripción Seleccionar Archivo Guard…" at bounding box center [338, 153] width 418 height 39
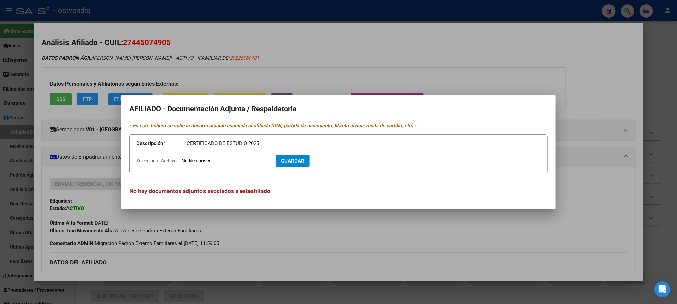
click at [233, 160] on input "Seleccionar Archivo" at bounding box center [226, 161] width 89 height 6
type input "C:\fakepath\44507490.pdf"
click at [343, 160] on span "Guardar" at bounding box center [331, 161] width 23 height 6
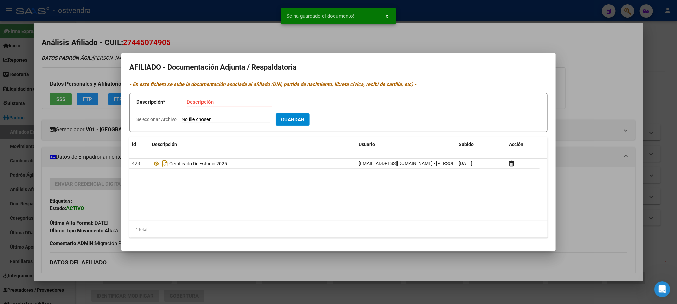
click at [181, 31] on div at bounding box center [338, 152] width 677 height 304
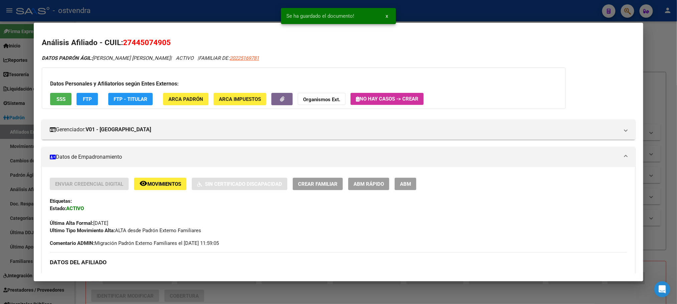
drag, startPoint x: 400, startPoint y: 183, endPoint x: 472, endPoint y: 136, distance: 86.6
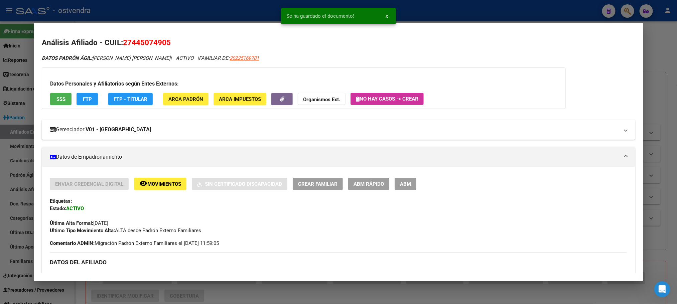
click at [400, 183] on span "ABM" at bounding box center [405, 184] width 11 height 6
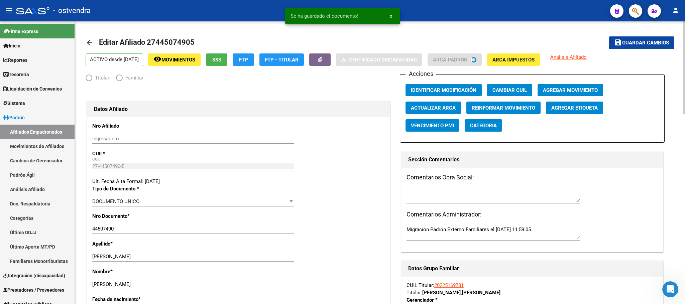
radio input "true"
type input "30-60990499-9"
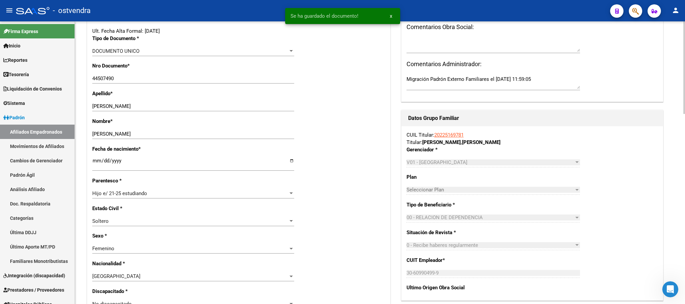
scroll to position [301, 0]
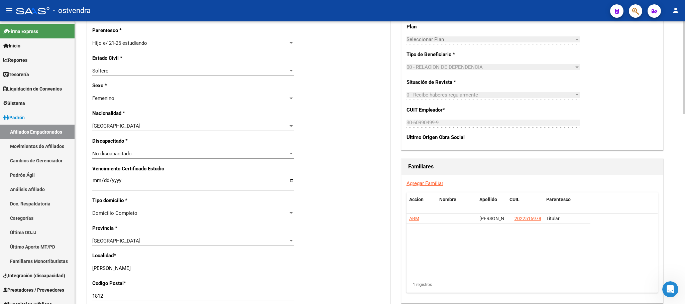
click at [97, 180] on input "Ingresar fecha" at bounding box center [193, 183] width 202 height 11
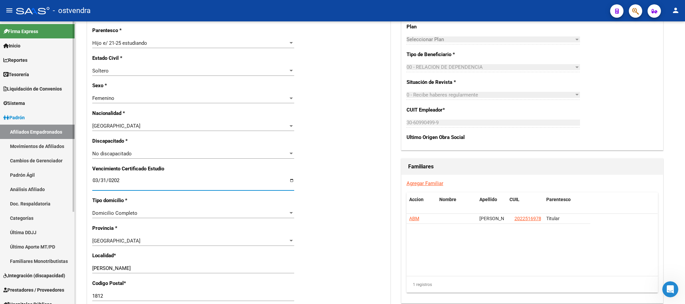
type input "[DATE]"
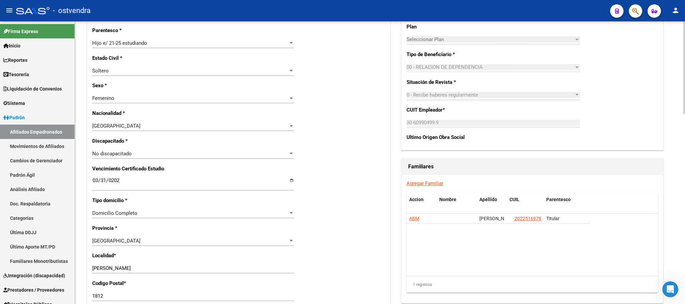
drag, startPoint x: 321, startPoint y: 211, endPoint x: 327, endPoint y: 203, distance: 10.0
click at [321, 211] on div "Nro Afiliado Ingresar nro CUIL * 27-44507490-5 CUIL ARCA Padrón Ult. Fecha Alta…" at bounding box center [238, 175] width 303 height 717
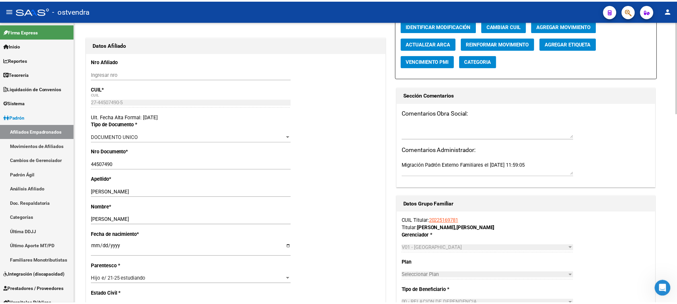
scroll to position [0, 0]
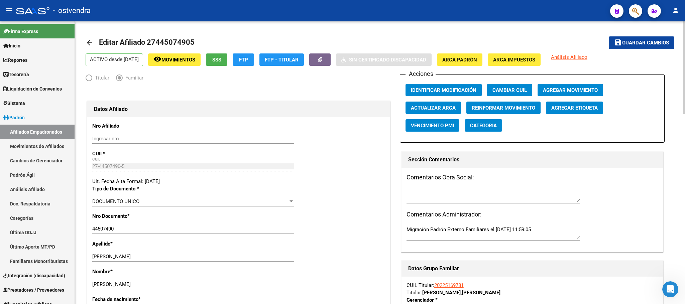
click at [622, 46] on button "save Guardar cambios" at bounding box center [640, 42] width 65 height 12
click at [640, 7] on button "button" at bounding box center [635, 10] width 13 height 13
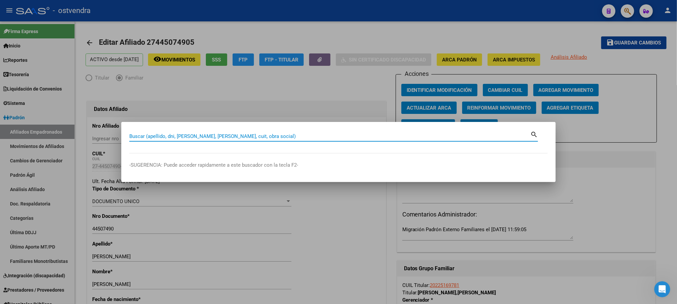
paste input "45427586"
type input "45427586"
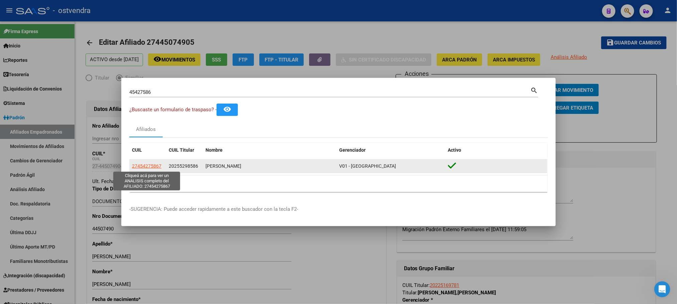
click at [142, 164] on span "27454275867" at bounding box center [146, 165] width 29 height 5
type textarea "27454275867"
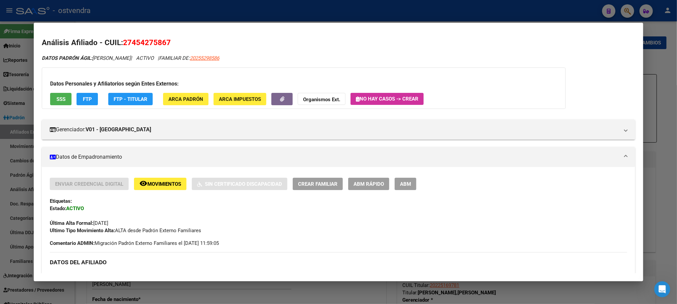
click at [54, 103] on button "SSS" at bounding box center [60, 99] width 21 height 12
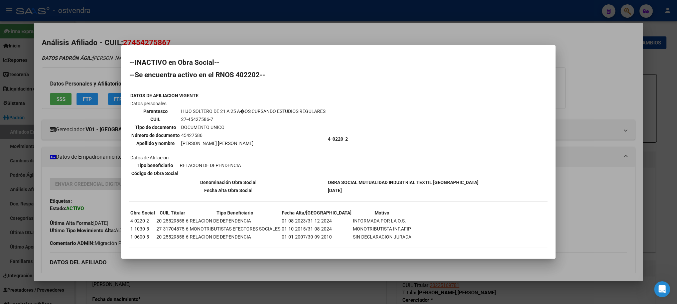
click at [68, 55] on div at bounding box center [338, 152] width 677 height 304
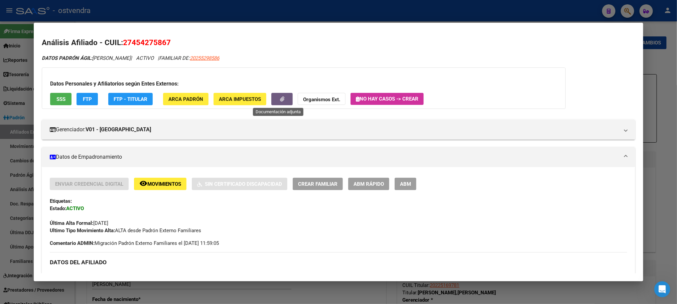
click at [283, 97] on button "button" at bounding box center [281, 99] width 21 height 12
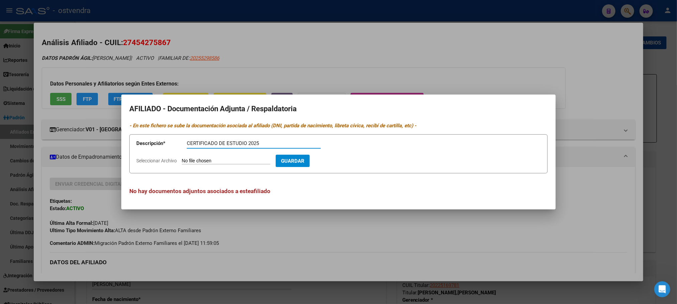
type input "CERTIFICADO DE ESTUDIO 2025"
click at [245, 165] on form "Descripción * CERTIFICADO DE ESTUDIO 2025 Descripción Seleccionar Archivo Guard…" at bounding box center [338, 153] width 418 height 39
click at [232, 160] on input "Seleccionar Archivo" at bounding box center [226, 161] width 89 height 6
type input "C:\fakepath\45427586.pdf"
click at [346, 156] on button "Guardar" at bounding box center [331, 161] width 34 height 12
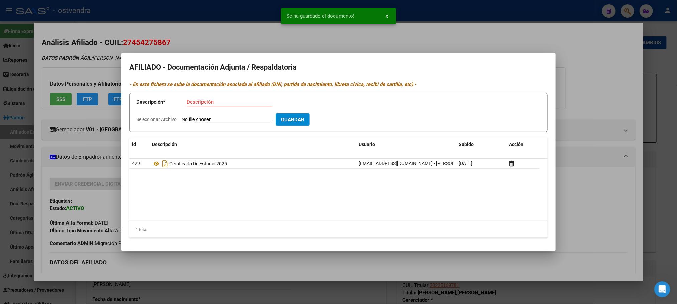
click at [82, 53] on div at bounding box center [338, 152] width 677 height 304
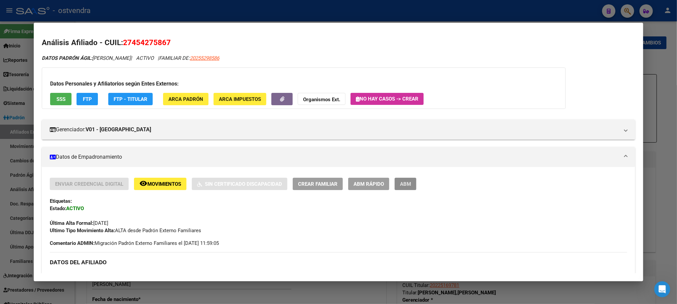
click at [402, 183] on span "ABM" at bounding box center [405, 184] width 11 height 6
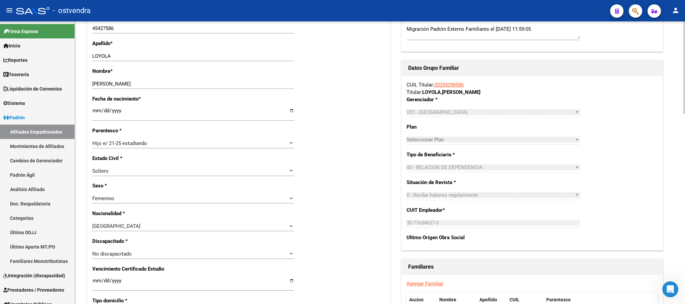
scroll to position [251, 0]
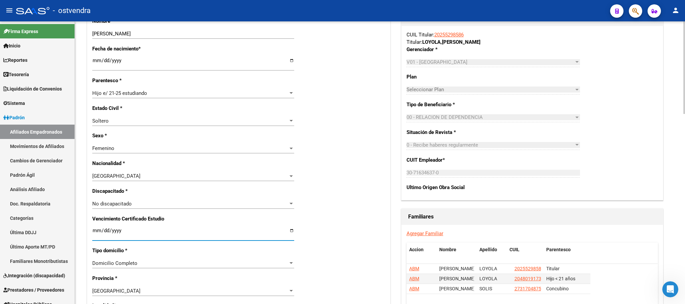
click at [97, 230] on input "Ingresar fecha" at bounding box center [193, 233] width 202 height 11
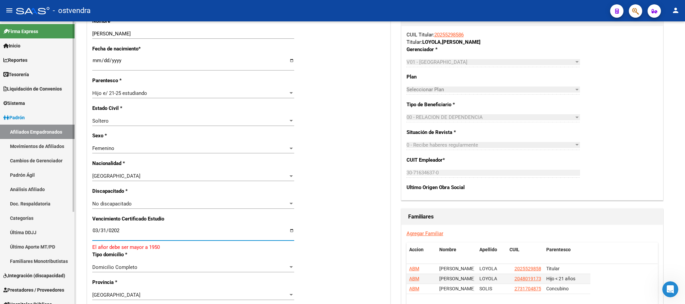
type input "[DATE]"
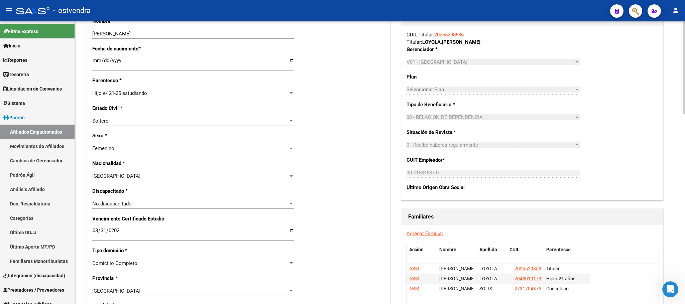
drag, startPoint x: 333, startPoint y: 193, endPoint x: 334, endPoint y: 197, distance: 3.6
click at [333, 193] on div "Nro Afiliado Ingresar nro CUIL * 27-45427586-7 CUIL ARCA Padrón Ult. Fecha Alta…" at bounding box center [238, 225] width 303 height 717
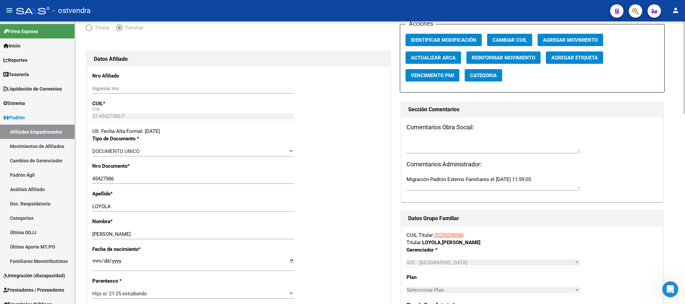
scroll to position [0, 0]
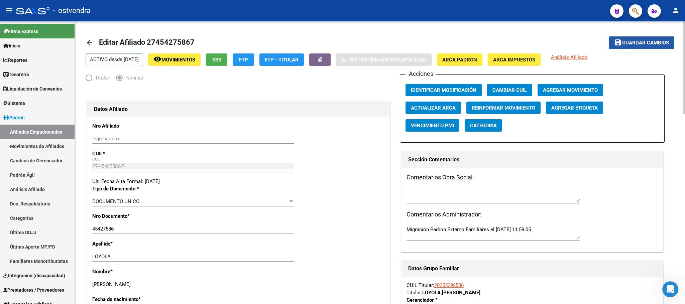
click at [626, 40] on span "Guardar cambios" at bounding box center [645, 43] width 47 height 6
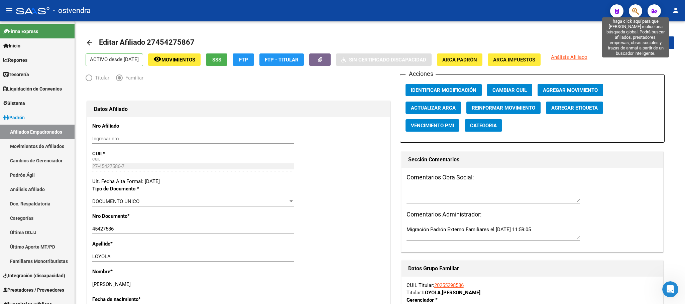
click at [635, 12] on icon "button" at bounding box center [635, 11] width 7 height 8
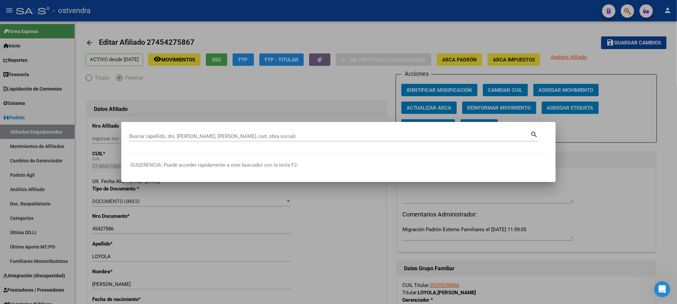
paste input "23297564684"
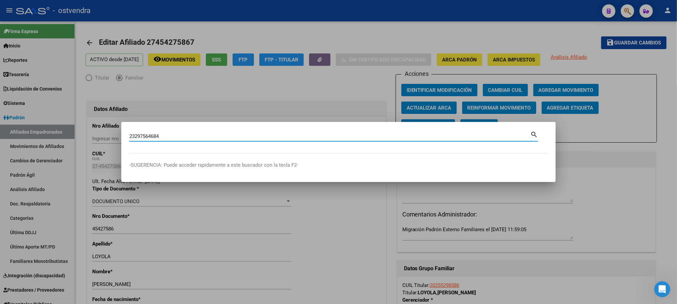
type input "23297564684"
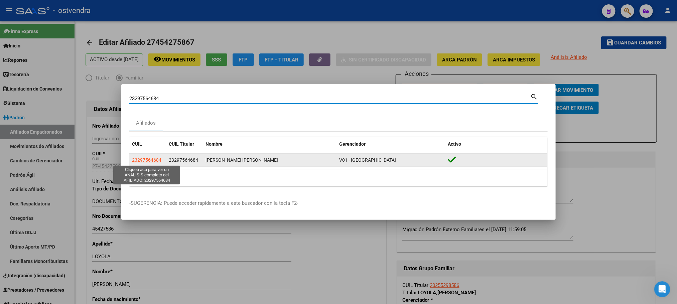
click at [141, 162] on span "23297564684" at bounding box center [146, 159] width 29 height 5
type textarea "23297564684"
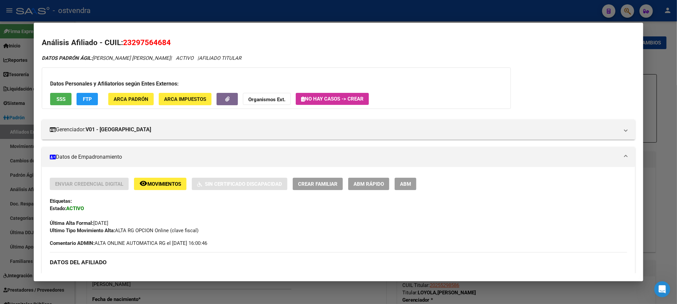
click at [56, 98] on span "SSS" at bounding box center [60, 99] width 9 height 6
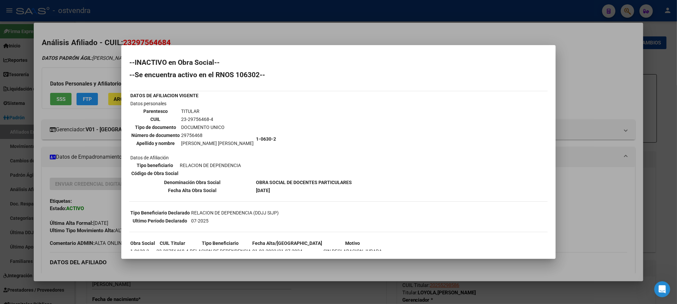
click at [87, 72] on div at bounding box center [338, 152] width 677 height 304
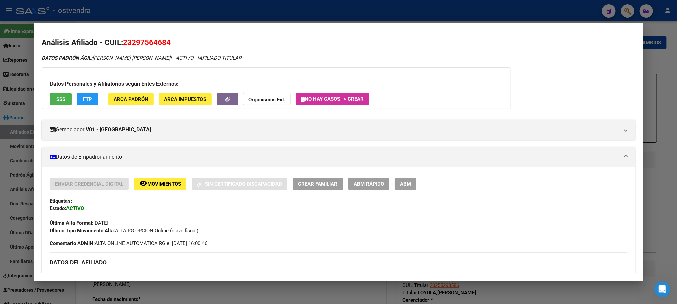
click at [187, 15] on div at bounding box center [338, 152] width 677 height 304
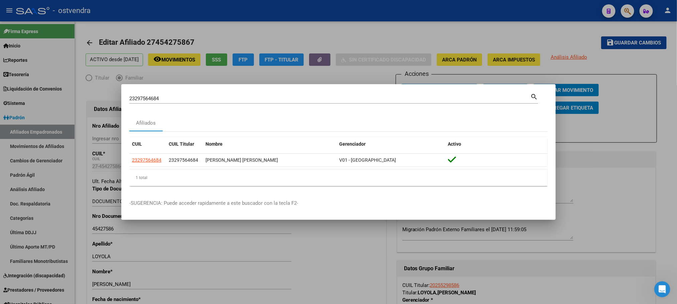
drag, startPoint x: 184, startPoint y: 93, endPoint x: 177, endPoint y: 95, distance: 6.5
click at [150, 93] on div "23297564684 Buscar (apellido, dni, cuil, nro traspaso, cuit, obra social) search" at bounding box center [333, 97] width 409 height 11
drag, startPoint x: 180, startPoint y: 97, endPoint x: 139, endPoint y: 91, distance: 40.8
click at [51, 89] on div "23297564684 Buscar (apellido, dni, cuil, nro traspaso, cuit, obra social) searc…" at bounding box center [338, 152] width 677 height 304
paste input "45288601"
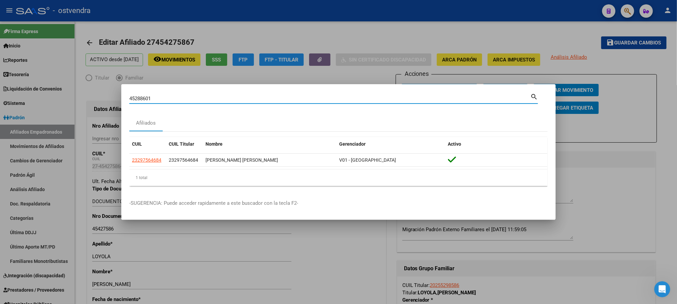
type input "45288601"
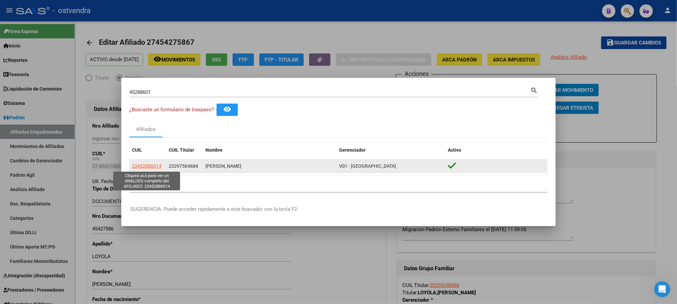
click at [142, 168] on span "23452886014" at bounding box center [146, 165] width 29 height 5
type textarea "23452886014"
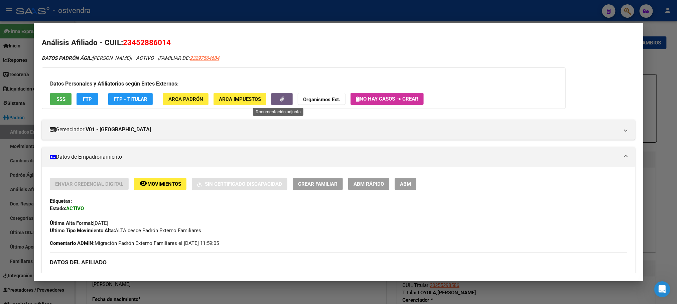
click at [284, 99] on button "button" at bounding box center [281, 99] width 21 height 12
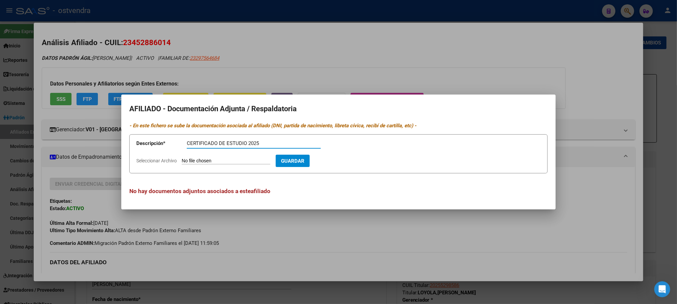
type input "CERTIFICADO DE ESTUDIO 2025"
click at [204, 164] on input "Seleccionar Archivo" at bounding box center [226, 161] width 89 height 6
type input "C:\fakepath\45288601.pdf"
click at [346, 166] on button "Guardar" at bounding box center [331, 161] width 34 height 12
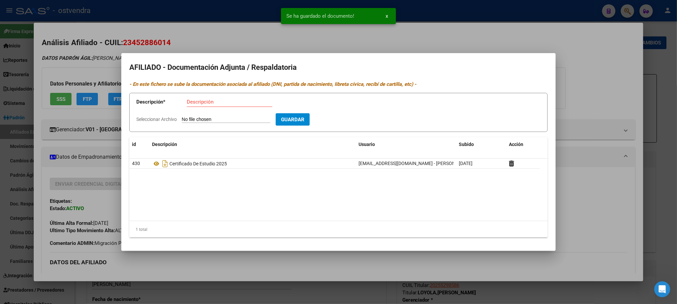
click at [153, 48] on div at bounding box center [338, 152] width 677 height 304
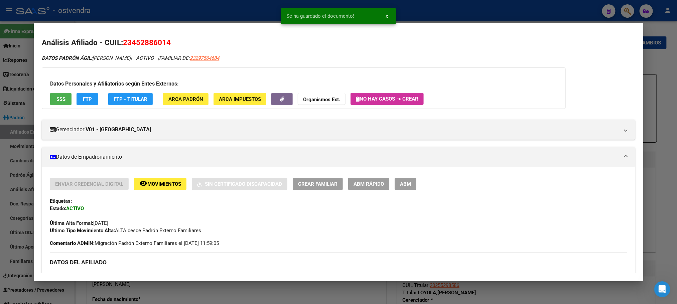
click at [403, 184] on span "ABM" at bounding box center [405, 184] width 11 height 6
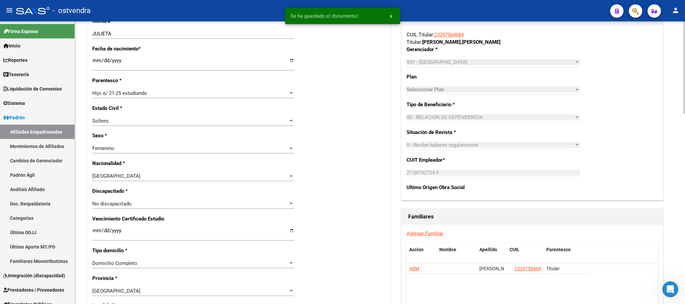
scroll to position [301, 0]
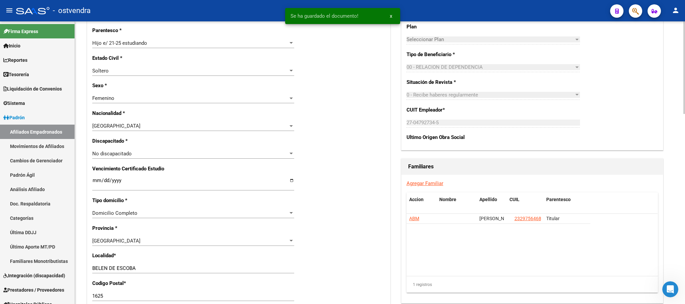
click at [91, 181] on div "Nro Afiliado Ingresar nro CUIL * 23-45288601-4 CUIL ARCA Padrón Ult. Fecha Alta…" at bounding box center [238, 175] width 303 height 717
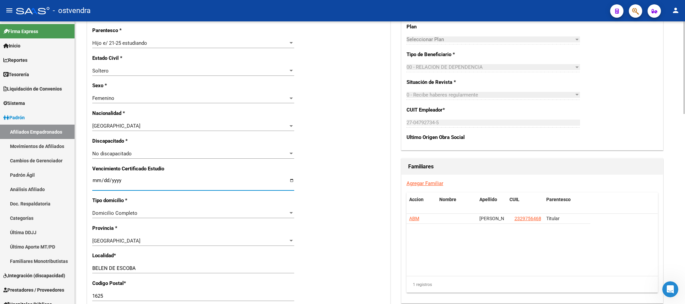
click at [97, 180] on input "Ingresar fecha" at bounding box center [193, 183] width 202 height 11
type input "[DATE]"
click at [341, 213] on div "Nro Afiliado Ingresar nro CUIL * 23-45288601-4 CUIL ARCA Padrón Ult. Fecha Alta…" at bounding box center [238, 175] width 303 height 717
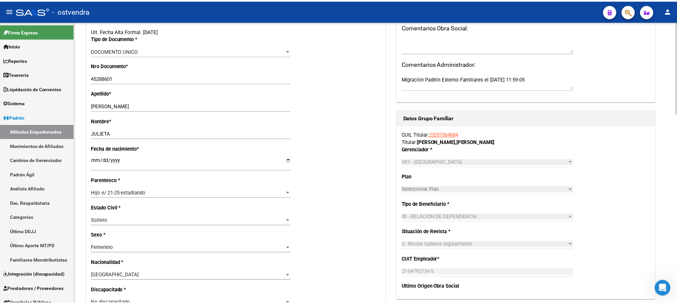
scroll to position [0, 0]
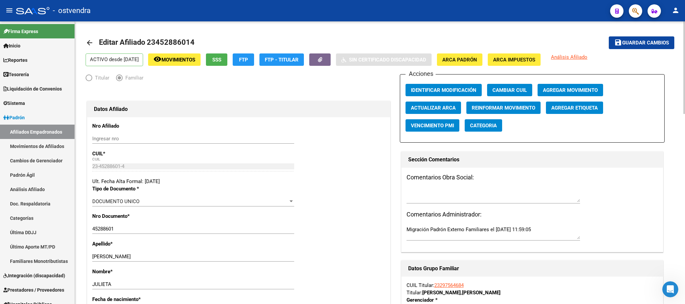
click at [612, 46] on button "save Guardar cambios" at bounding box center [640, 42] width 65 height 12
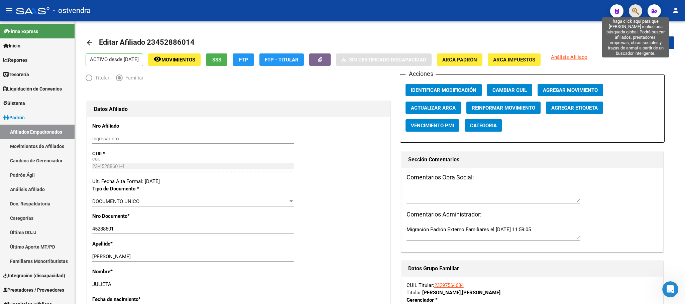
click at [637, 11] on icon "button" at bounding box center [635, 11] width 7 height 8
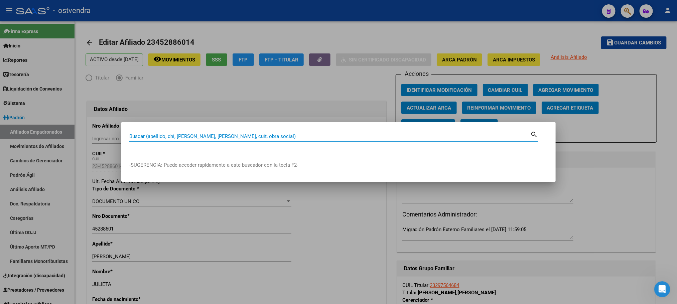
paste input "45037557"
type input "45037557"
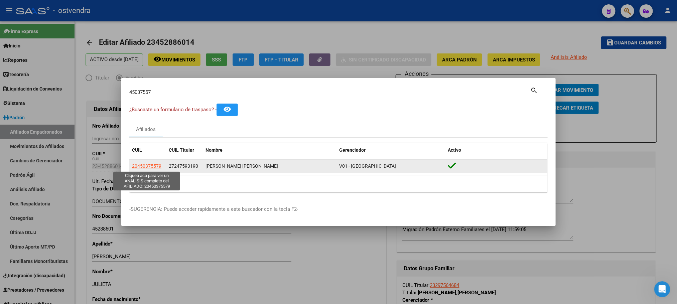
click at [151, 166] on span "20450375579" at bounding box center [146, 165] width 29 height 5
type textarea "20450375579"
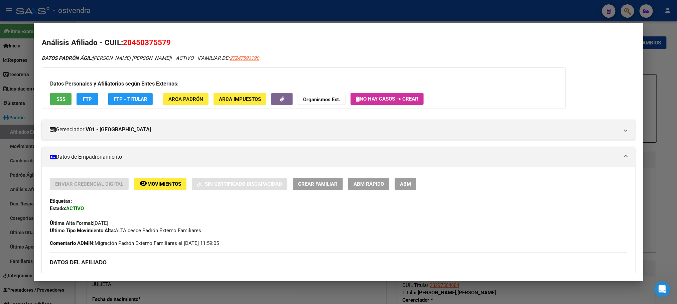
click at [291, 98] on div "Datos Personales y Afiliatorios según Entes Externos: SSS FTP FTP - Titular ARC…" at bounding box center [304, 87] width 524 height 41
click at [285, 97] on button "button" at bounding box center [281, 99] width 21 height 12
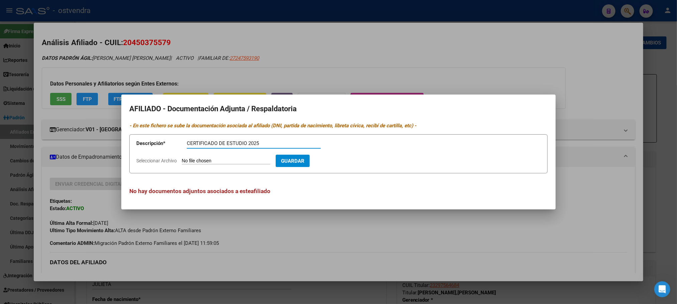
type input "CERTIFICADO DE ESTUDIO 2025"
click at [213, 154] on div "CERTIFICADO DE ESTUDIO 2025 Descripción" at bounding box center [254, 146] width 134 height 16
click at [217, 162] on input "Seleccionar Archivo" at bounding box center [226, 161] width 89 height 6
type input "C:\fakepath\45288601.pdf"
click at [343, 161] on span "Guardar" at bounding box center [331, 161] width 23 height 6
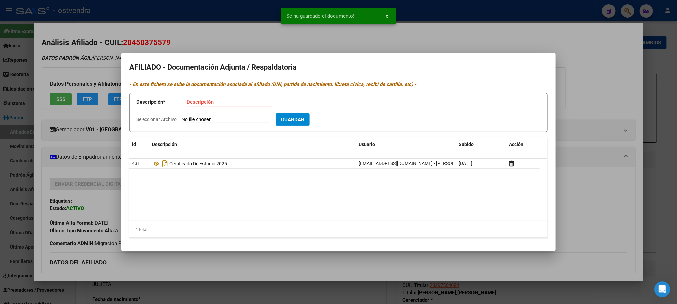
click at [106, 54] on div at bounding box center [338, 152] width 677 height 304
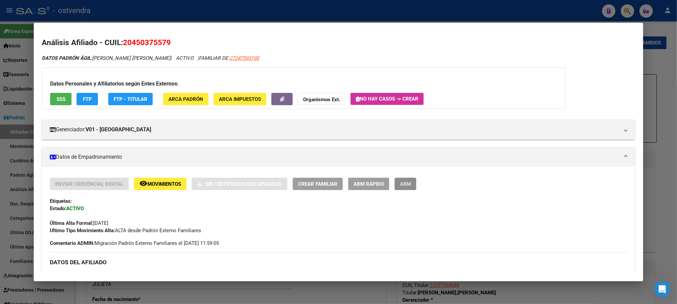
click at [401, 189] on button "ABM" at bounding box center [406, 184] width 22 height 12
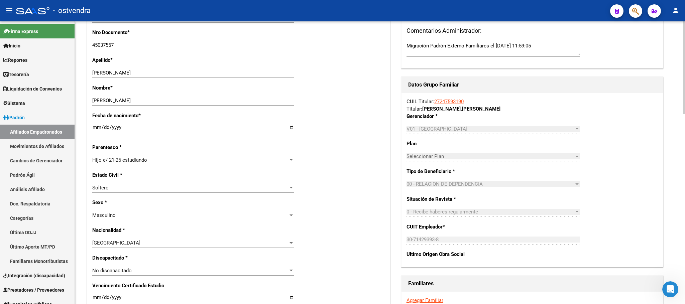
scroll to position [251, 0]
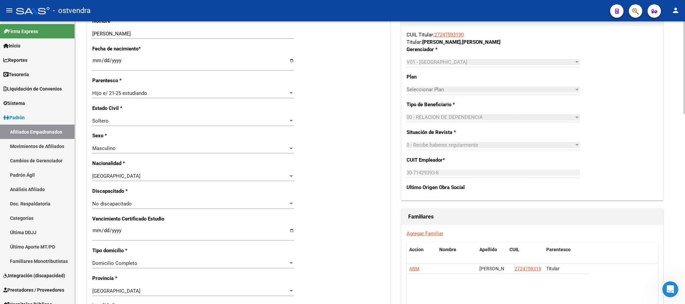
drag, startPoint x: 91, startPoint y: 229, endPoint x: 95, endPoint y: 231, distance: 4.1
click at [91, 229] on div "Nro Afiliado Ingresar nro CUIL * 20-45037557-9 CUIL ARCA Padrón Ult. Fecha Alta…" at bounding box center [238, 225] width 303 height 717
click at [96, 231] on input "Ingresar fecha" at bounding box center [193, 233] width 202 height 11
type input "[DATE]"
click at [400, 257] on div "Familiares Agregar Familiar Accion Nombre Apellido CUIL Parentesco ABM ALMADA M…" at bounding box center [532, 281] width 265 height 145
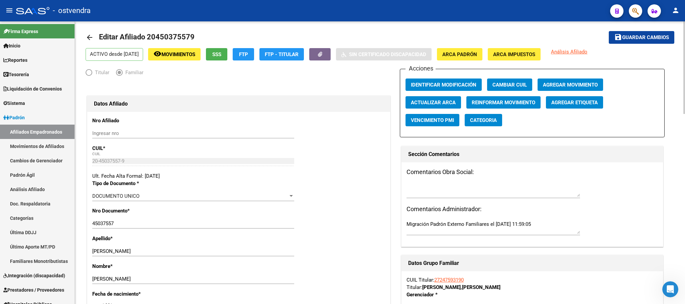
scroll to position [0, 0]
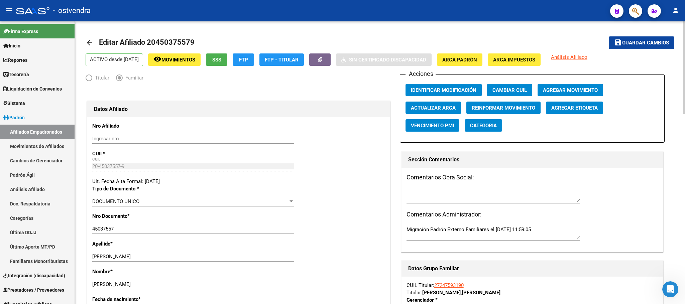
click at [634, 41] on span "Guardar cambios" at bounding box center [645, 43] width 47 height 6
